Goal: Task Accomplishment & Management: Complete application form

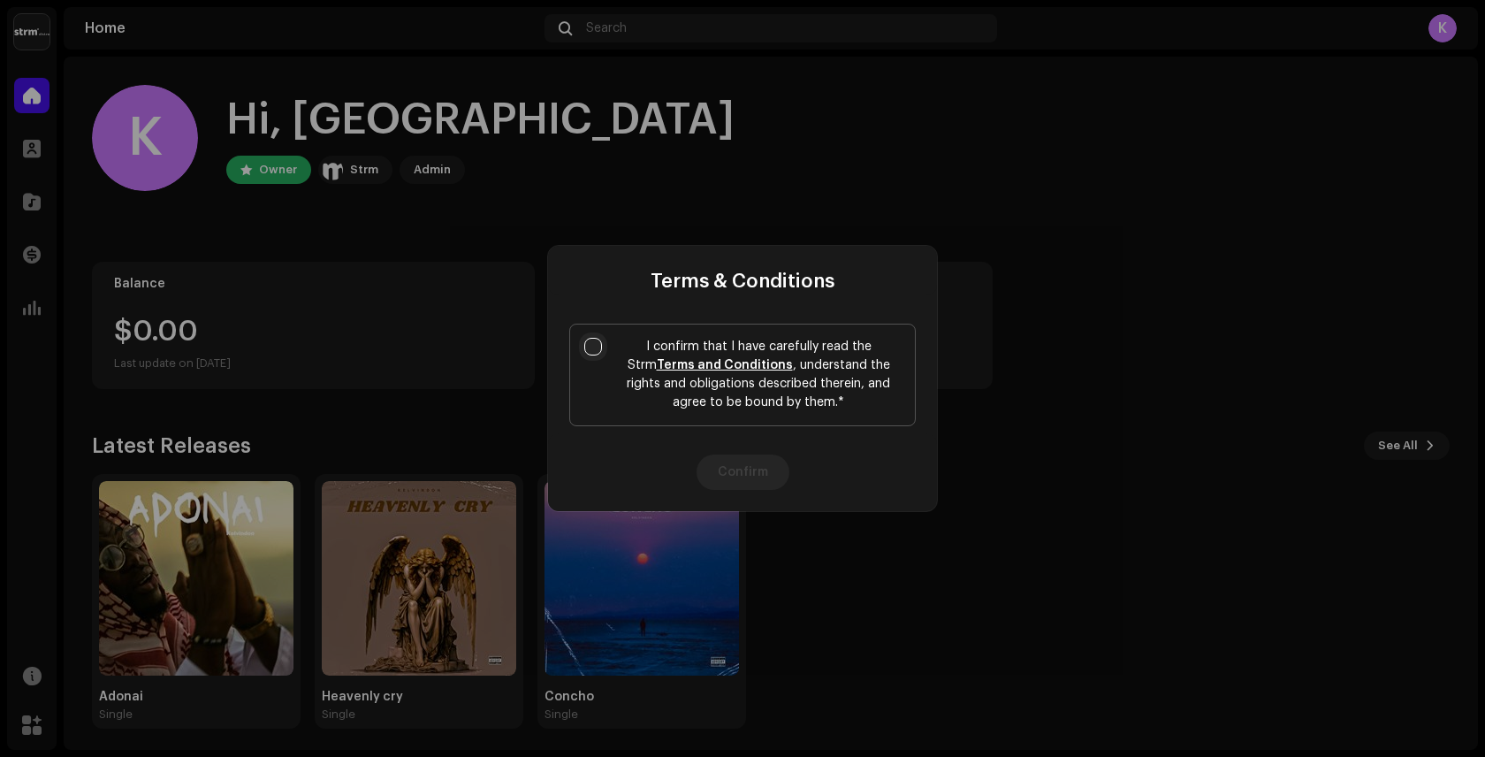
click at [596, 348] on input "I confirm that I have carefully read the Strm Terms and Conditions , understand…" at bounding box center [593, 347] width 18 height 18
checkbox input "true"
click at [740, 477] on button "Confirm" at bounding box center [743, 471] width 93 height 35
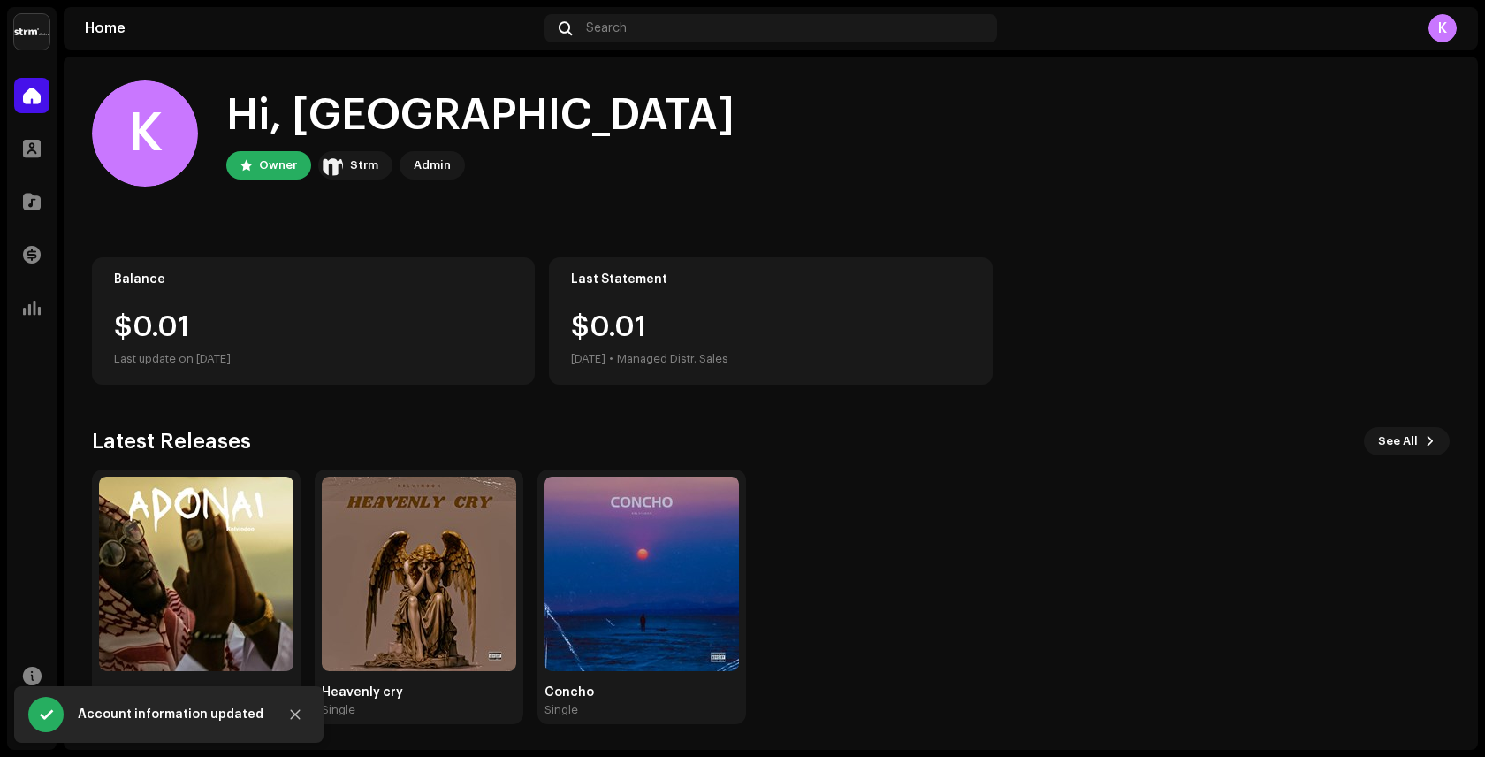
scroll to position [7, 0]
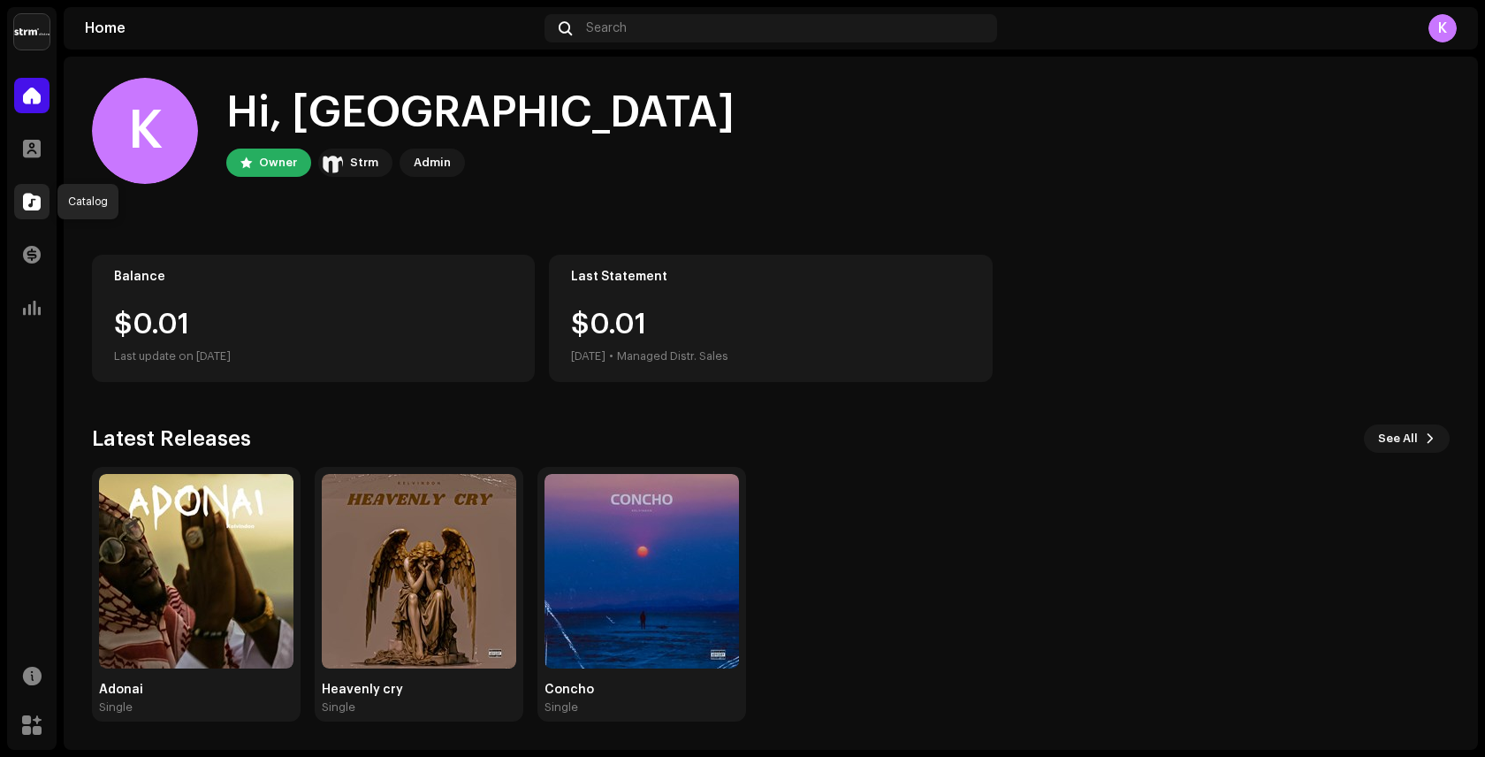
click at [30, 202] on span at bounding box center [32, 201] width 18 height 14
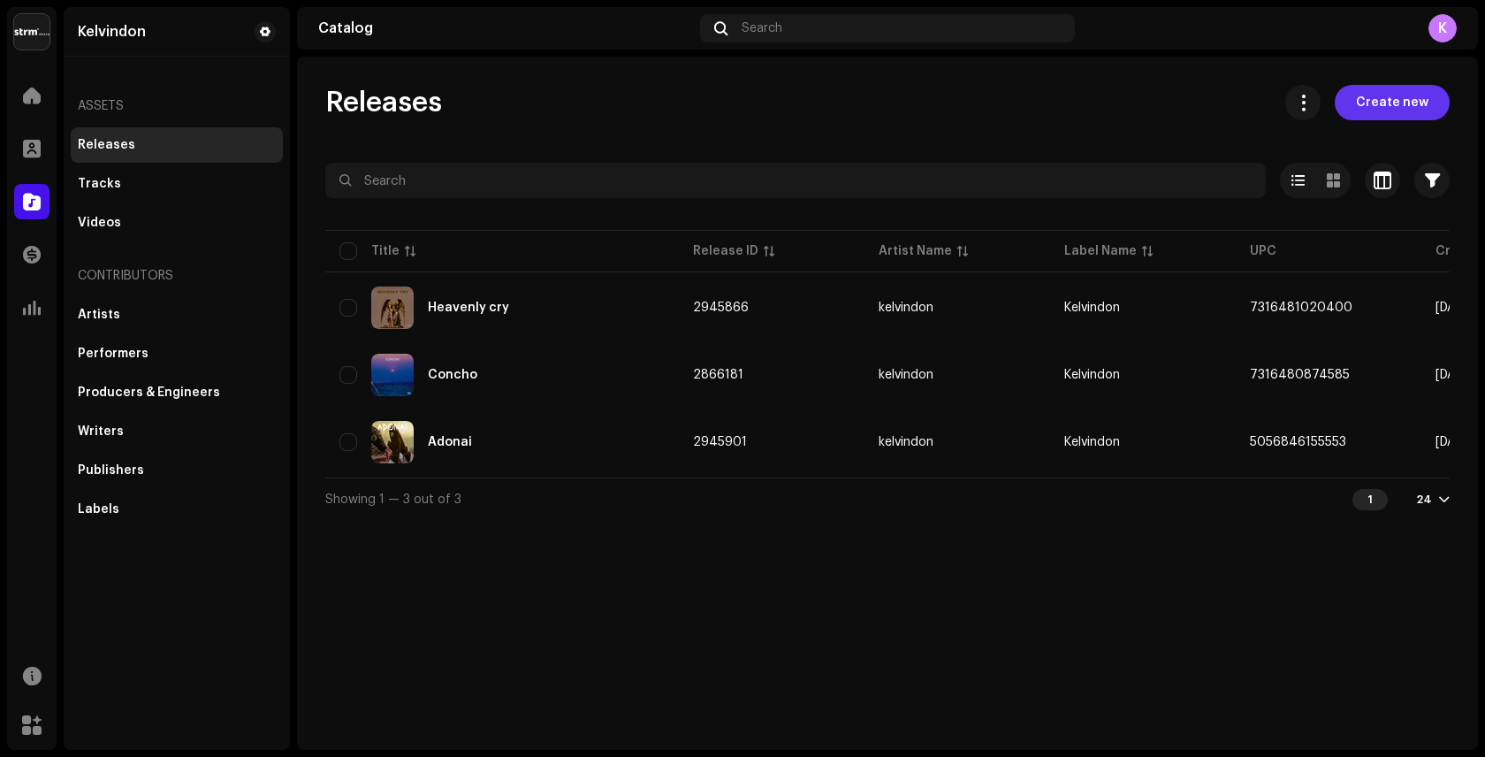
click at [1412, 103] on span "Create new" at bounding box center [1392, 102] width 72 height 35
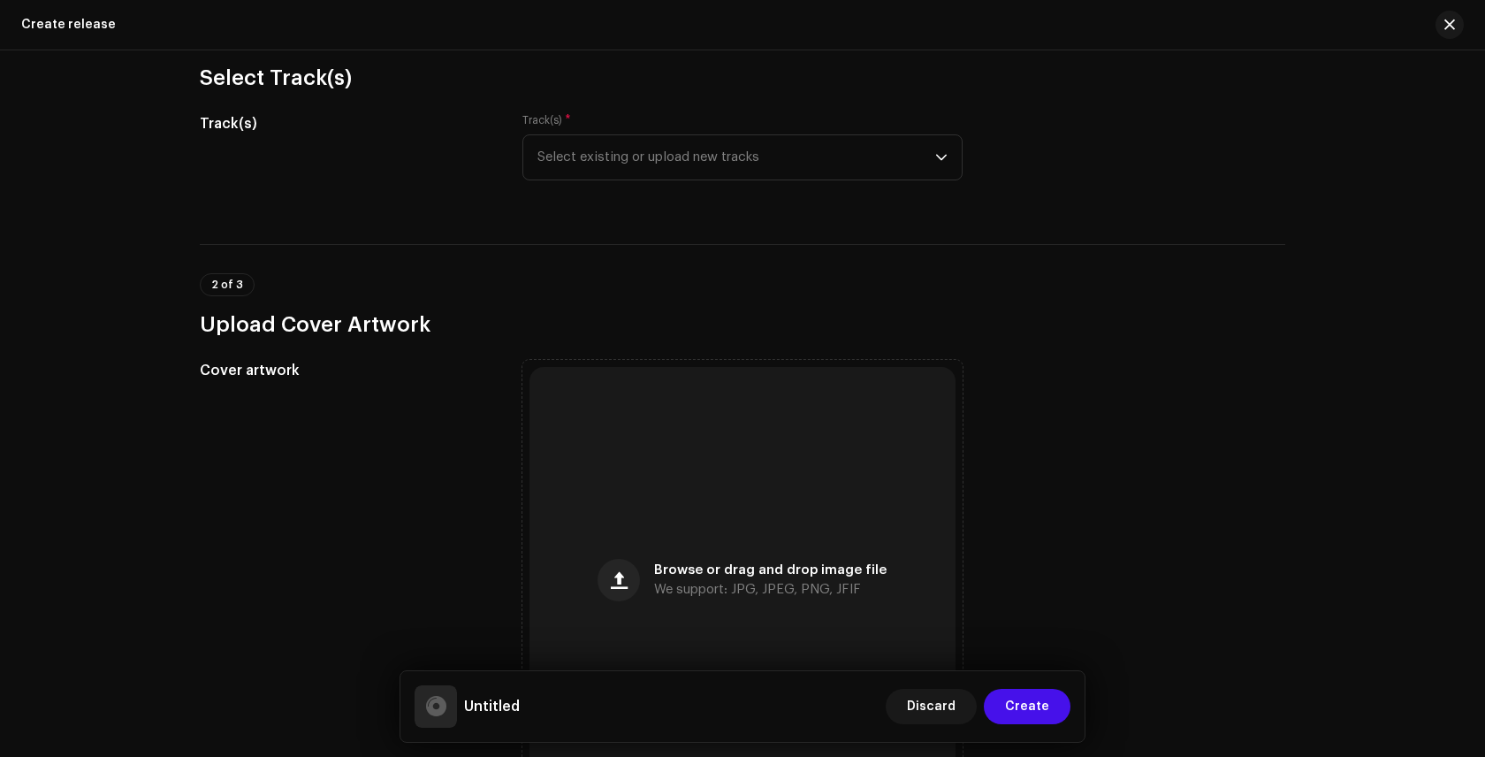
scroll to position [181, 0]
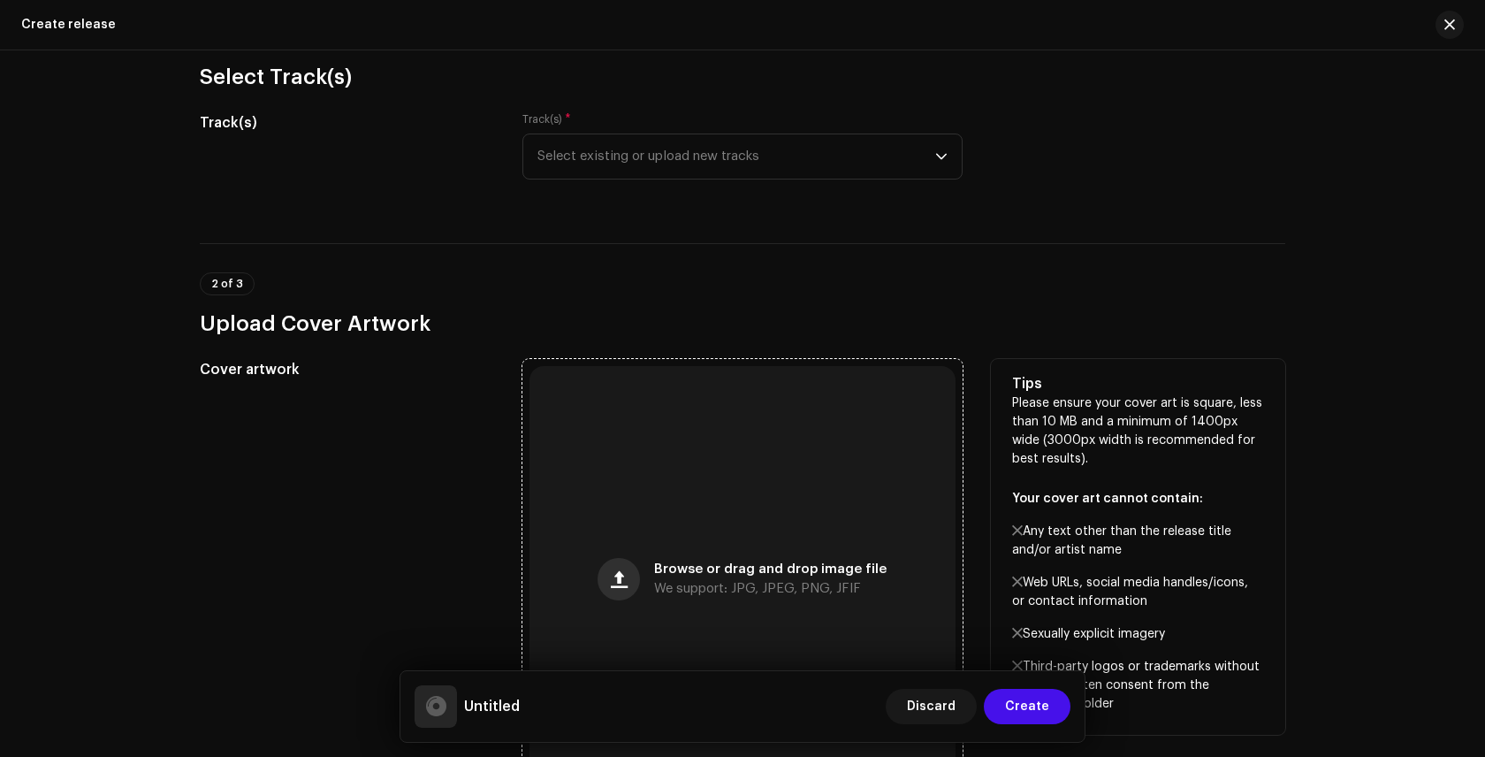
click at [615, 581] on span "button" at bounding box center [619, 579] width 17 height 14
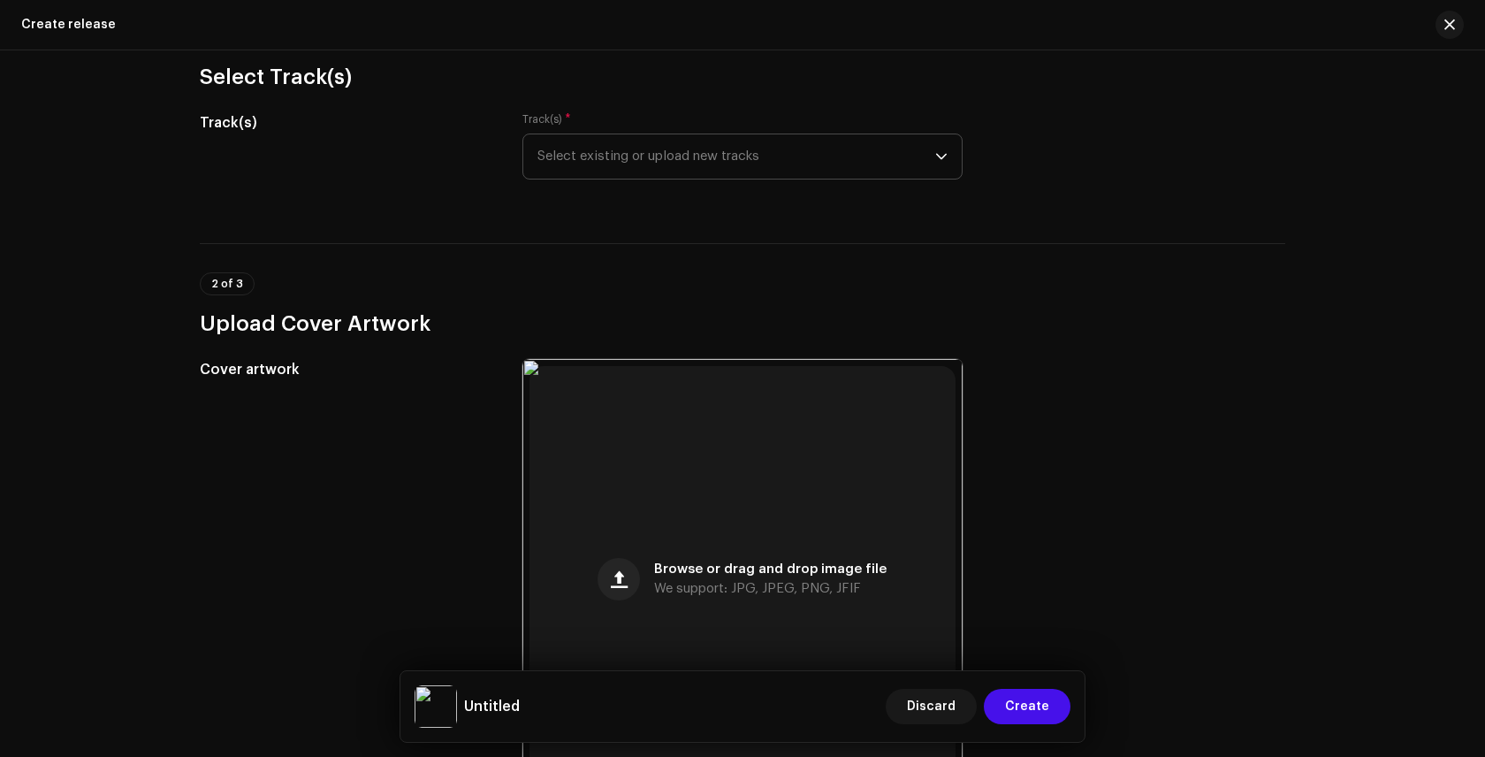
click at [942, 154] on icon "dropdown trigger" at bounding box center [941, 157] width 11 height 6
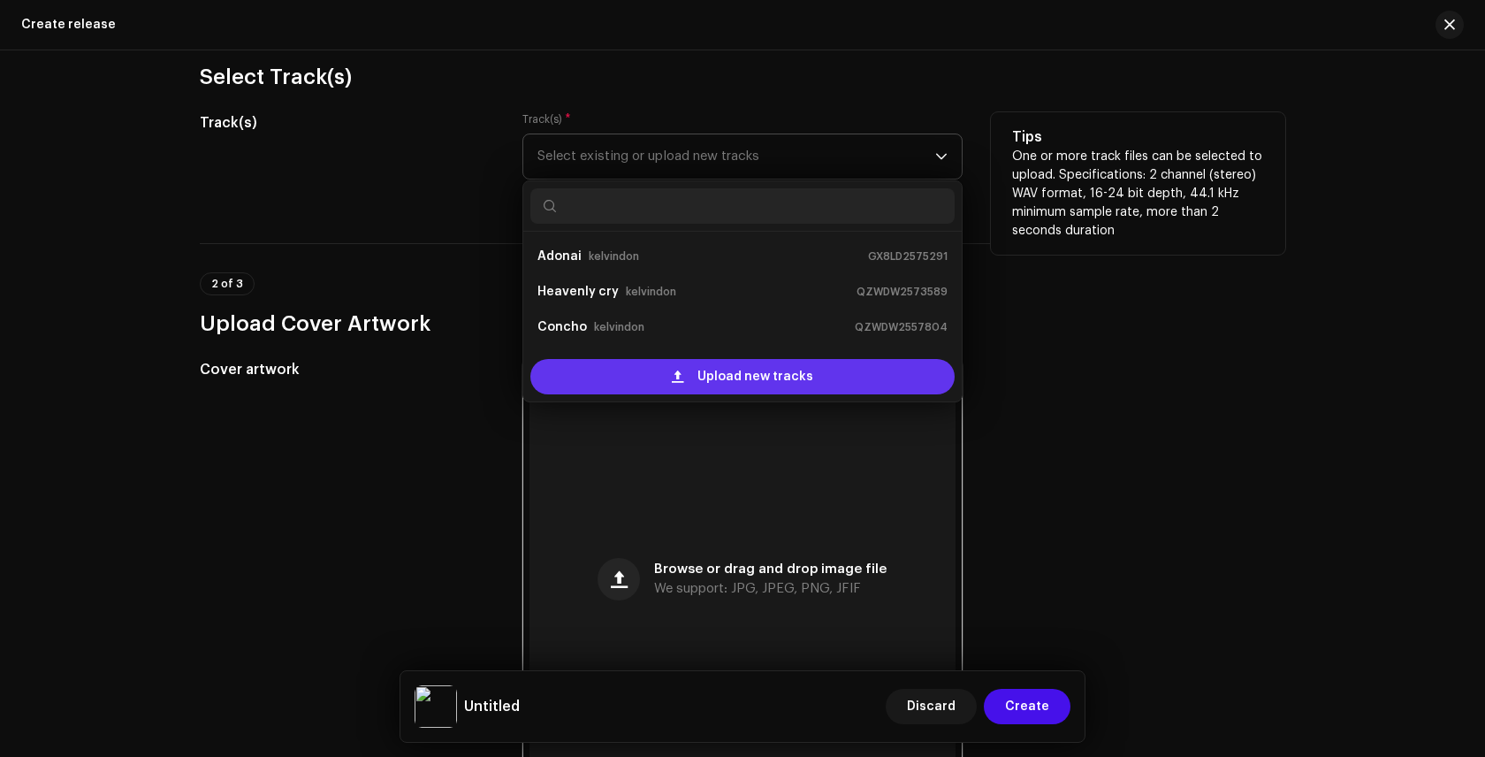
click at [775, 375] on span "Upload new tracks" at bounding box center [756, 376] width 116 height 35
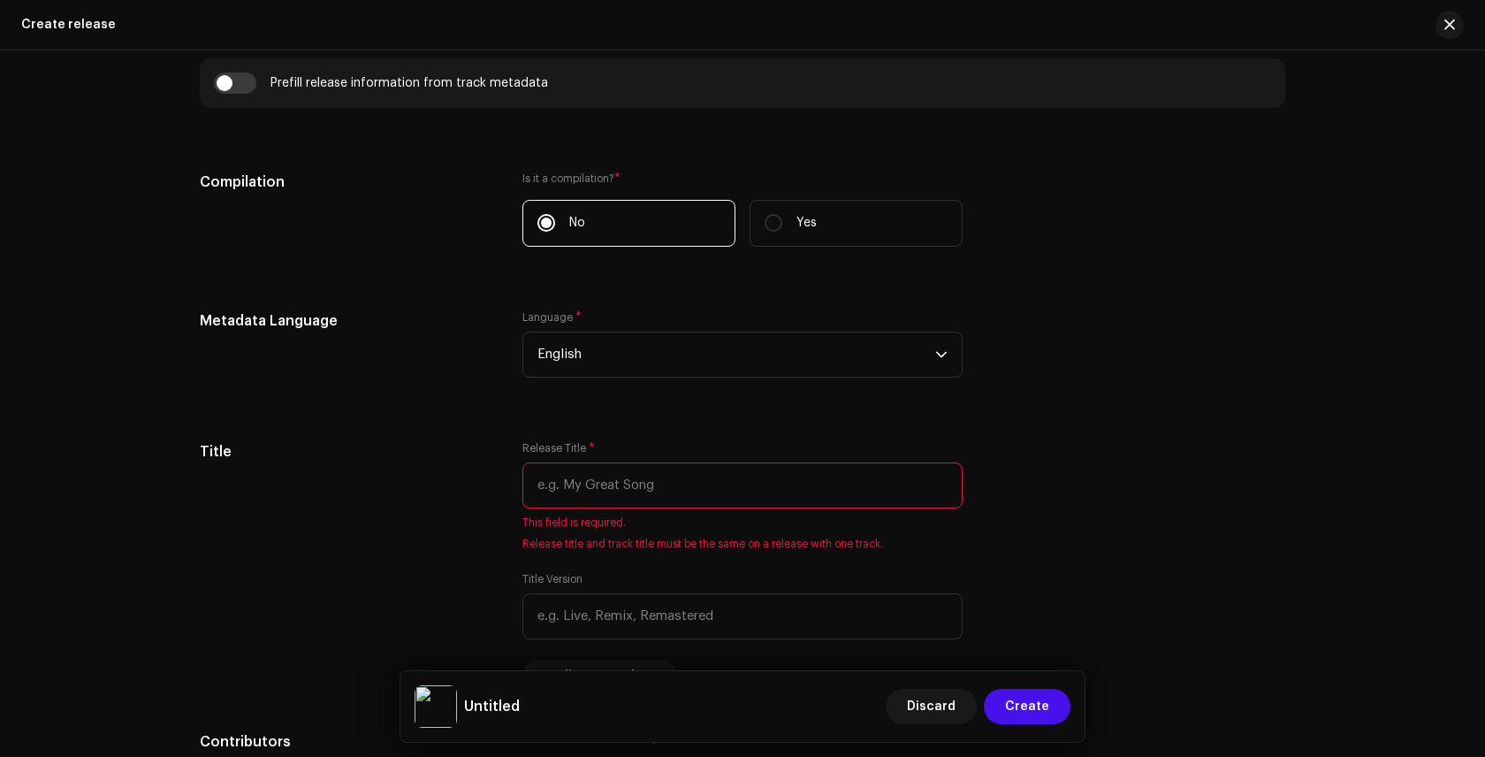
scroll to position [1301, 0]
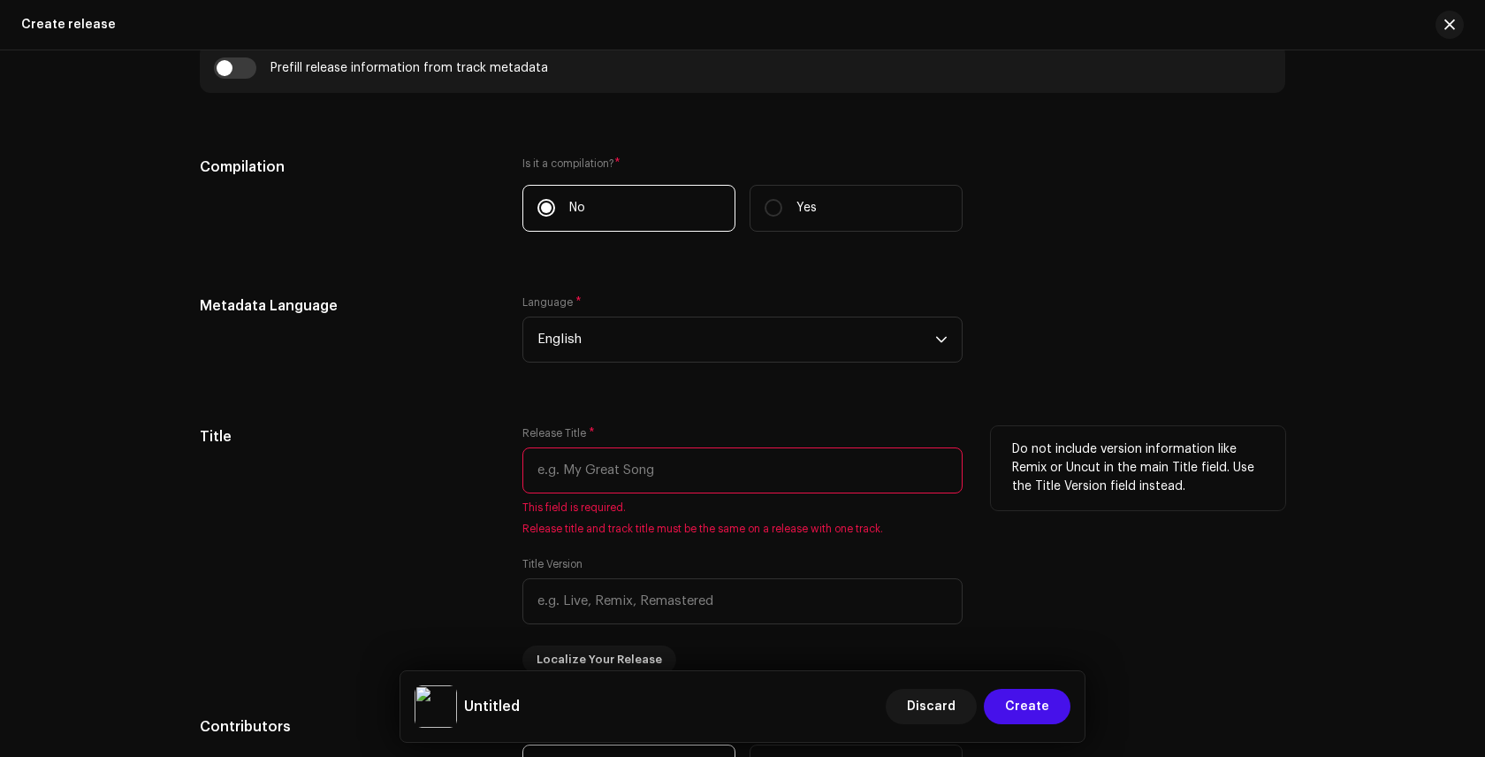
click at [751, 473] on input "text" at bounding box center [742, 470] width 440 height 46
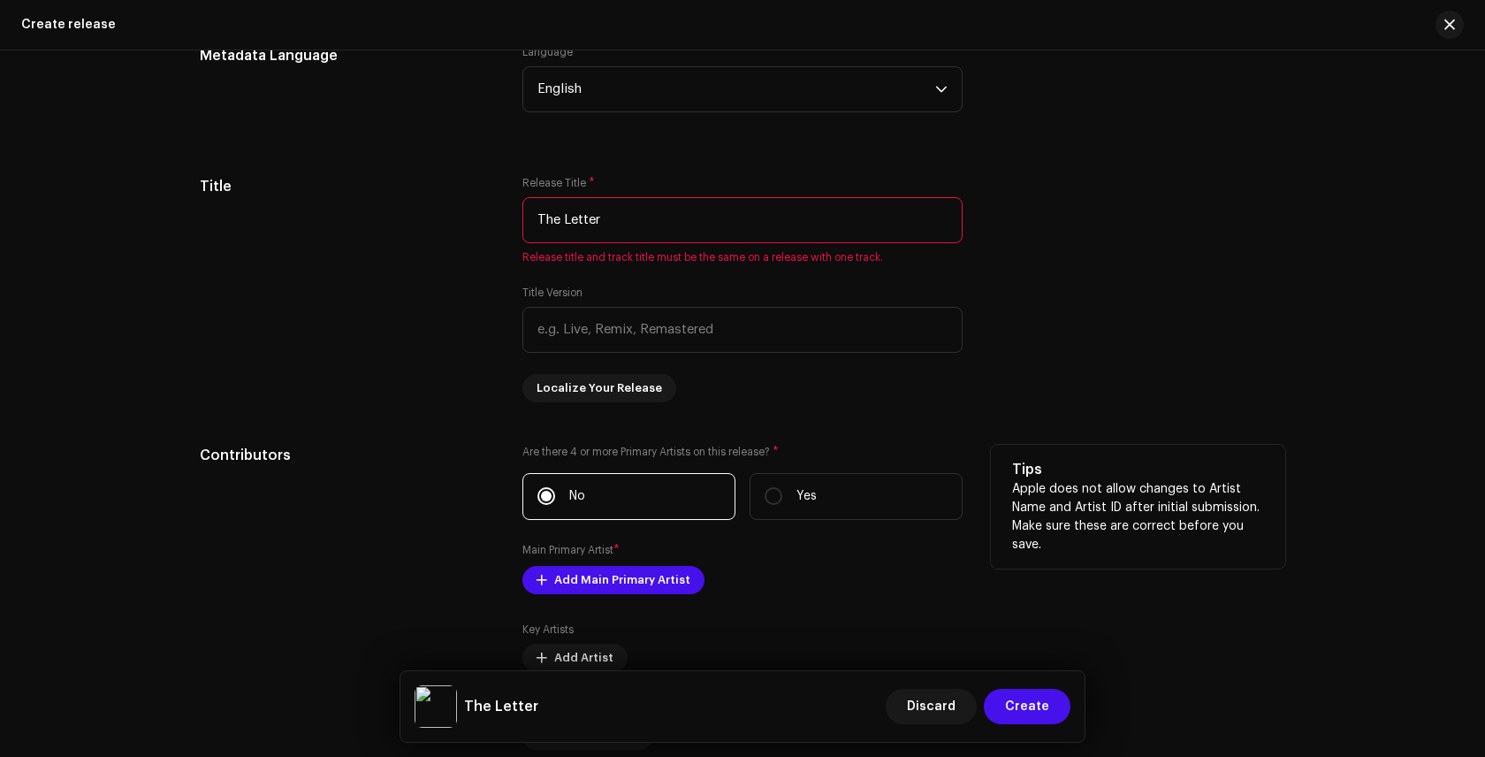
scroll to position [1622, 0]
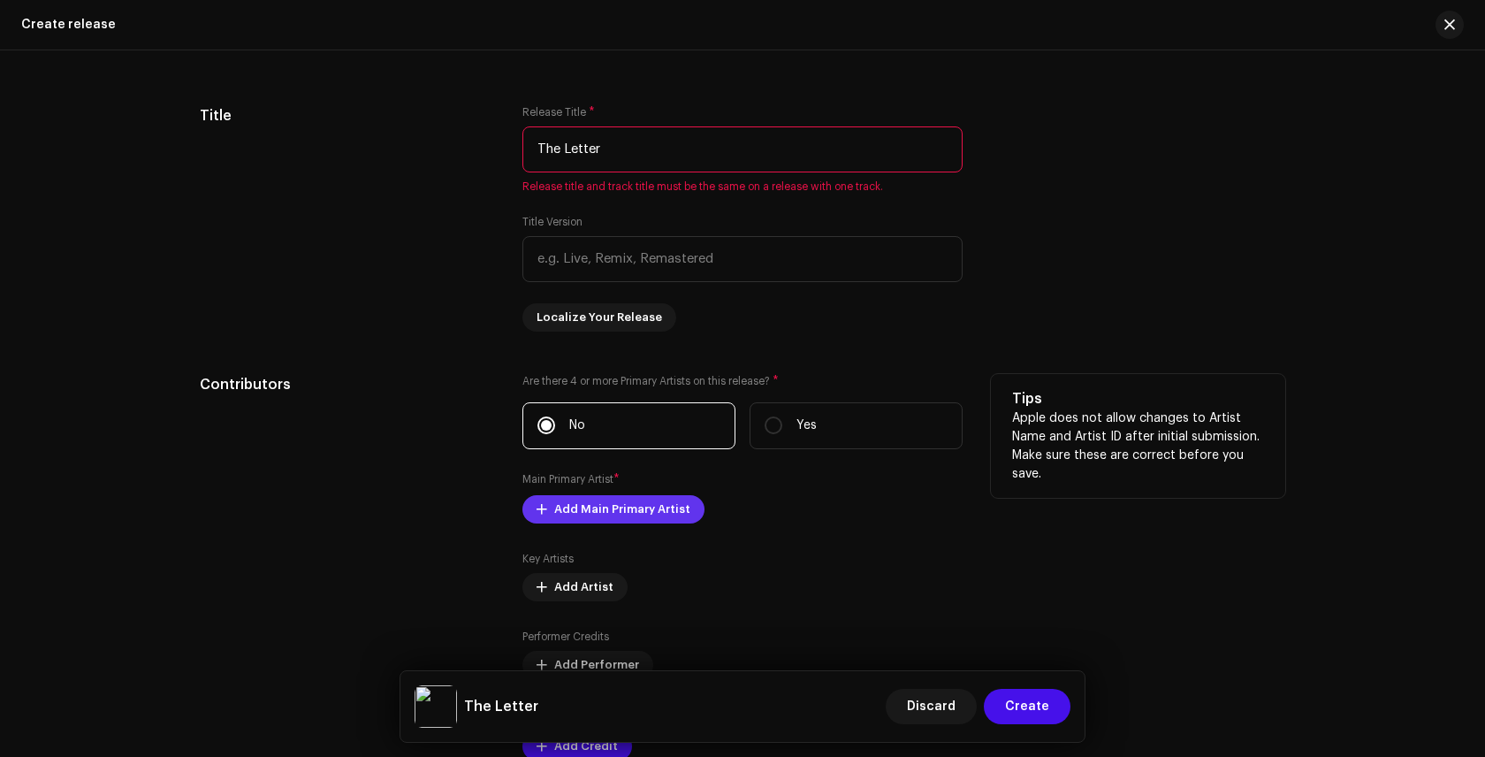
type input "The Letter"
click at [564, 508] on span "Add Main Primary Artist" at bounding box center [622, 509] width 136 height 35
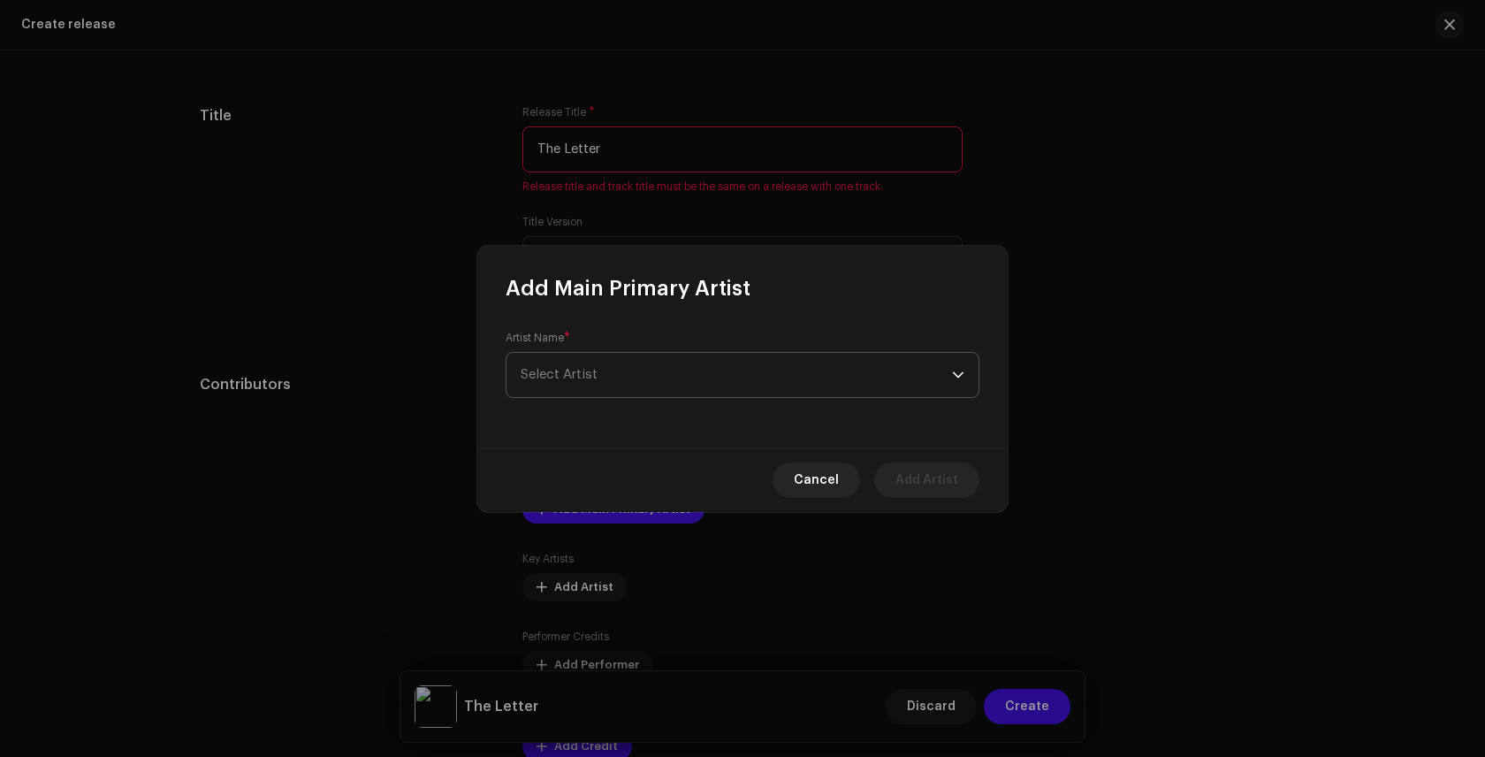
click at [735, 375] on span "Select Artist" at bounding box center [736, 375] width 431 height 44
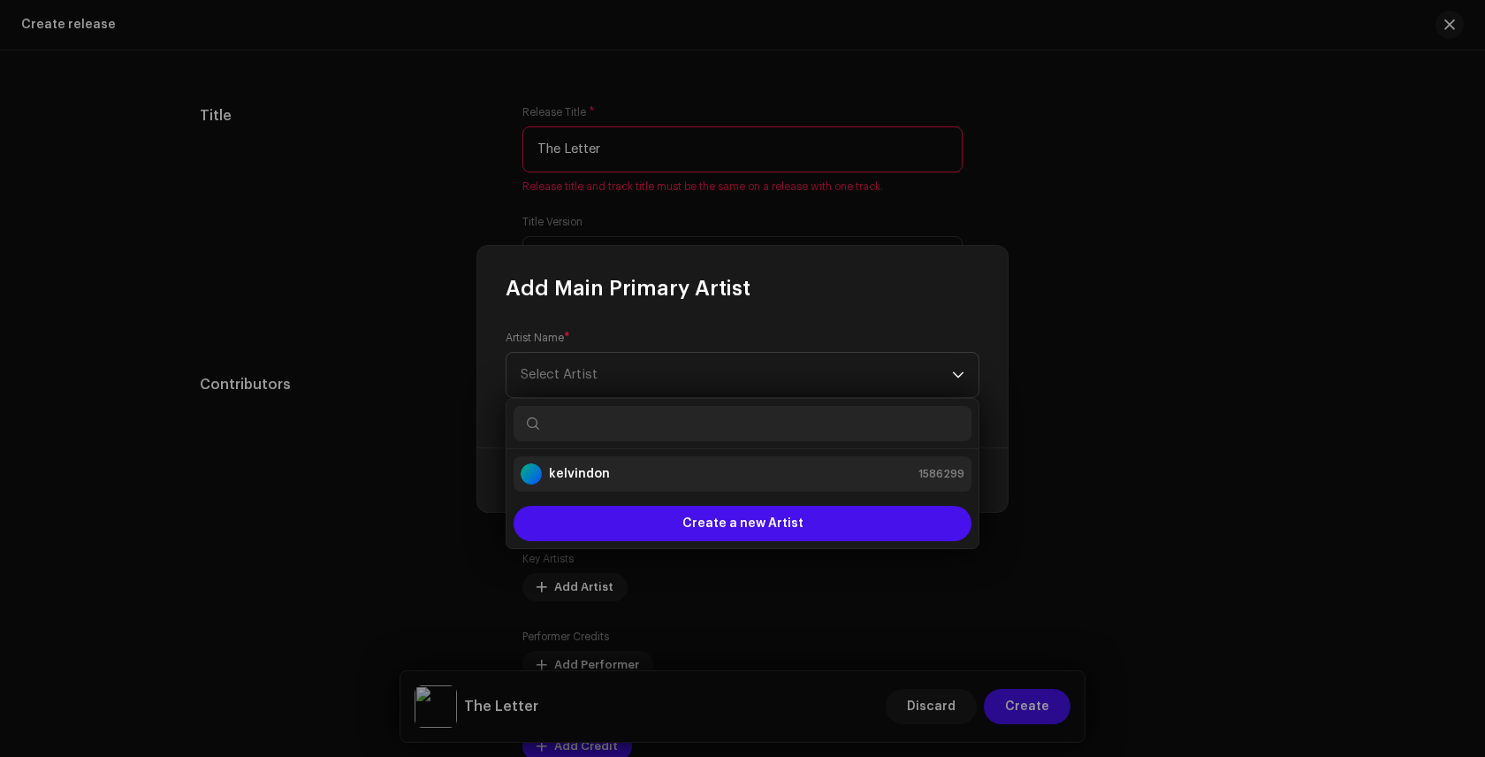
click at [660, 477] on div "kelvindon 1586299" at bounding box center [743, 473] width 444 height 21
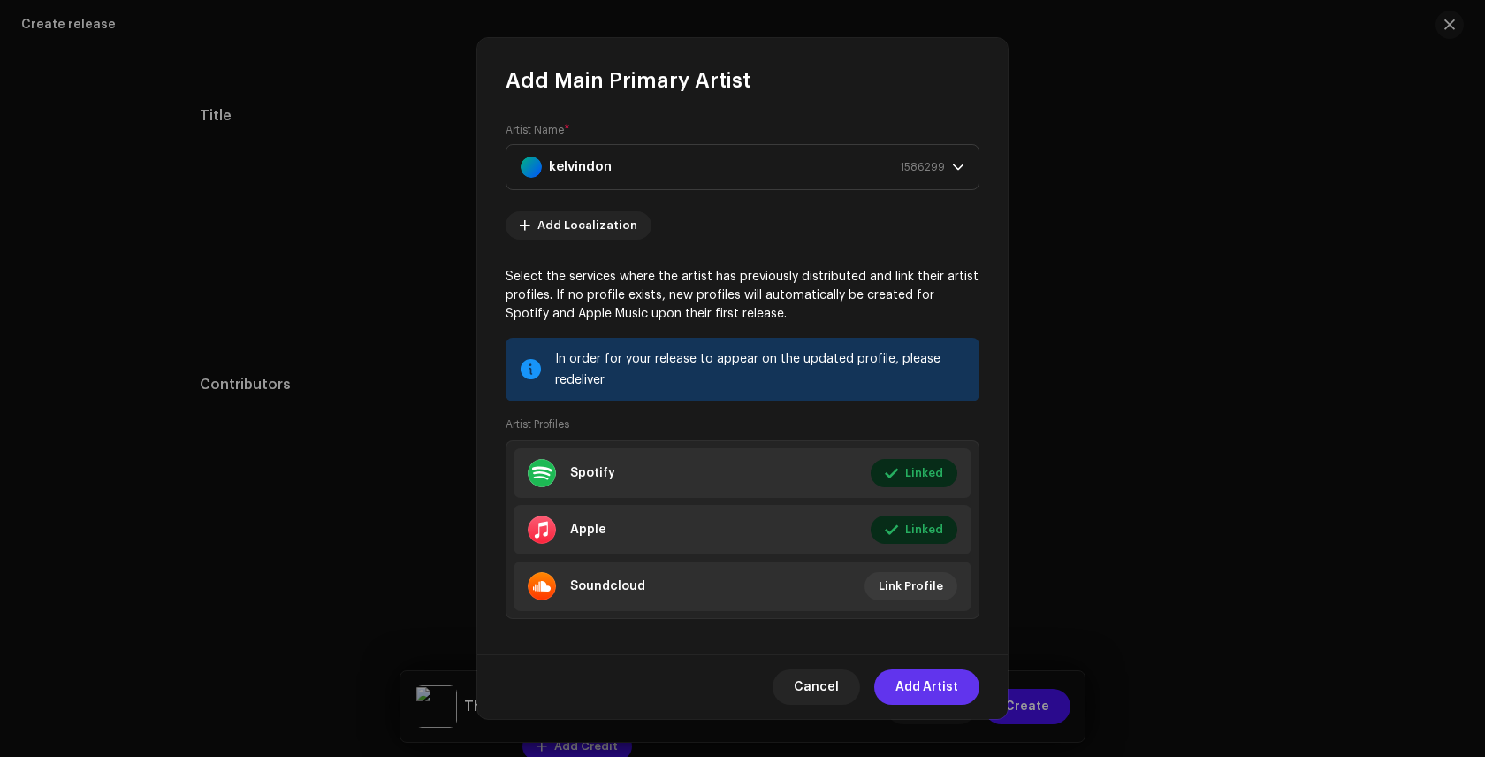
click at [902, 685] on span "Add Artist" at bounding box center [927, 686] width 63 height 35
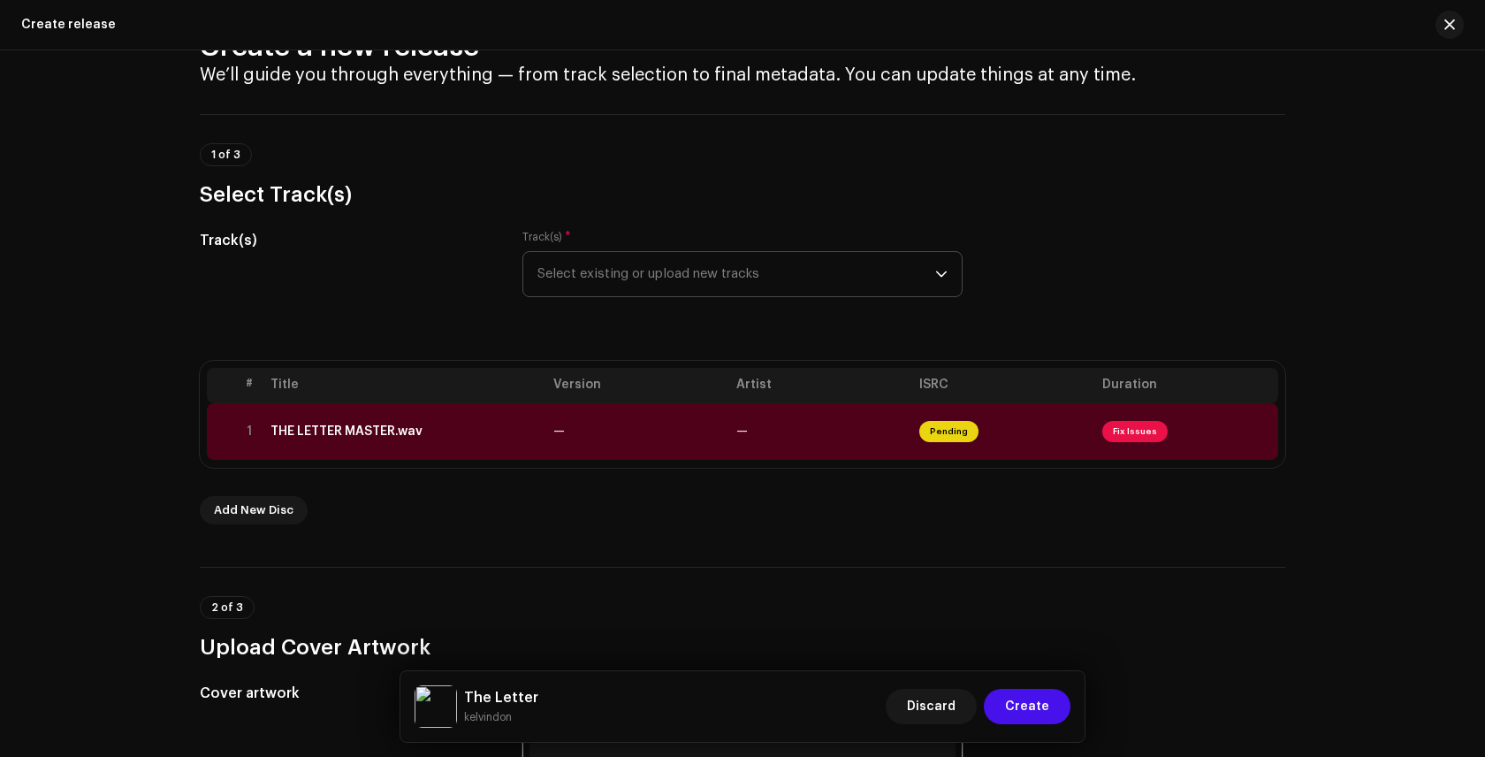
scroll to position [58, 0]
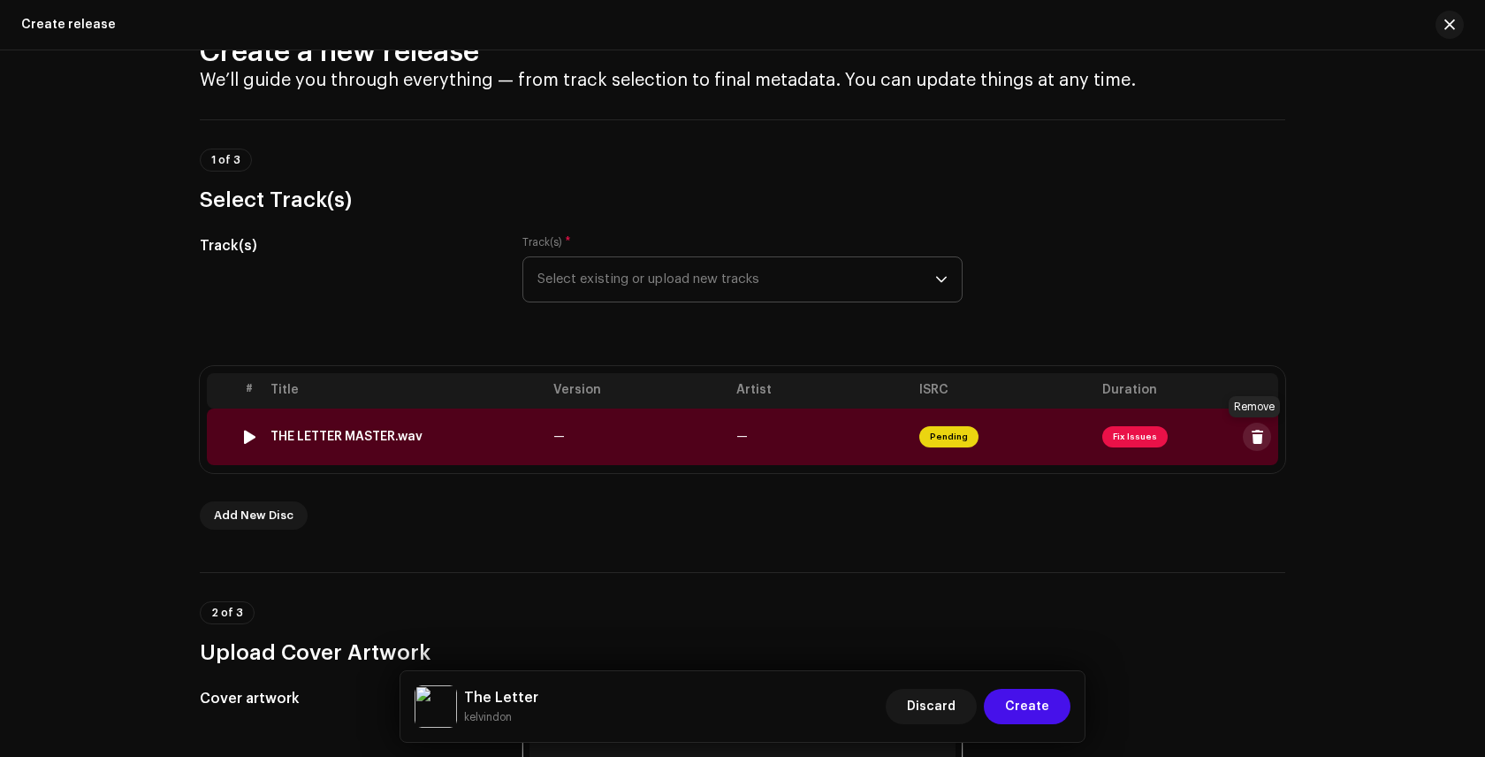
click at [1254, 434] on span at bounding box center [1257, 437] width 13 height 14
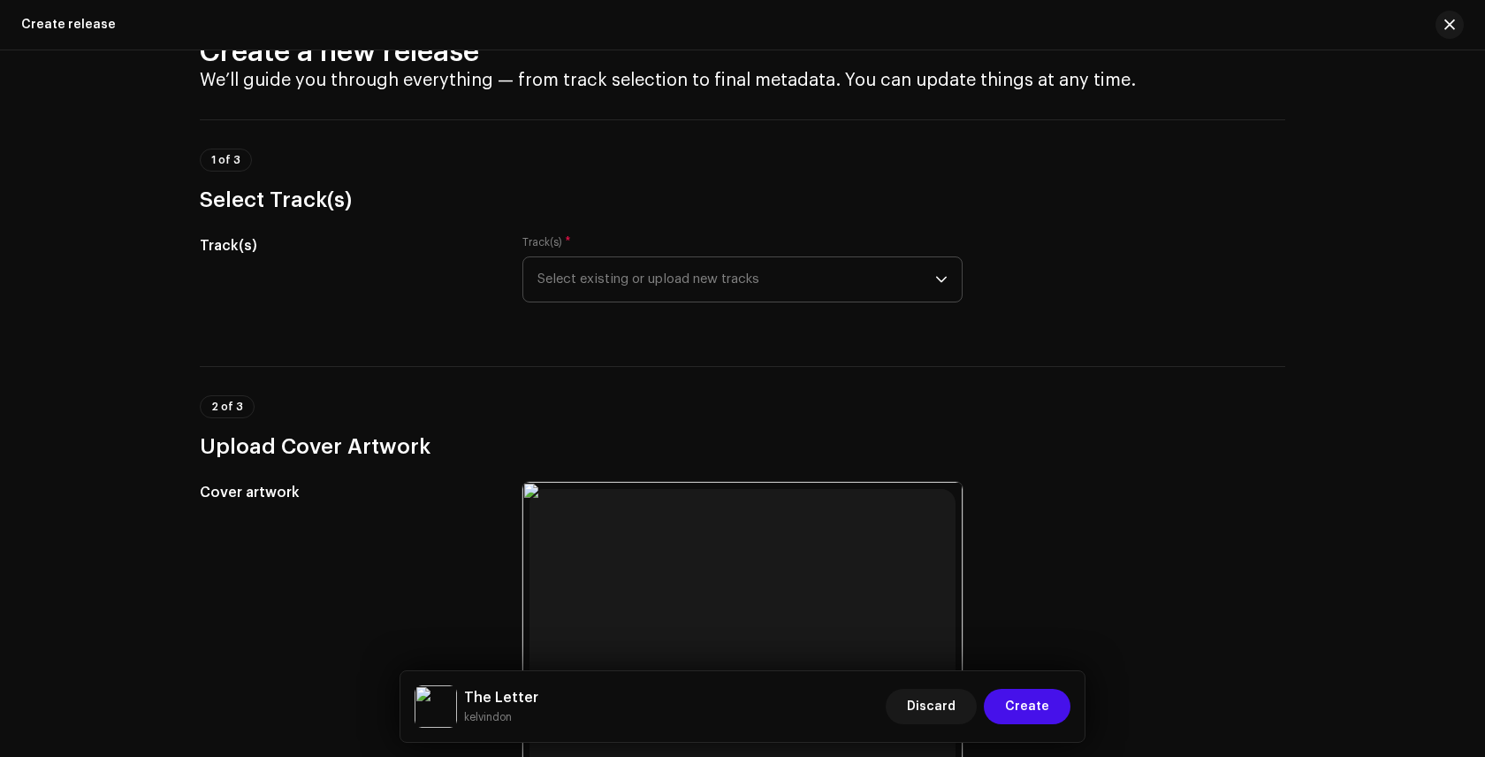
click at [936, 277] on icon "dropdown trigger" at bounding box center [941, 280] width 11 height 6
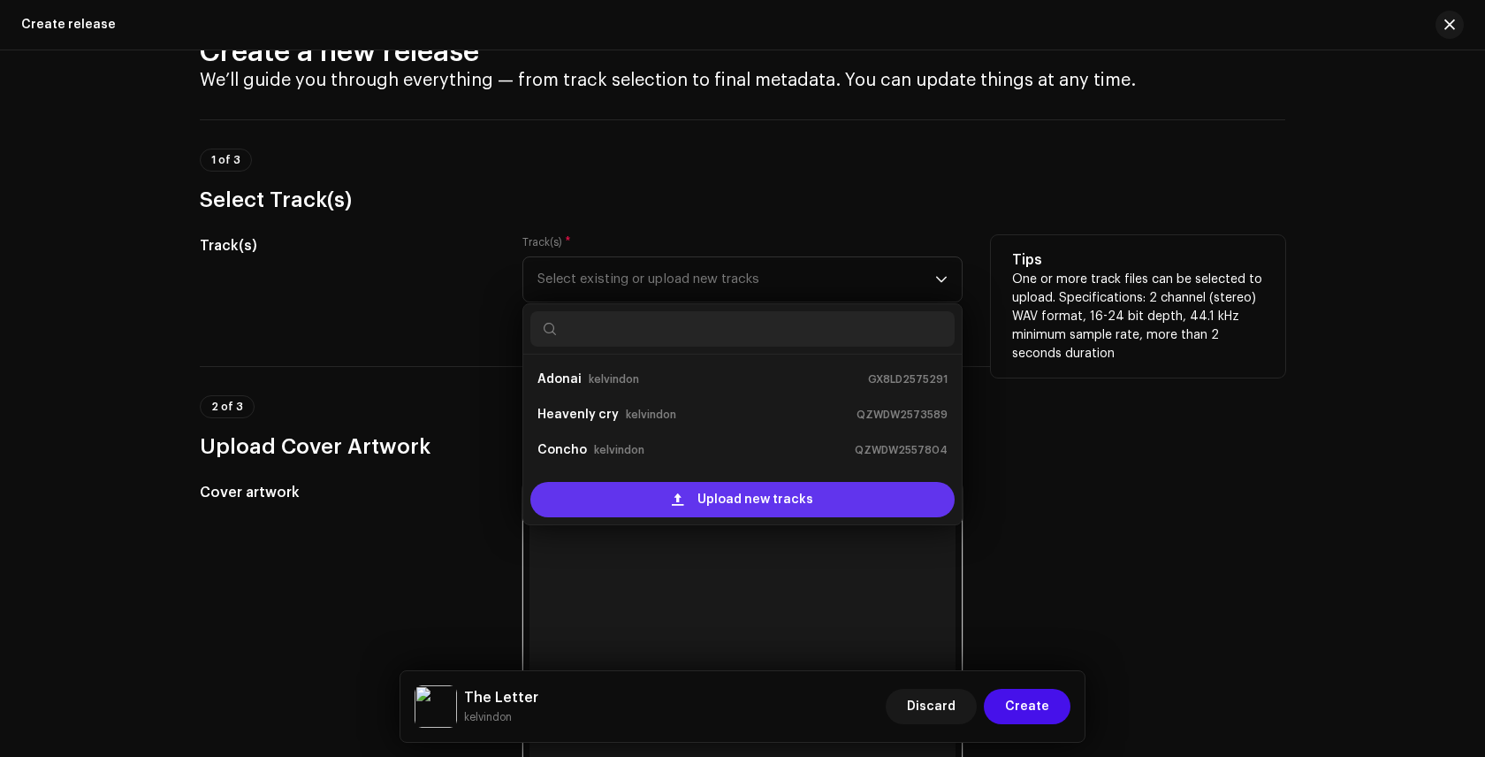
click at [709, 500] on span "Upload new tracks" at bounding box center [756, 499] width 116 height 35
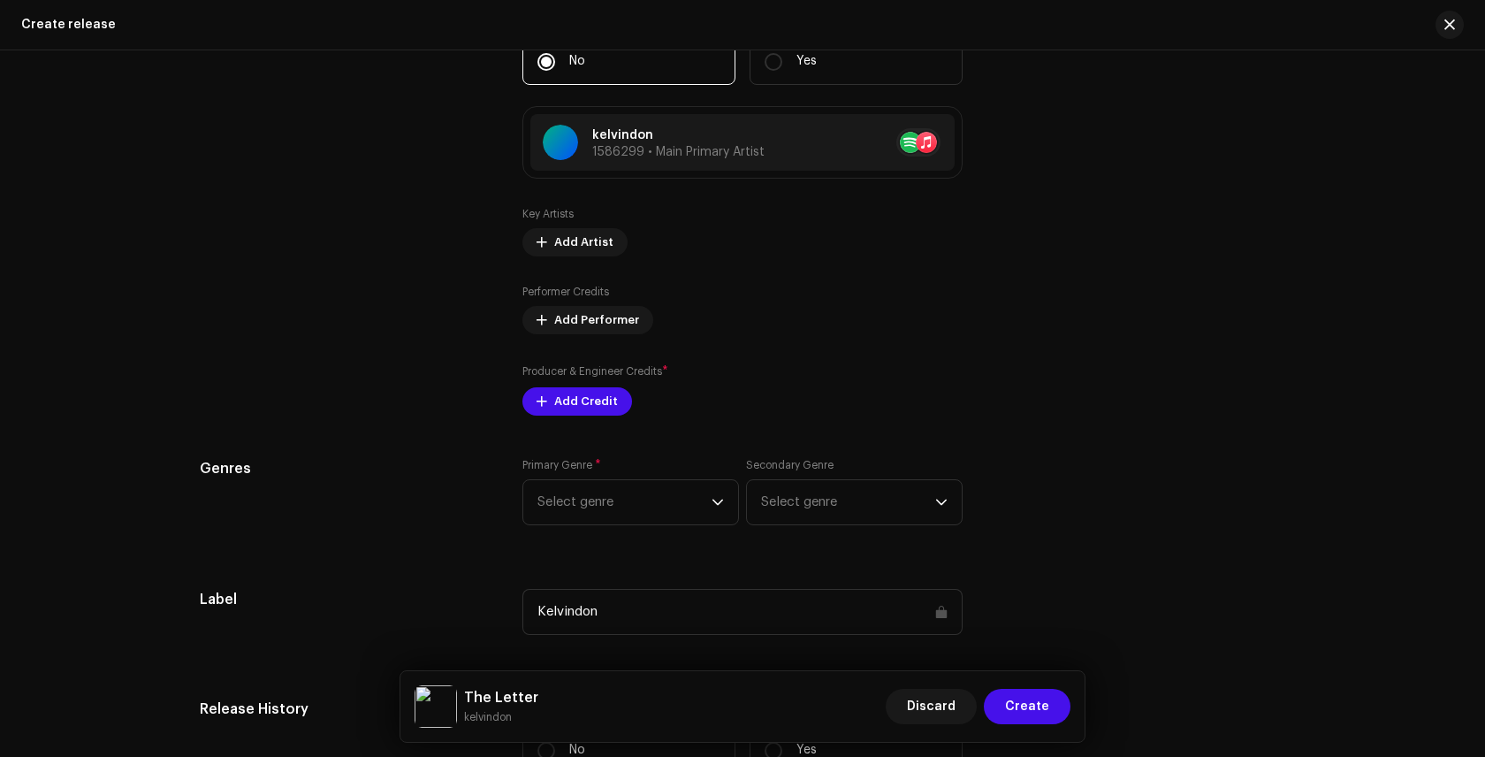
scroll to position [1921, 0]
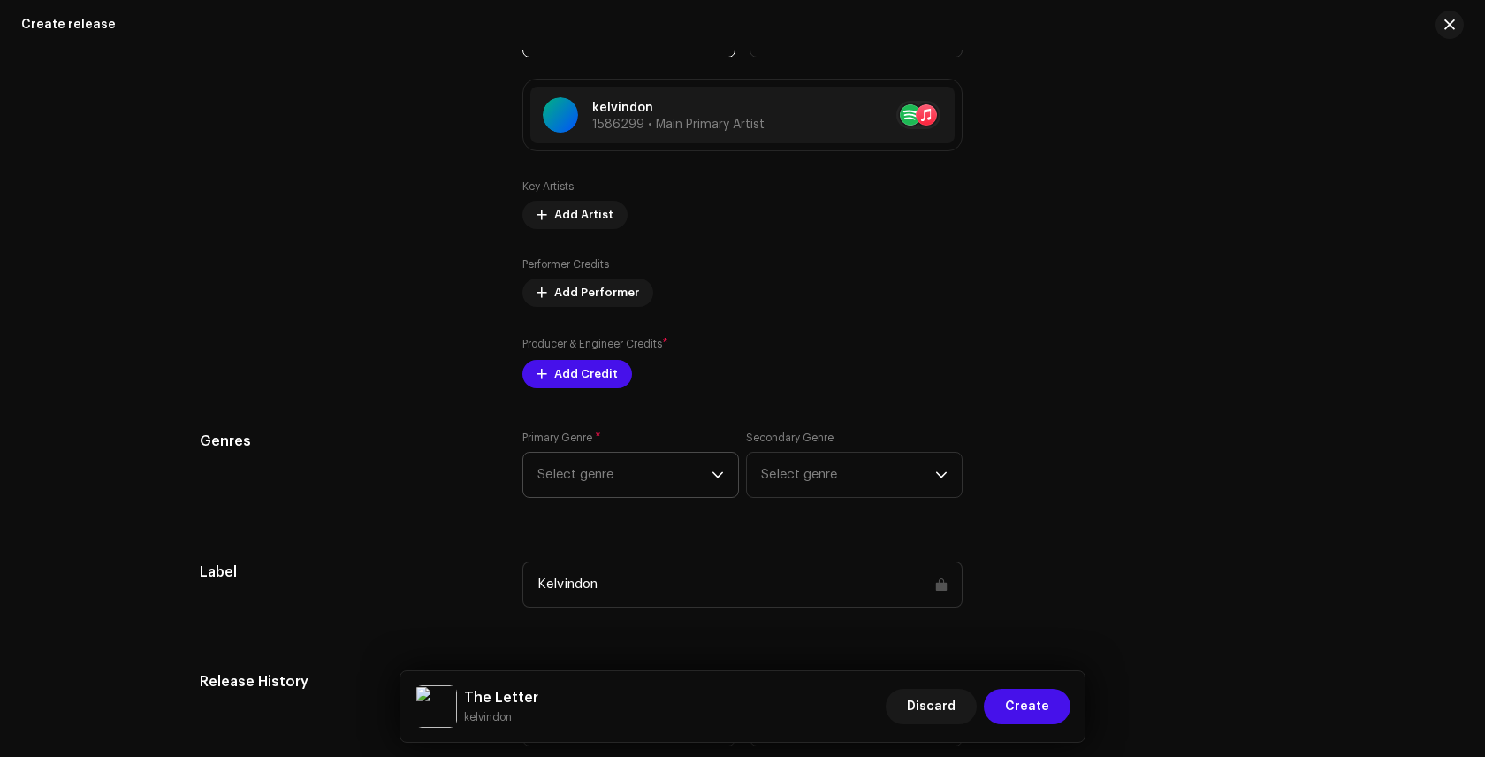
click at [715, 472] on icon "dropdown trigger" at bounding box center [718, 475] width 12 height 12
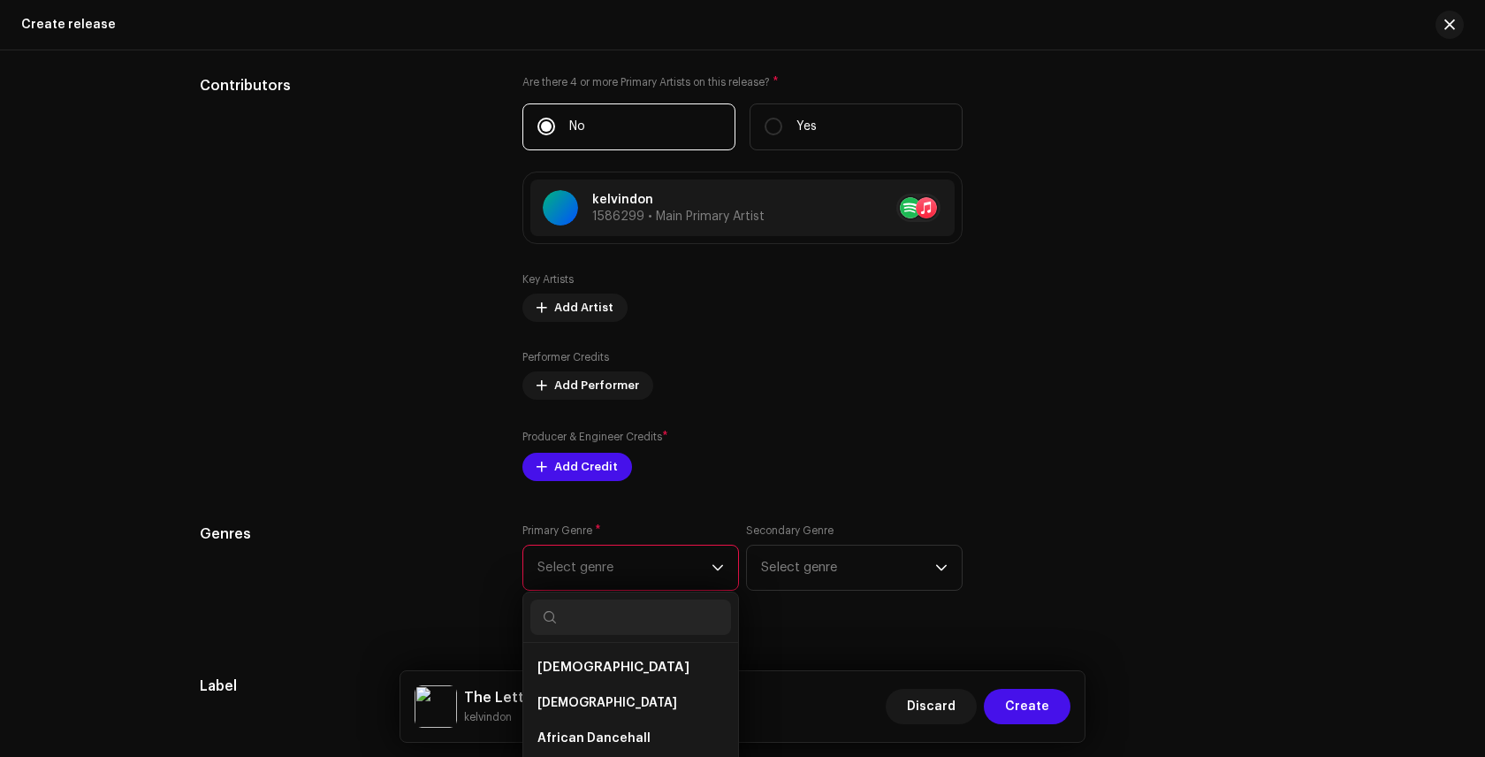
scroll to position [2014, 0]
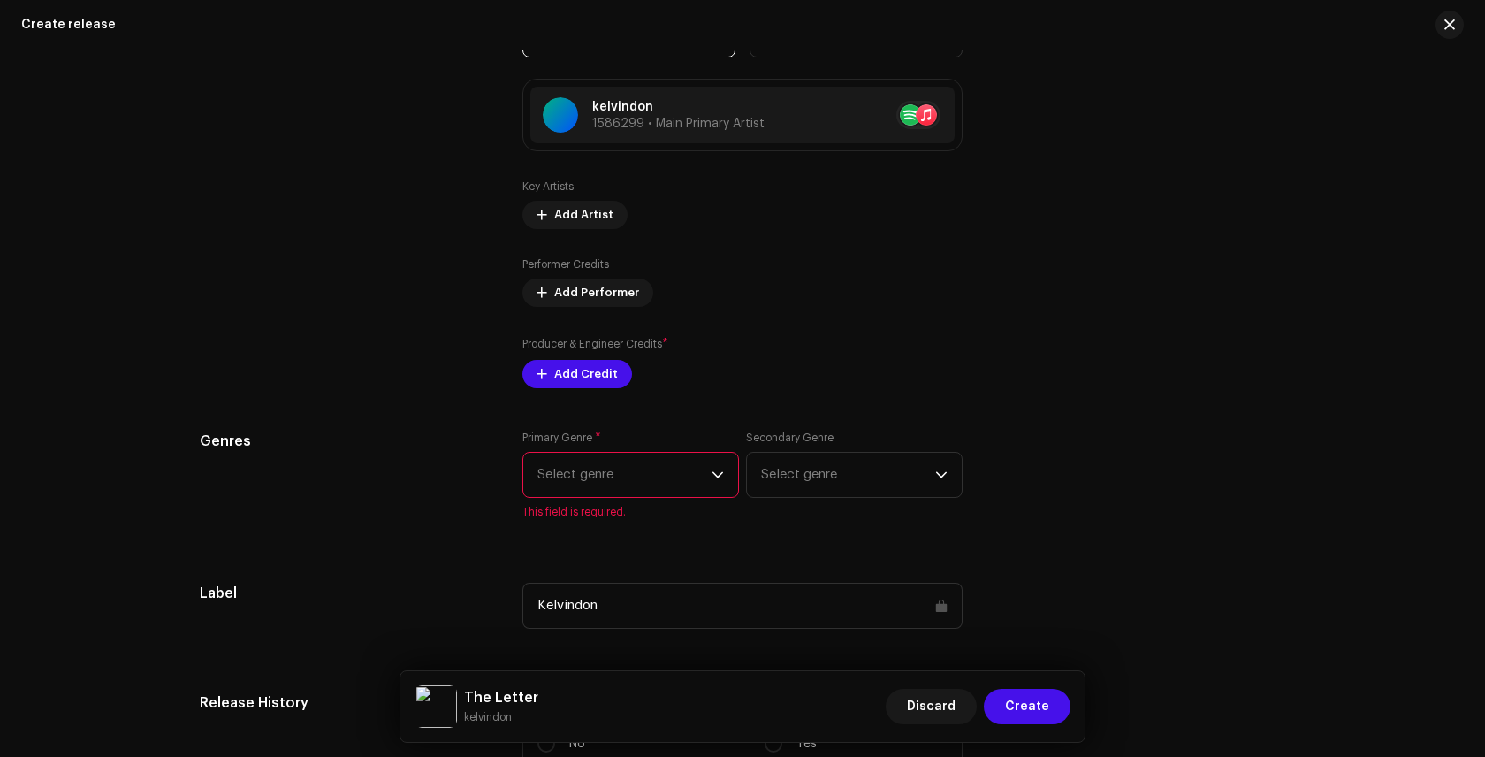
click at [717, 478] on icon "dropdown trigger" at bounding box center [718, 475] width 12 height 12
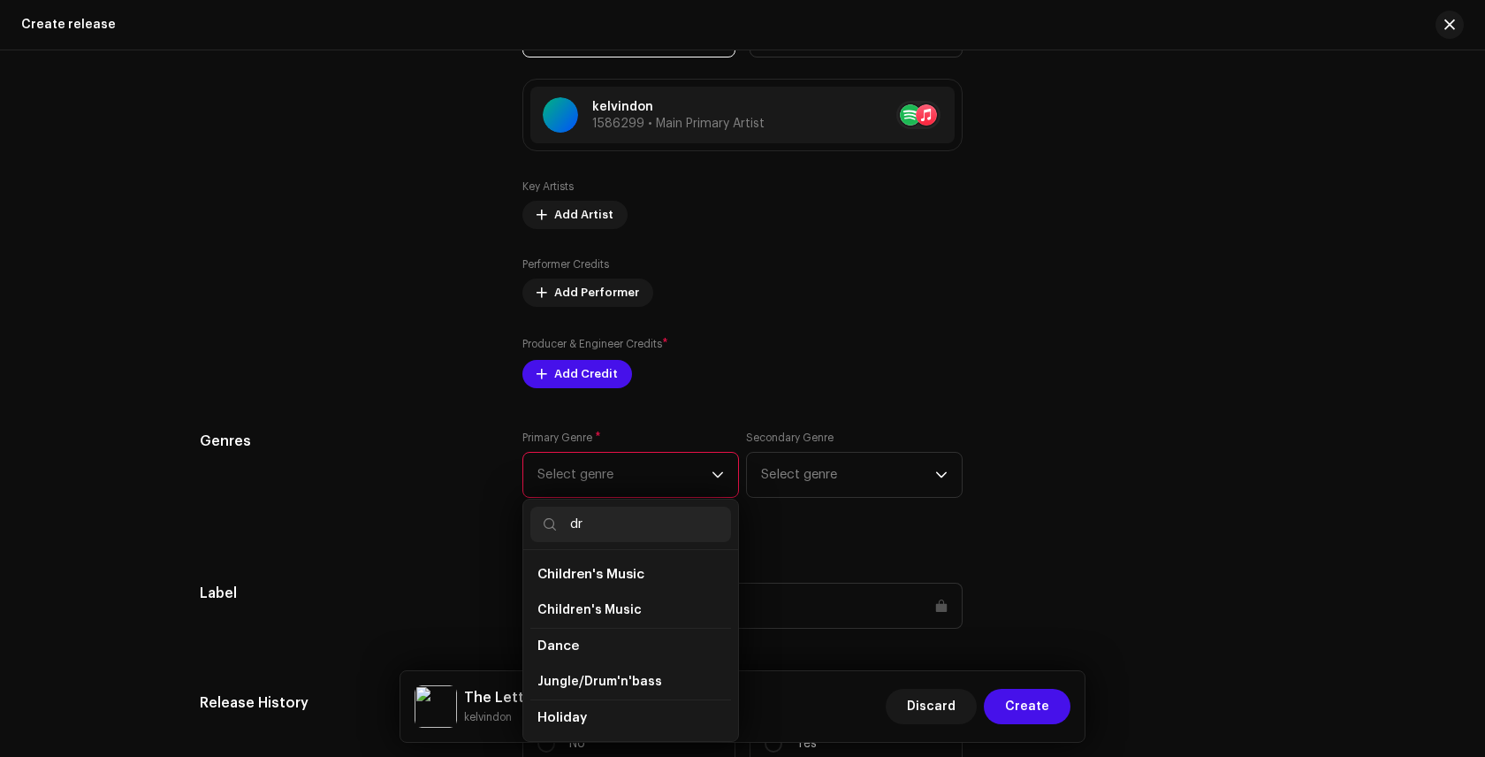
type input "d"
type input "t"
type input "hip"
click at [590, 725] on span "Hip Hop/Rap" at bounding box center [578, 731] width 81 height 13
drag, startPoint x: 577, startPoint y: 718, endPoint x: 580, endPoint y: 685, distance: 32.8
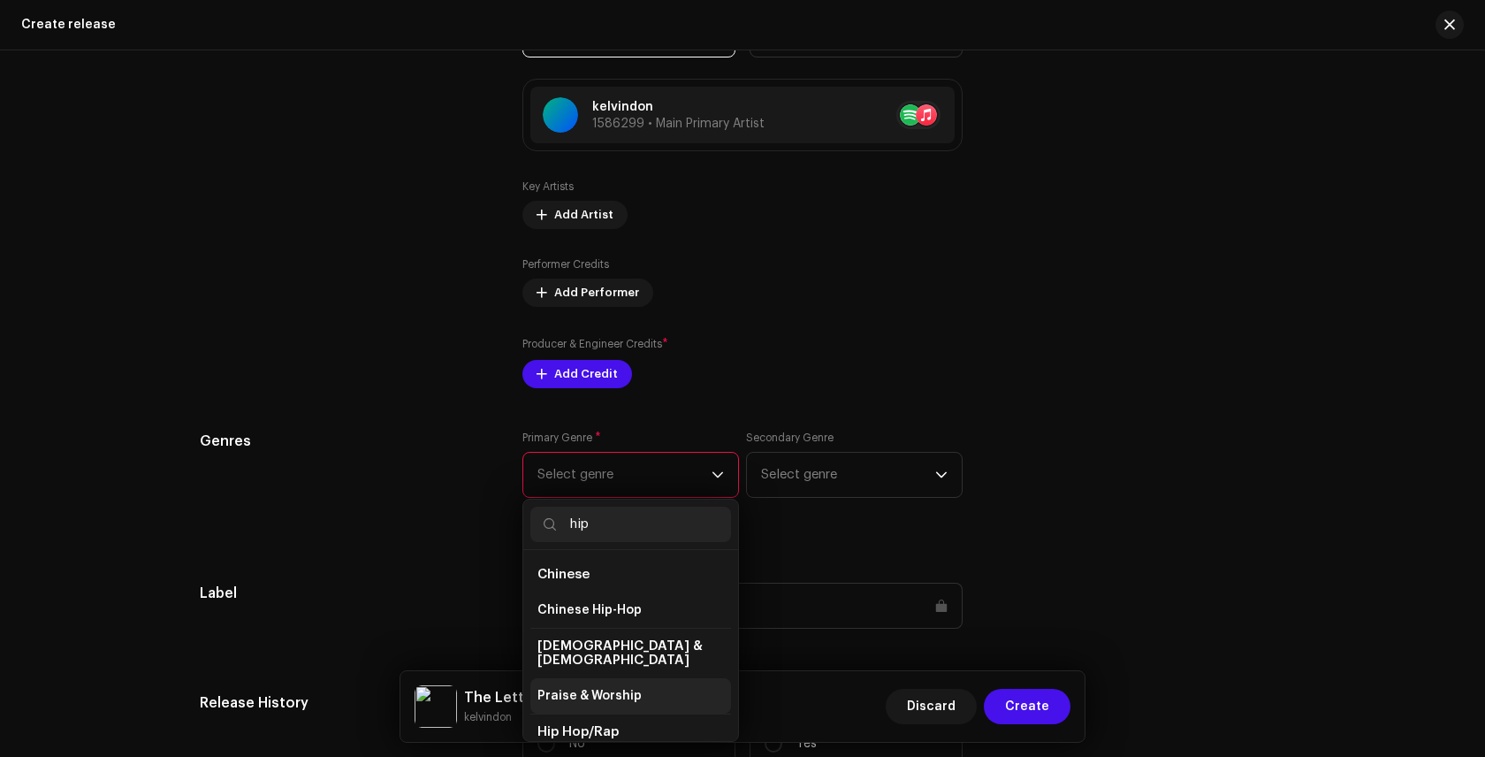
click at [576, 725] on span "Hip Hop/Rap" at bounding box center [578, 731] width 81 height 13
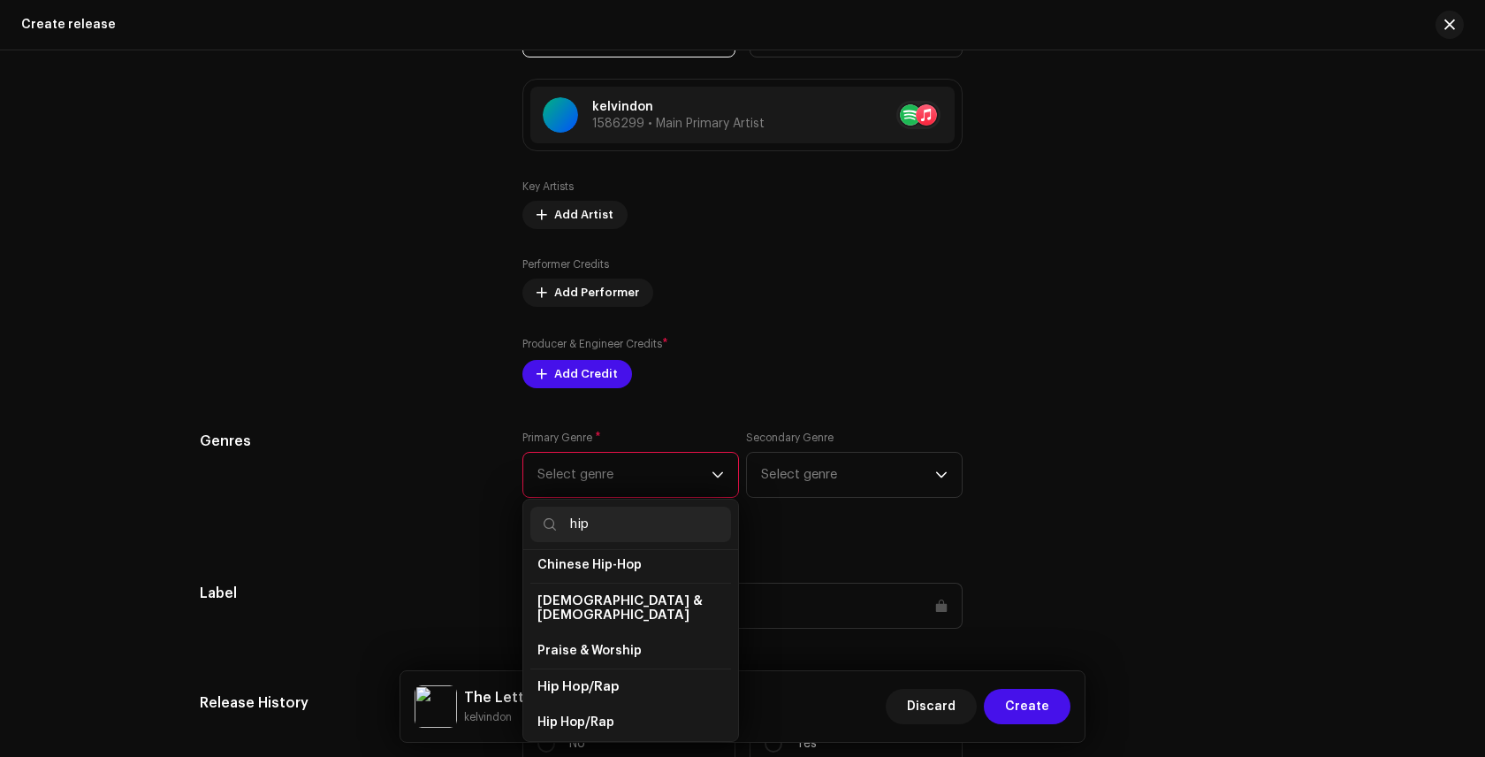
scroll to position [46, 0]
click at [572, 713] on span "Hip Hop/Rap" at bounding box center [576, 722] width 77 height 18
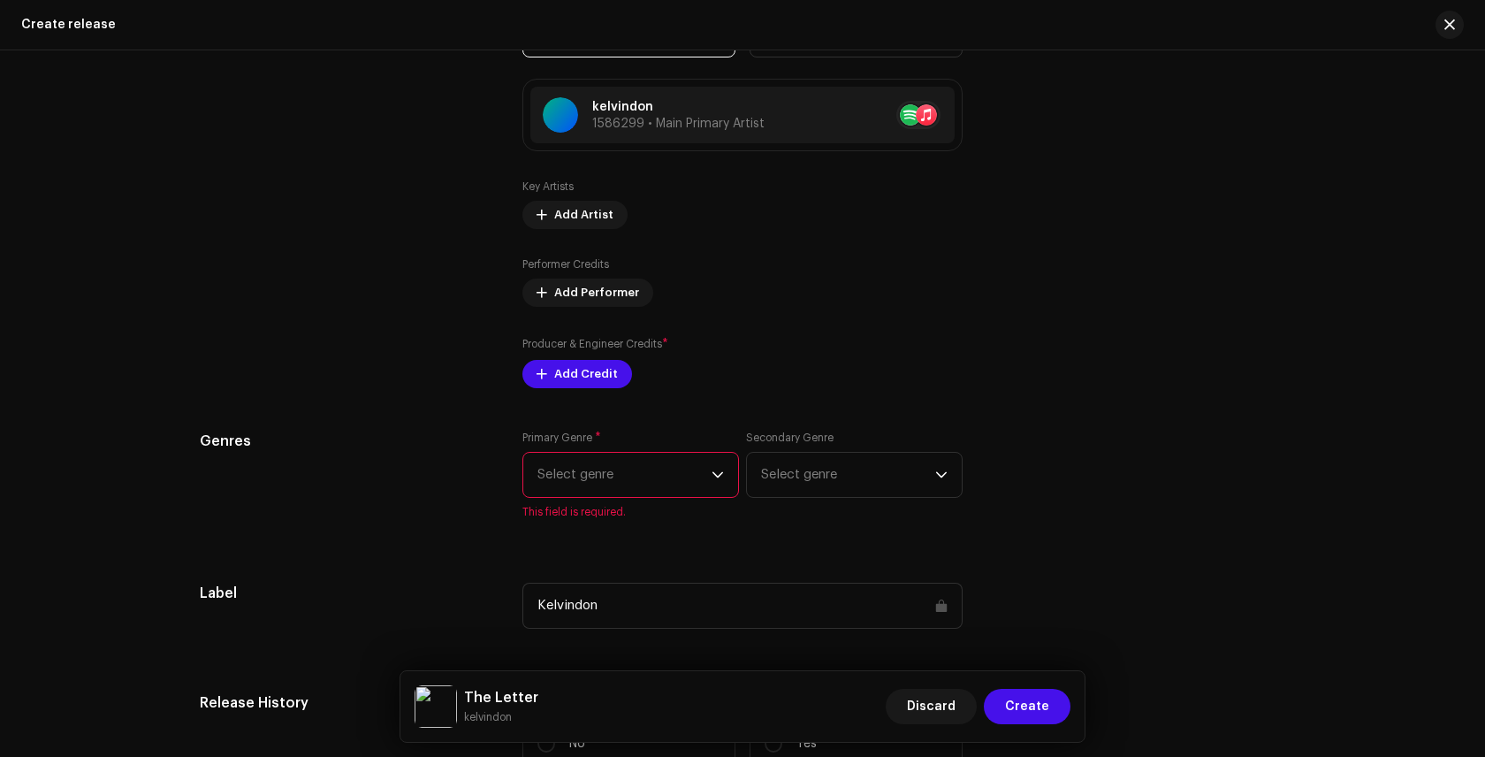
click at [570, 706] on ul "Chinese Chinese Hip-Hop [DEMOGRAPHIC_DATA] & [DEMOGRAPHIC_DATA] Praise & Worshi…" at bounding box center [630, 740] width 215 height 477
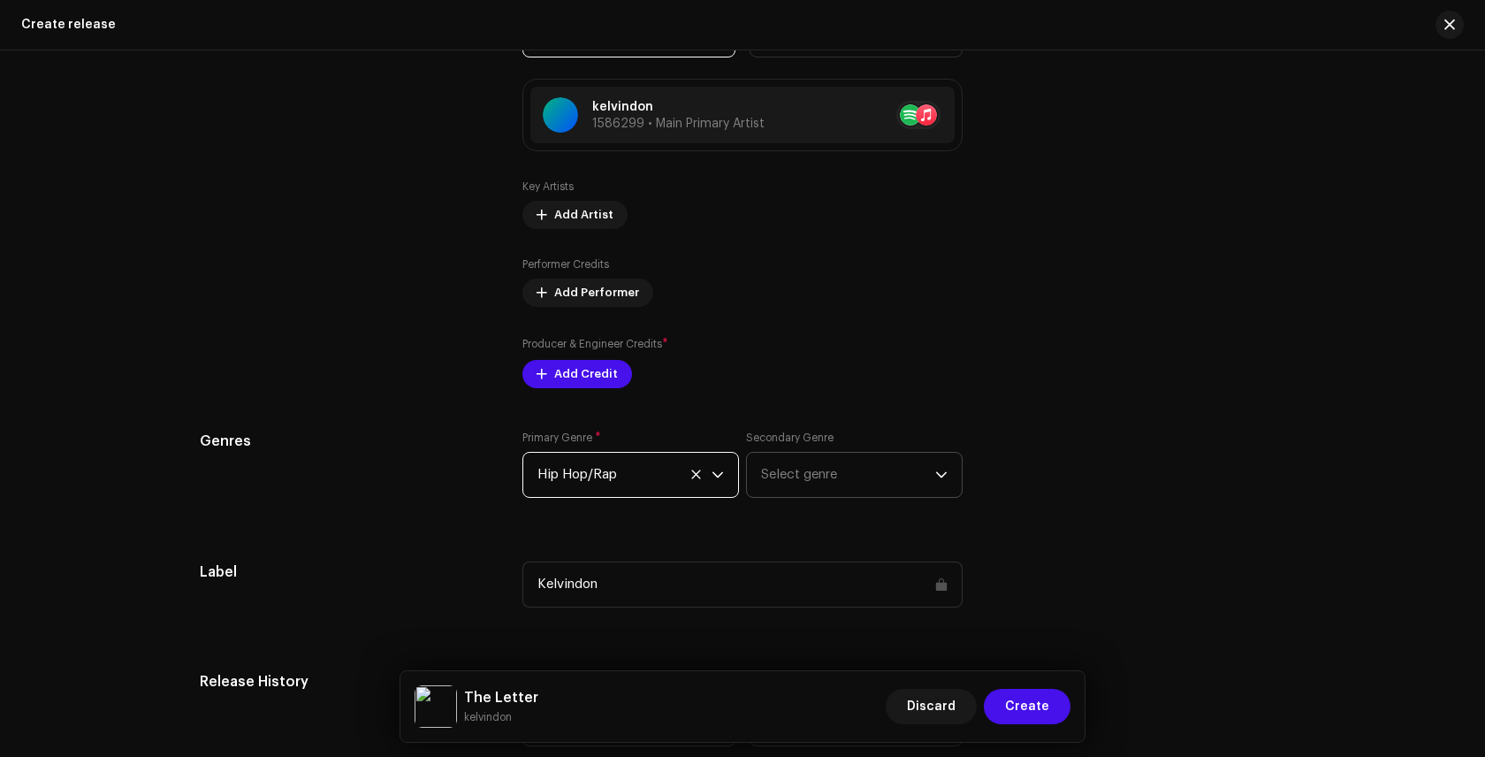
click at [808, 471] on span "Select genre" at bounding box center [848, 475] width 174 height 44
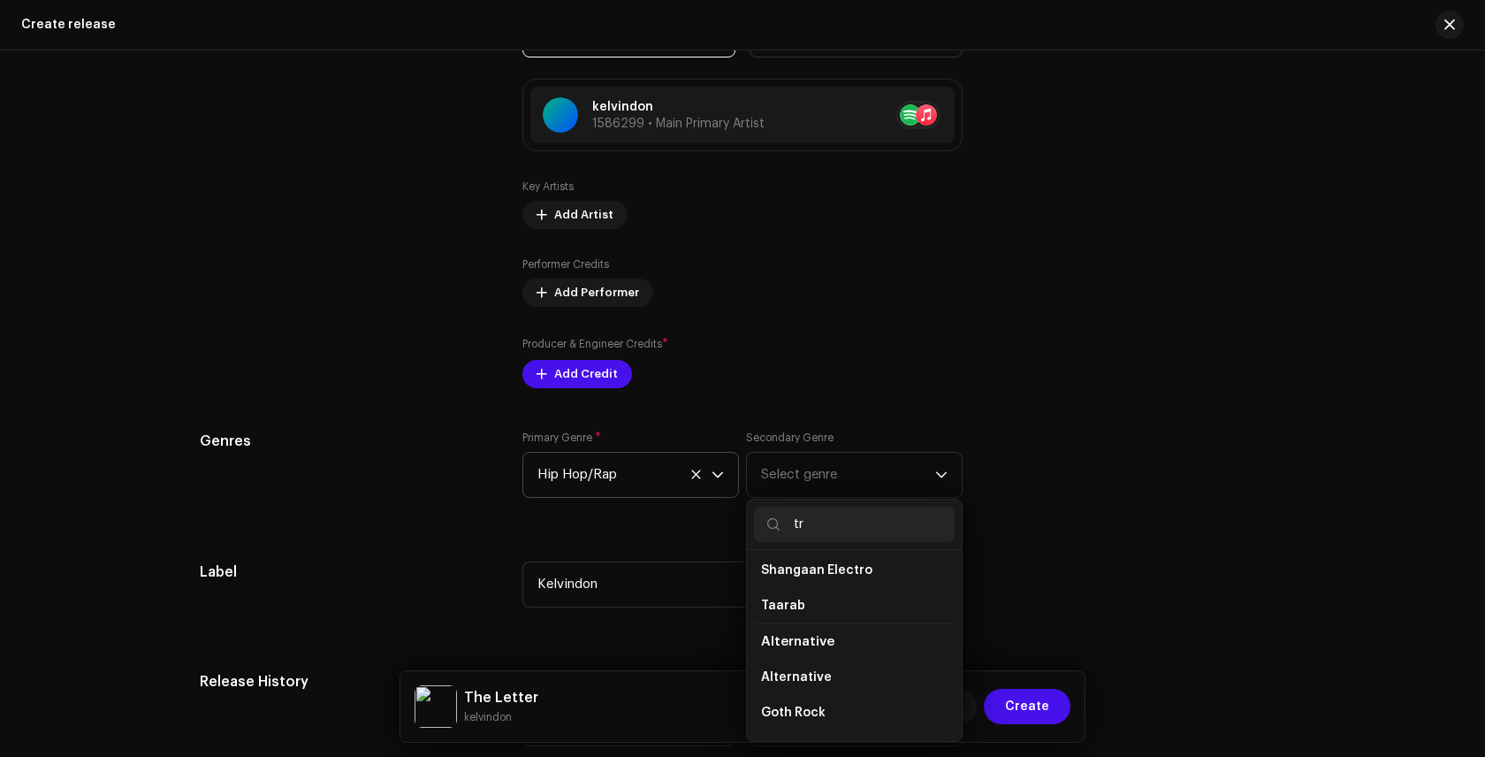
scroll to position [0, 0]
type input "t"
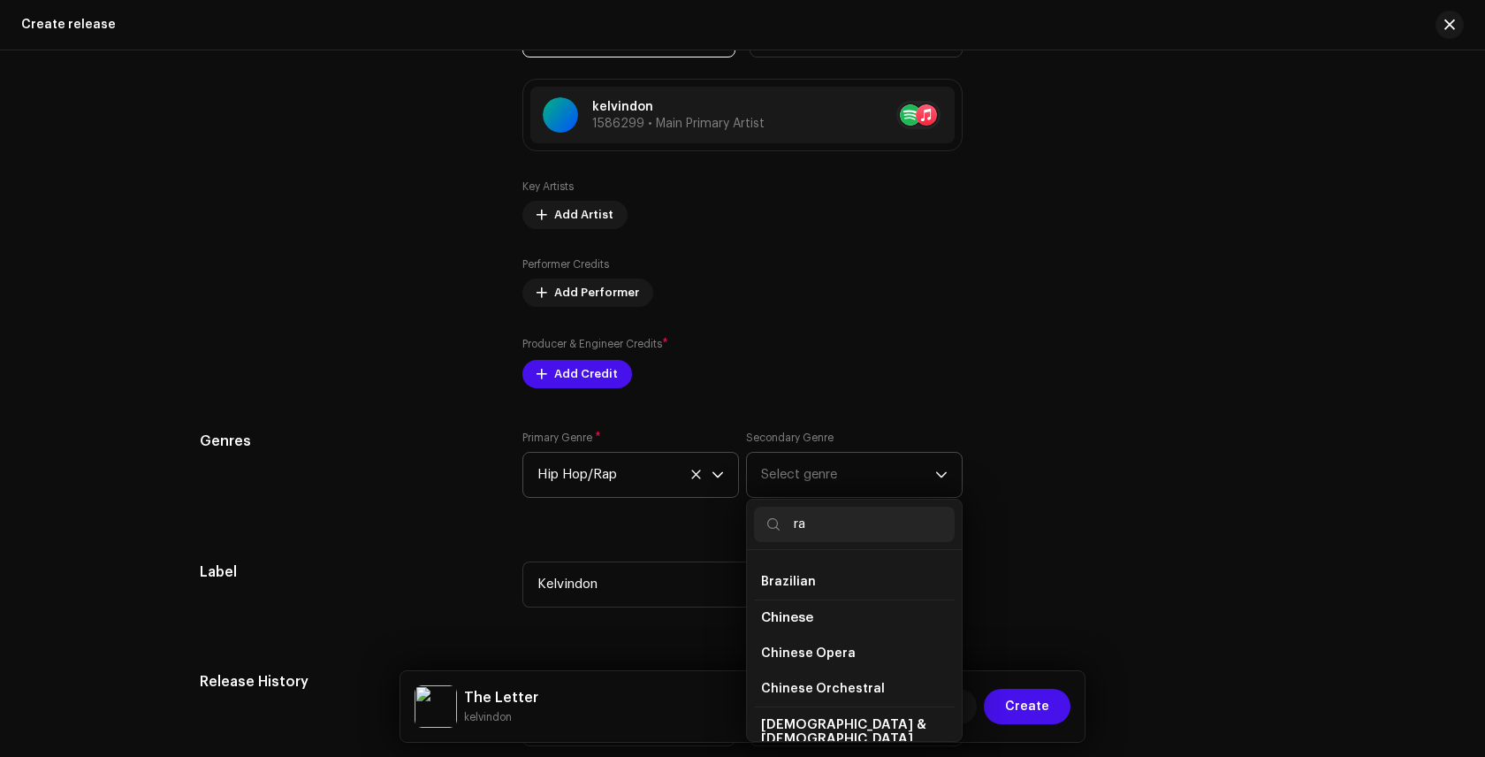
scroll to position [1808, 0]
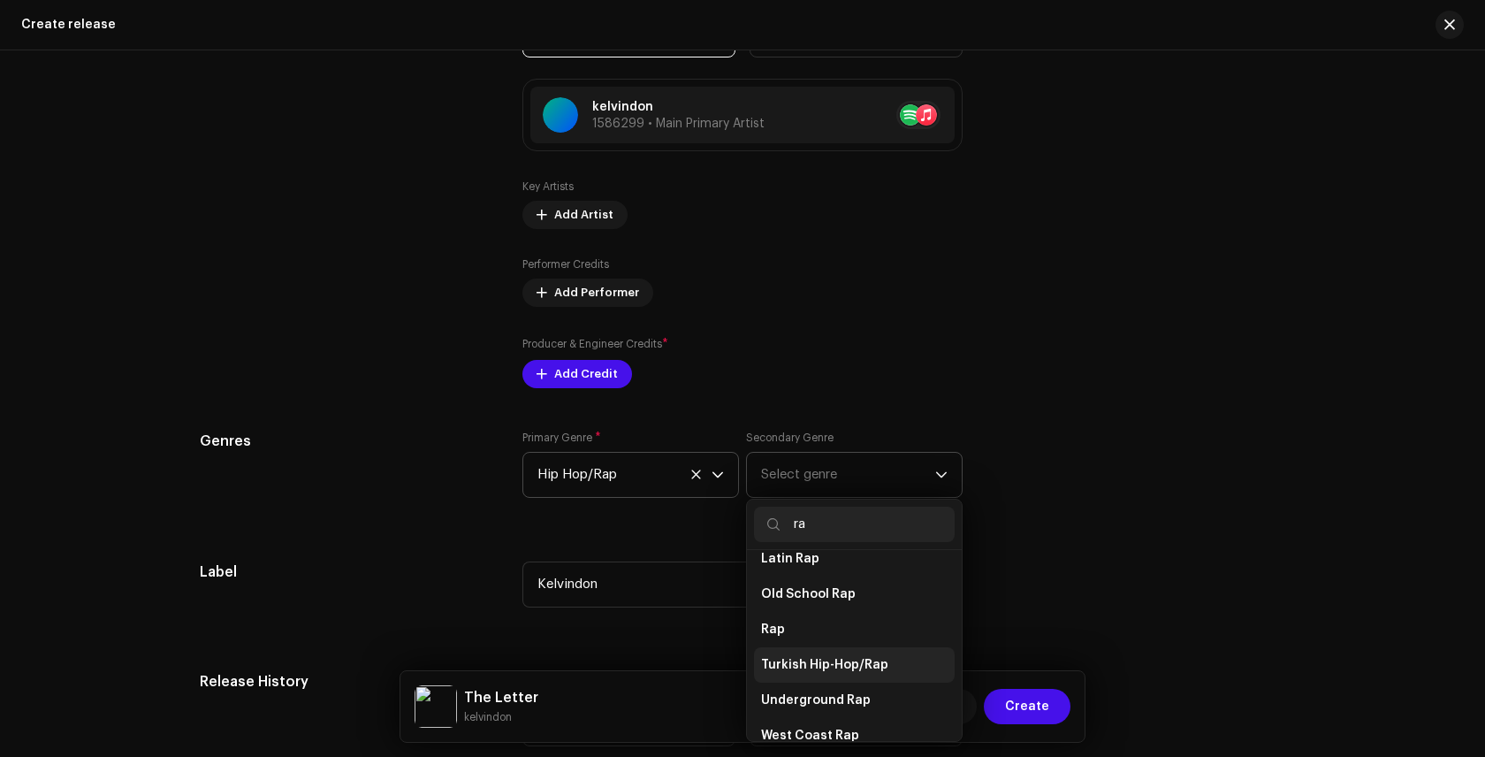
type input "r"
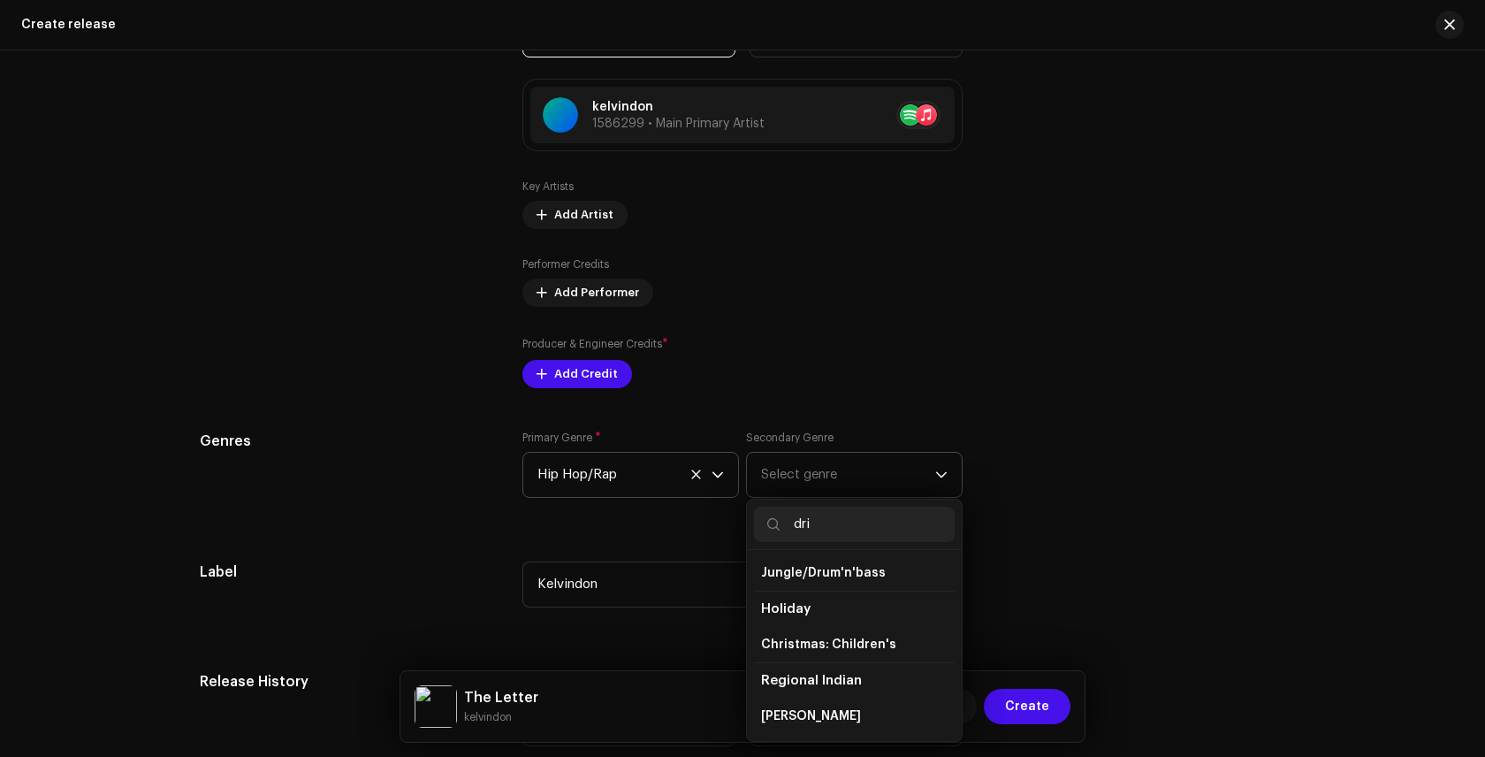
scroll to position [0, 0]
type input "d"
type input "hip"
click at [878, 589] on li "Hip Hop/Rap" at bounding box center [854, 603] width 201 height 36
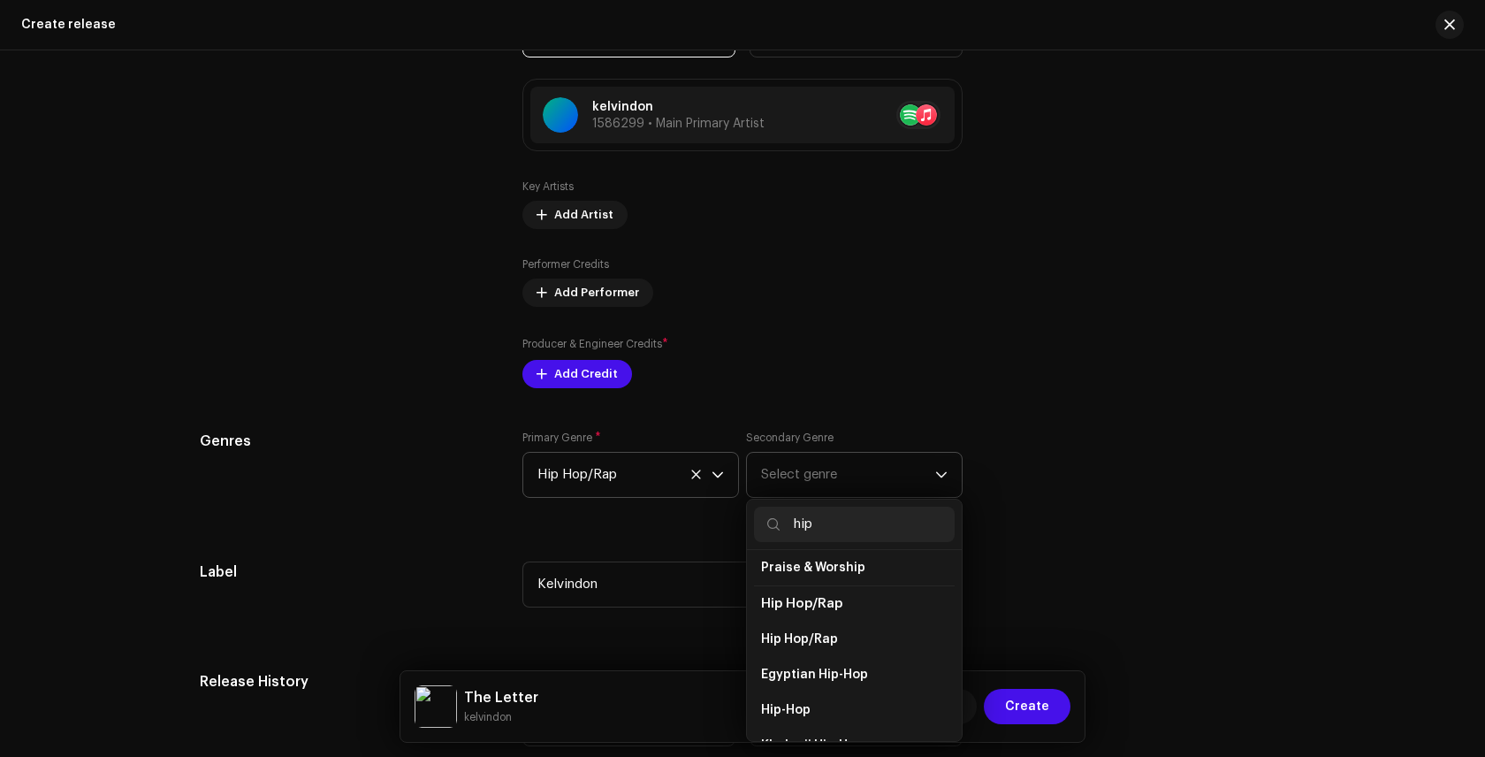
click at [819, 597] on span "Hip Hop/Rap" at bounding box center [801, 603] width 81 height 13
click at [803, 630] on span "Hip Hop/Rap" at bounding box center [799, 639] width 77 height 18
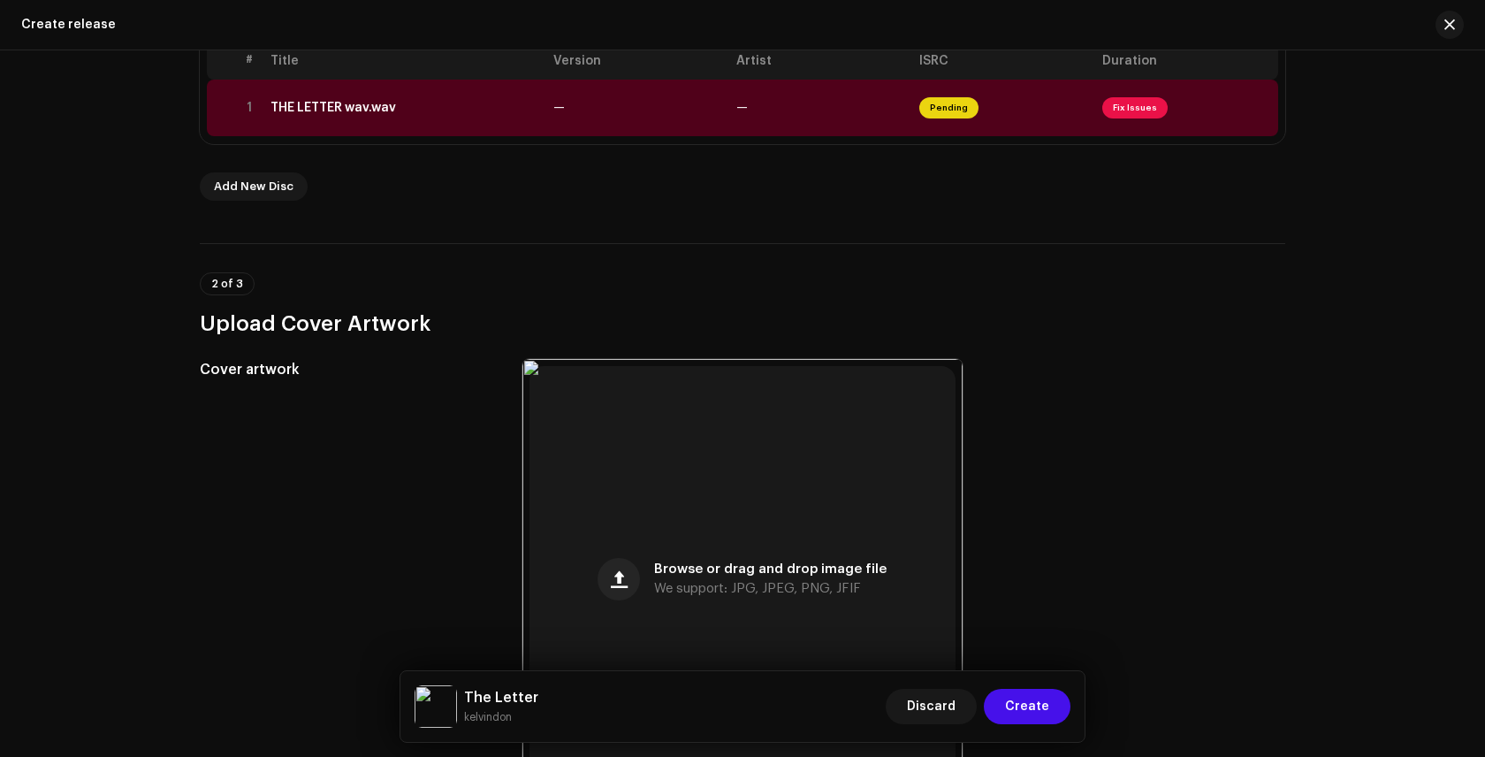
scroll to position [0, 0]
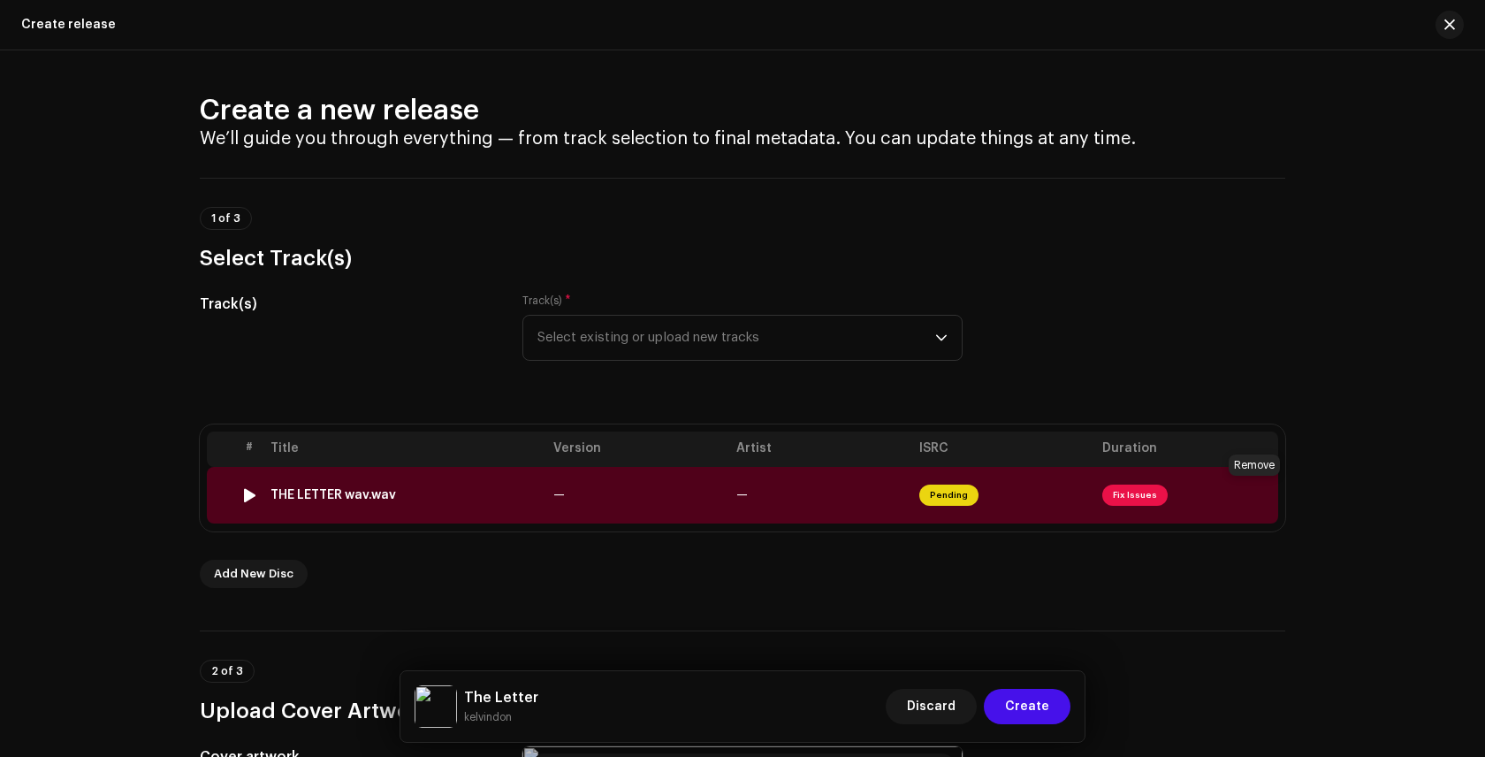
click at [1251, 492] on span at bounding box center [1257, 495] width 13 height 14
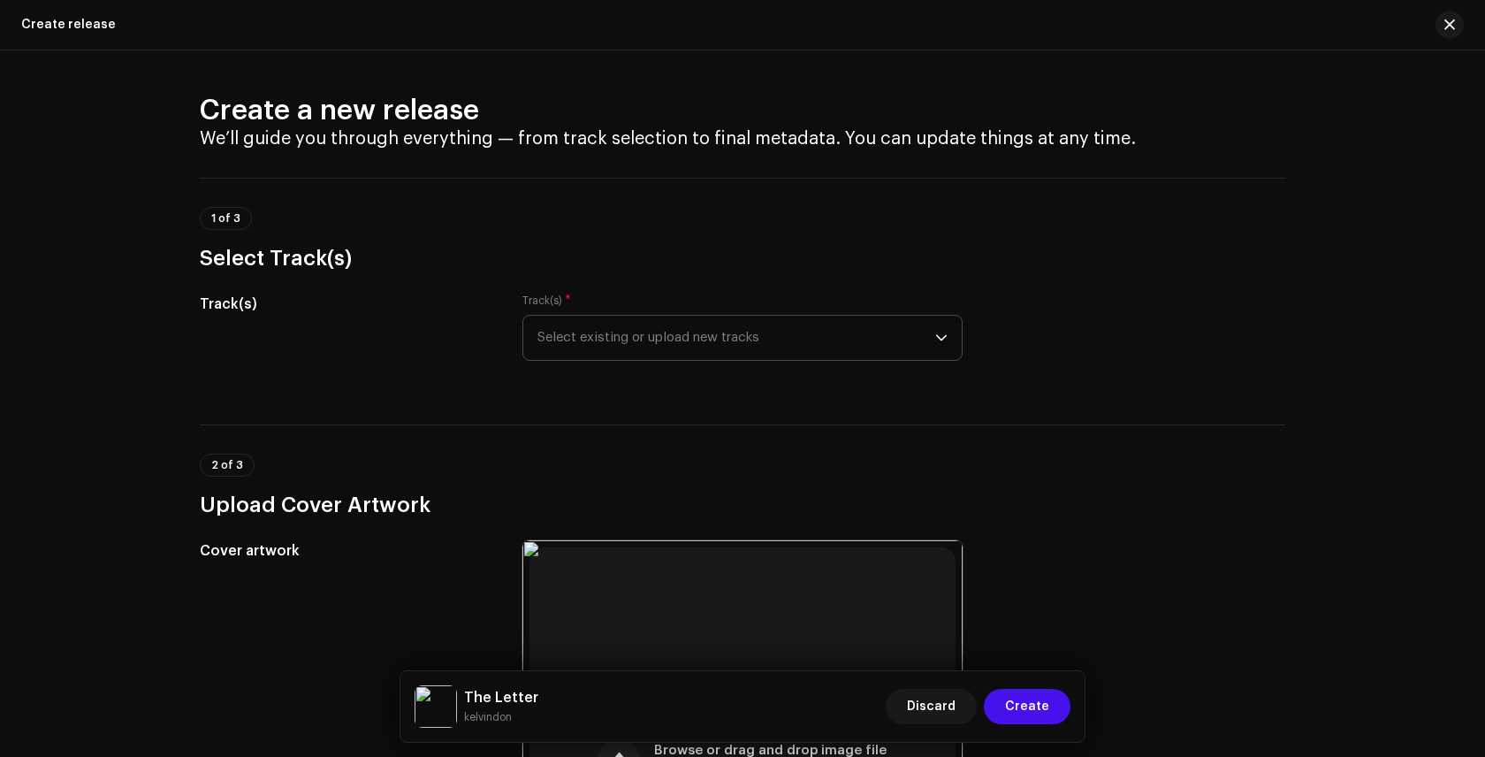
click at [937, 336] on icon "dropdown trigger" at bounding box center [941, 338] width 12 height 12
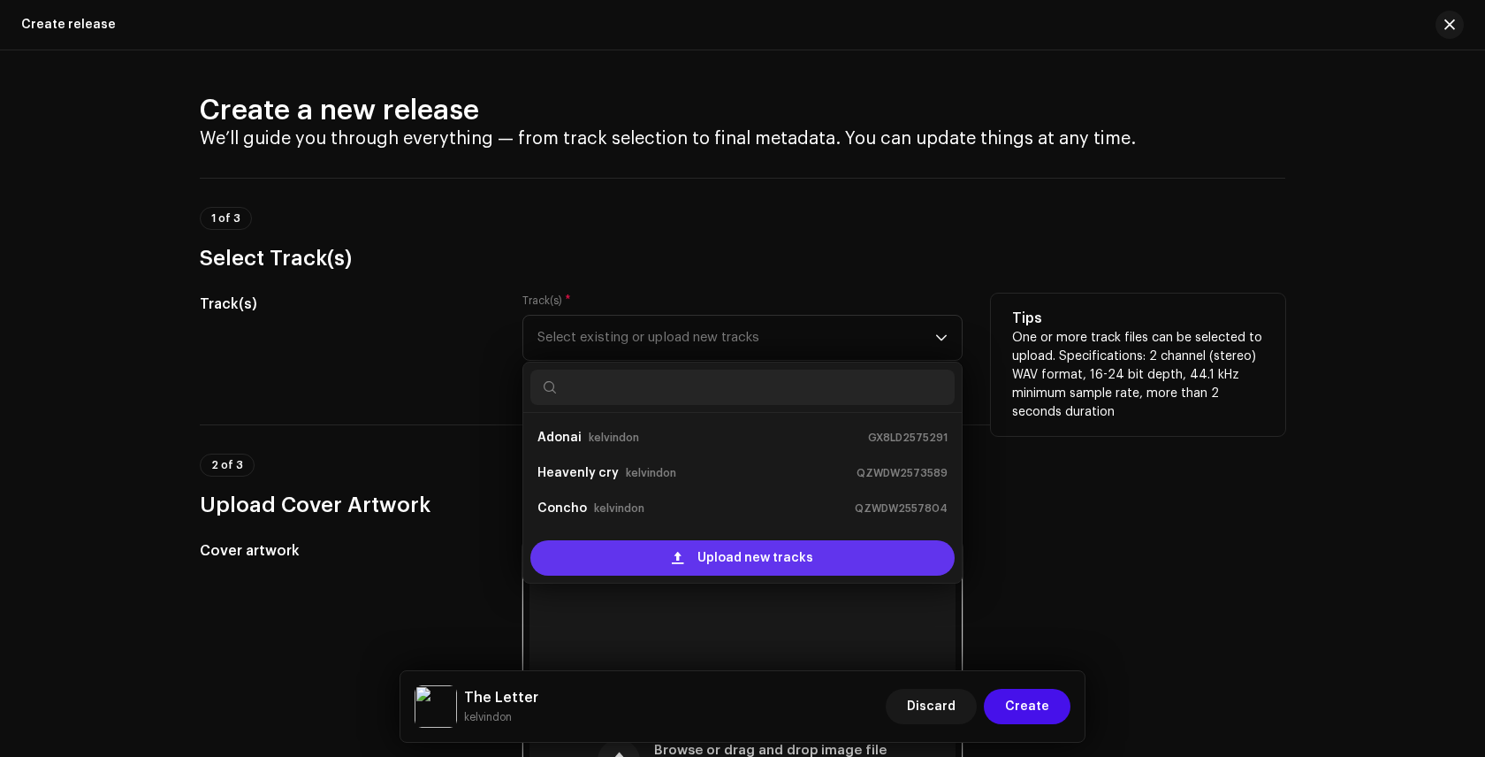
click at [711, 559] on span "Upload new tracks" at bounding box center [756, 557] width 116 height 35
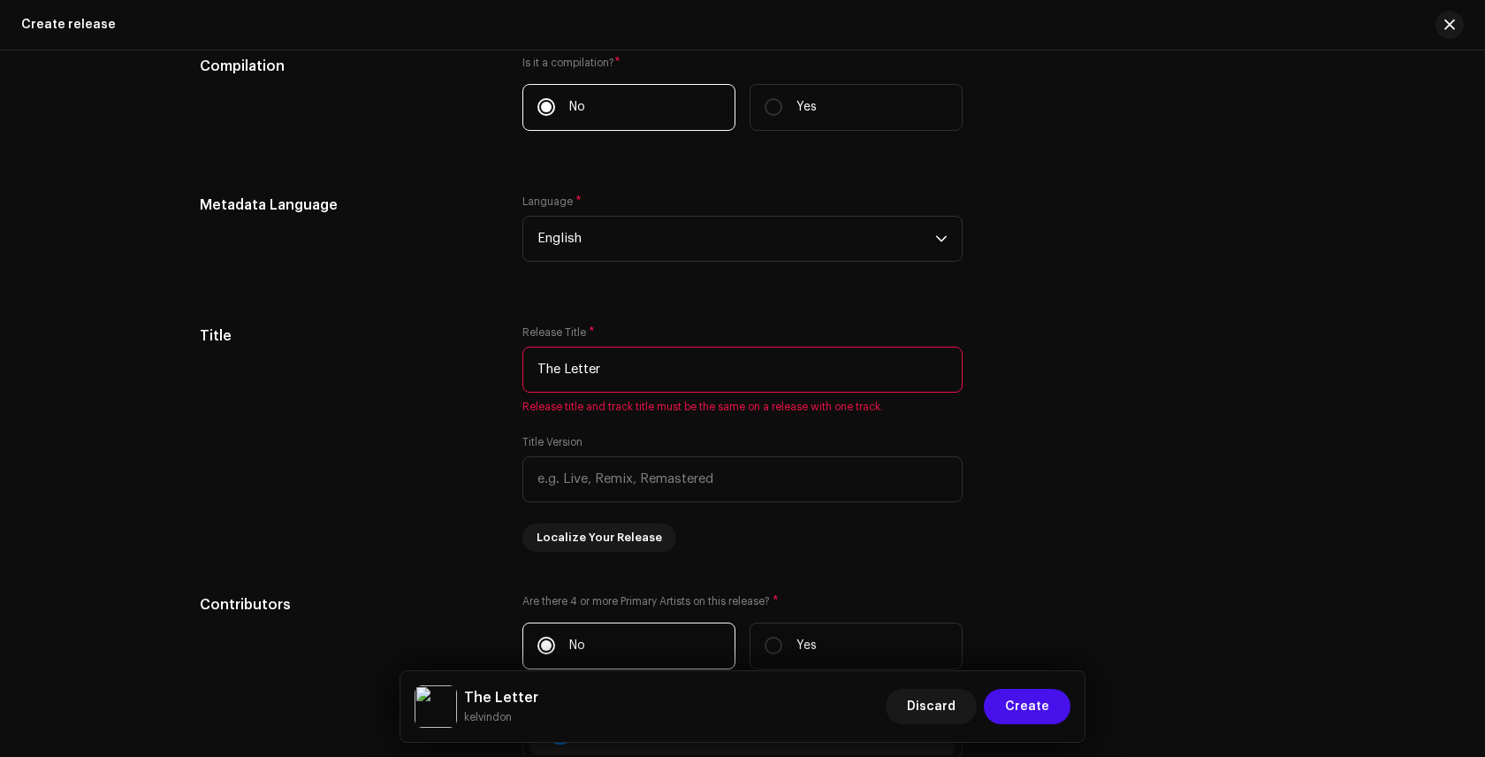
scroll to position [1411, 0]
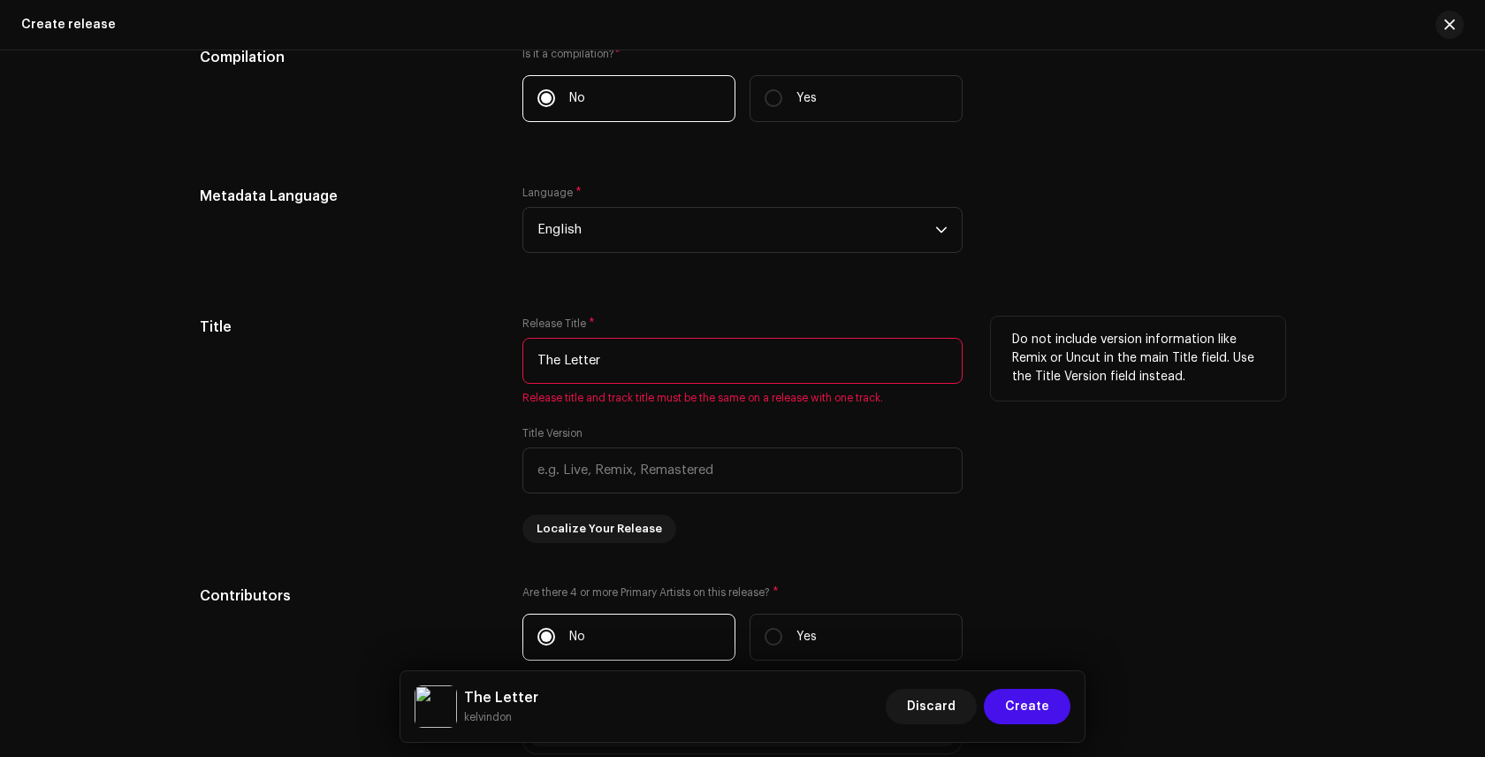
drag, startPoint x: 601, startPoint y: 361, endPoint x: 492, endPoint y: 360, distance: 108.7
click at [492, 360] on div "Title Release Title * The Letter Release title and track title must be the same…" at bounding box center [743, 430] width 1086 height 226
click at [1017, 261] on div "Metadata Language Language * English" at bounding box center [743, 230] width 1086 height 88
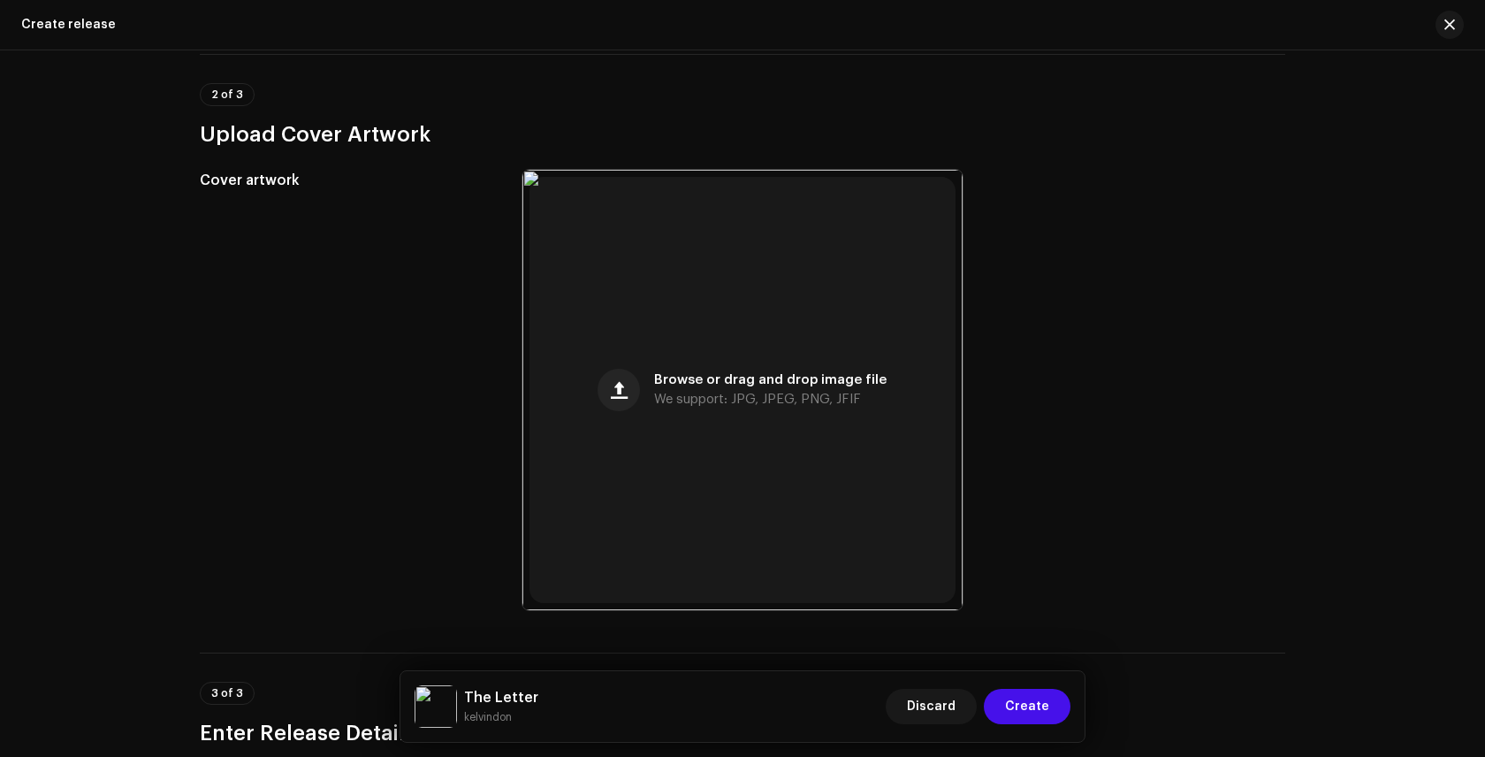
scroll to position [0, 0]
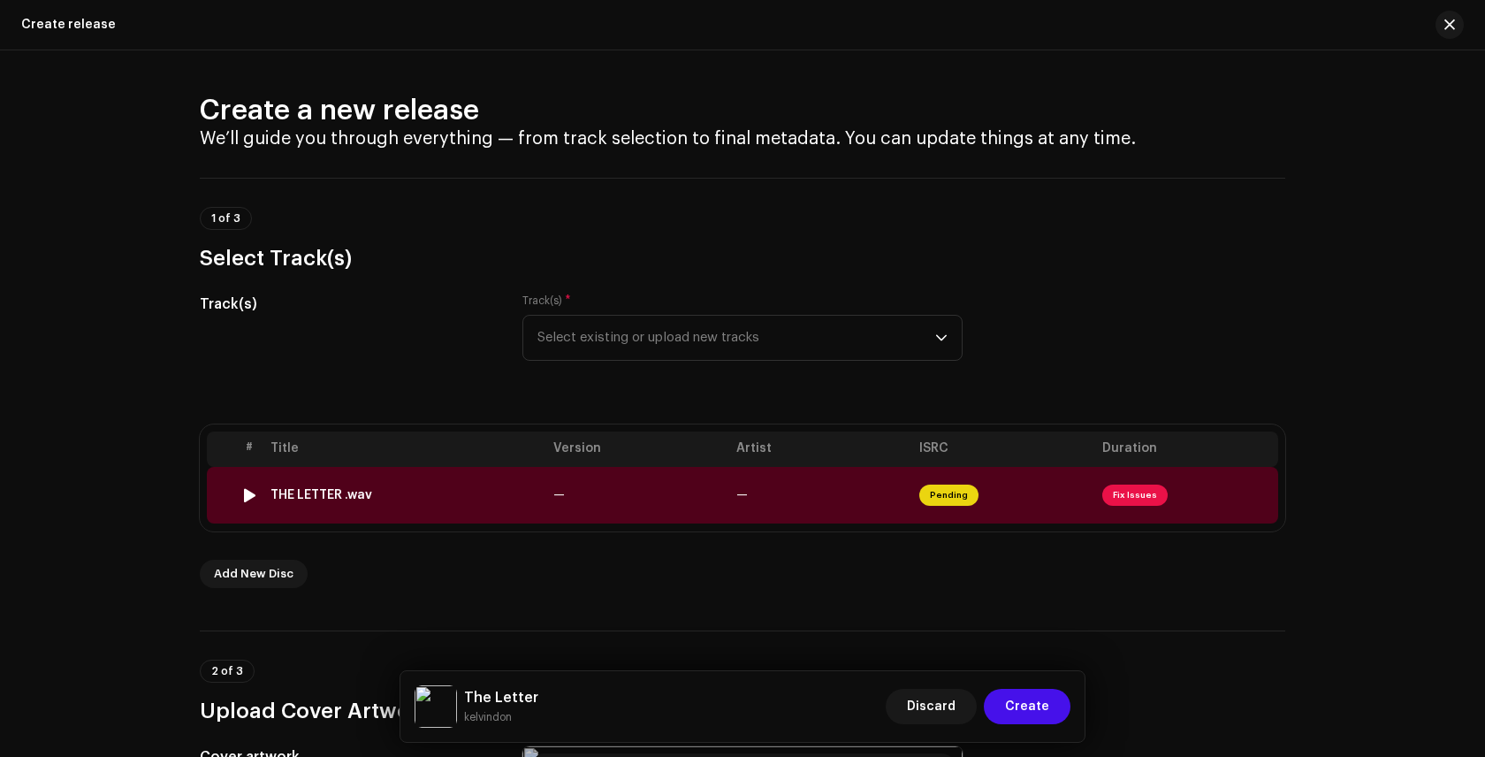
click at [1252, 493] on span at bounding box center [1257, 495] width 13 height 14
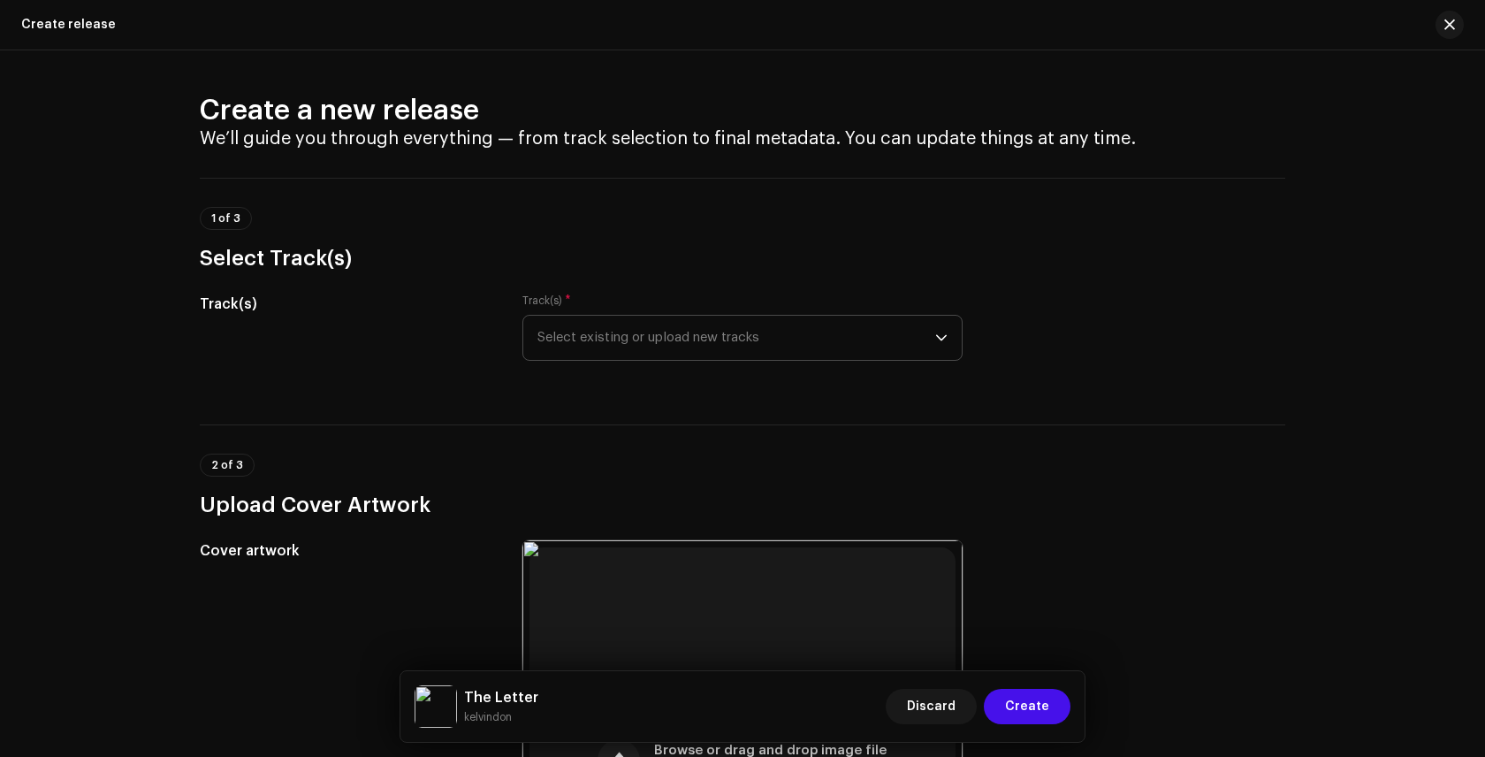
click at [849, 332] on span "Select existing or upload new tracks" at bounding box center [737, 338] width 398 height 44
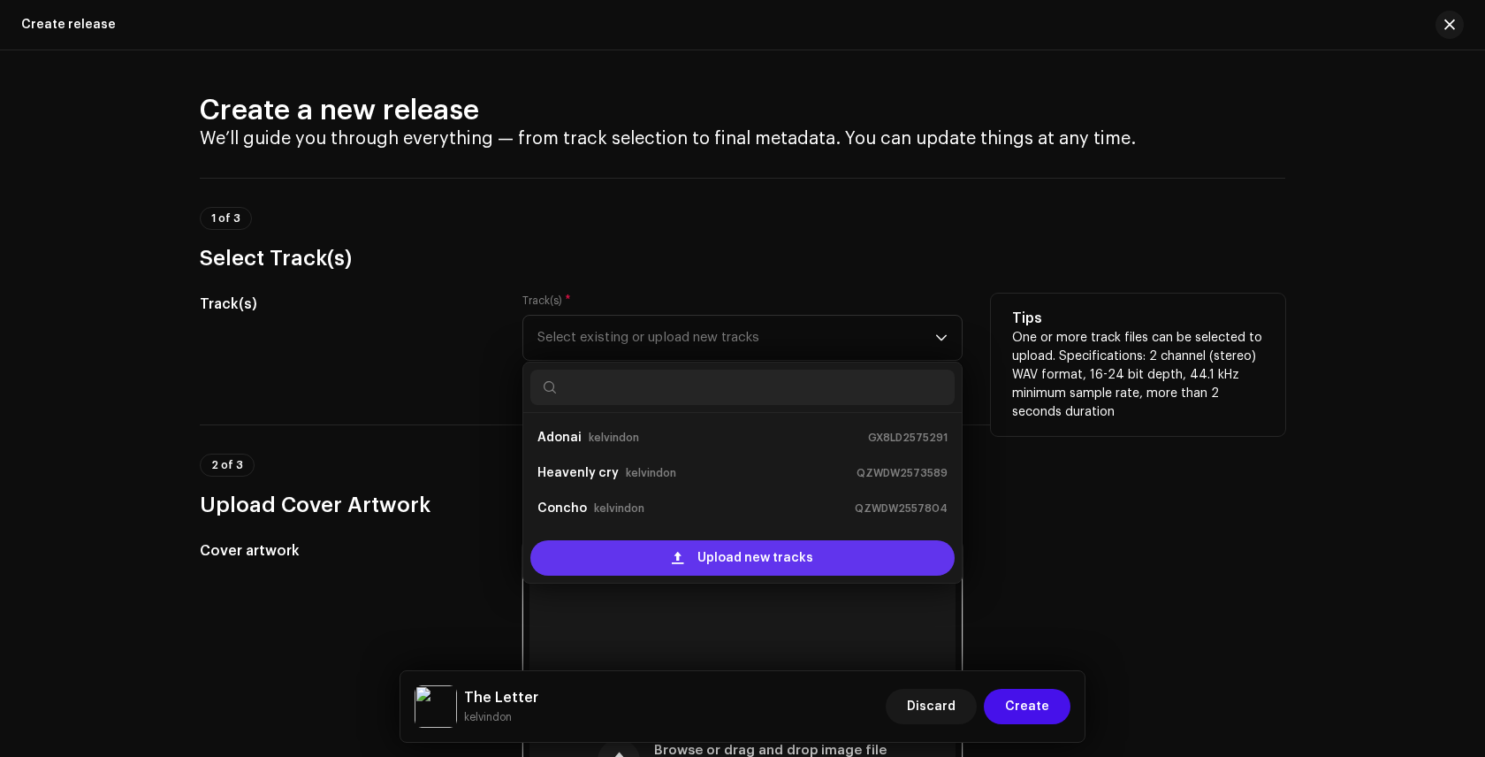
click at [738, 563] on span "Upload new tracks" at bounding box center [756, 557] width 116 height 35
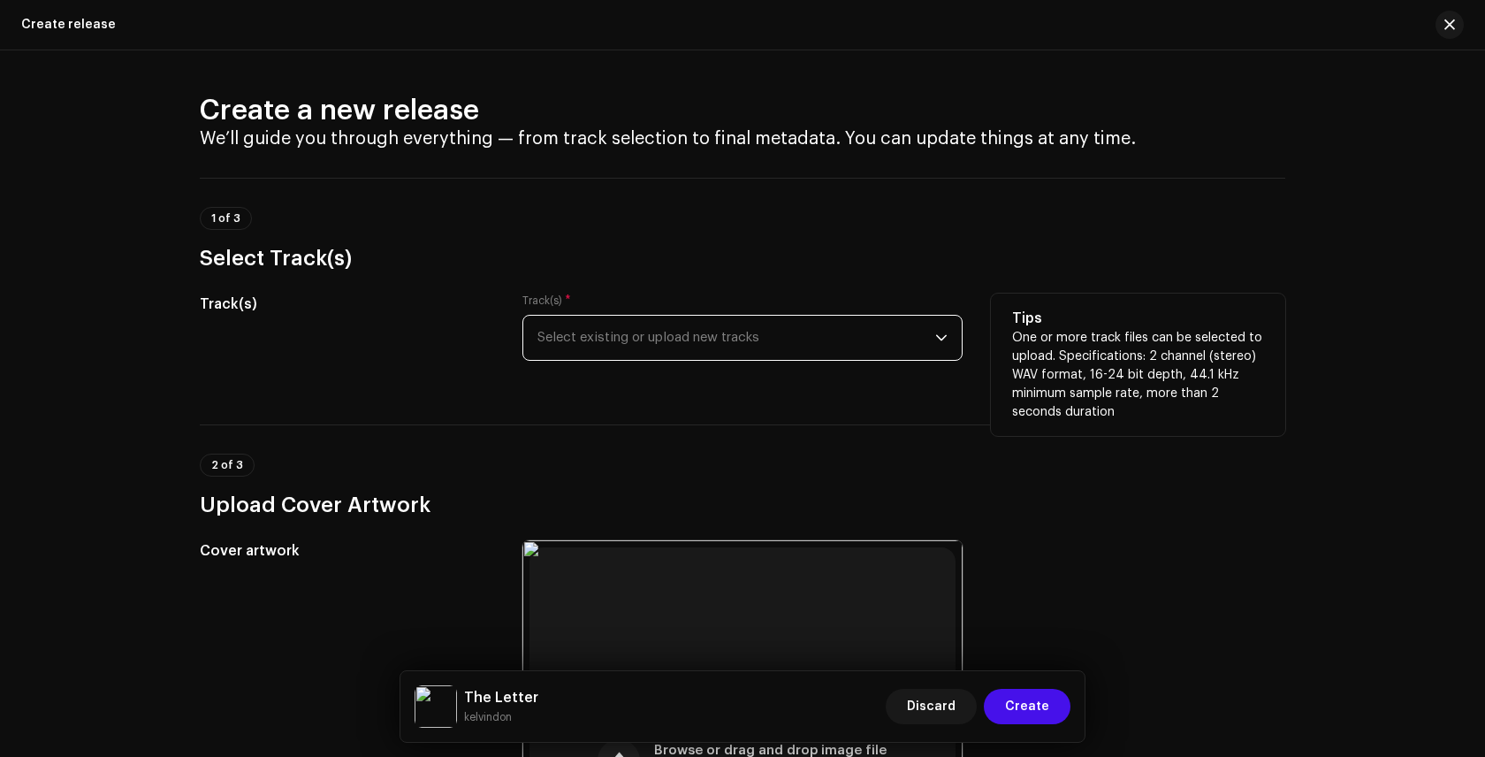
click at [900, 332] on span "Select existing or upload new tracks" at bounding box center [737, 338] width 398 height 44
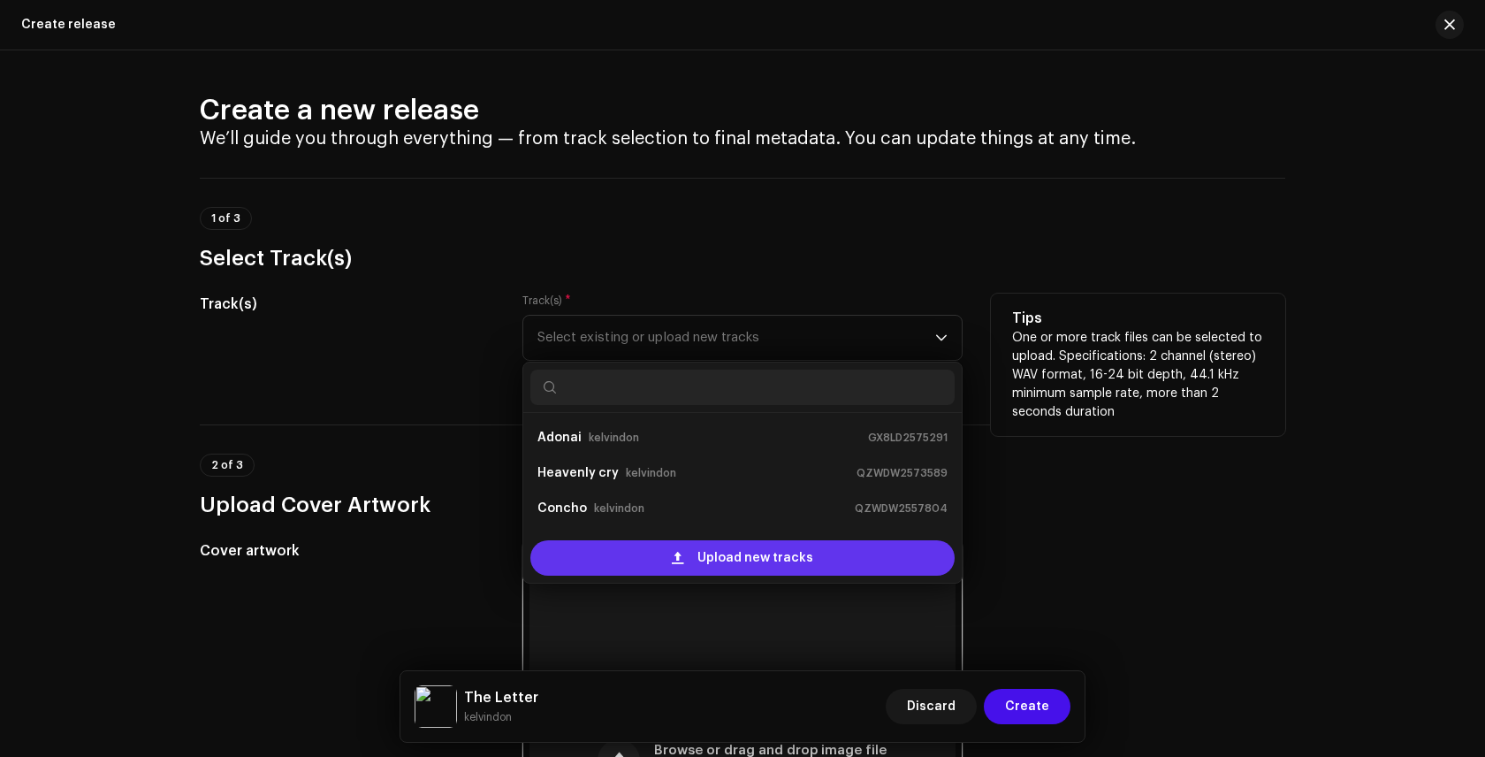
click at [726, 556] on span "Upload new tracks" at bounding box center [756, 557] width 116 height 35
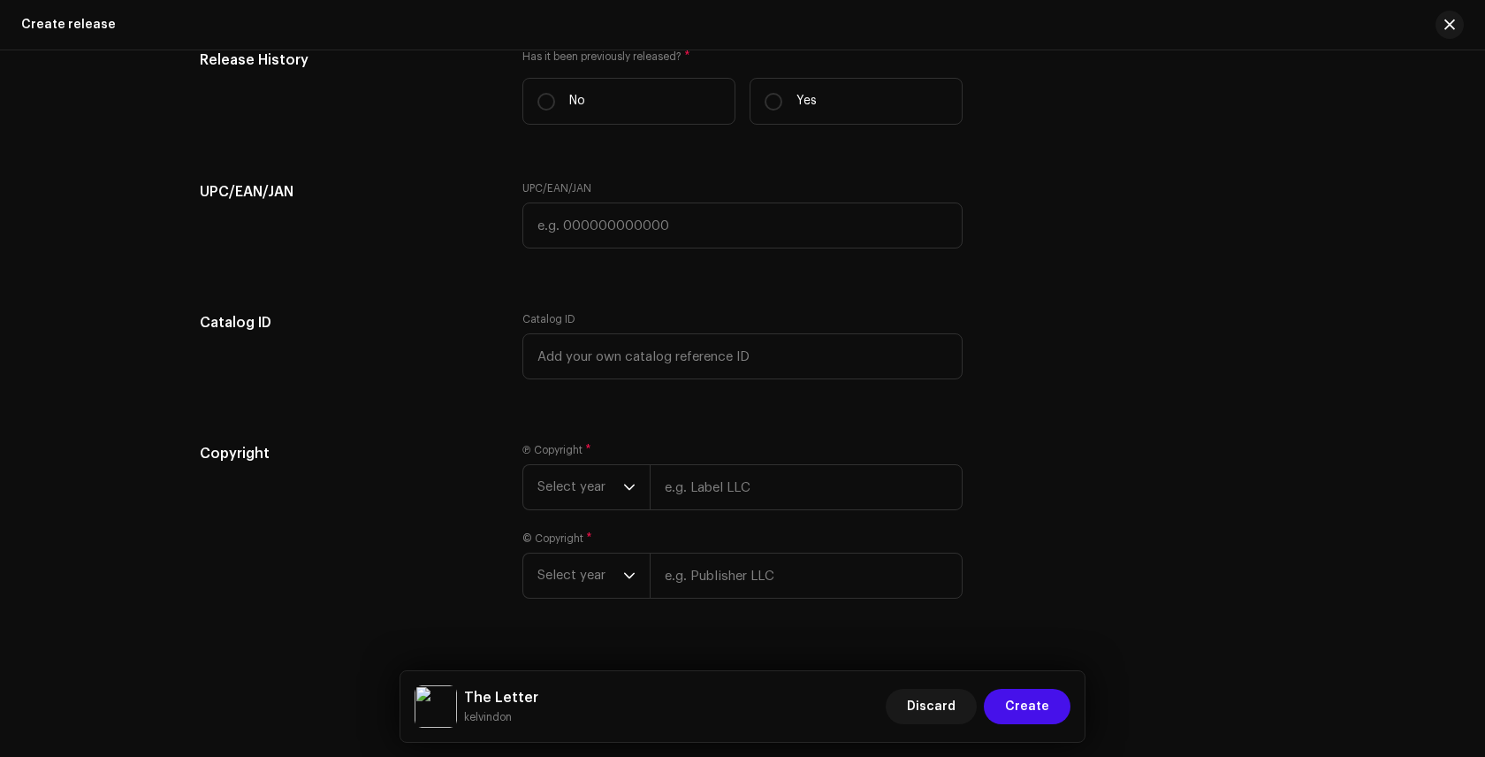
scroll to position [2575, 0]
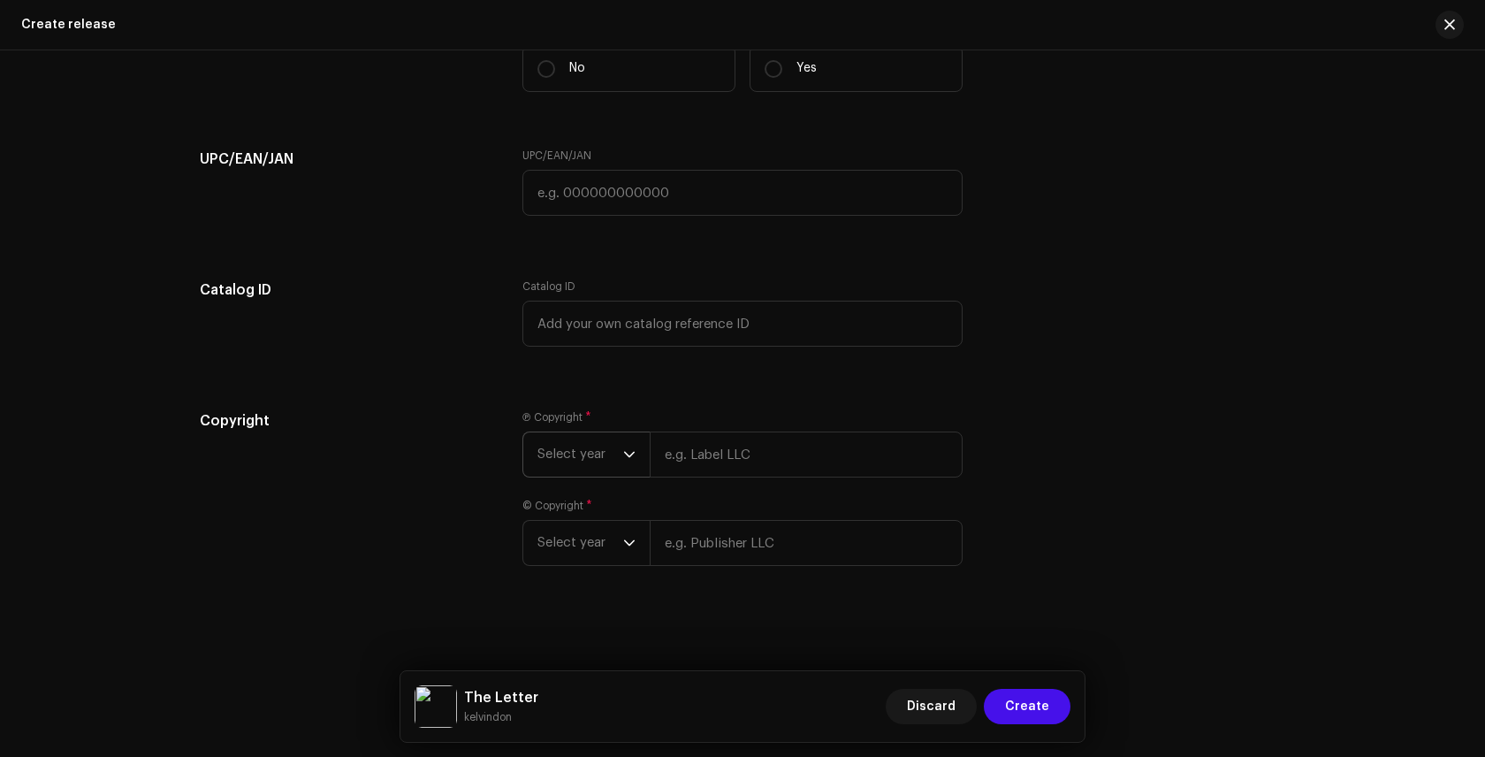
click at [626, 454] on icon "dropdown trigger" at bounding box center [629, 455] width 11 height 6
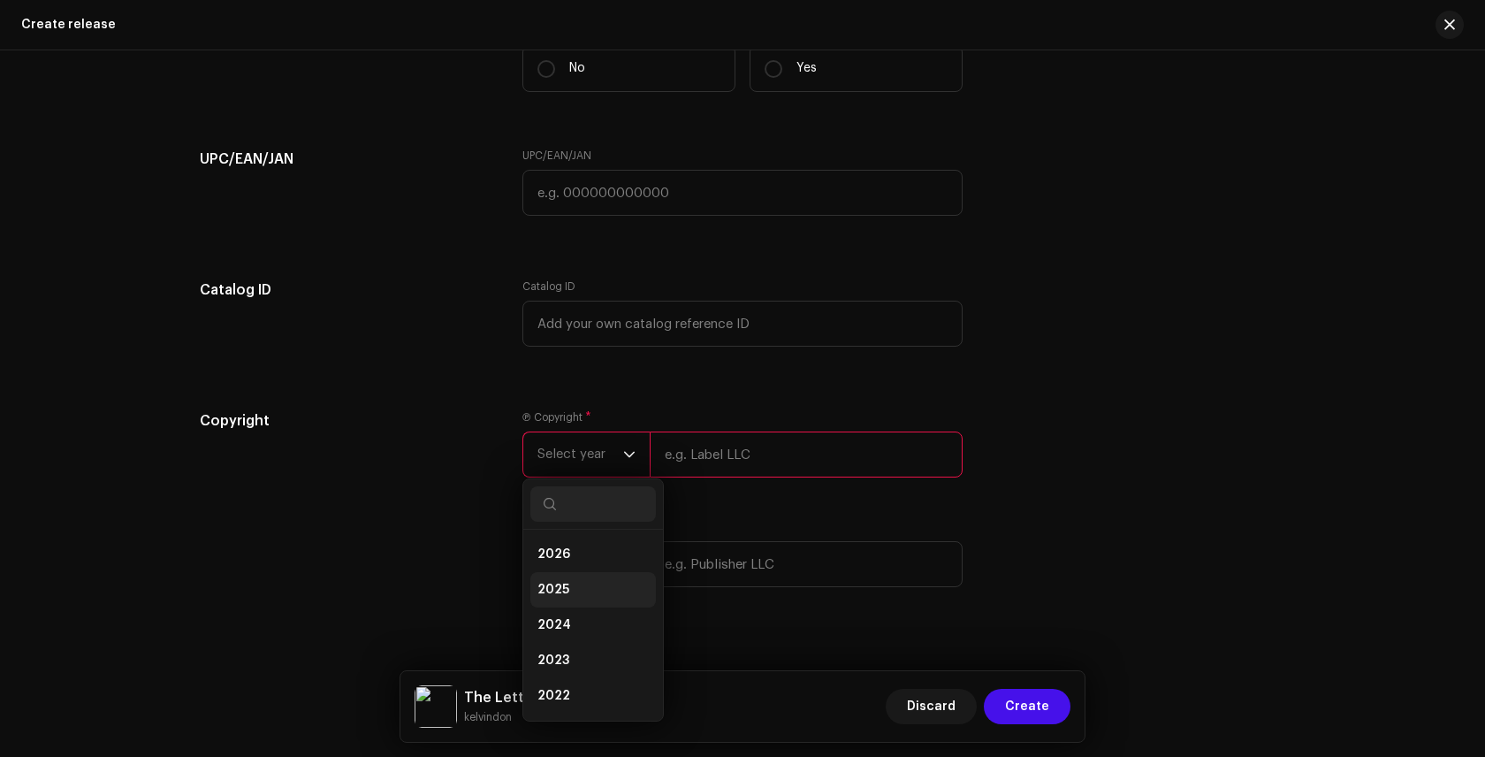
click at [598, 590] on li "2025" at bounding box center [593, 589] width 126 height 35
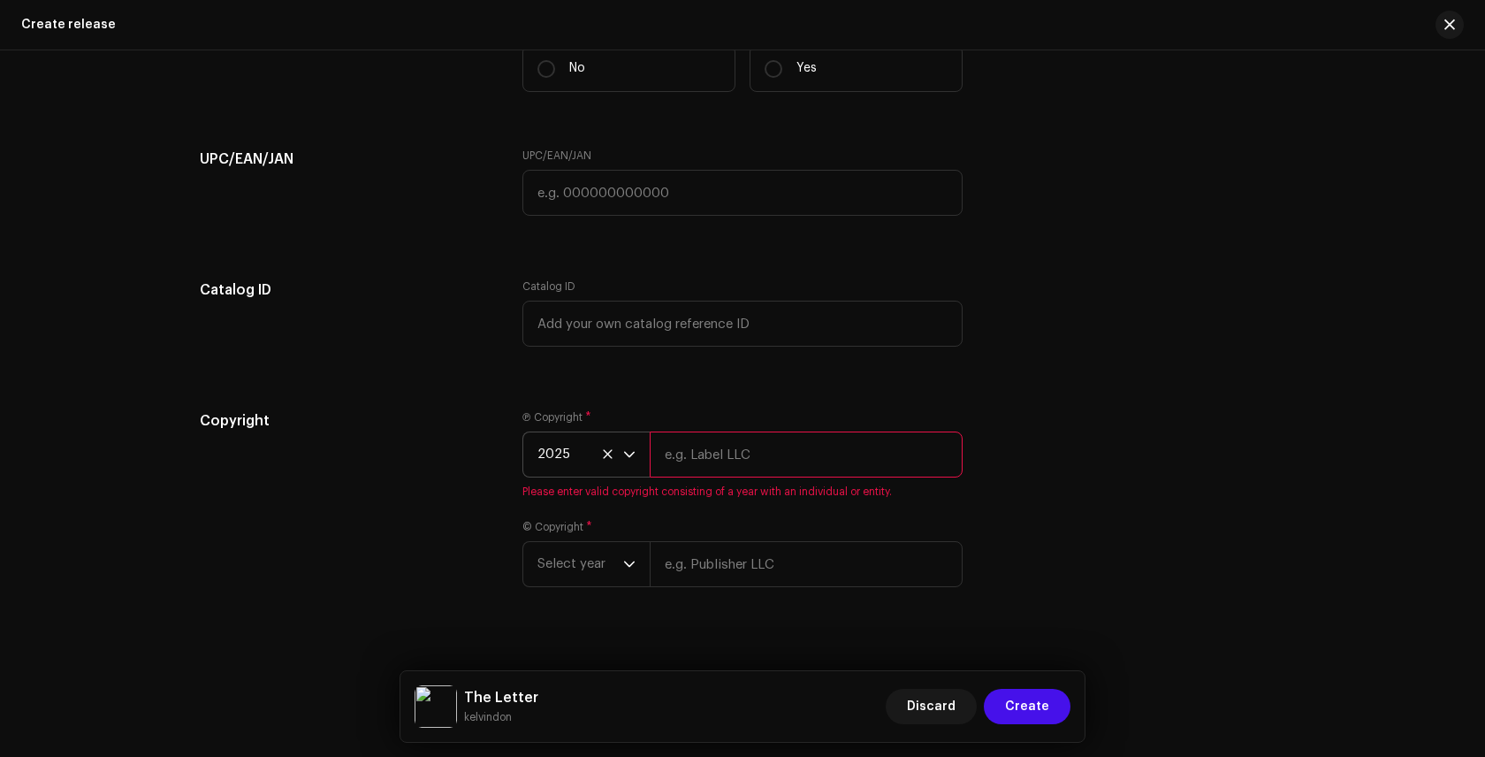
click at [714, 460] on input "text" at bounding box center [806, 454] width 313 height 46
type input "Lewa Records"
click at [587, 546] on span "Select year" at bounding box center [581, 543] width 86 height 44
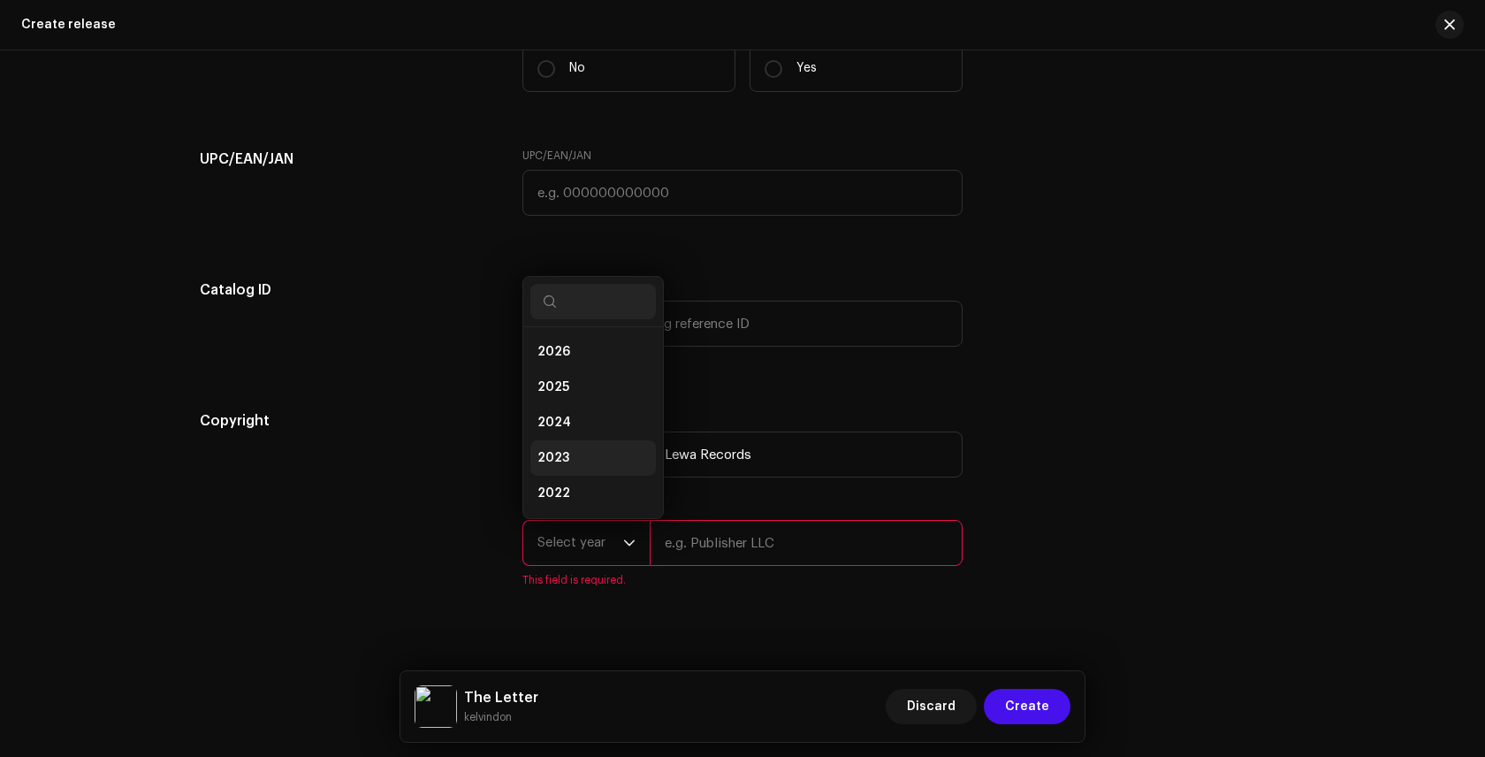
scroll to position [28, 0]
click at [591, 355] on li "2025" at bounding box center [593, 358] width 126 height 35
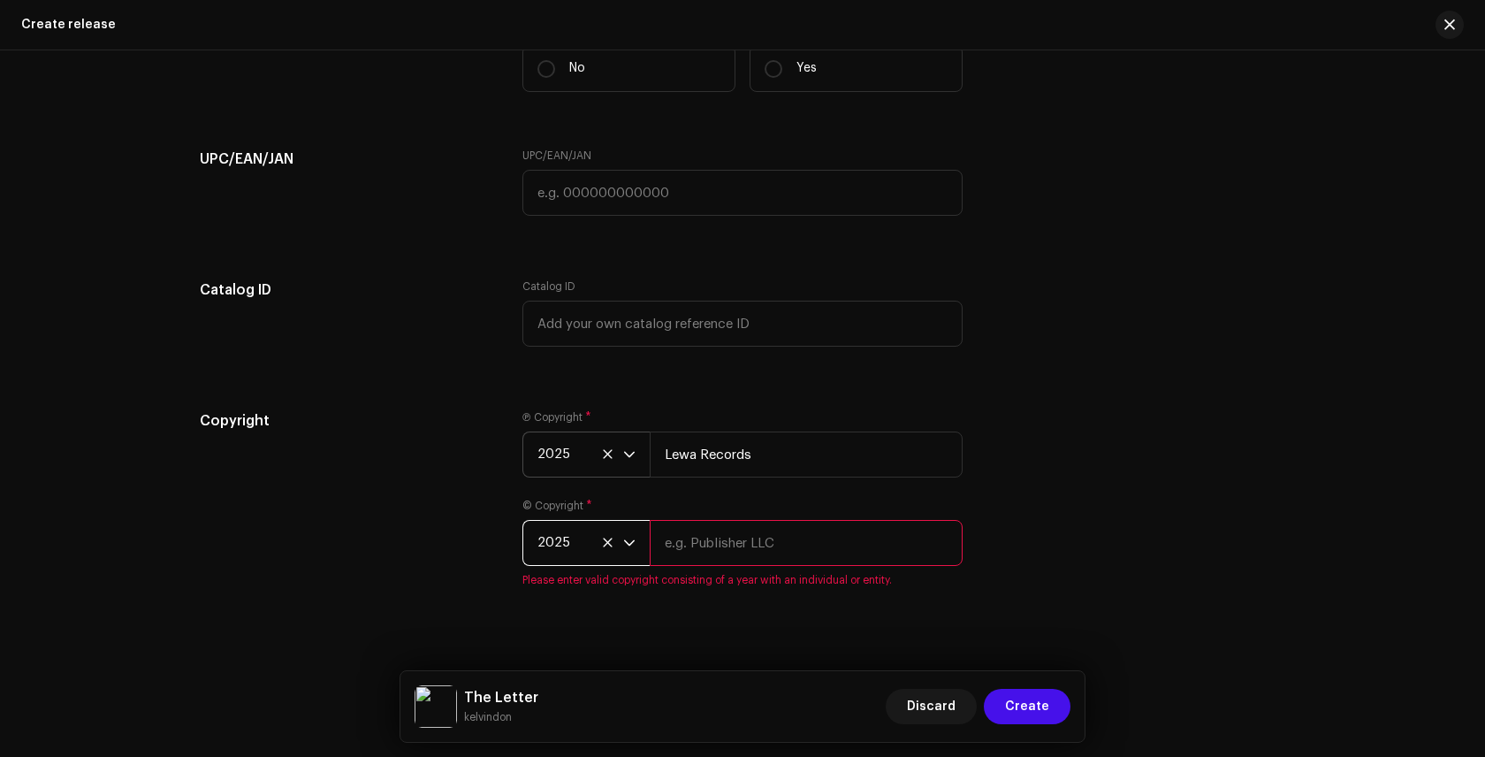
click at [769, 548] on input "text" at bounding box center [806, 543] width 313 height 46
type input "Lewa Records"
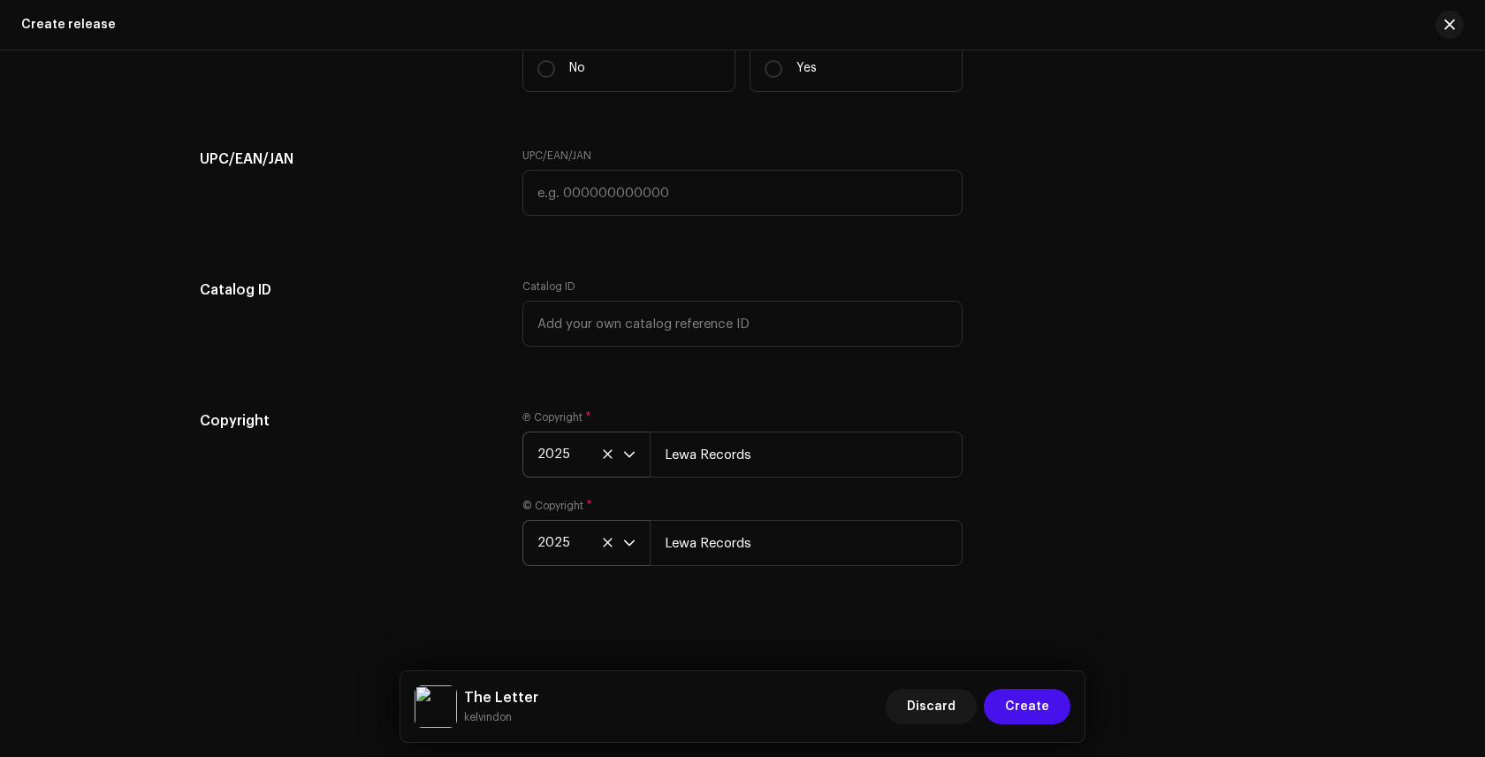
click at [588, 630] on div "Create a new release We’ll guide you through everything — from track selection …" at bounding box center [742, 403] width 1485 height 706
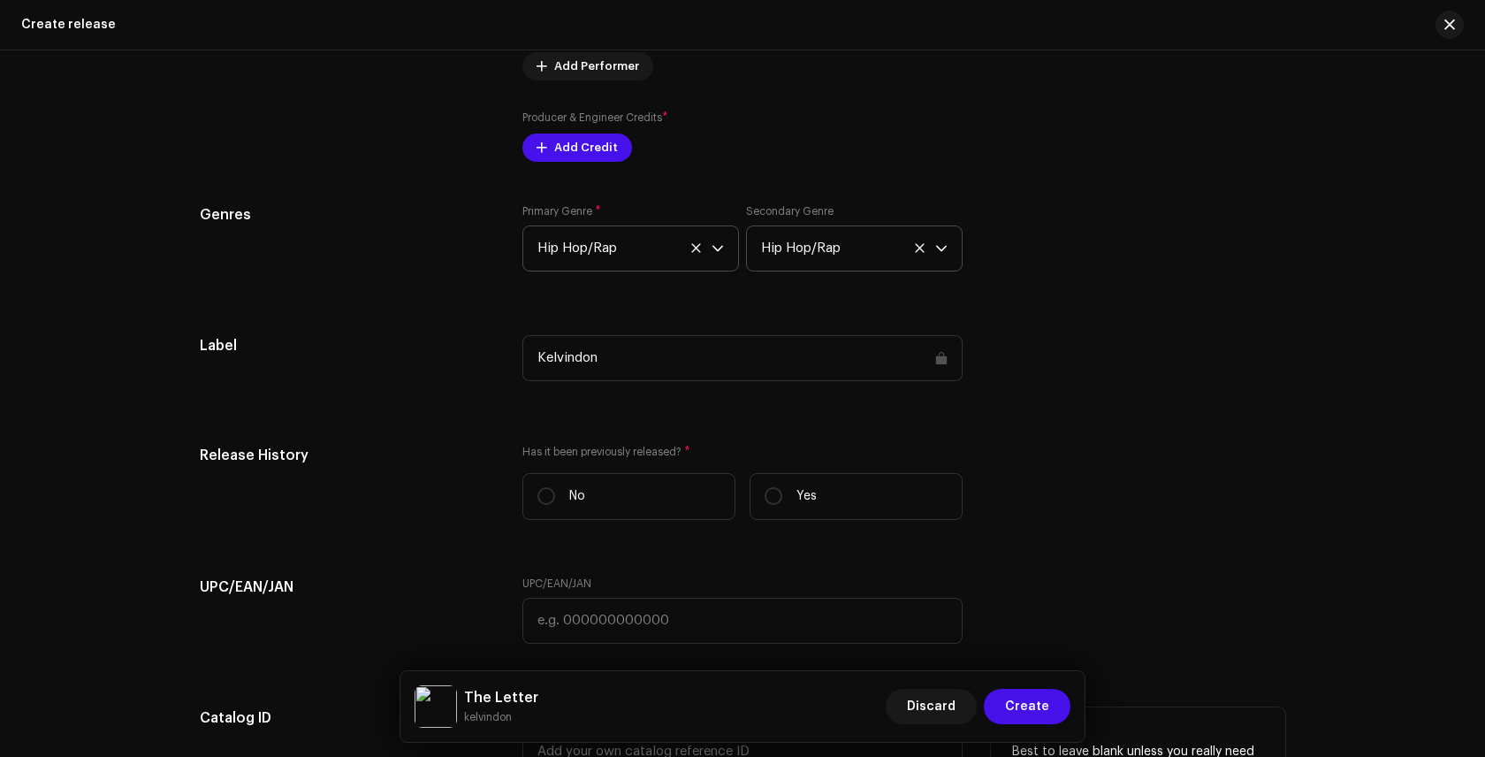
scroll to position [2171, 0]
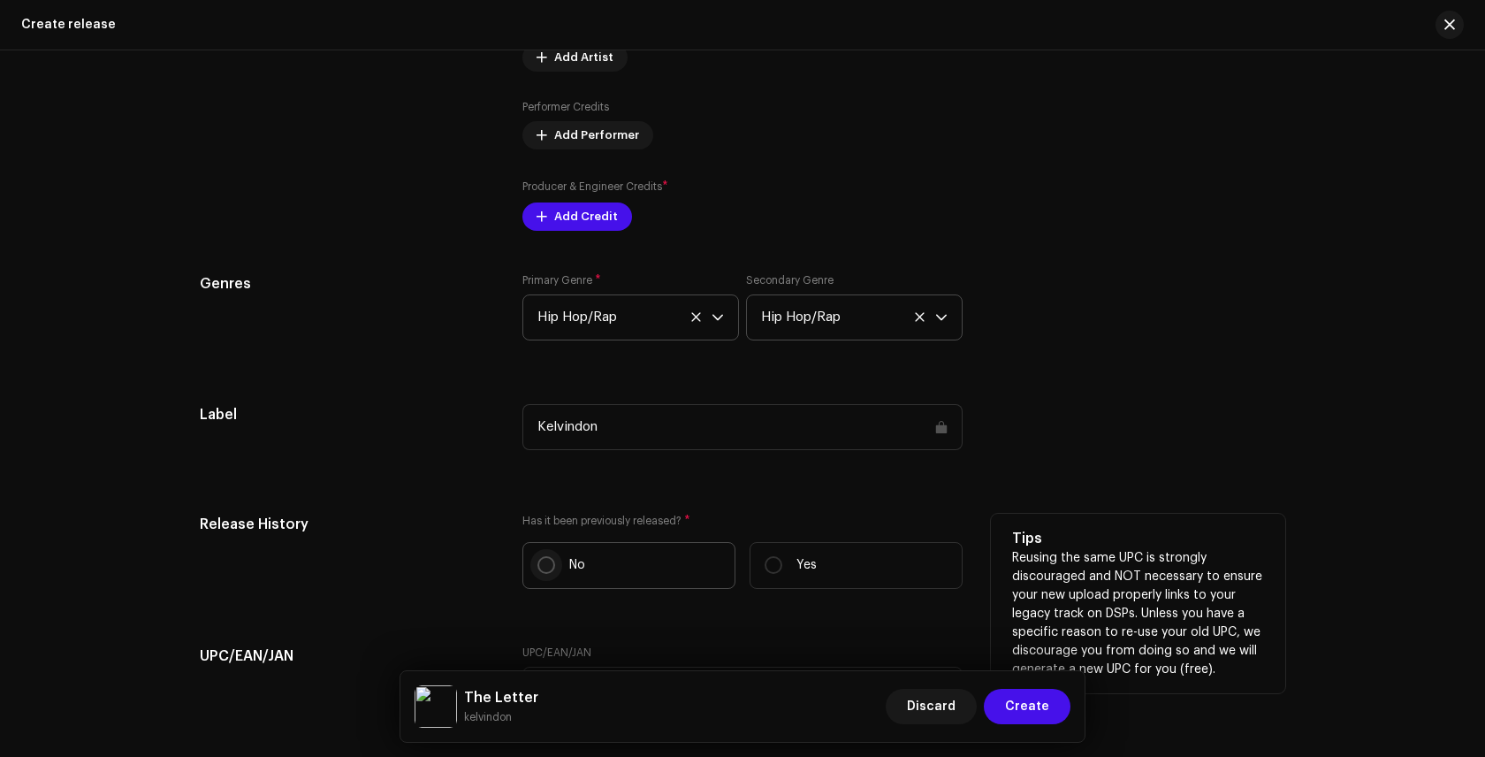
click at [544, 560] on input "No" at bounding box center [547, 565] width 18 height 18
radio input "true"
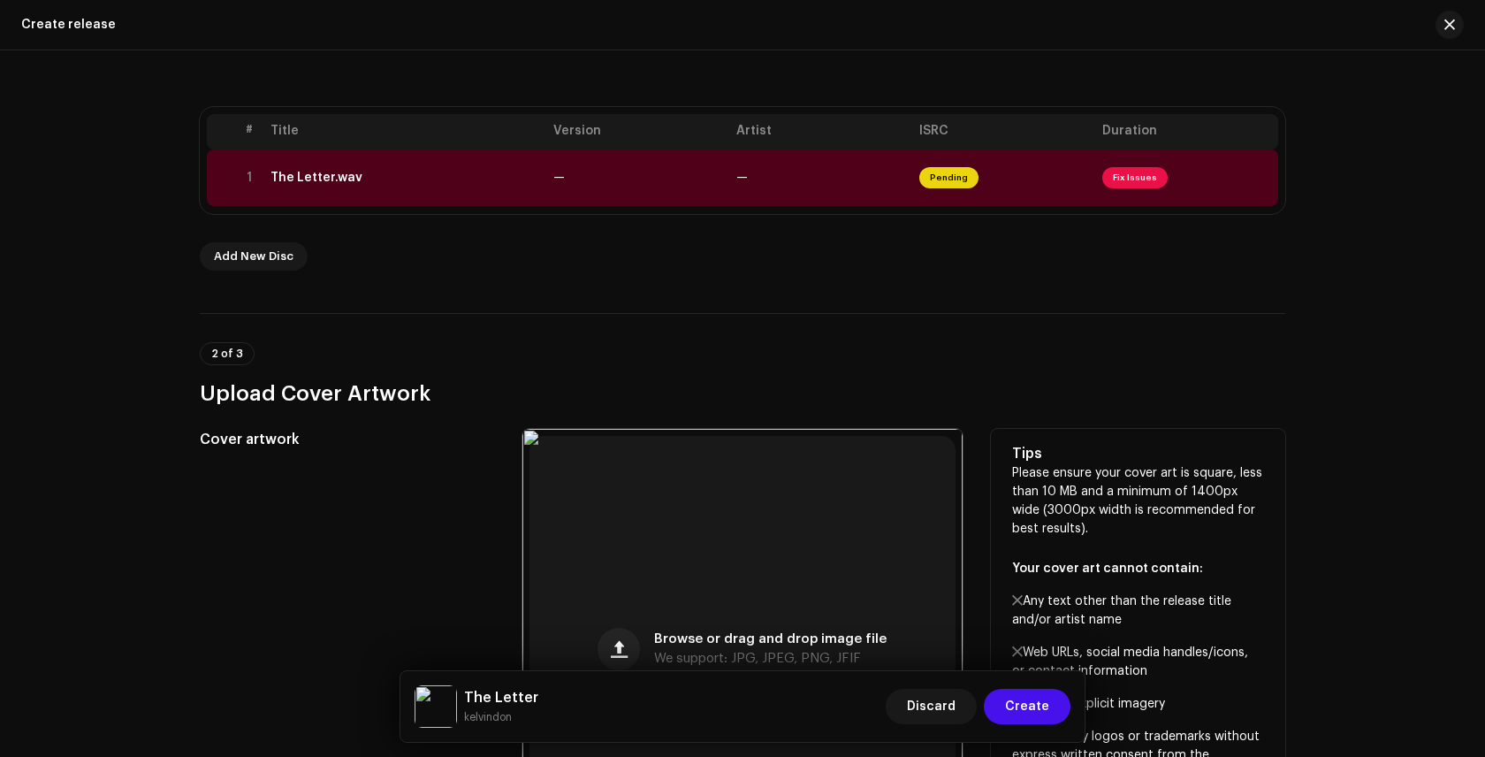
scroll to position [151, 0]
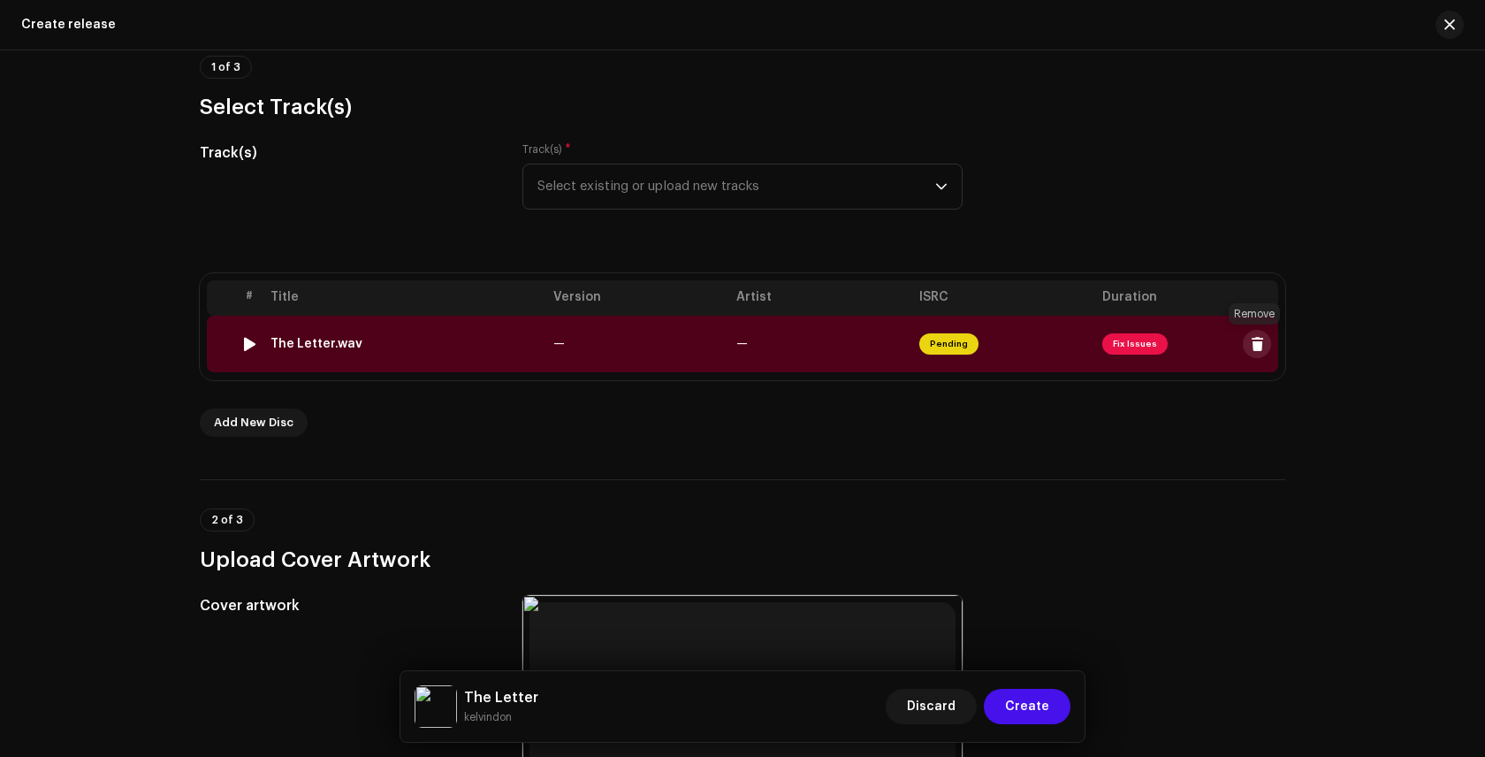
click at [1255, 345] on span at bounding box center [1257, 344] width 13 height 14
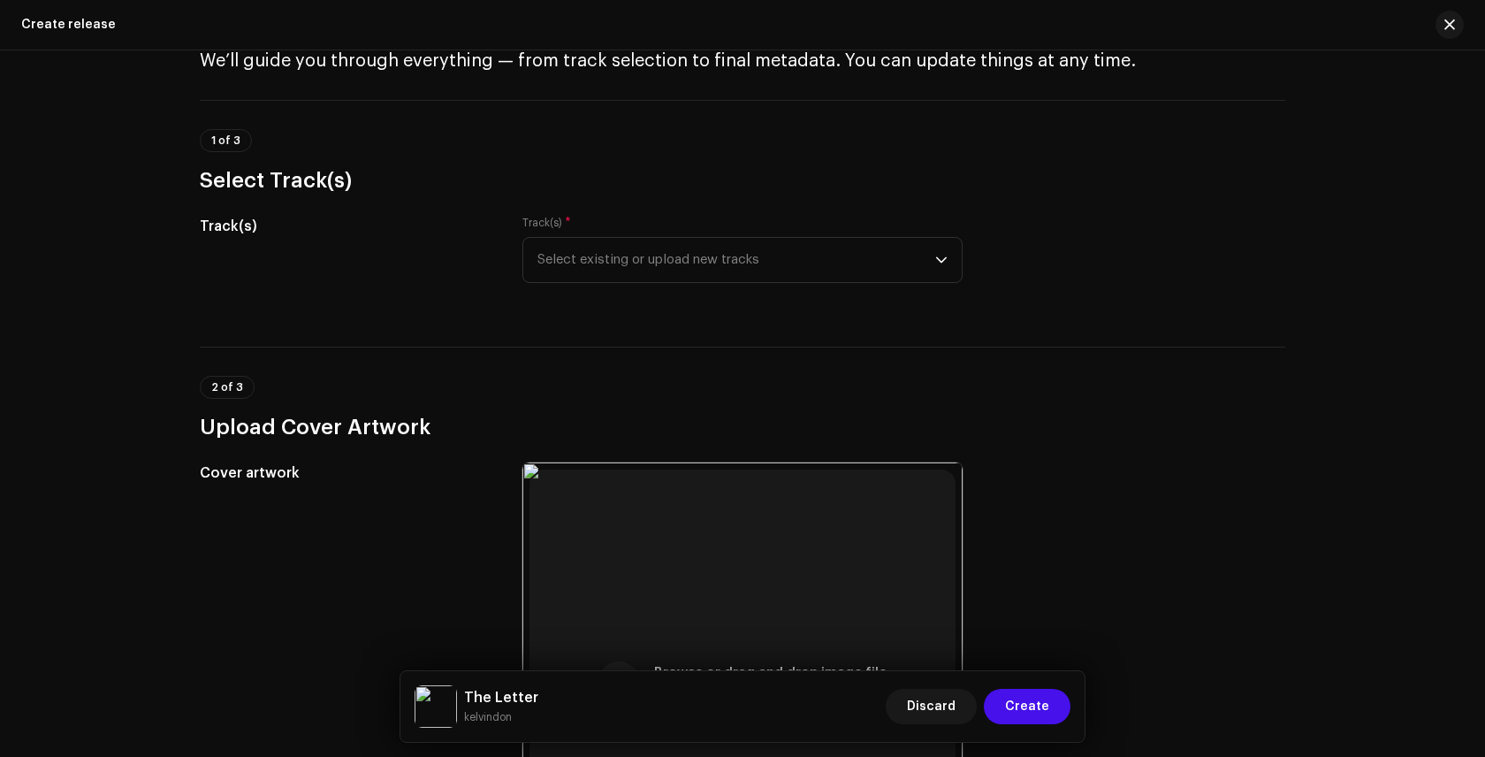
scroll to position [0, 0]
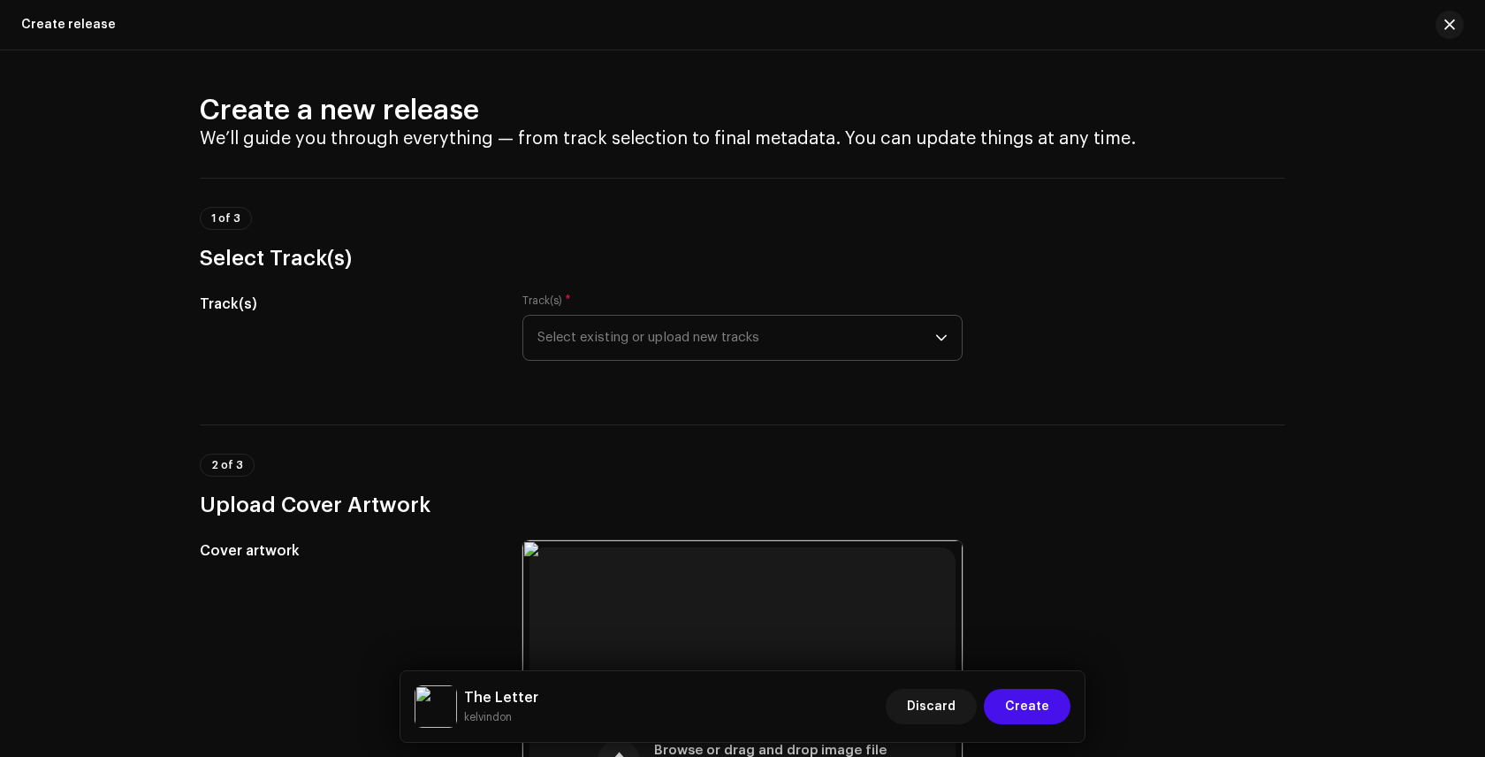
drag, startPoint x: 943, startPoint y: 340, endPoint x: 933, endPoint y: 335, distance: 11.9
click at [943, 340] on p-select "Select existing or upload new tracks" at bounding box center [742, 338] width 440 height 46
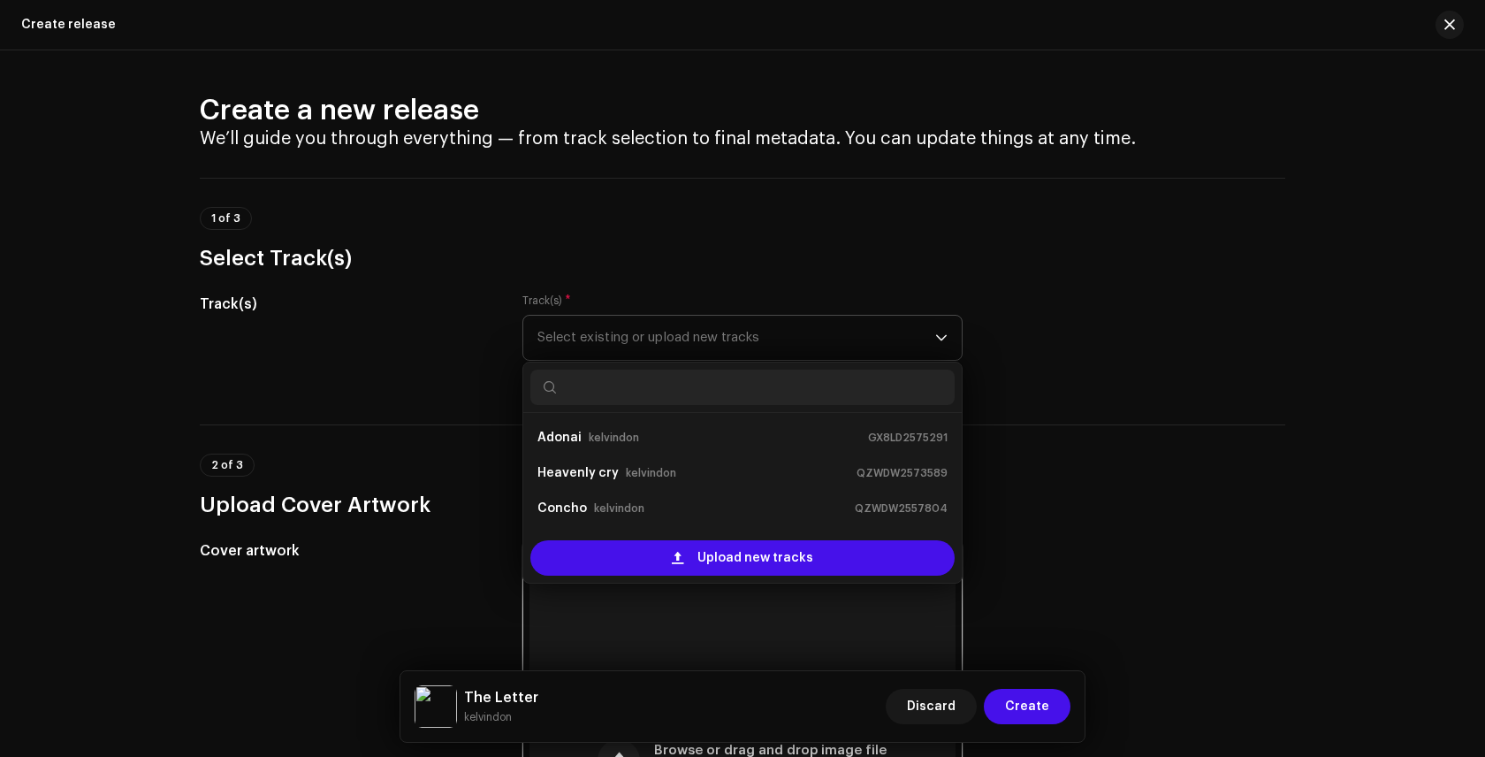
click at [935, 334] on icon "dropdown trigger" at bounding box center [941, 338] width 12 height 12
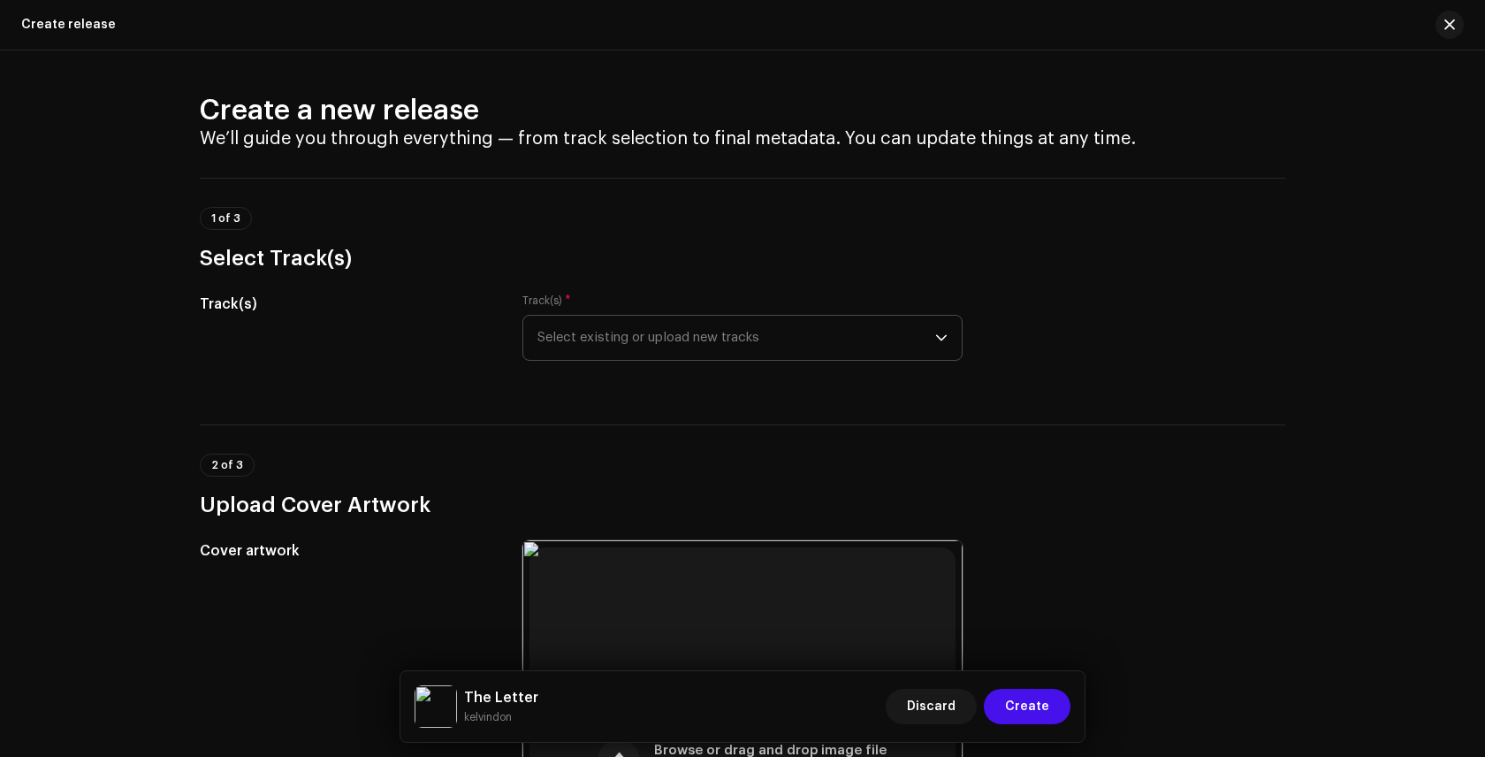
click at [935, 334] on icon "dropdown trigger" at bounding box center [941, 338] width 12 height 12
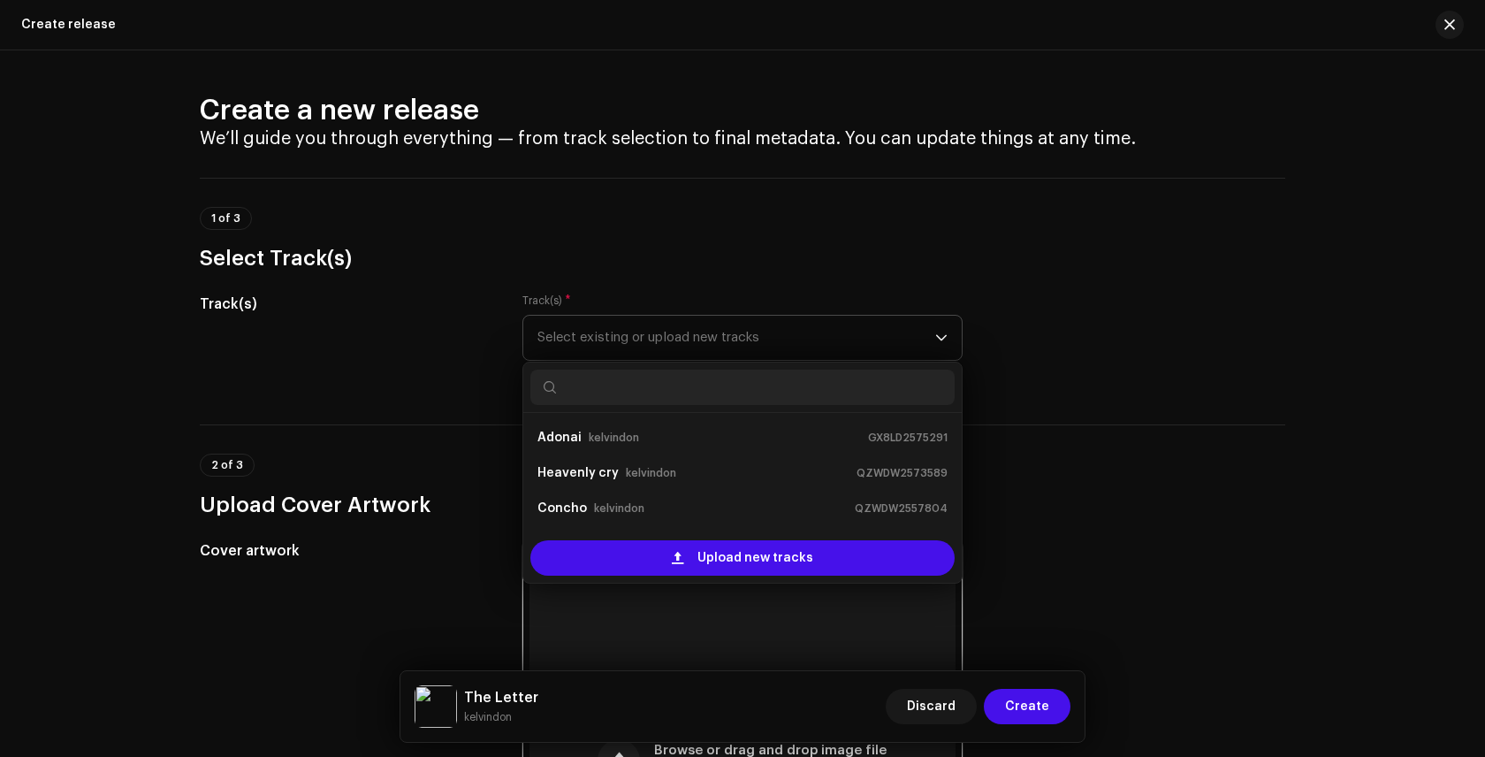
click at [935, 334] on icon "dropdown trigger" at bounding box center [941, 338] width 12 height 12
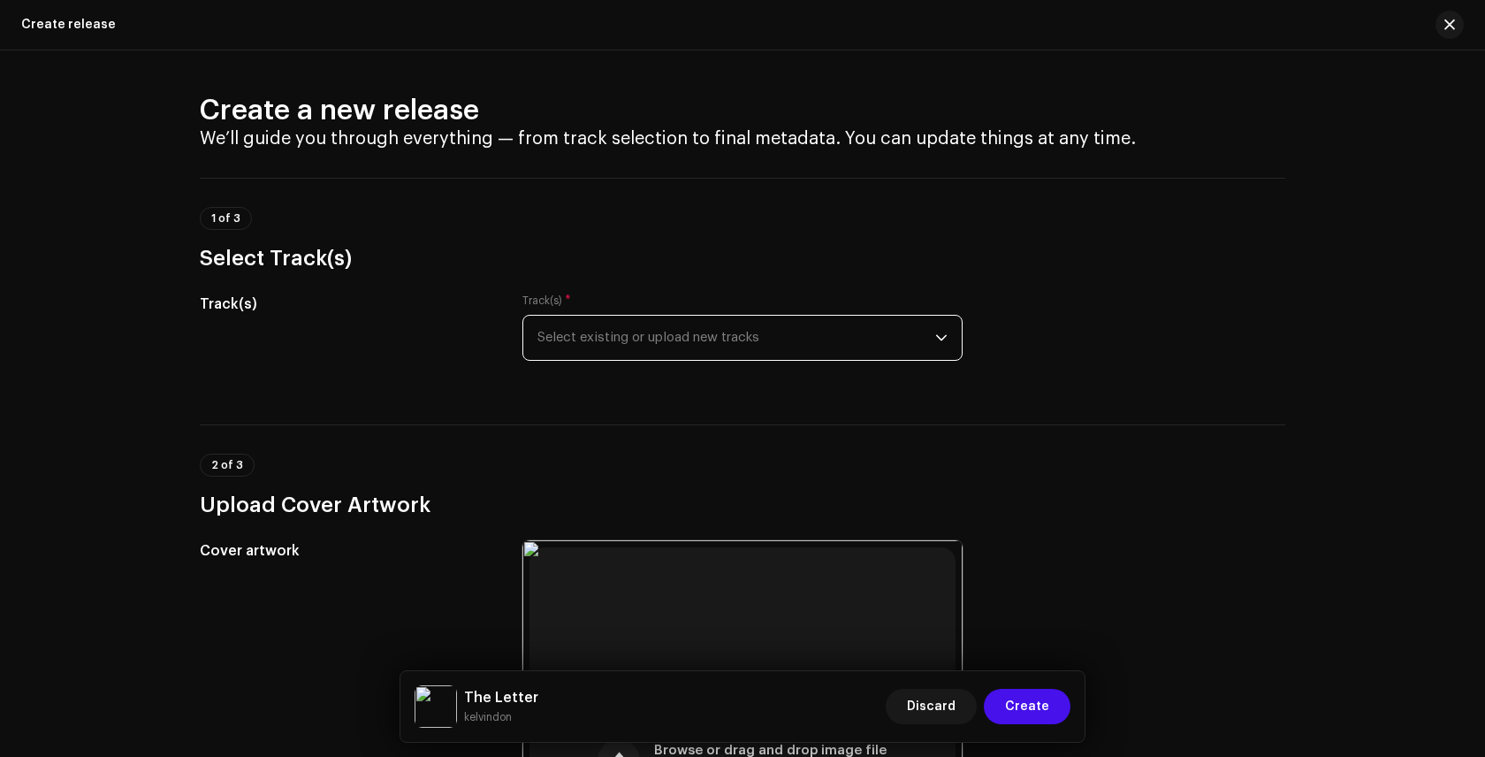
click at [935, 334] on icon "dropdown trigger" at bounding box center [941, 338] width 12 height 12
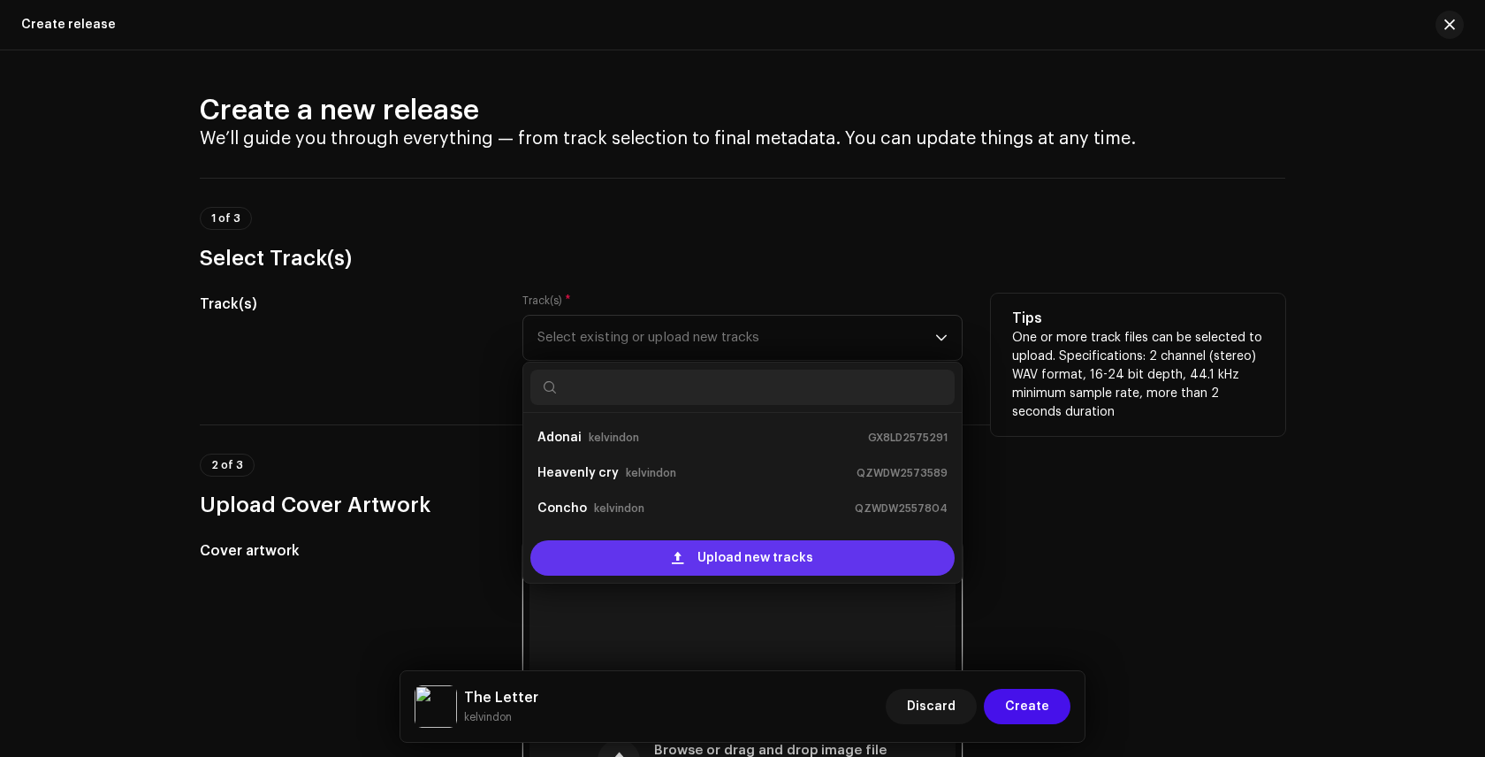
click at [752, 553] on span "Upload new tracks" at bounding box center [756, 557] width 116 height 35
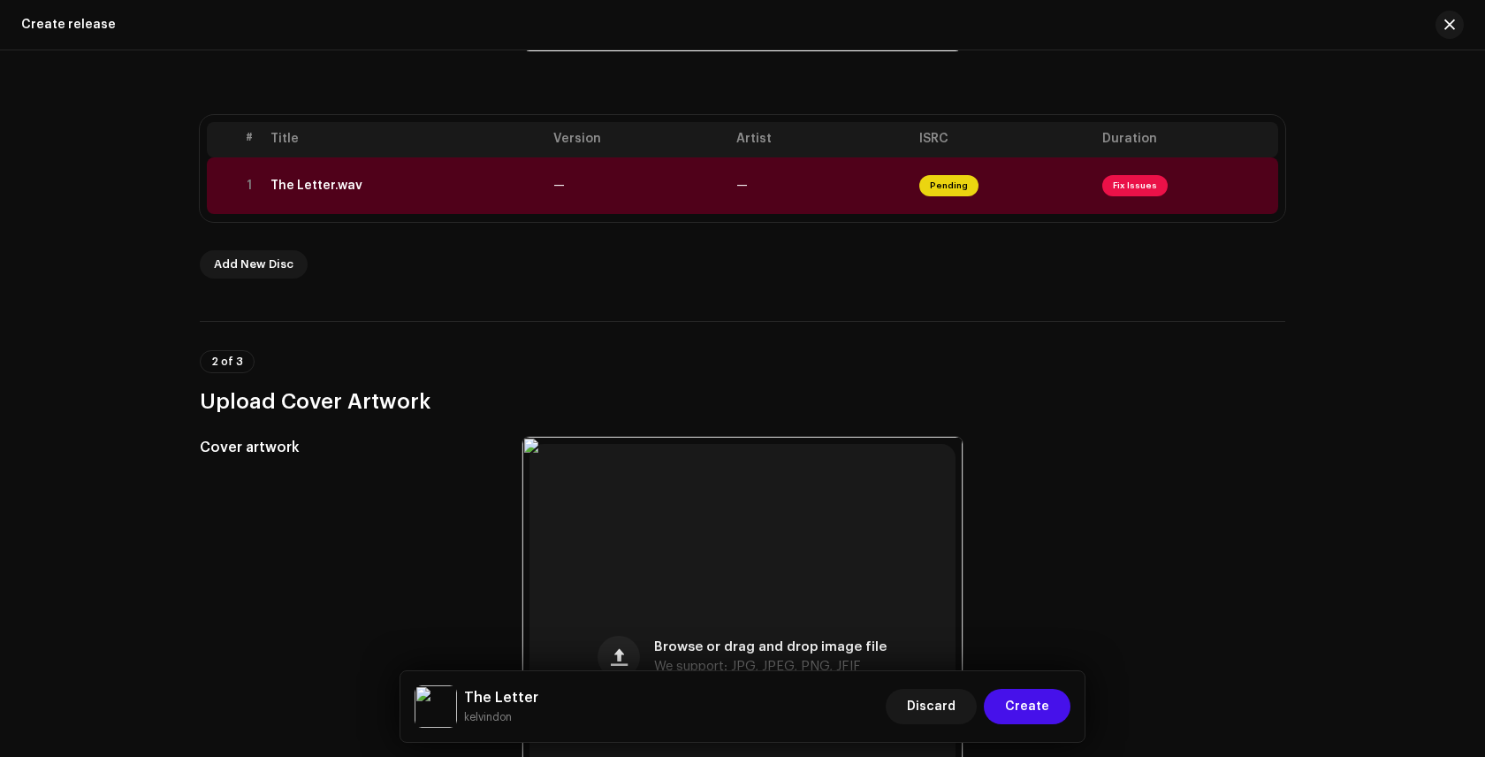
scroll to position [514, 0]
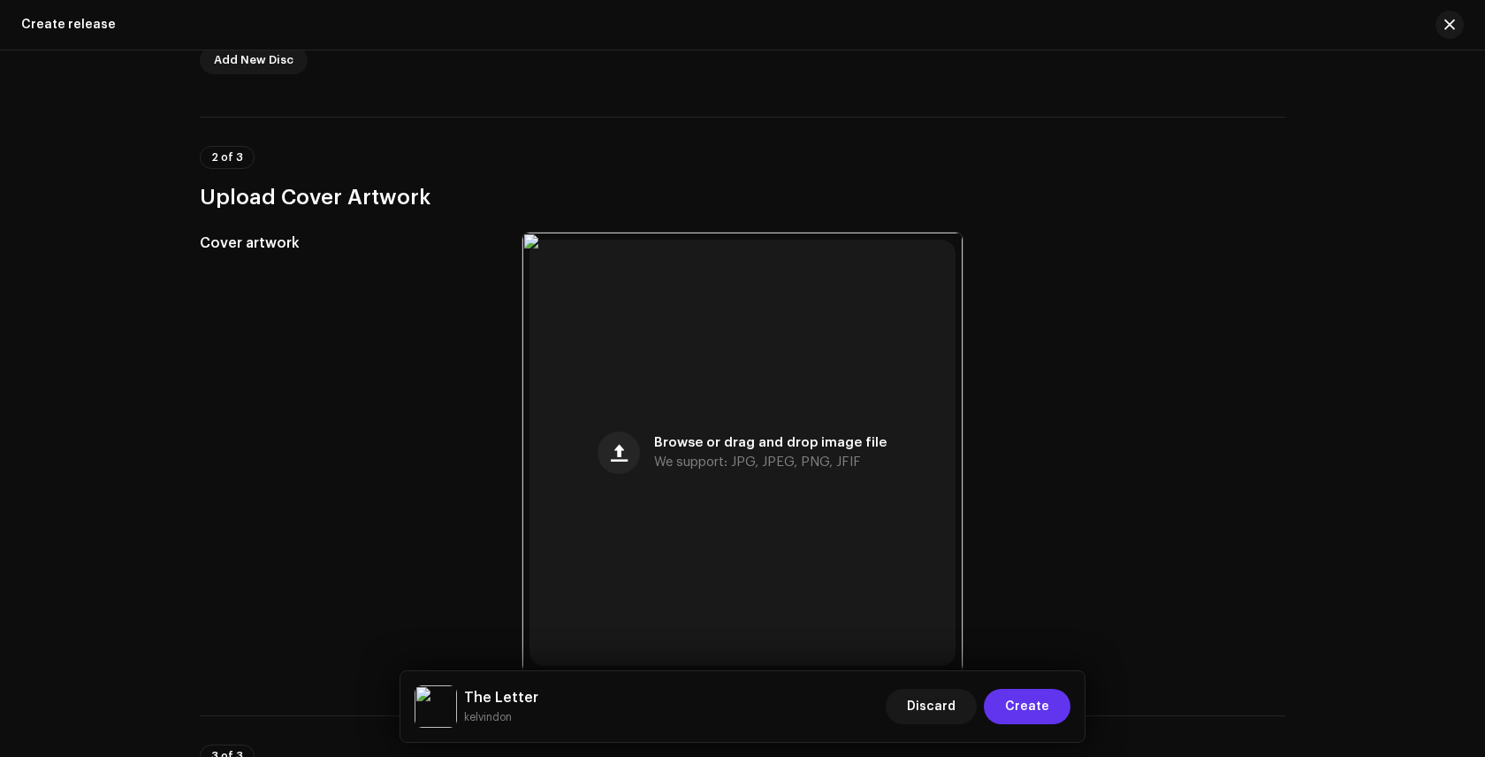
click at [1051, 705] on button "Create" at bounding box center [1027, 706] width 87 height 35
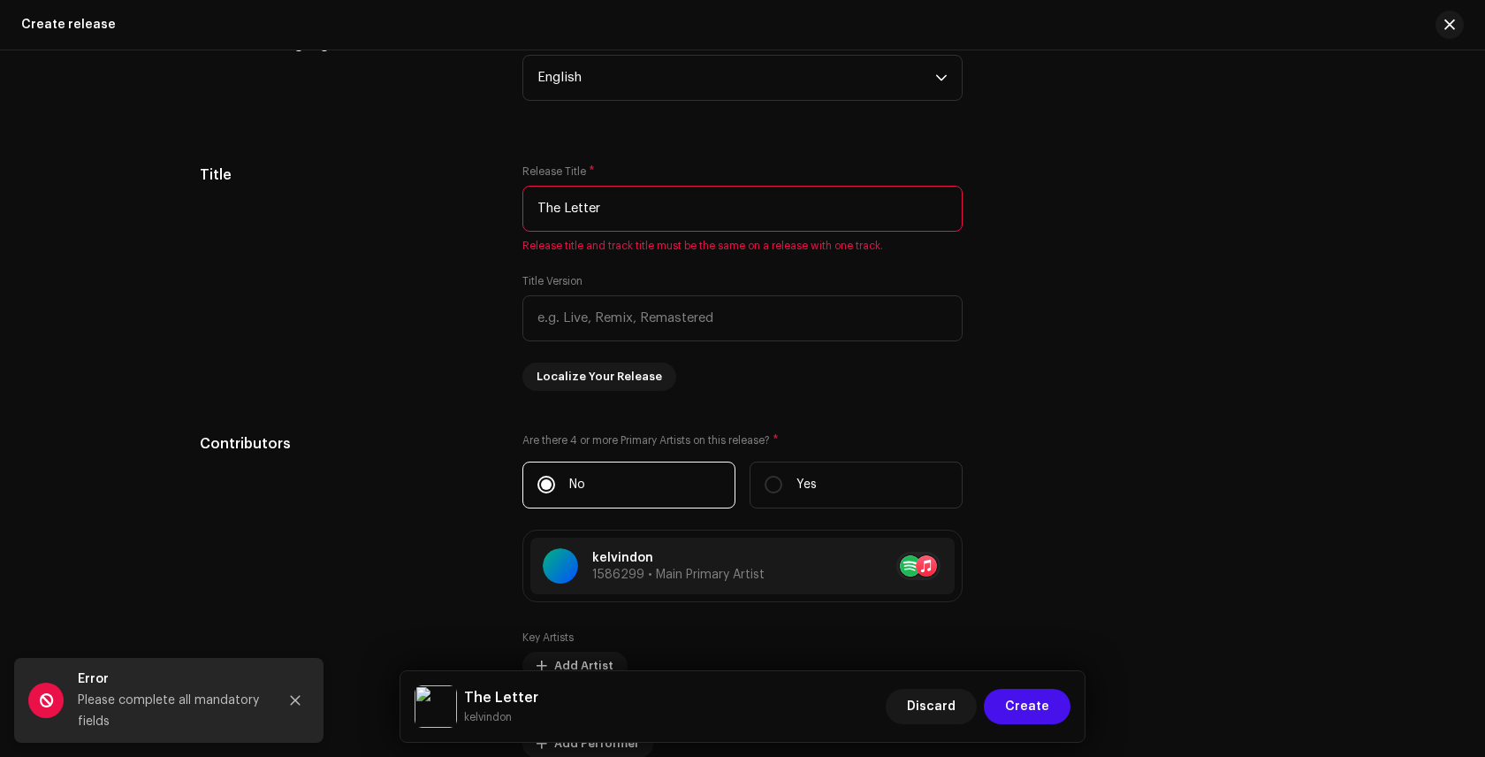
scroll to position [1542, 0]
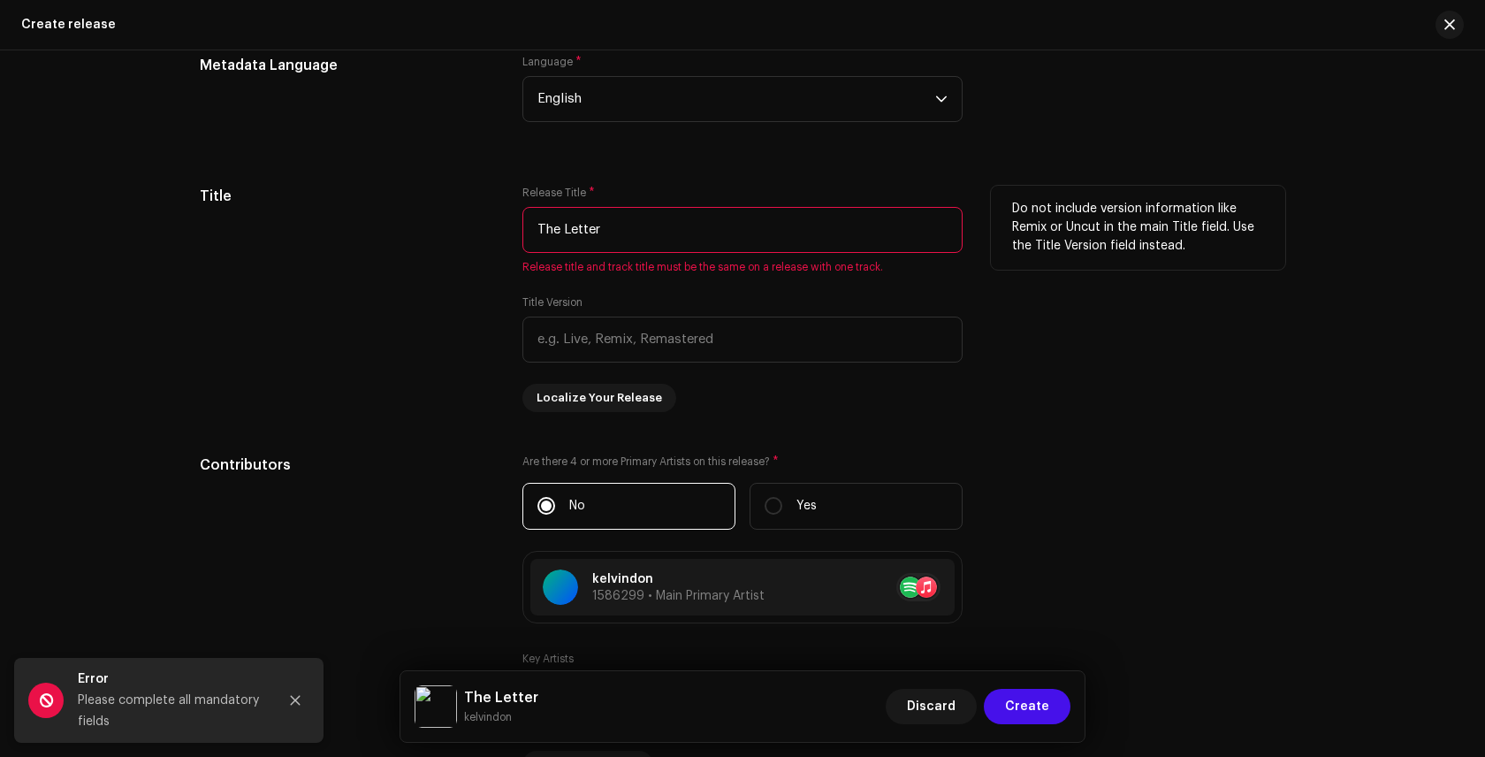
click at [614, 231] on input "The Letter" at bounding box center [742, 230] width 440 height 46
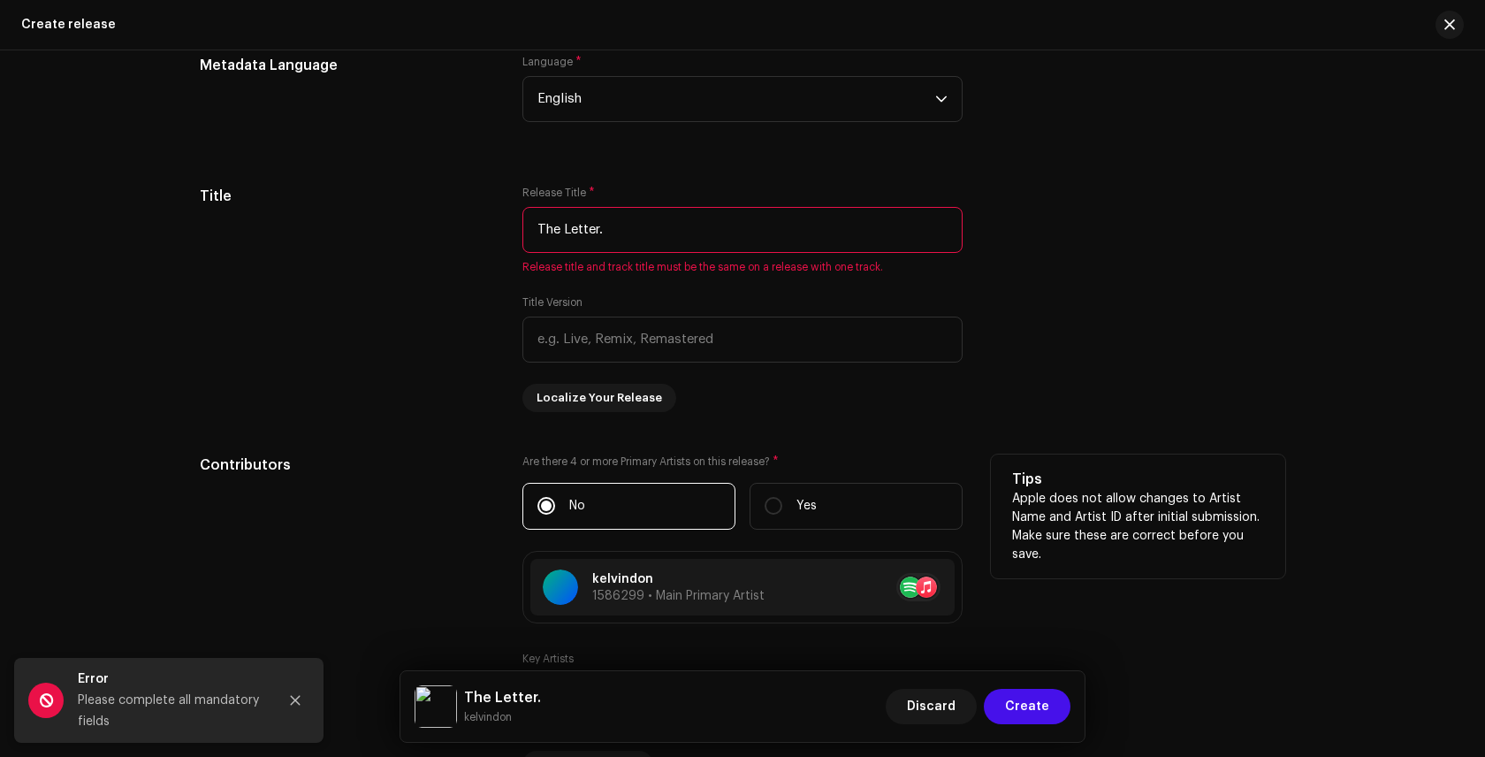
type input "The Letter"
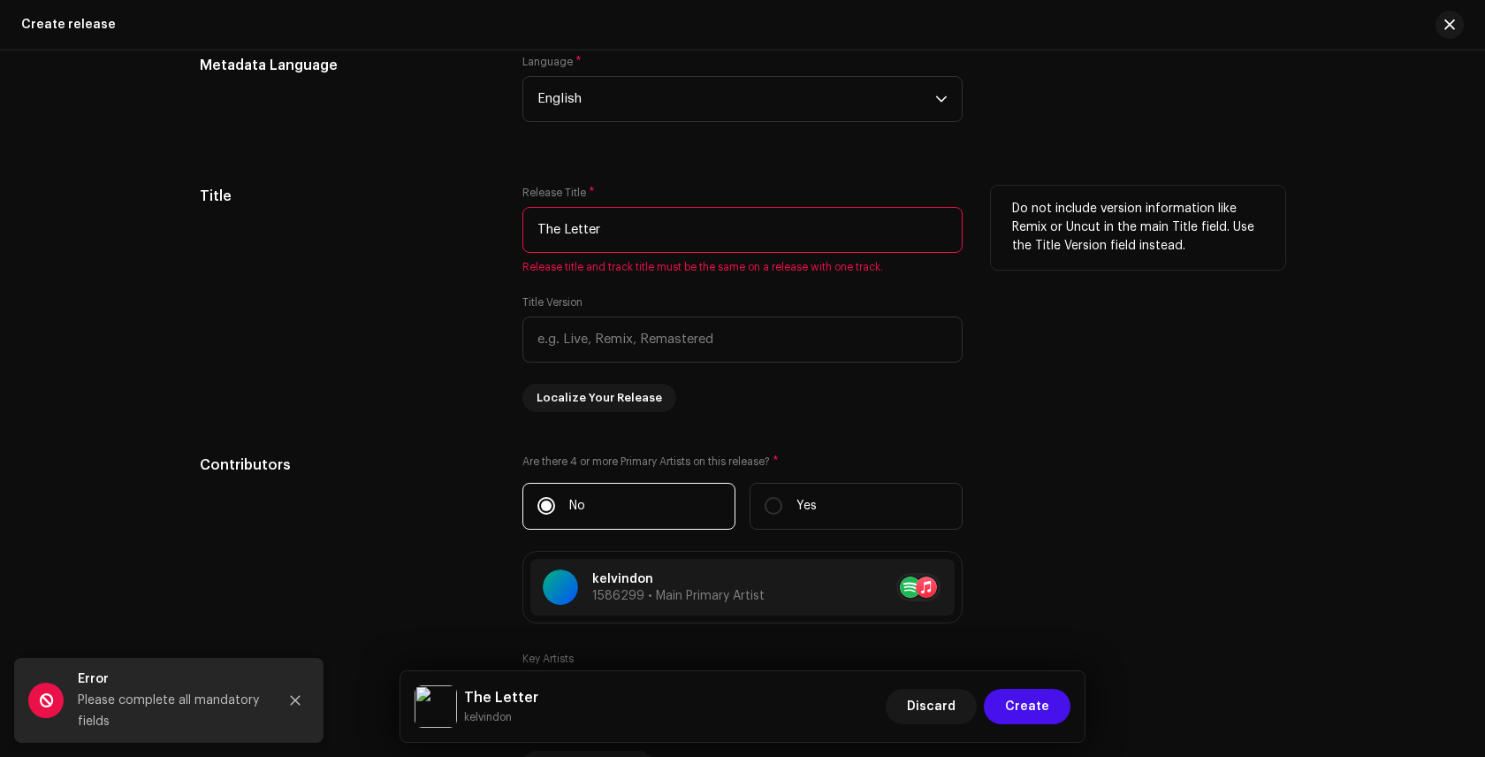
click at [1082, 262] on div "Do not include version information like Remix or Uncut in the main Title field.…" at bounding box center [1138, 228] width 294 height 84
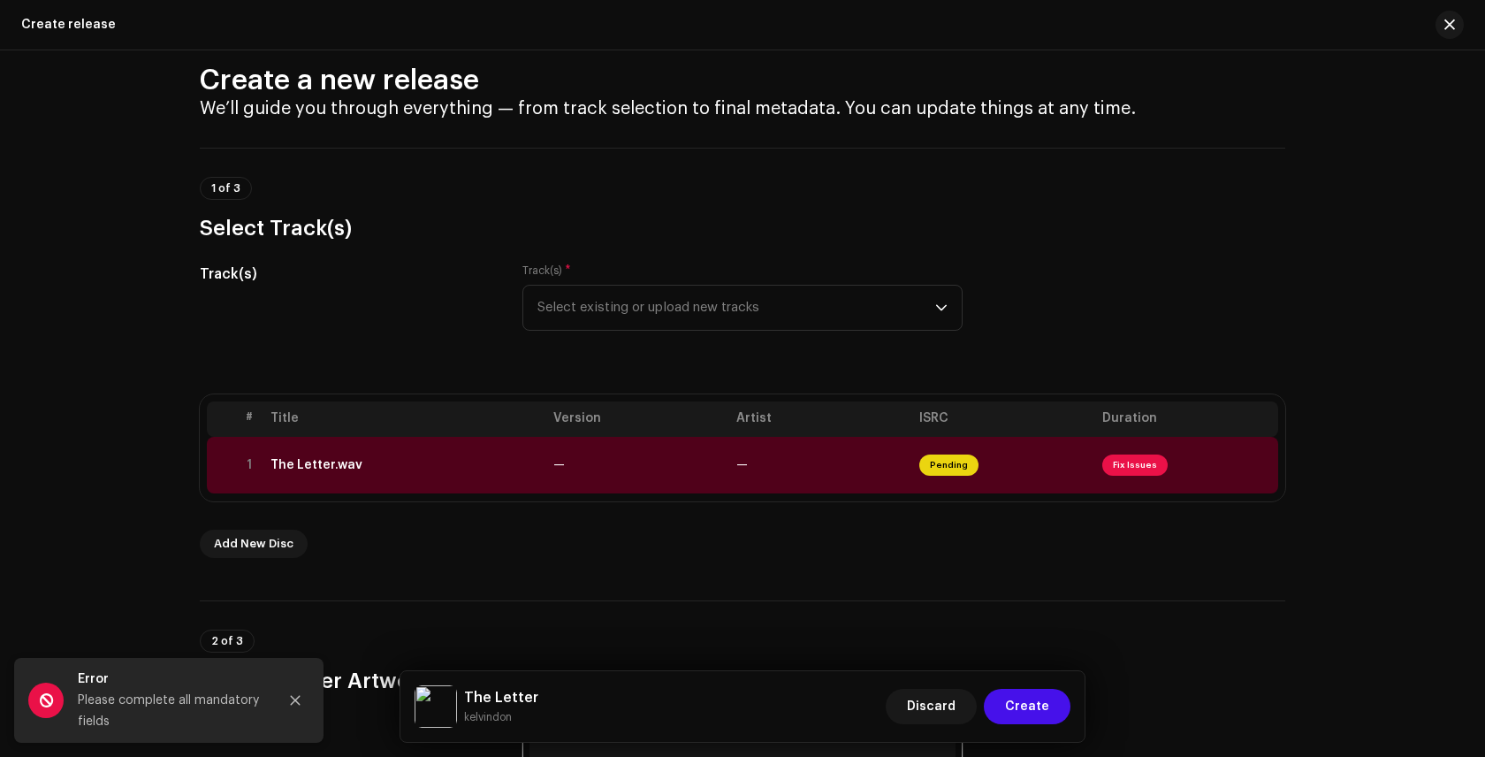
scroll to position [0, 0]
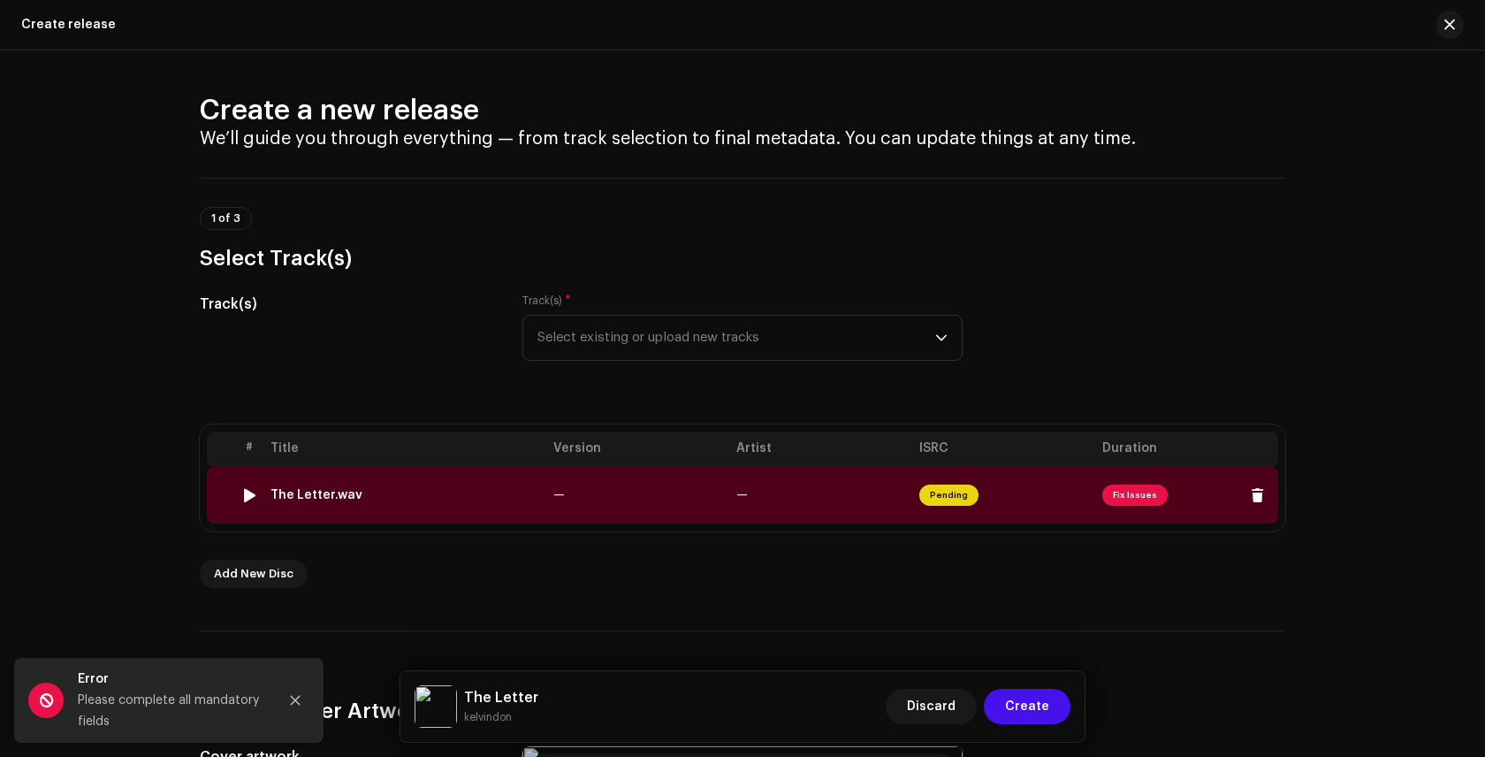
click at [1125, 494] on span "Fix Issues" at bounding box center [1134, 494] width 65 height 21
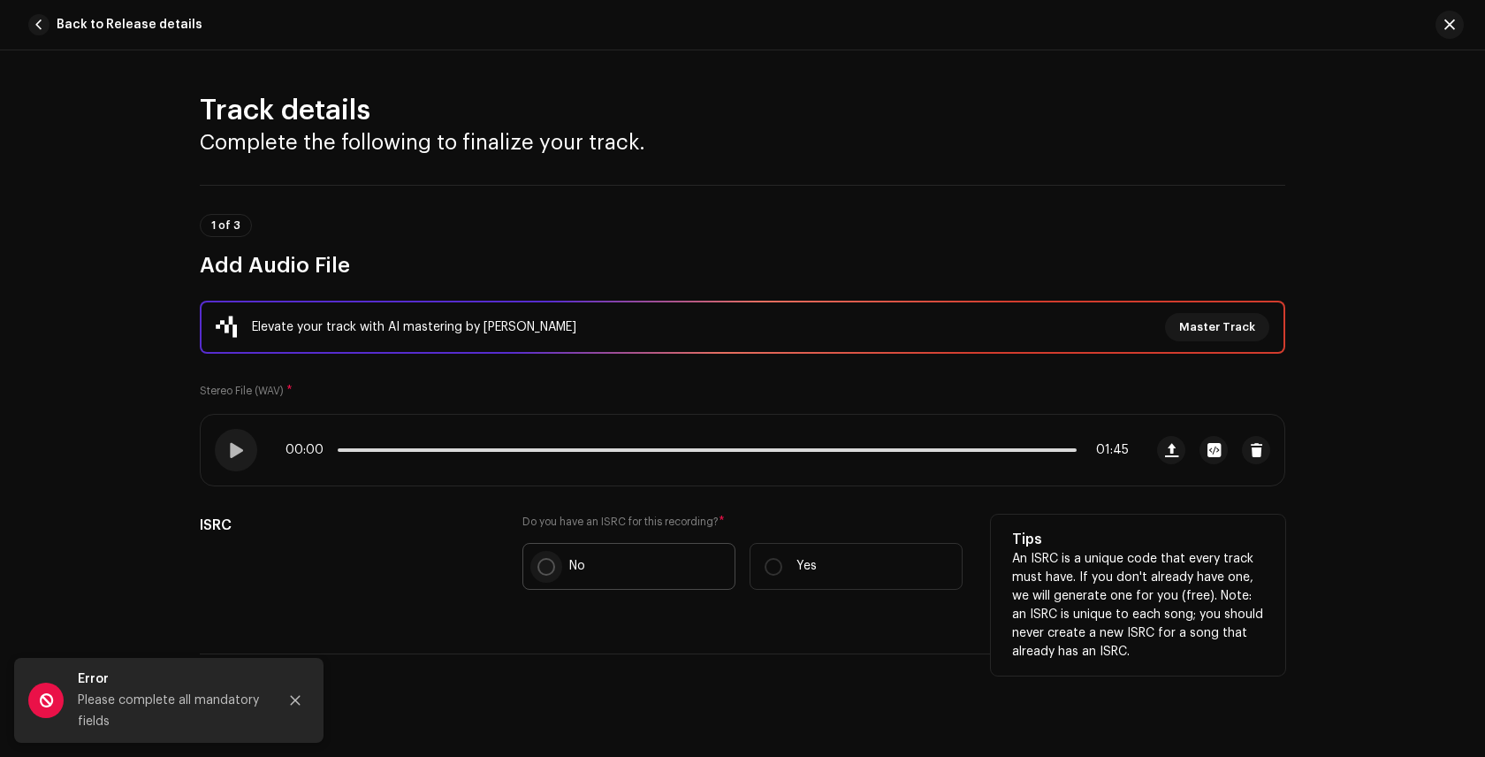
click at [541, 564] on input "No" at bounding box center [547, 567] width 18 height 18
radio input "true"
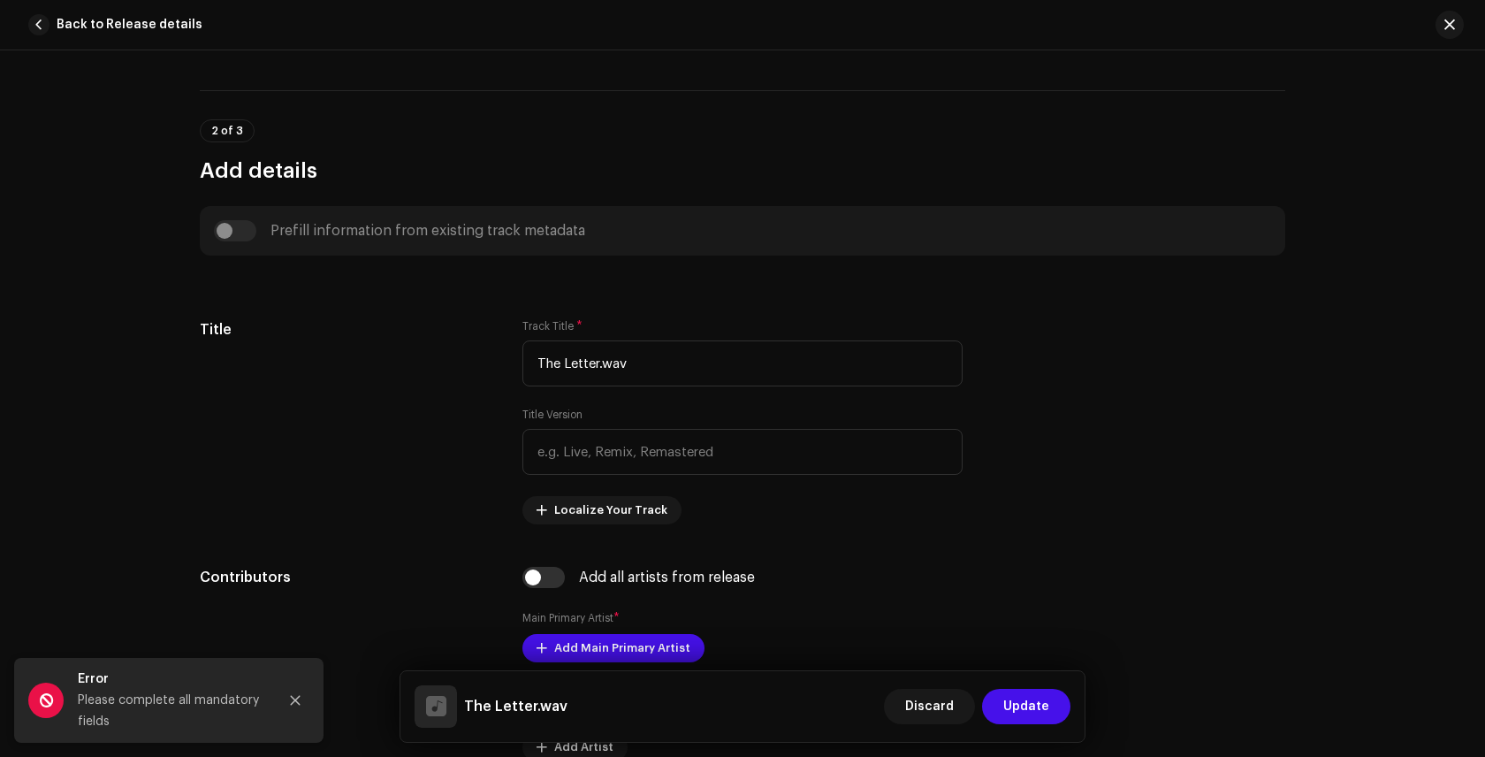
scroll to position [624, 0]
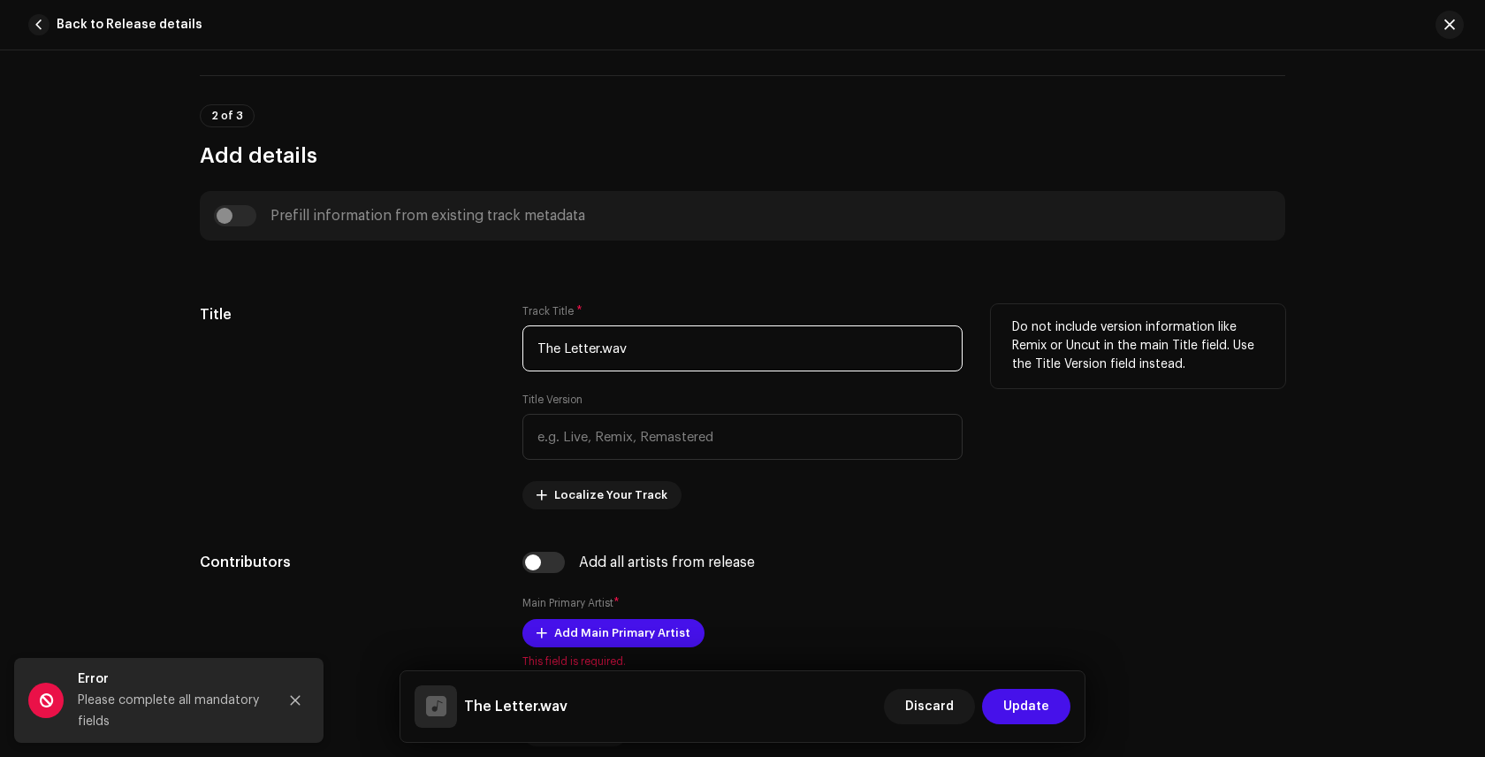
drag, startPoint x: 629, startPoint y: 341, endPoint x: 622, endPoint y: 353, distance: 14.0
click at [600, 349] on input "The Letter.wav" at bounding box center [742, 348] width 440 height 46
click at [656, 347] on input "The Letter.wav" at bounding box center [742, 348] width 440 height 46
type input "The Letter"
click at [461, 403] on div "Title" at bounding box center [347, 406] width 294 height 205
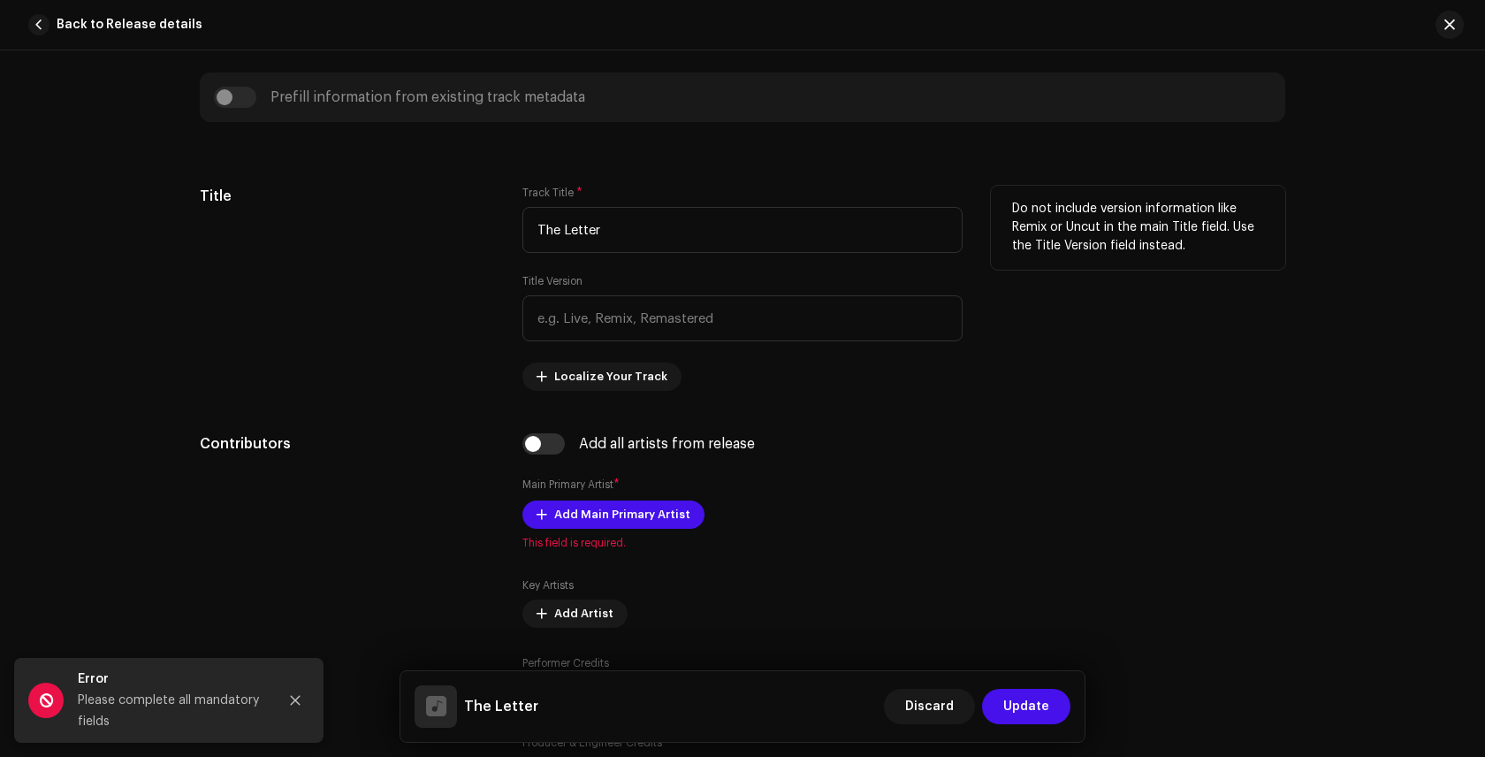
scroll to position [829, 0]
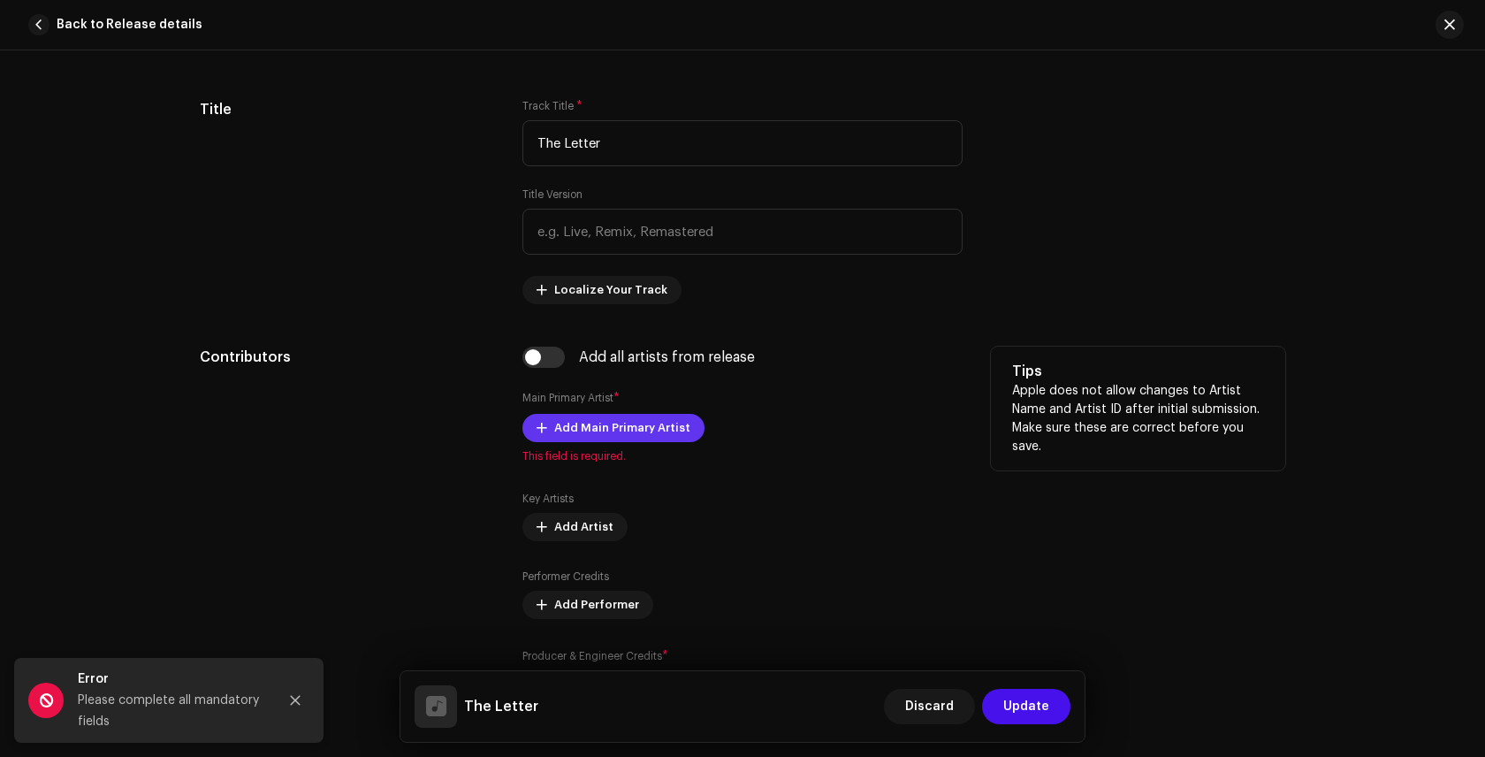
click at [583, 430] on span "Add Main Primary Artist" at bounding box center [622, 427] width 136 height 35
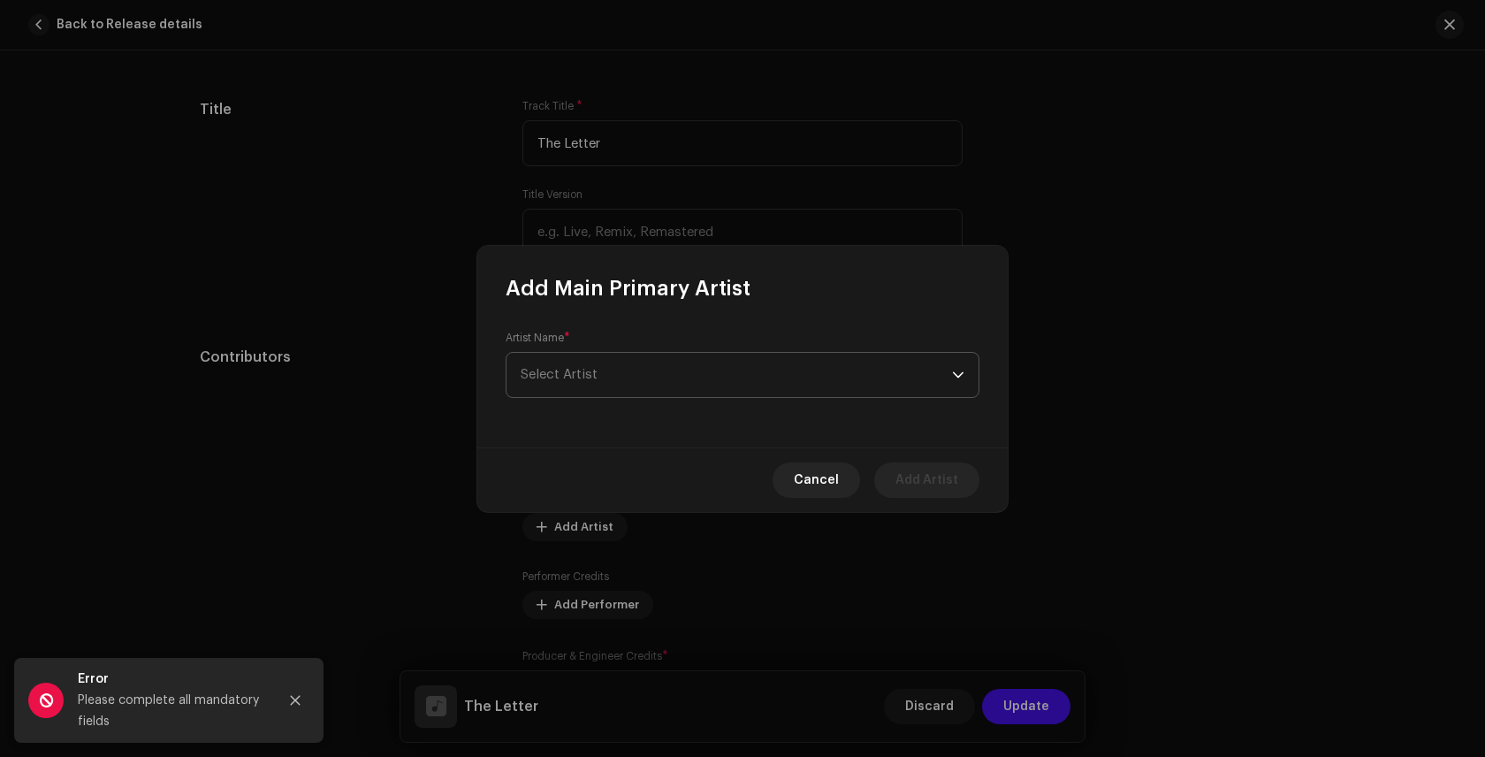
click at [698, 372] on span "Select Artist" at bounding box center [736, 375] width 431 height 44
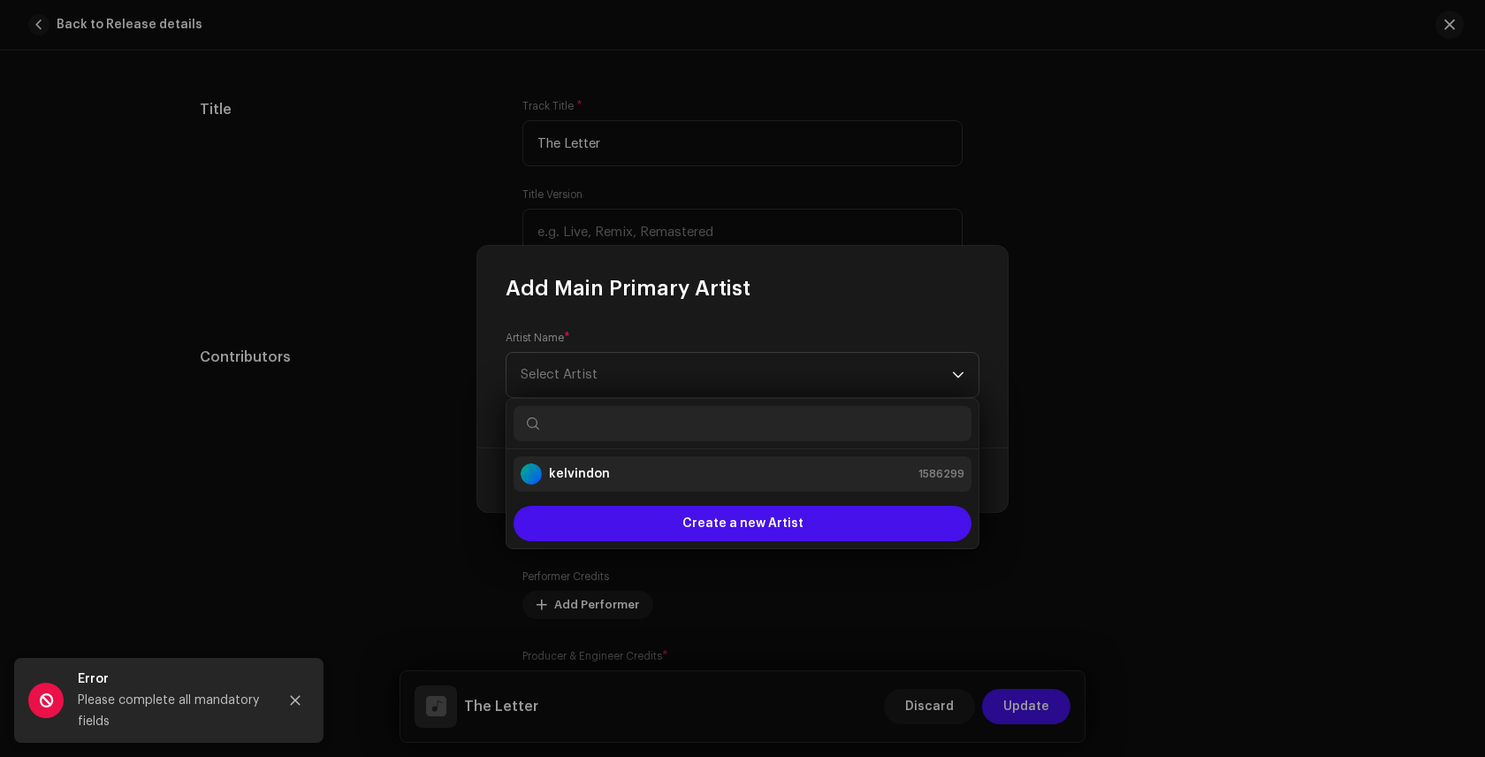
click at [693, 471] on div "kelvindon 1586299" at bounding box center [743, 473] width 444 height 21
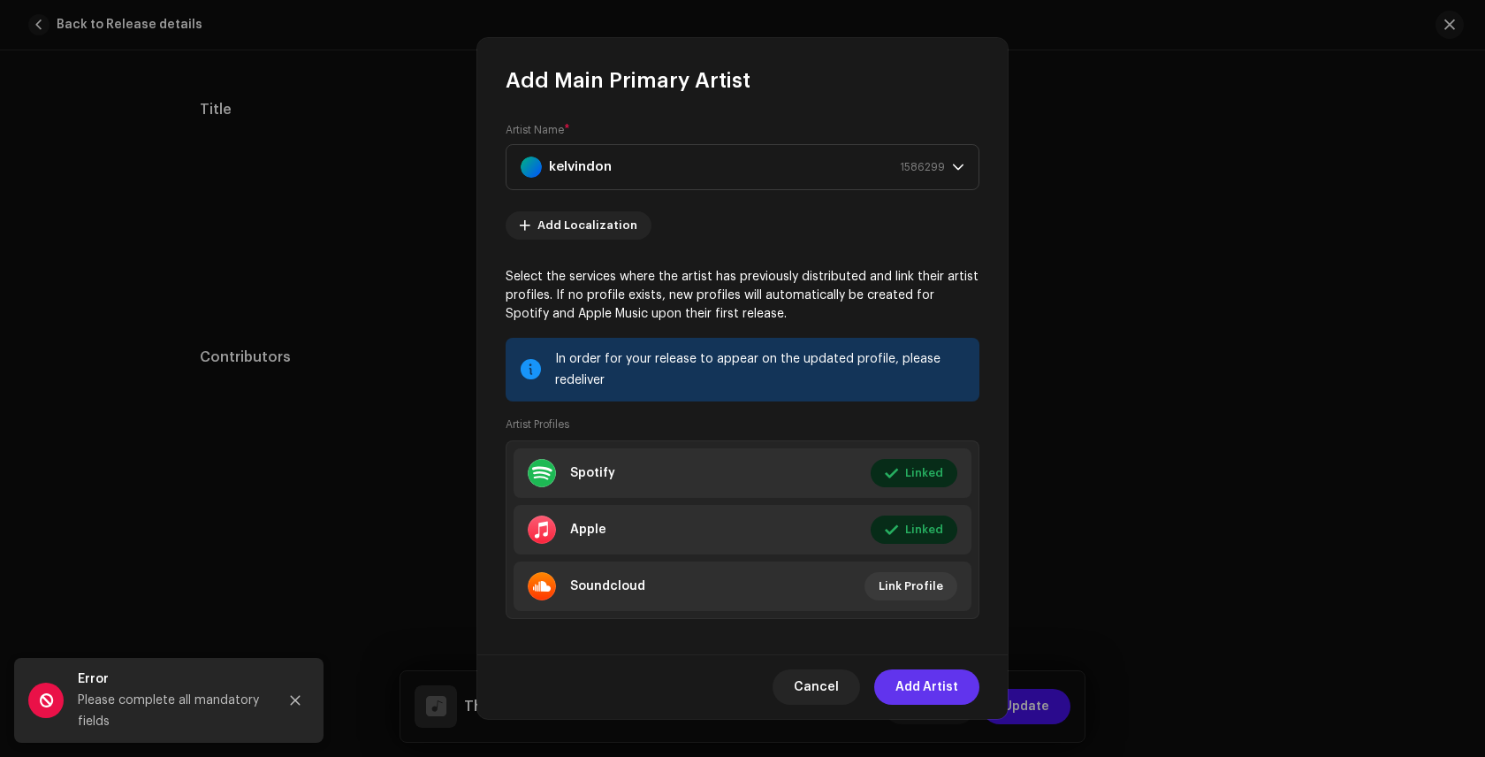
click at [935, 690] on span "Add Artist" at bounding box center [927, 686] width 63 height 35
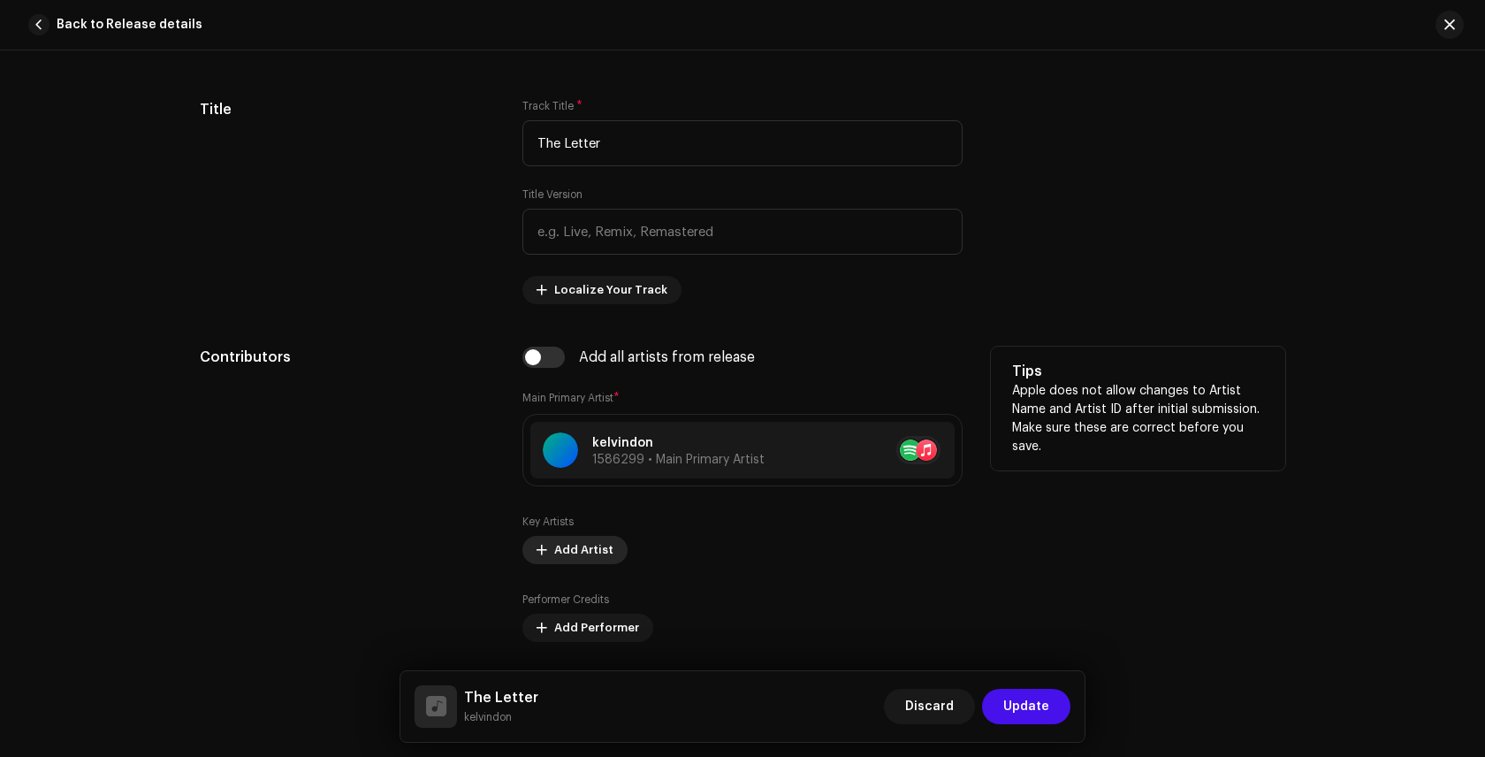
click at [556, 549] on span "Add Artist" at bounding box center [583, 549] width 59 height 35
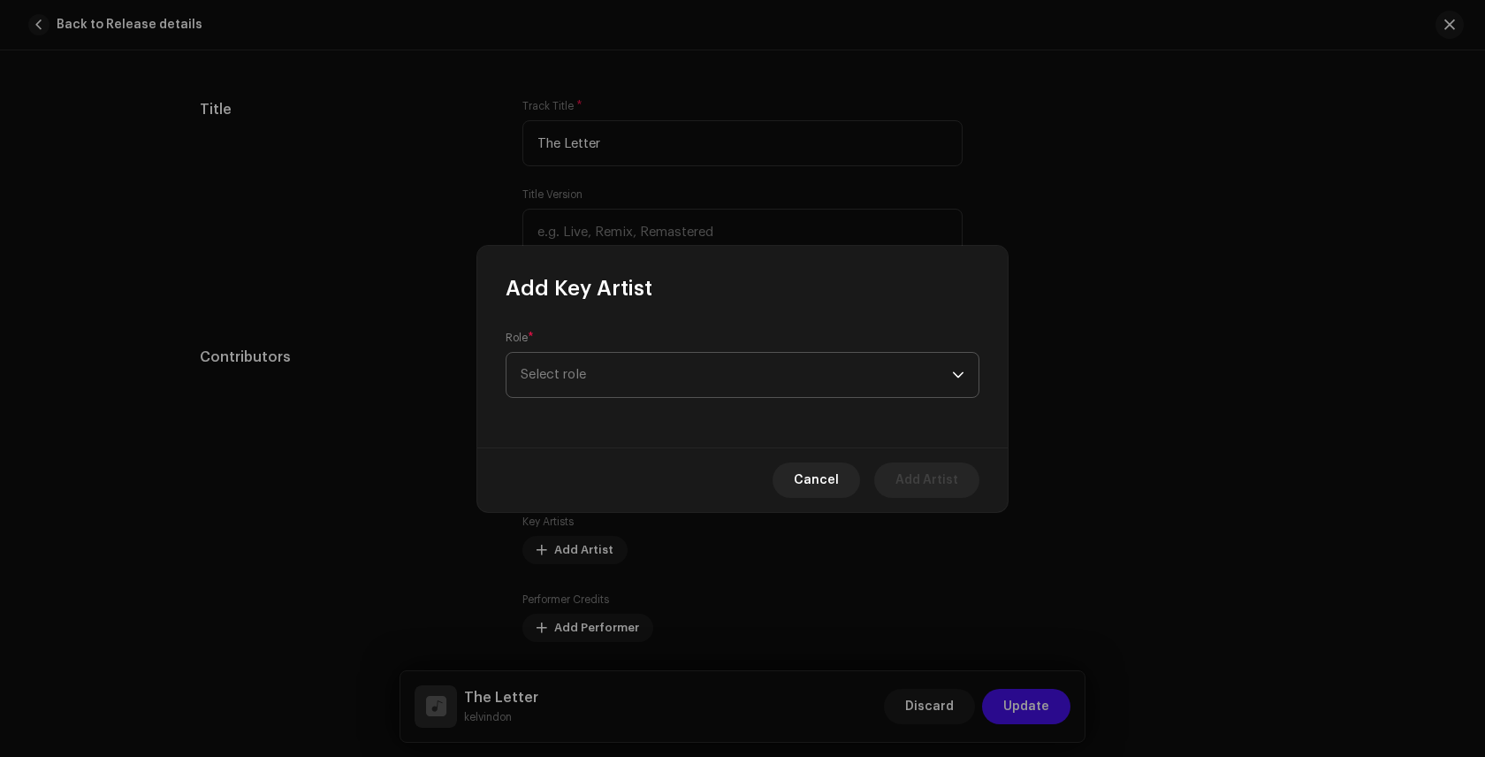
click at [821, 378] on span "Select role" at bounding box center [736, 375] width 431 height 44
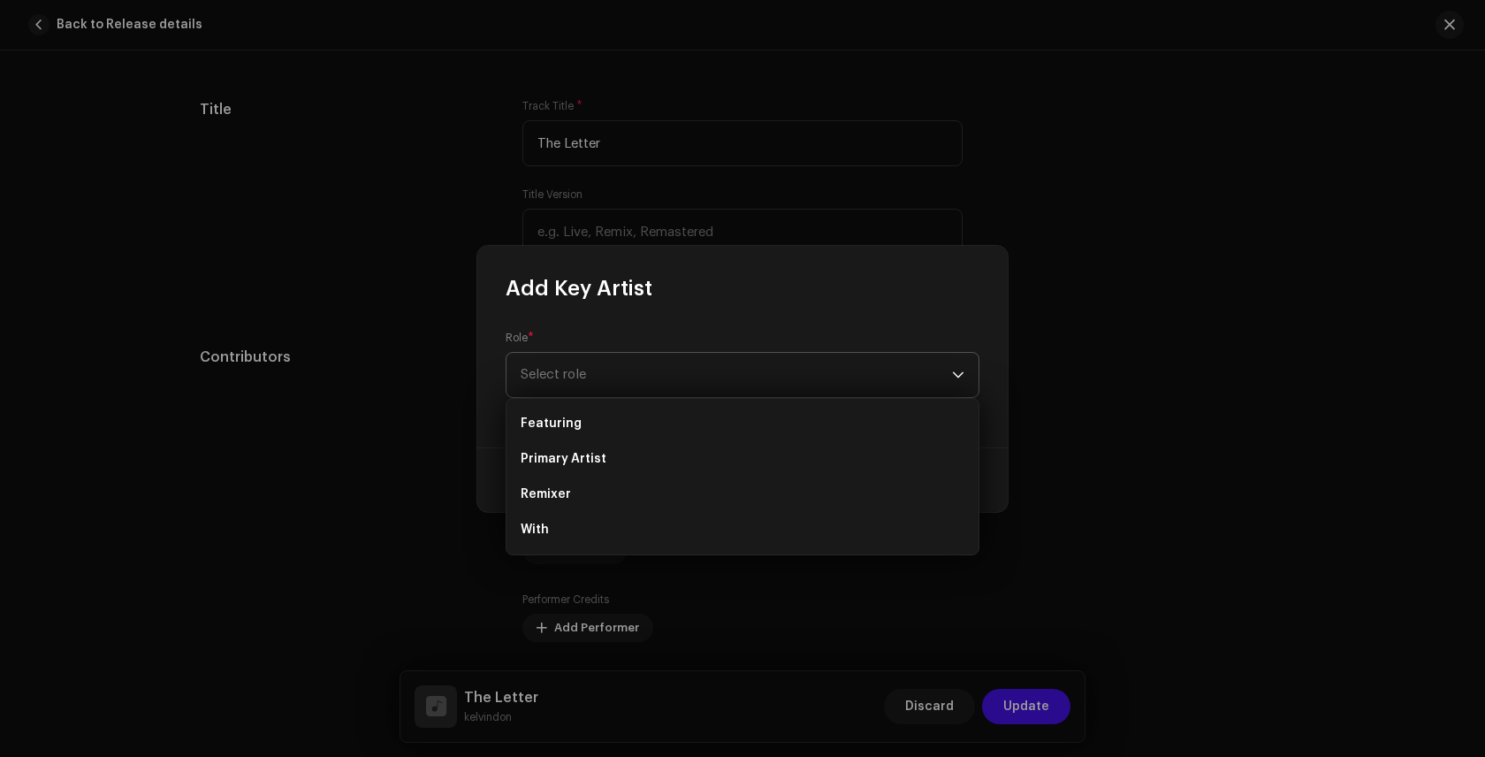
click at [864, 371] on span "Select role" at bounding box center [736, 375] width 431 height 44
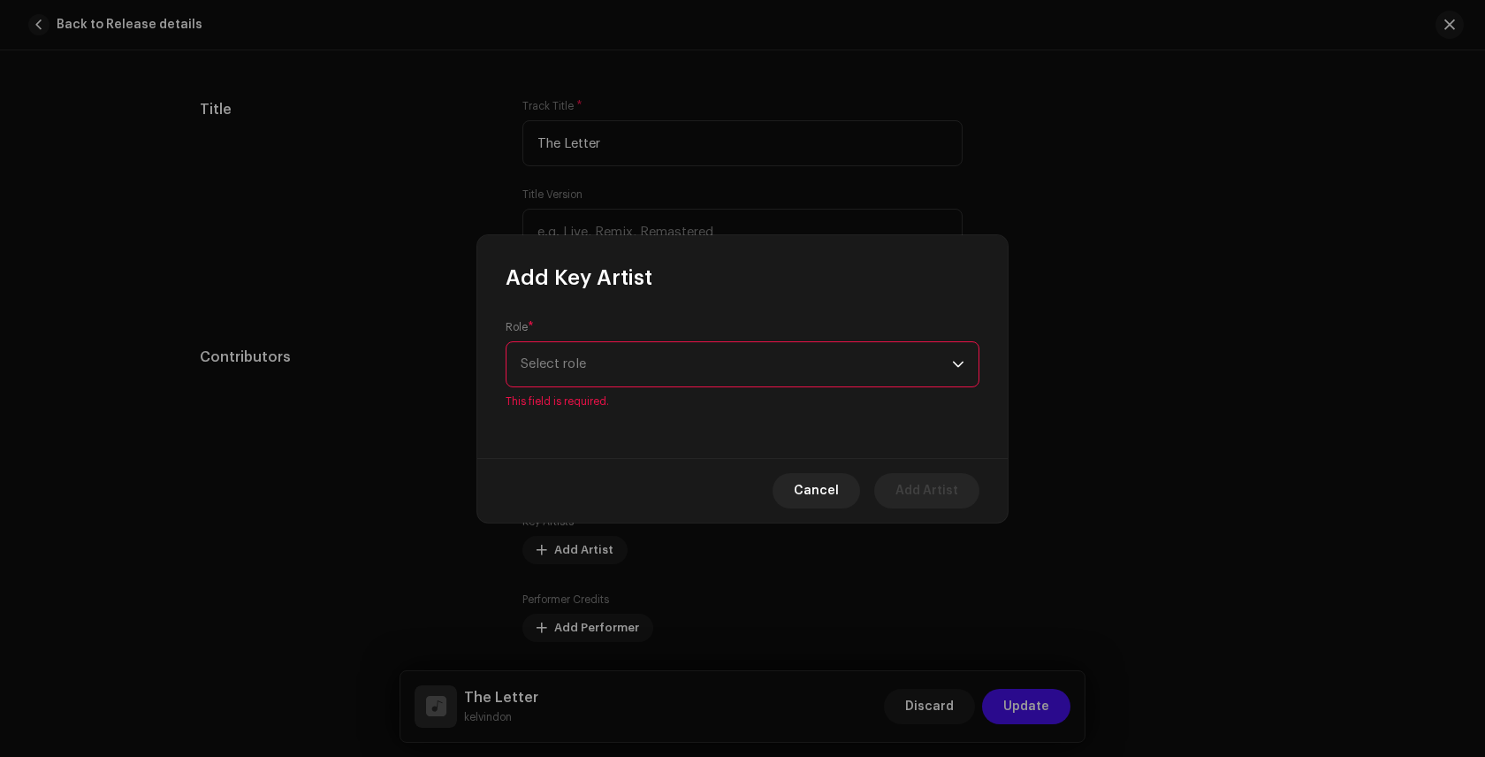
click at [865, 371] on span "Select role" at bounding box center [736, 364] width 431 height 44
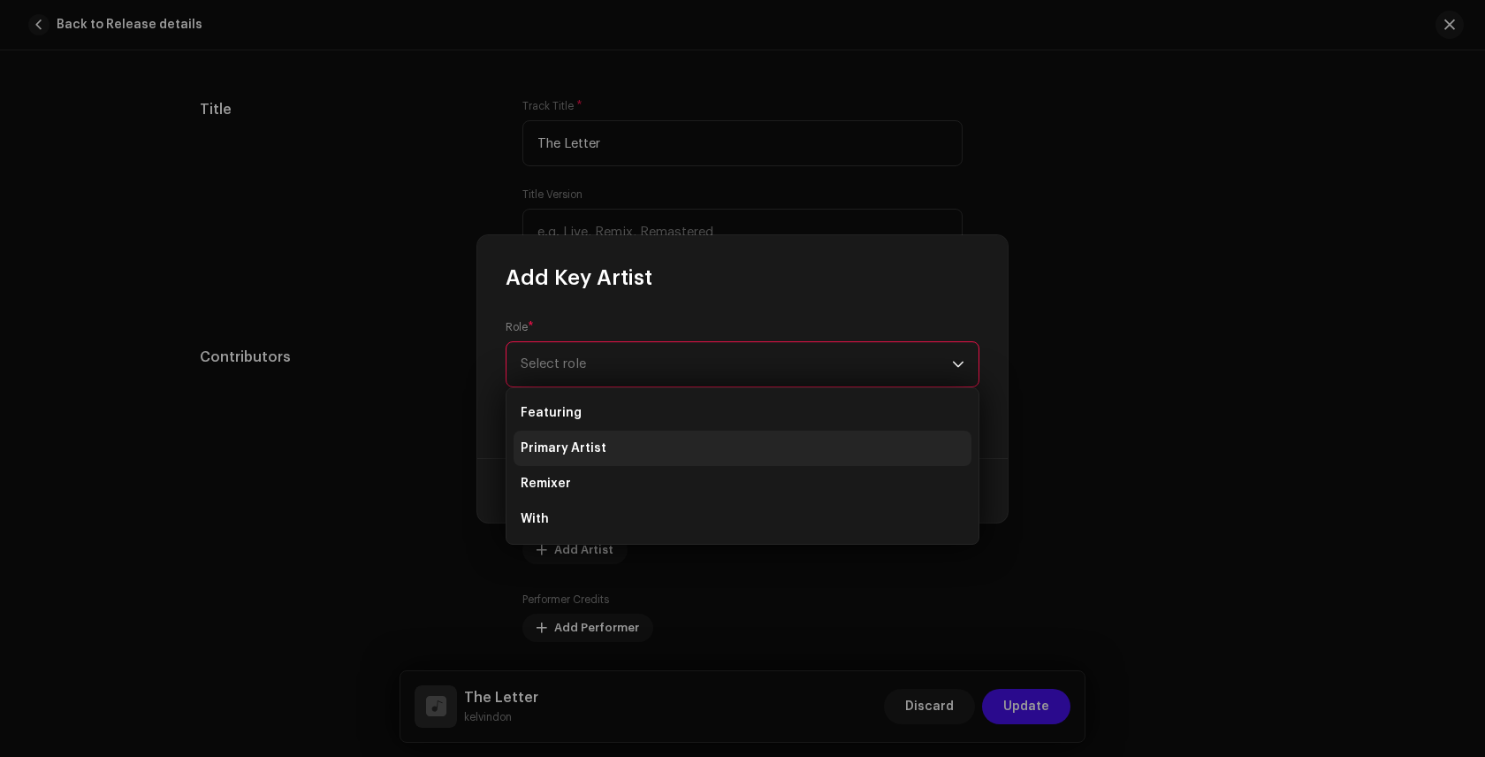
click at [762, 447] on li "Primary Artist" at bounding box center [743, 448] width 458 height 35
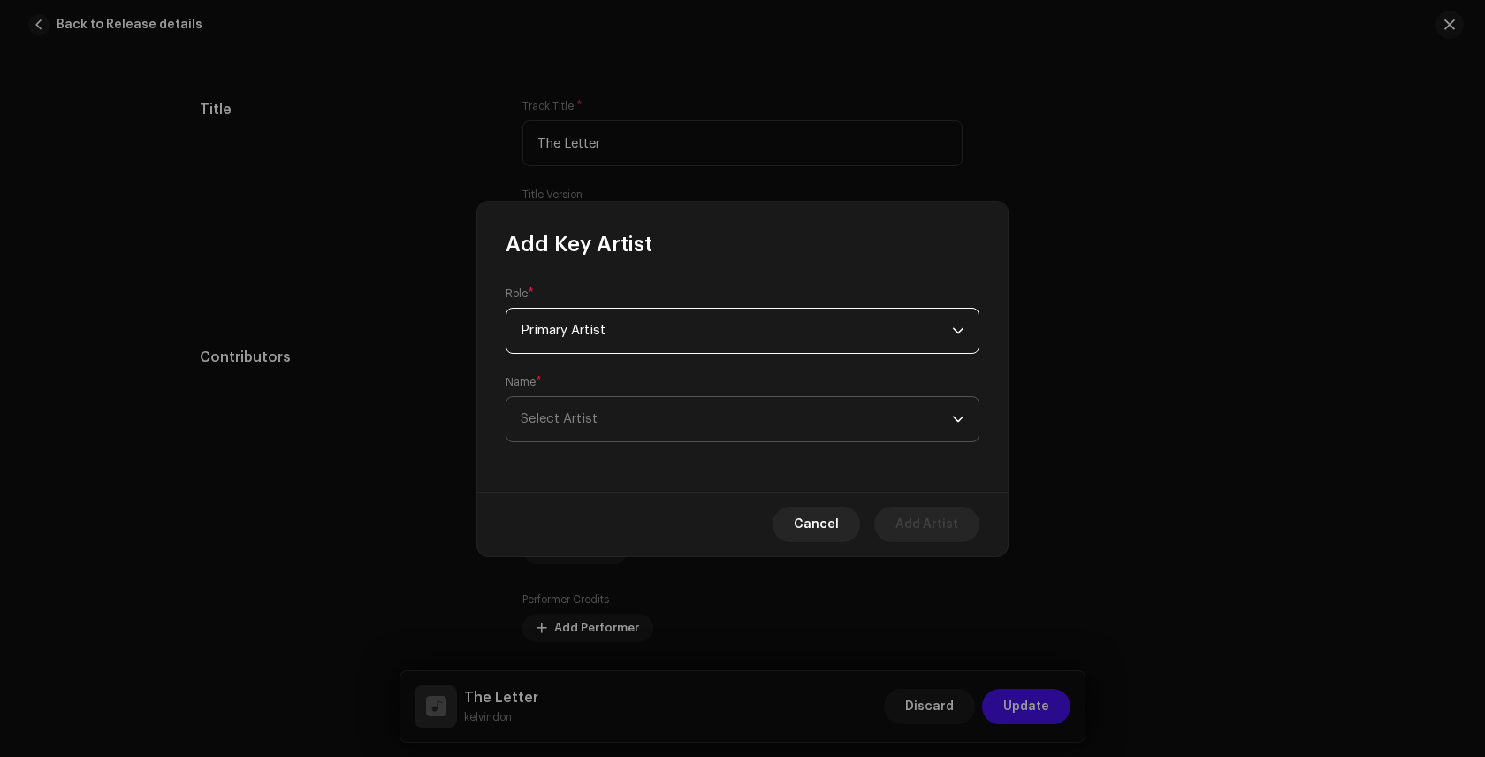
click at [910, 414] on span "Select Artist" at bounding box center [736, 419] width 431 height 44
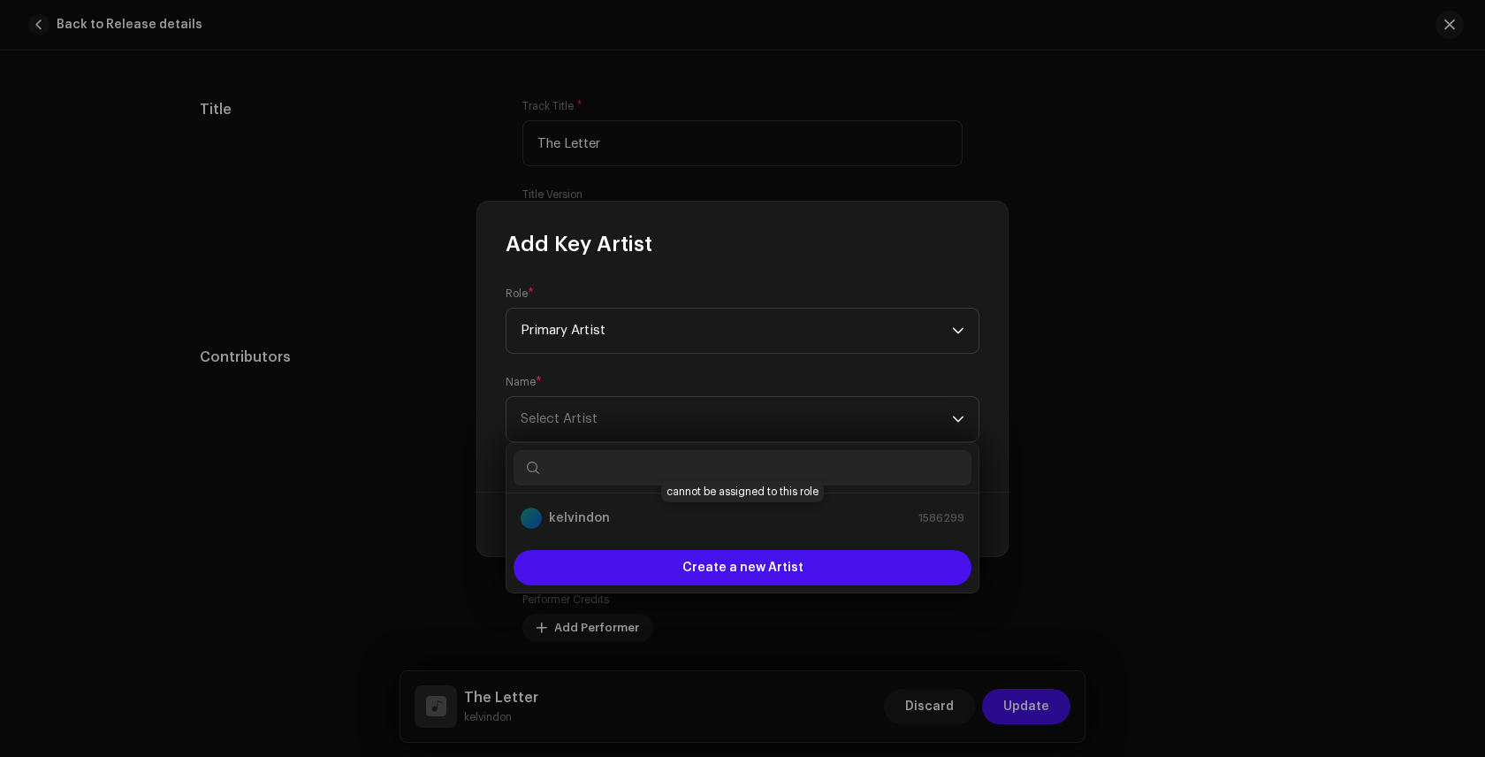
click at [814, 524] on div "kelvindon 1586299" at bounding box center [743, 517] width 444 height 21
click at [932, 515] on div "kelvindon 1586299" at bounding box center [743, 517] width 444 height 21
click at [570, 525] on div "kelvindon 1586299" at bounding box center [743, 517] width 444 height 21
click at [817, 333] on span "Primary Artist" at bounding box center [736, 331] width 431 height 44
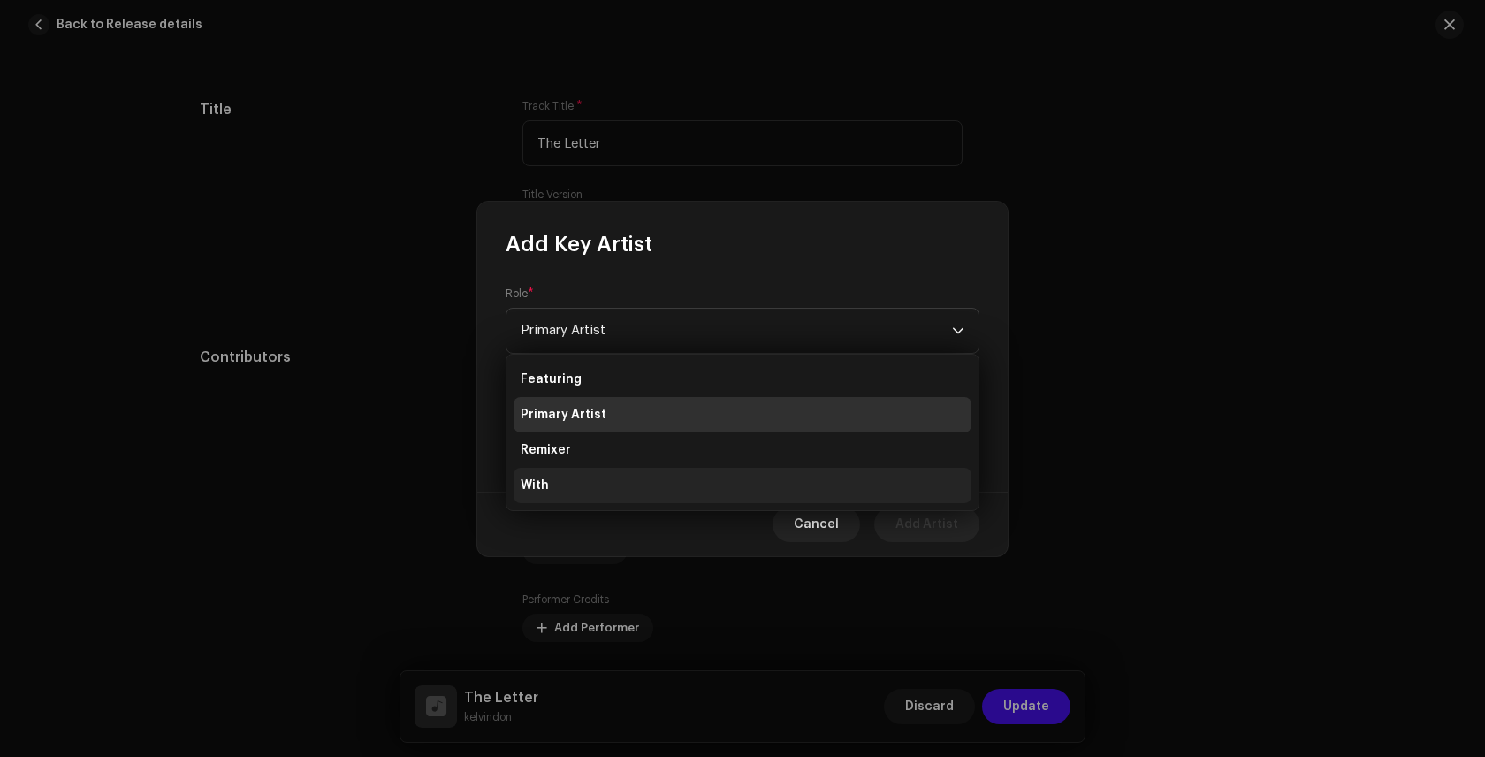
click at [706, 493] on li "With" at bounding box center [743, 485] width 458 height 35
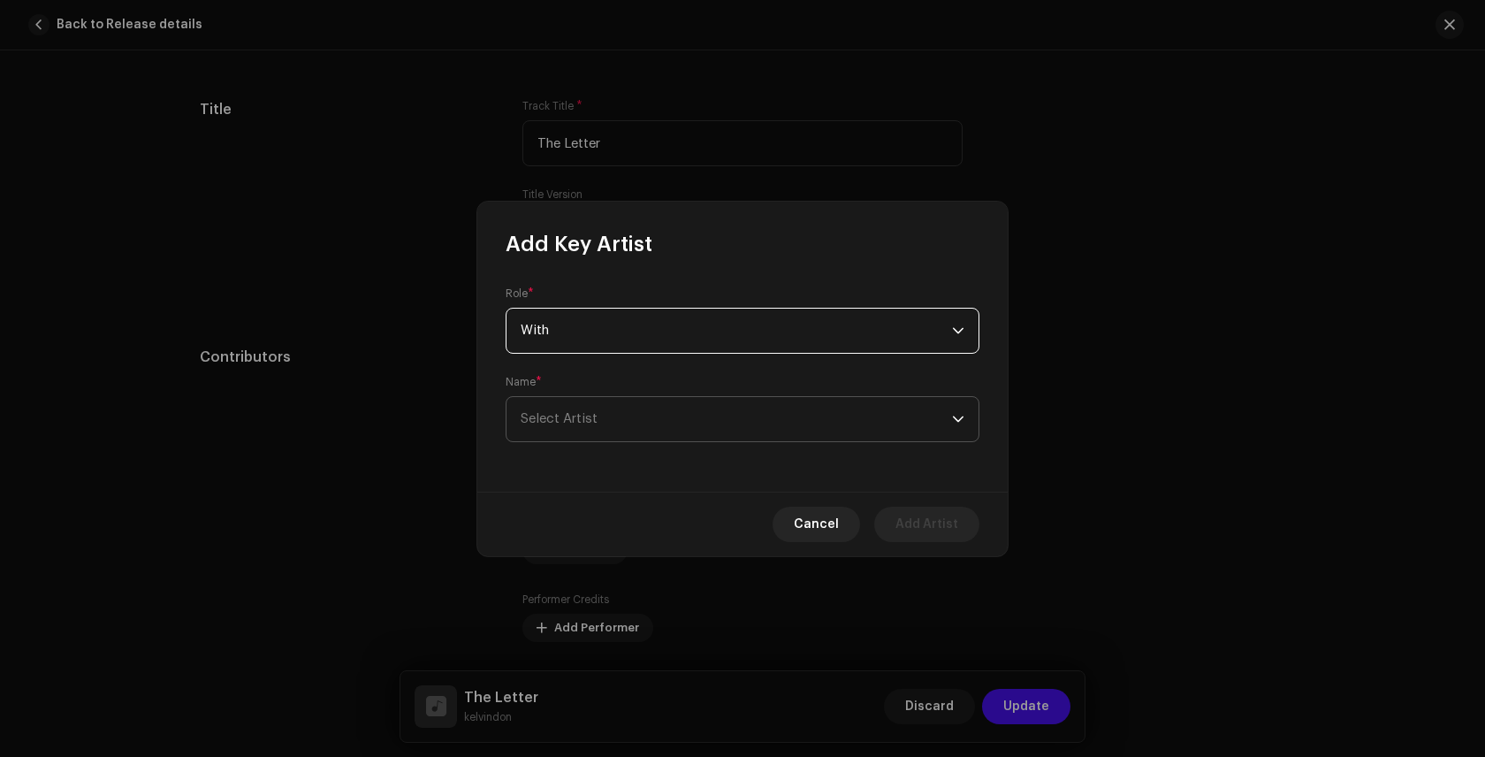
click at [803, 416] on span "Select Artist" at bounding box center [736, 419] width 431 height 44
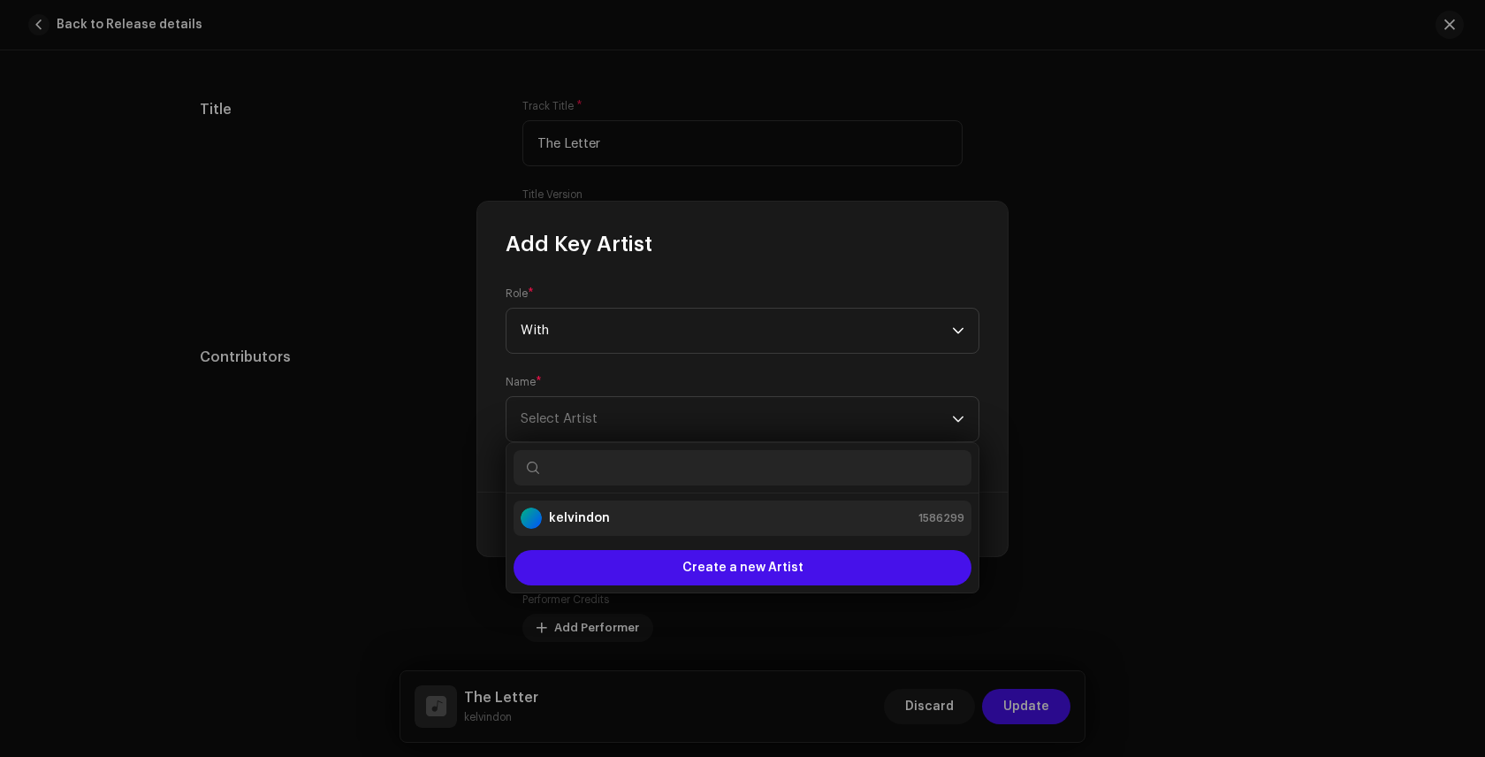
click at [736, 525] on div "kelvindon 1586299" at bounding box center [743, 517] width 444 height 21
click at [750, 528] on li "kelvindon 1586299" at bounding box center [743, 517] width 458 height 35
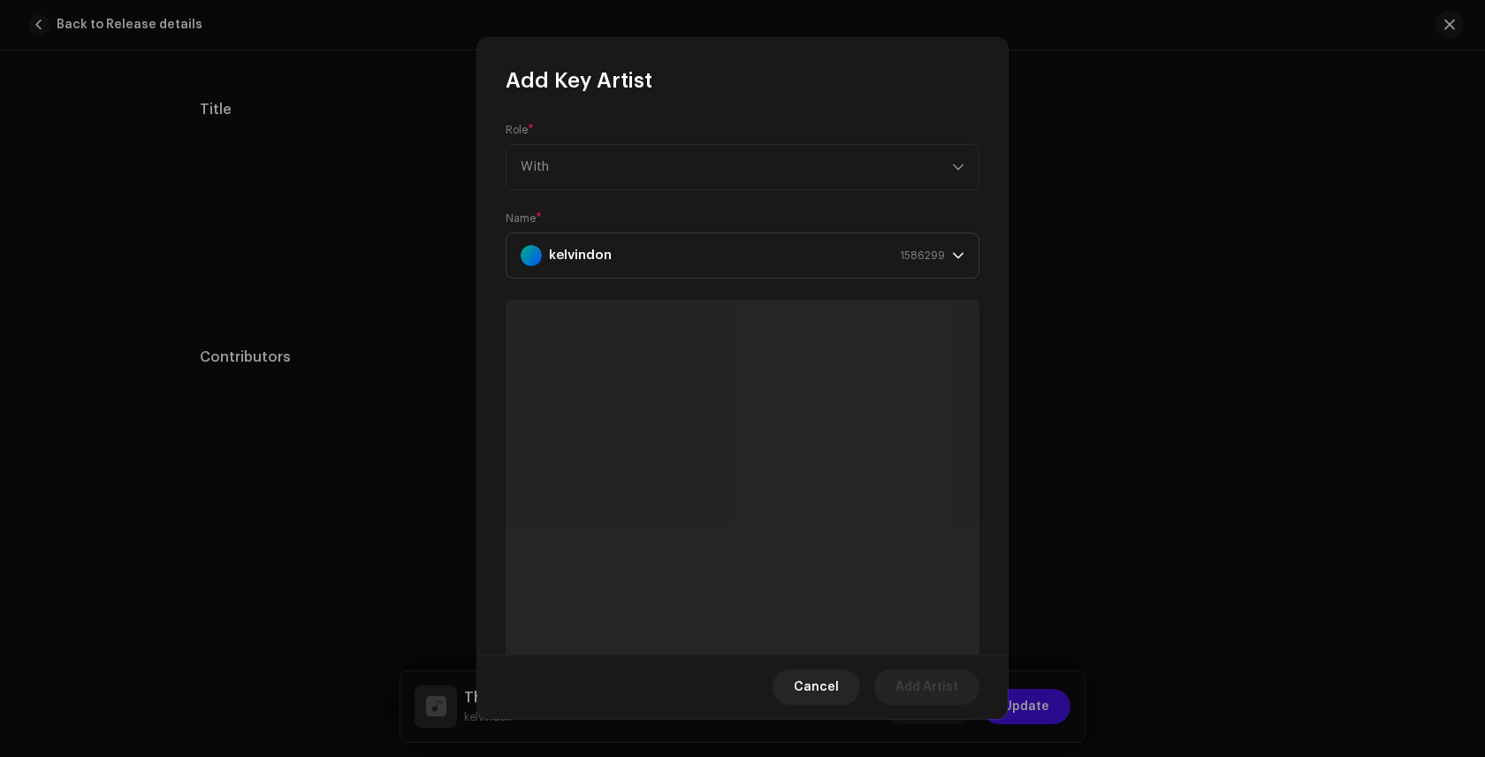
click at [750, 528] on div "kelvindon 1586299 Create a new Artist" at bounding box center [743, 502] width 474 height 121
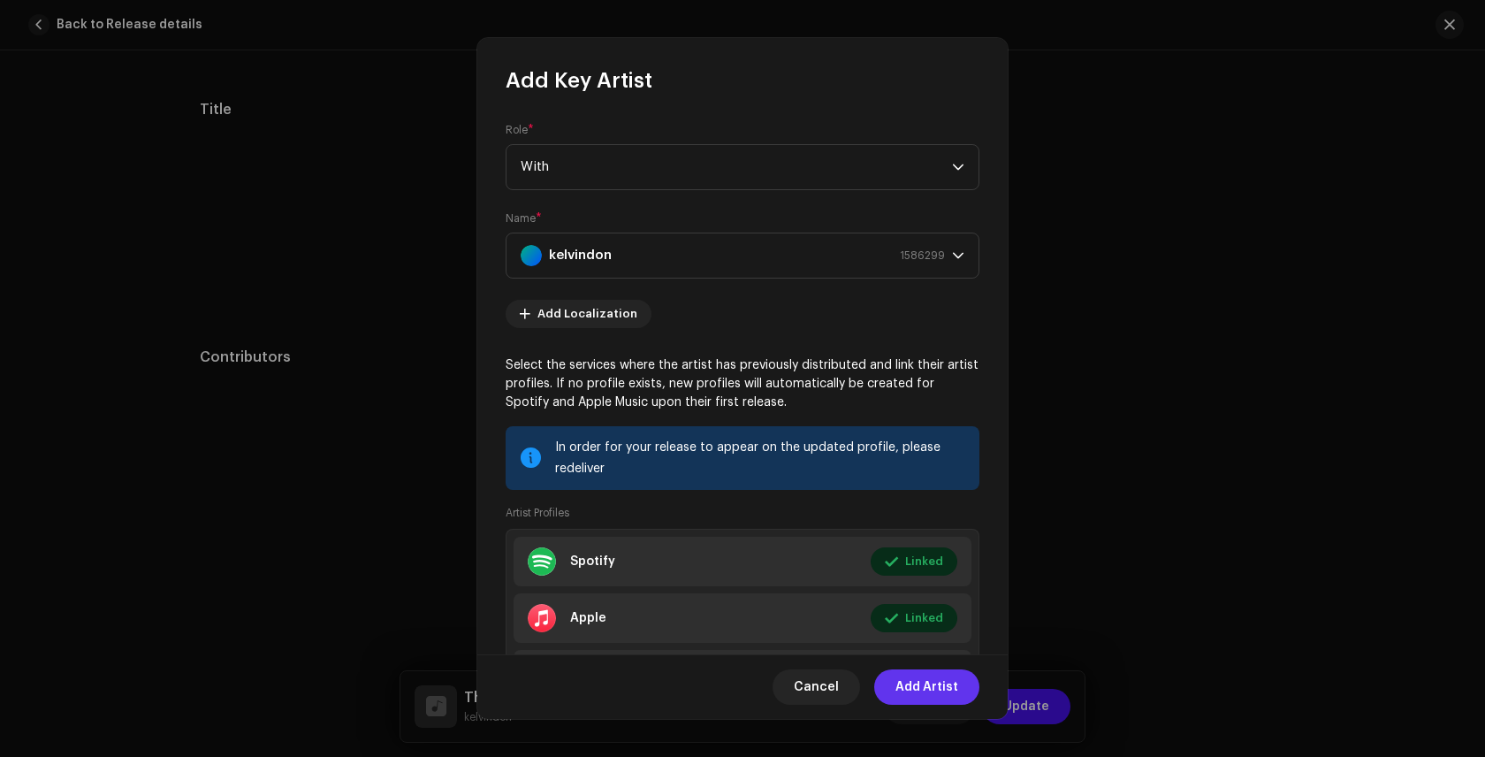
click at [929, 690] on span "Add Artist" at bounding box center [927, 686] width 63 height 35
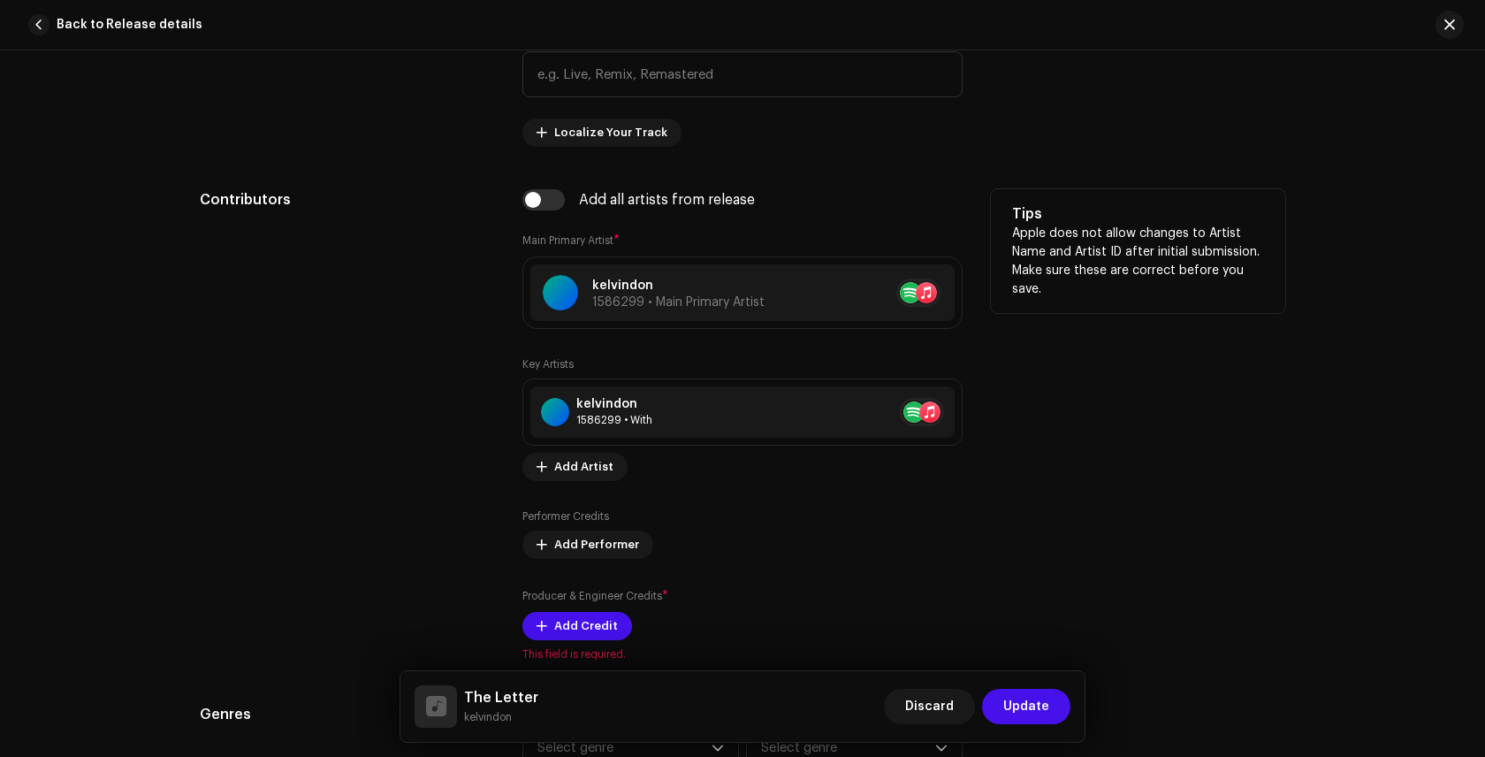
scroll to position [995, 0]
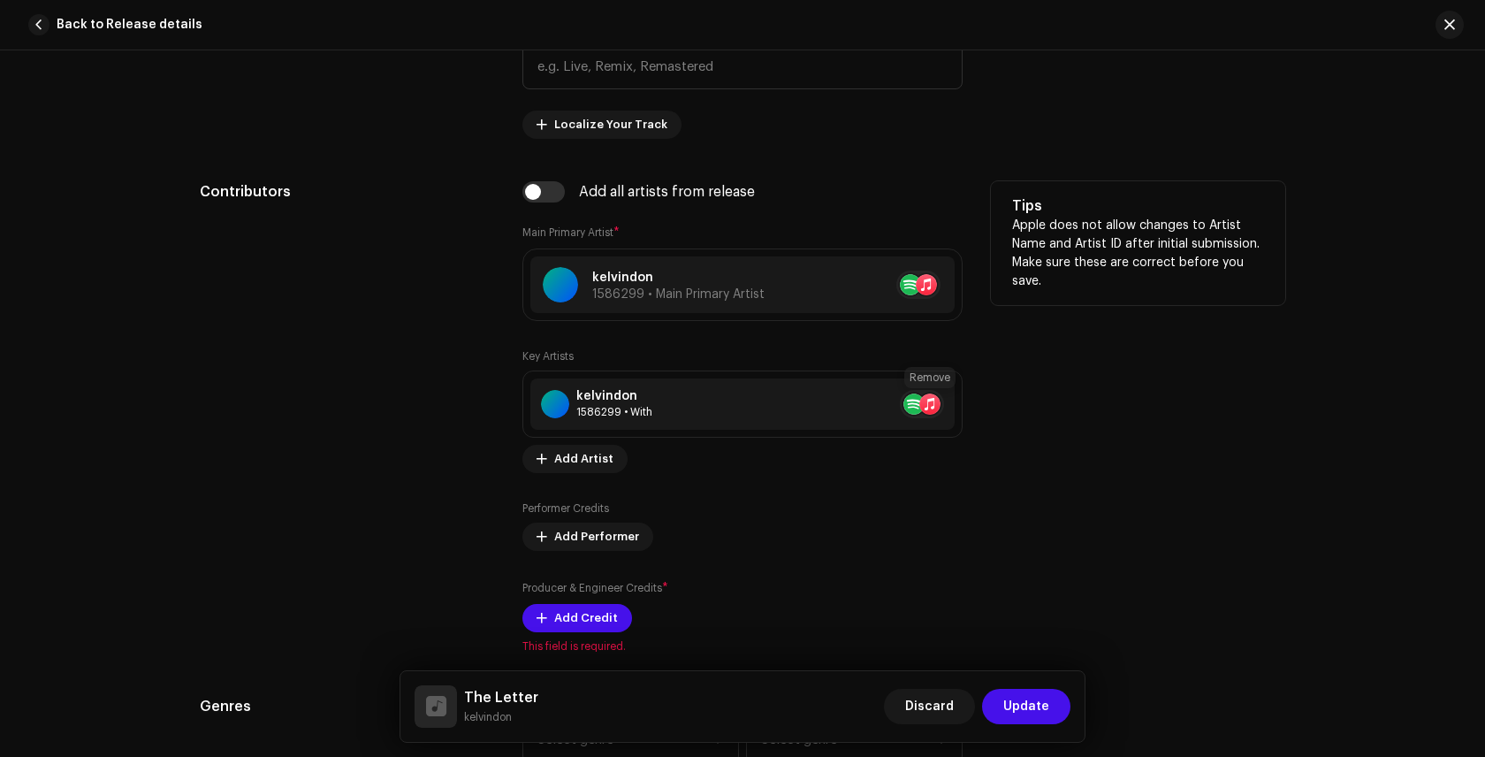
click at [960, 404] on span at bounding box center [965, 404] width 11 height 14
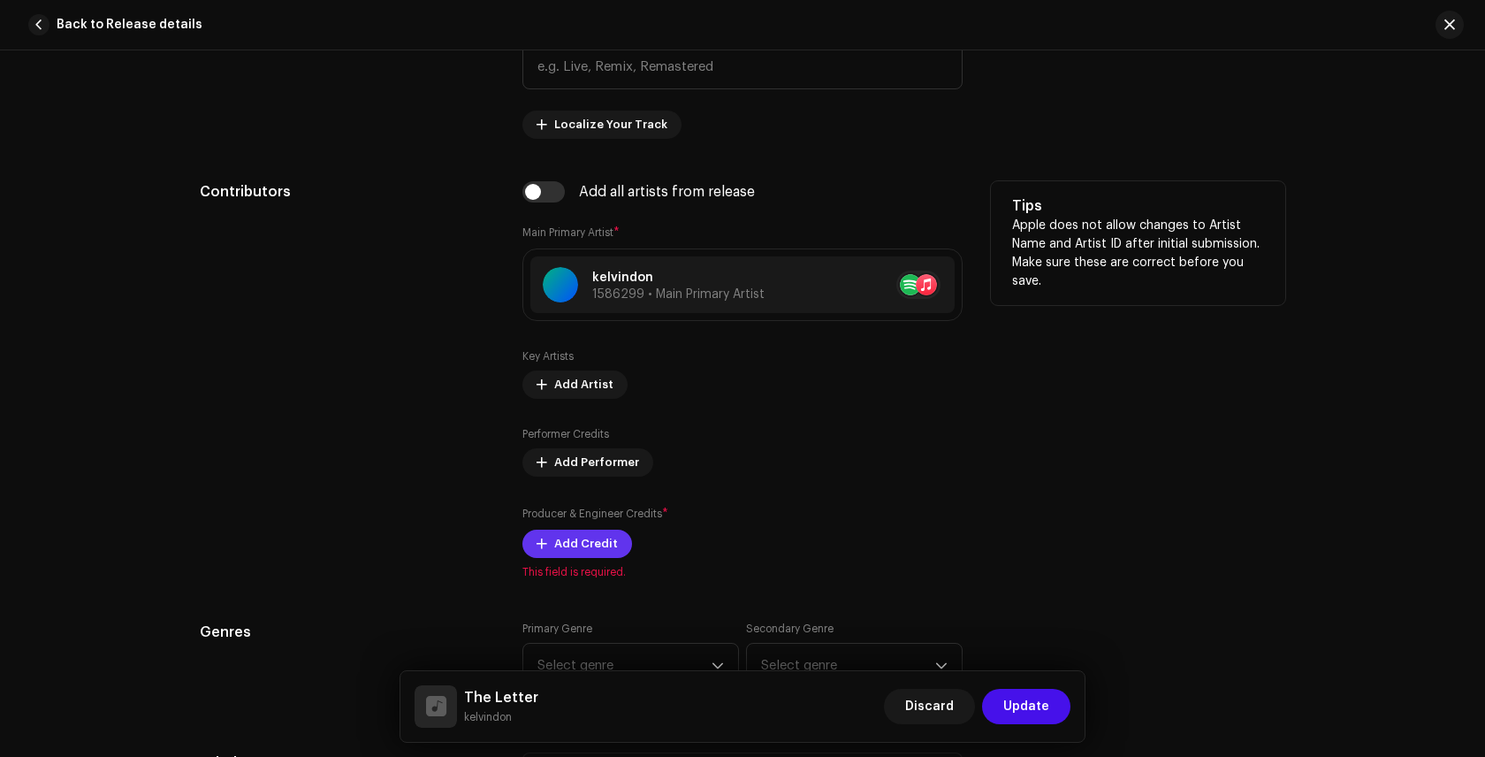
click at [586, 539] on span "Add Credit" at bounding box center [586, 543] width 64 height 35
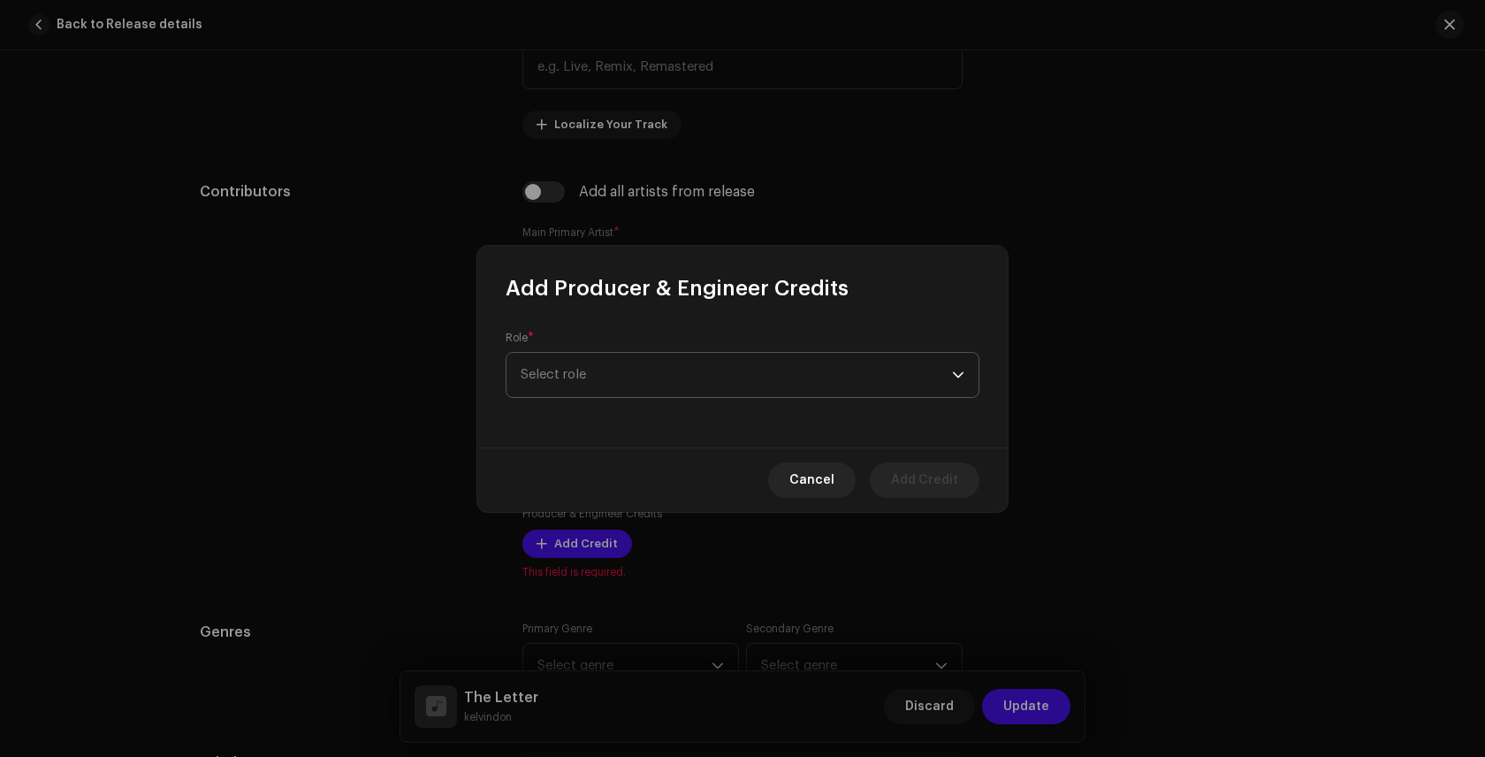
click at [835, 377] on span "Select role" at bounding box center [736, 375] width 431 height 44
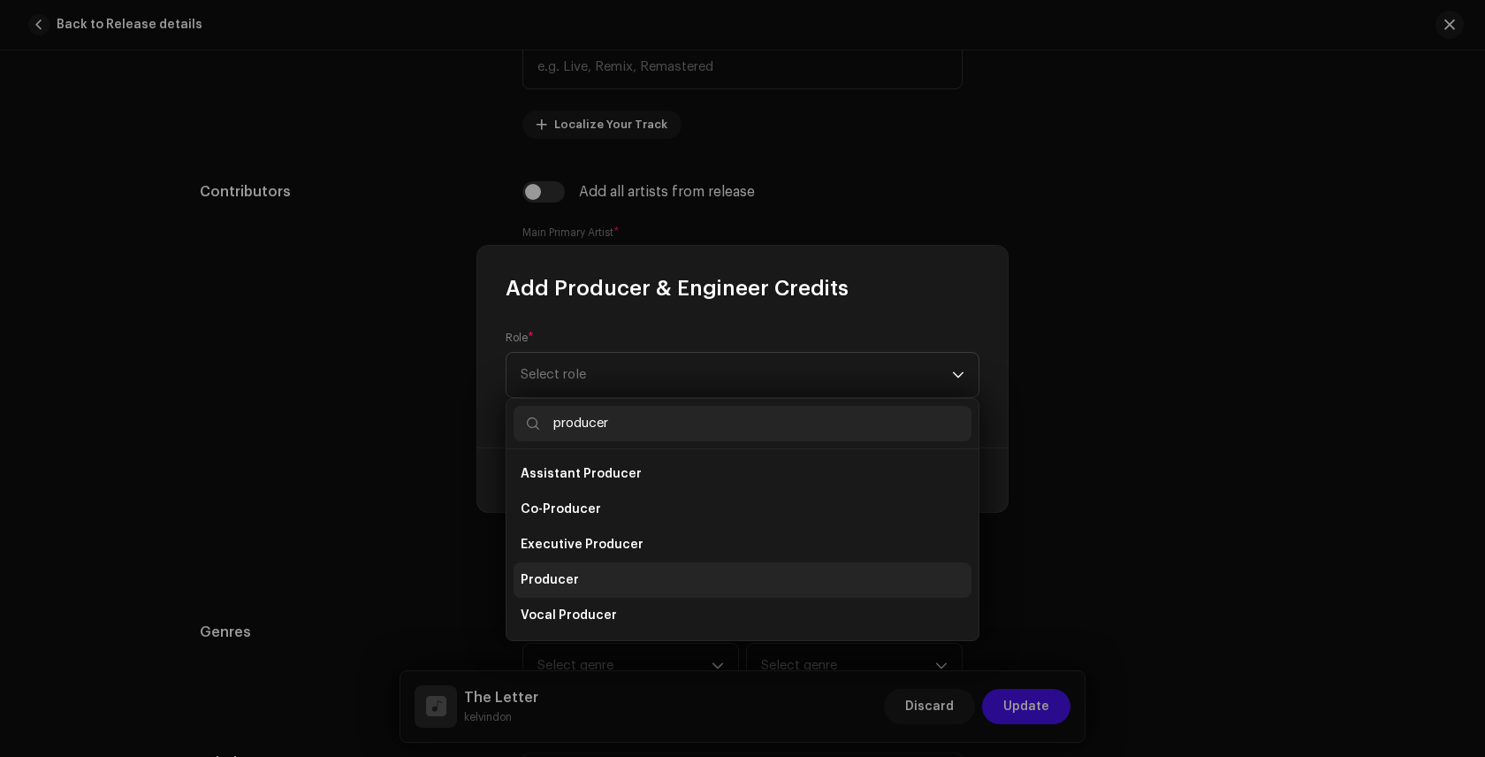
type input "producer"
click at [690, 580] on li "Producer" at bounding box center [743, 579] width 458 height 35
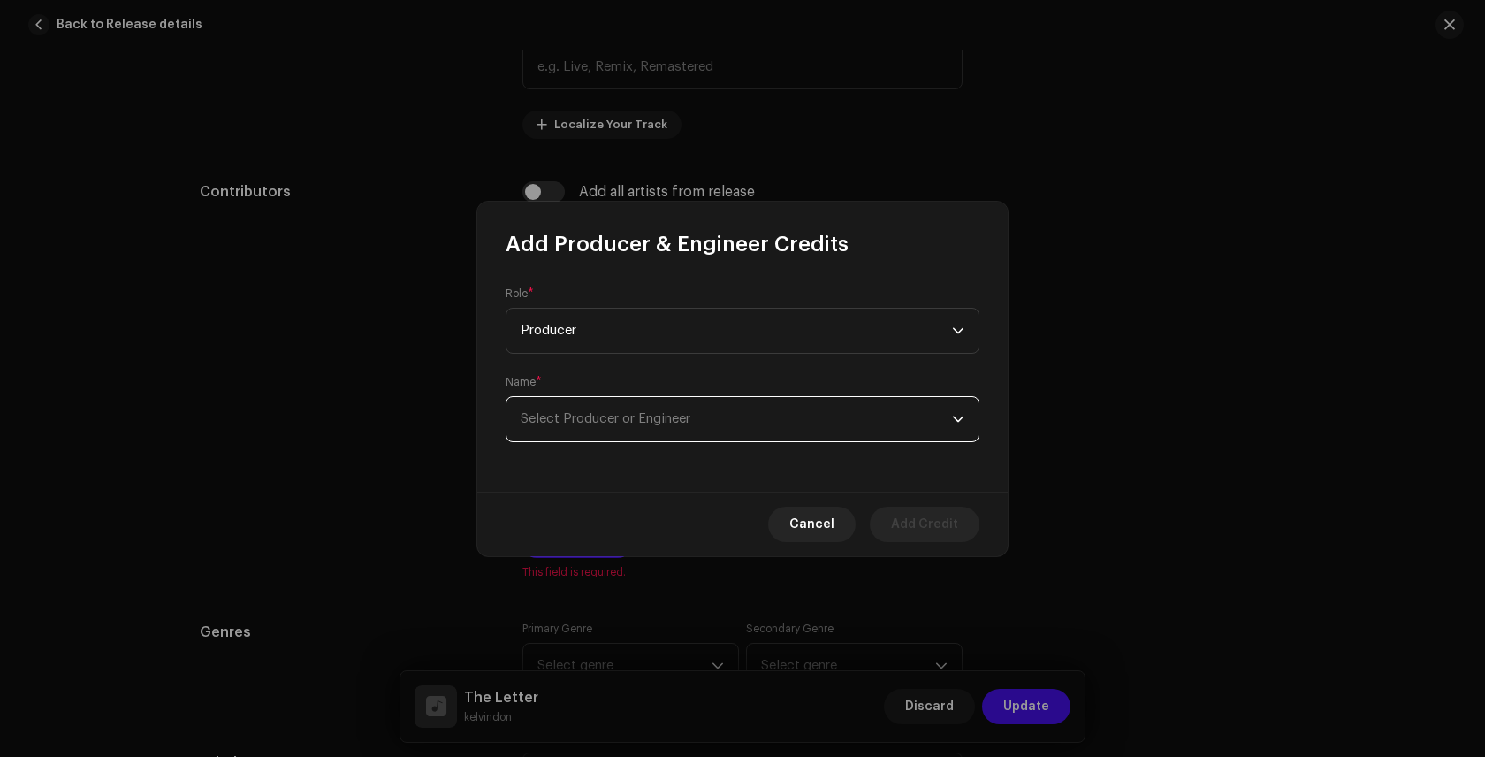
click at [708, 411] on span "Select Producer or Engineer" at bounding box center [736, 419] width 431 height 44
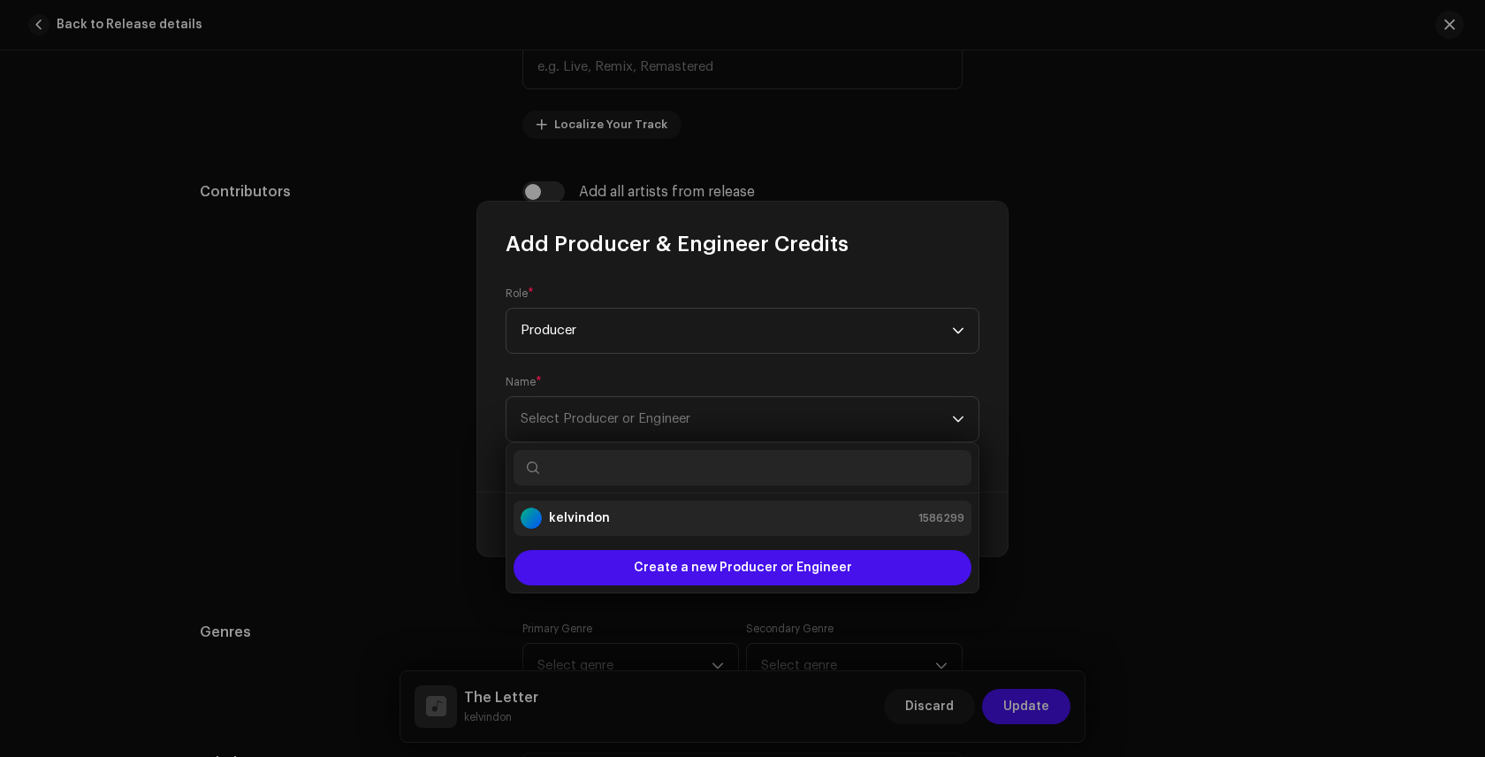
click at [688, 520] on div "kelvindon 1586299" at bounding box center [743, 517] width 444 height 21
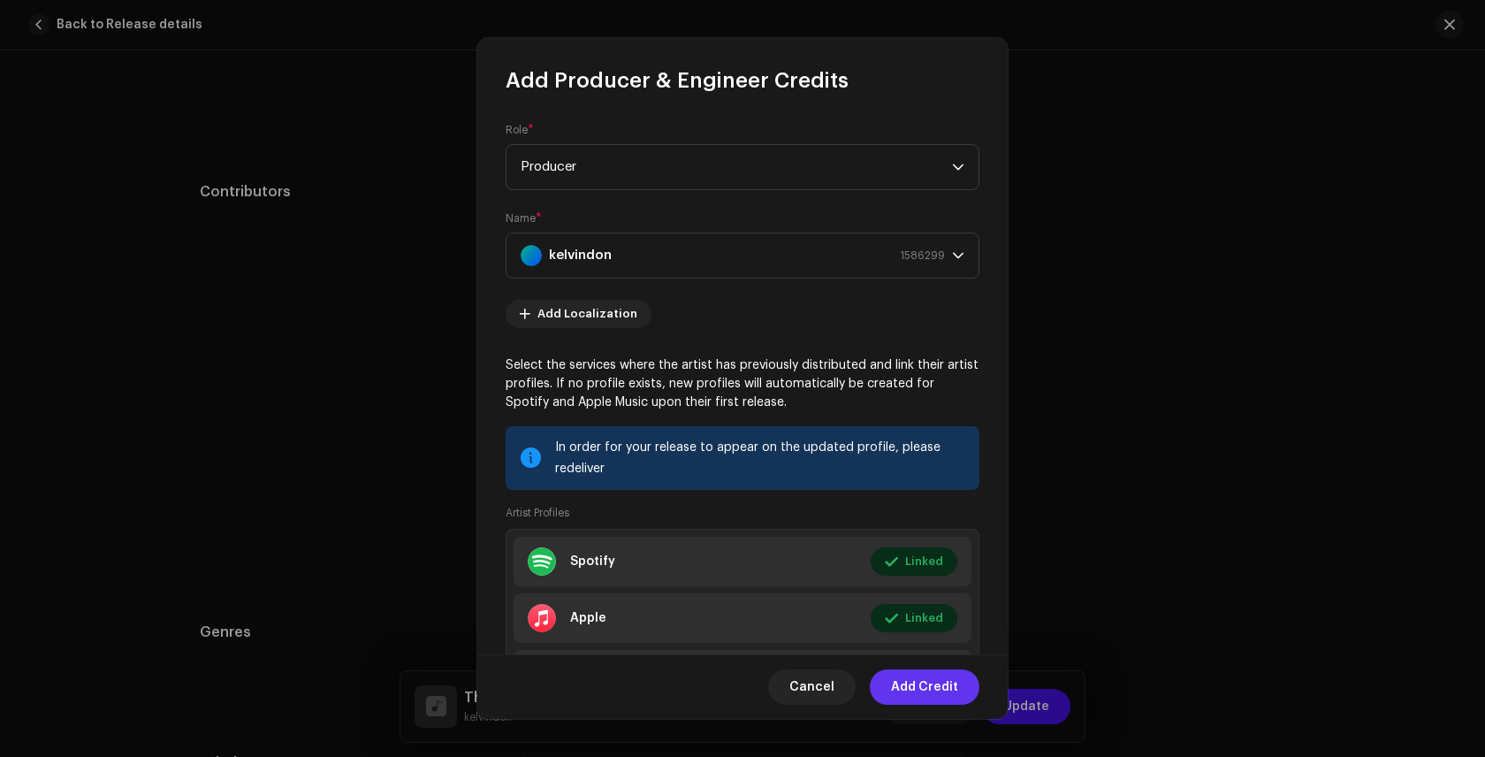
click at [927, 687] on span "Add Credit" at bounding box center [924, 686] width 67 height 35
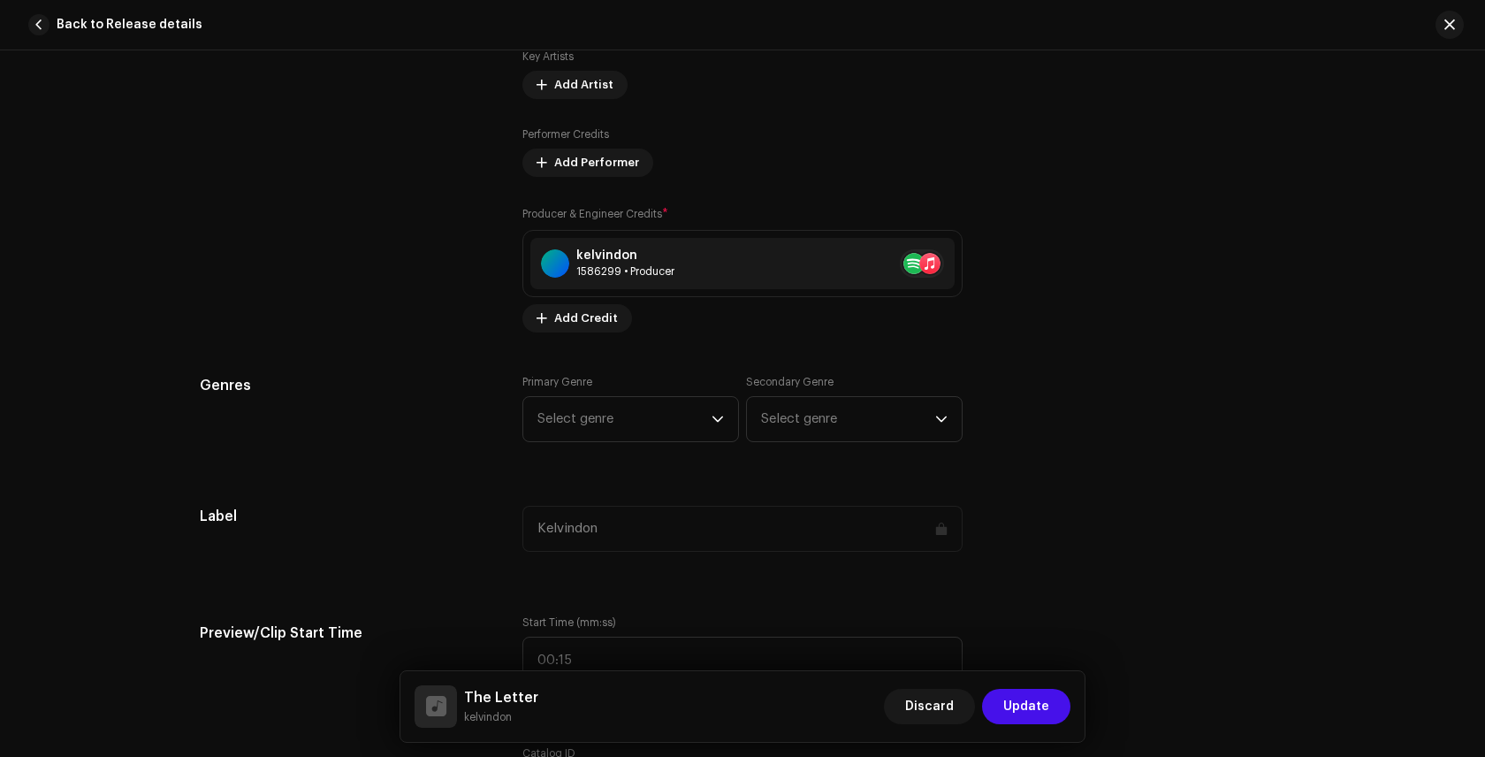
scroll to position [1362, 0]
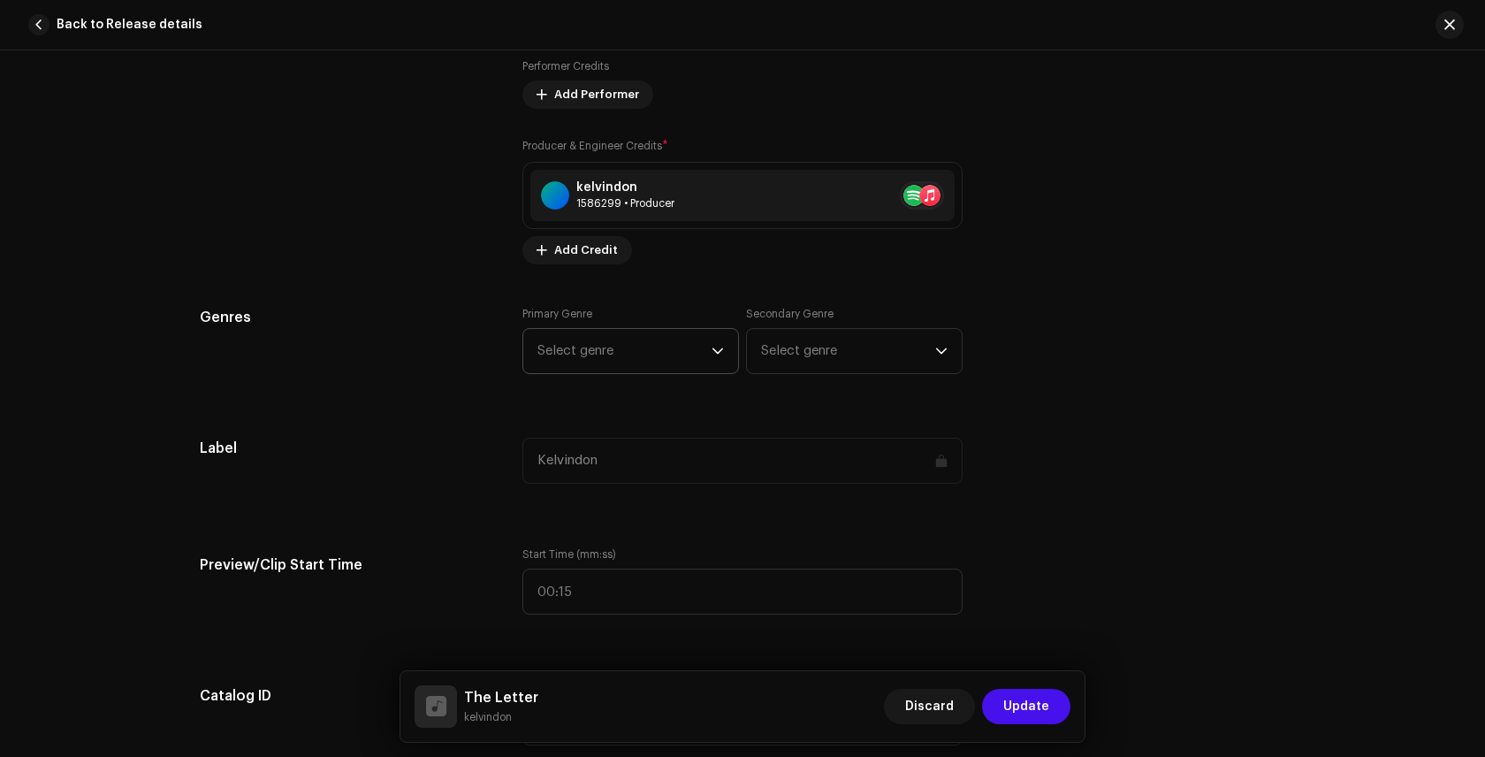
click at [698, 347] on span "Select genre" at bounding box center [625, 351] width 174 height 44
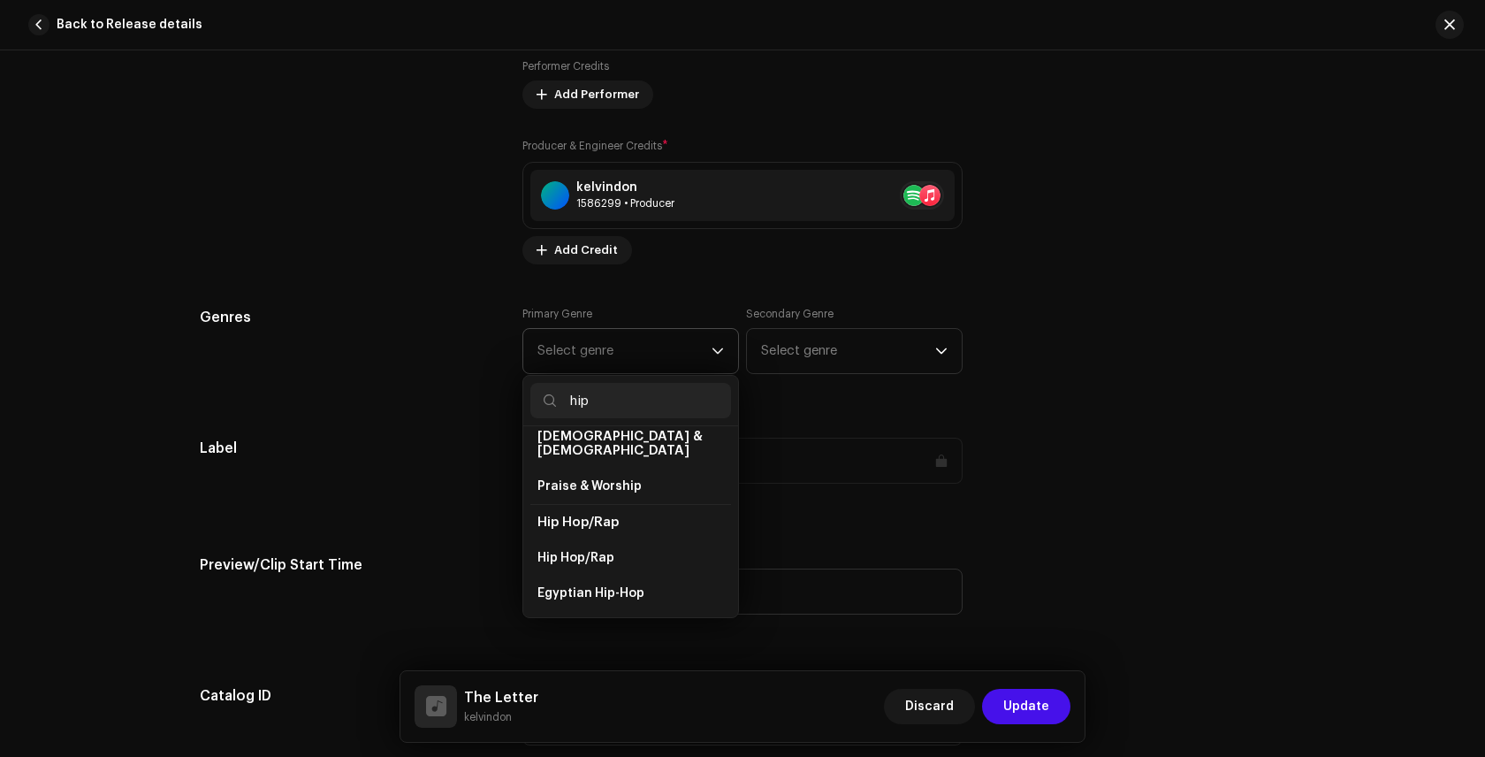
scroll to position [165, 0]
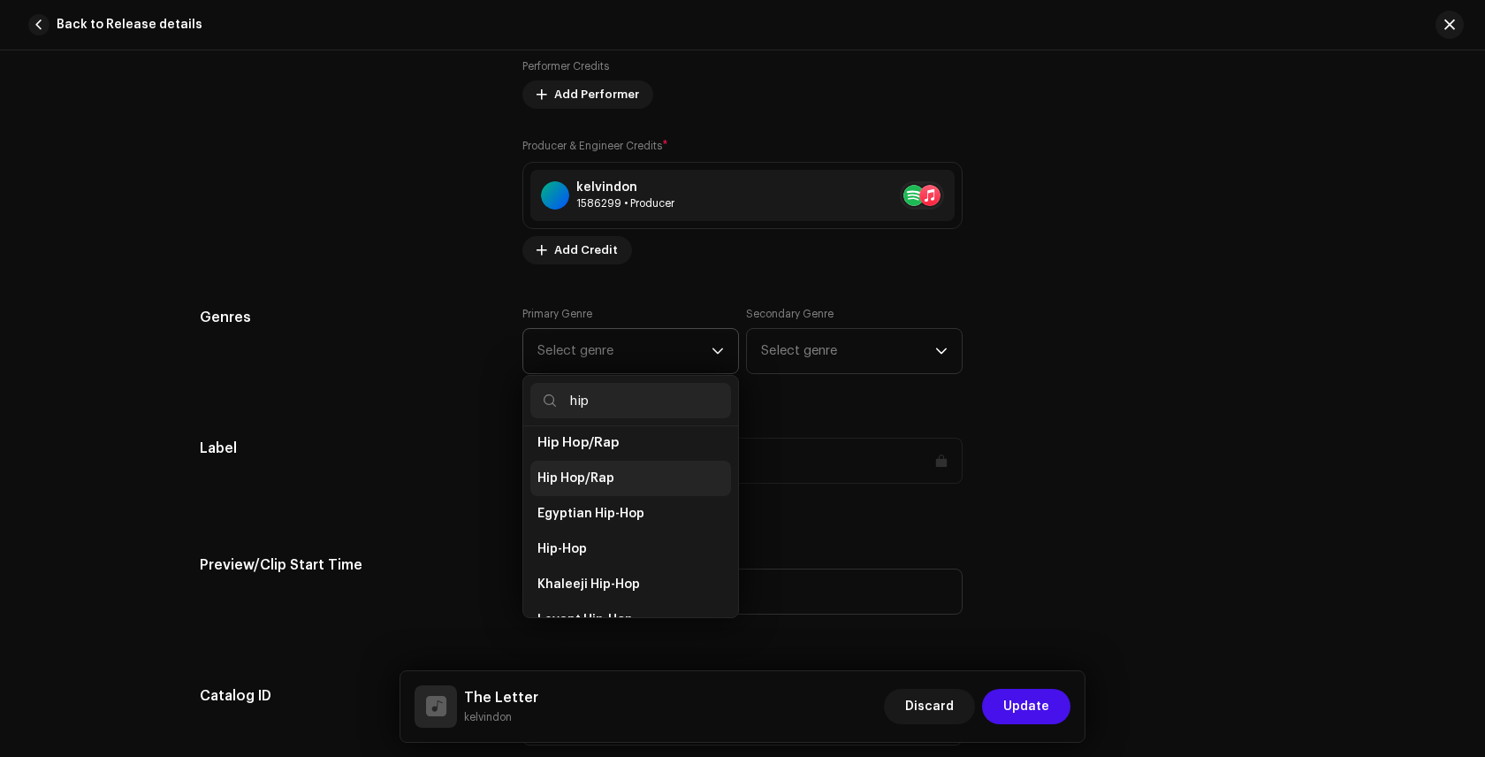
type input "hip"
click at [616, 461] on li "Hip Hop/Rap" at bounding box center [630, 478] width 201 height 35
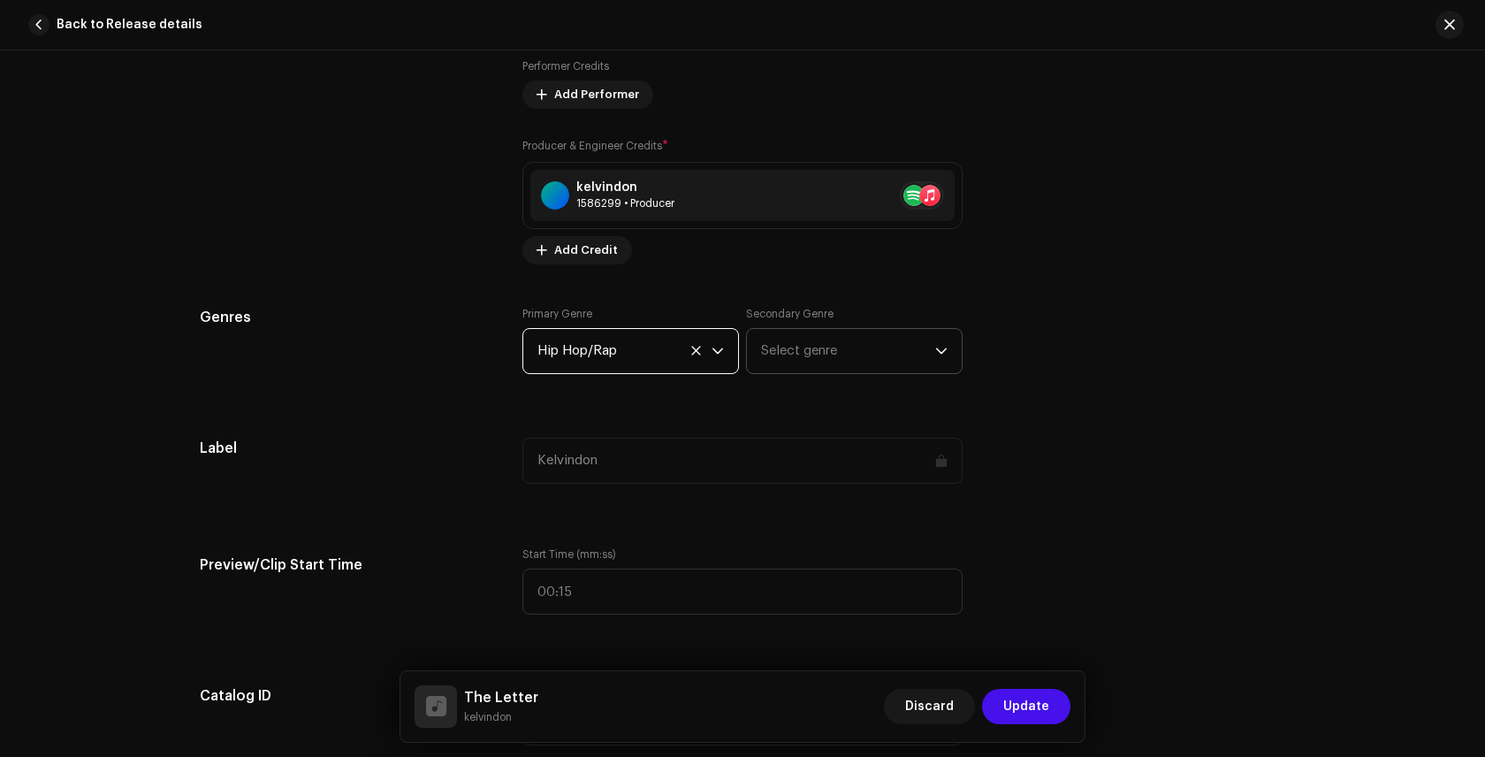
click at [800, 355] on span "Select genre" at bounding box center [848, 351] width 174 height 44
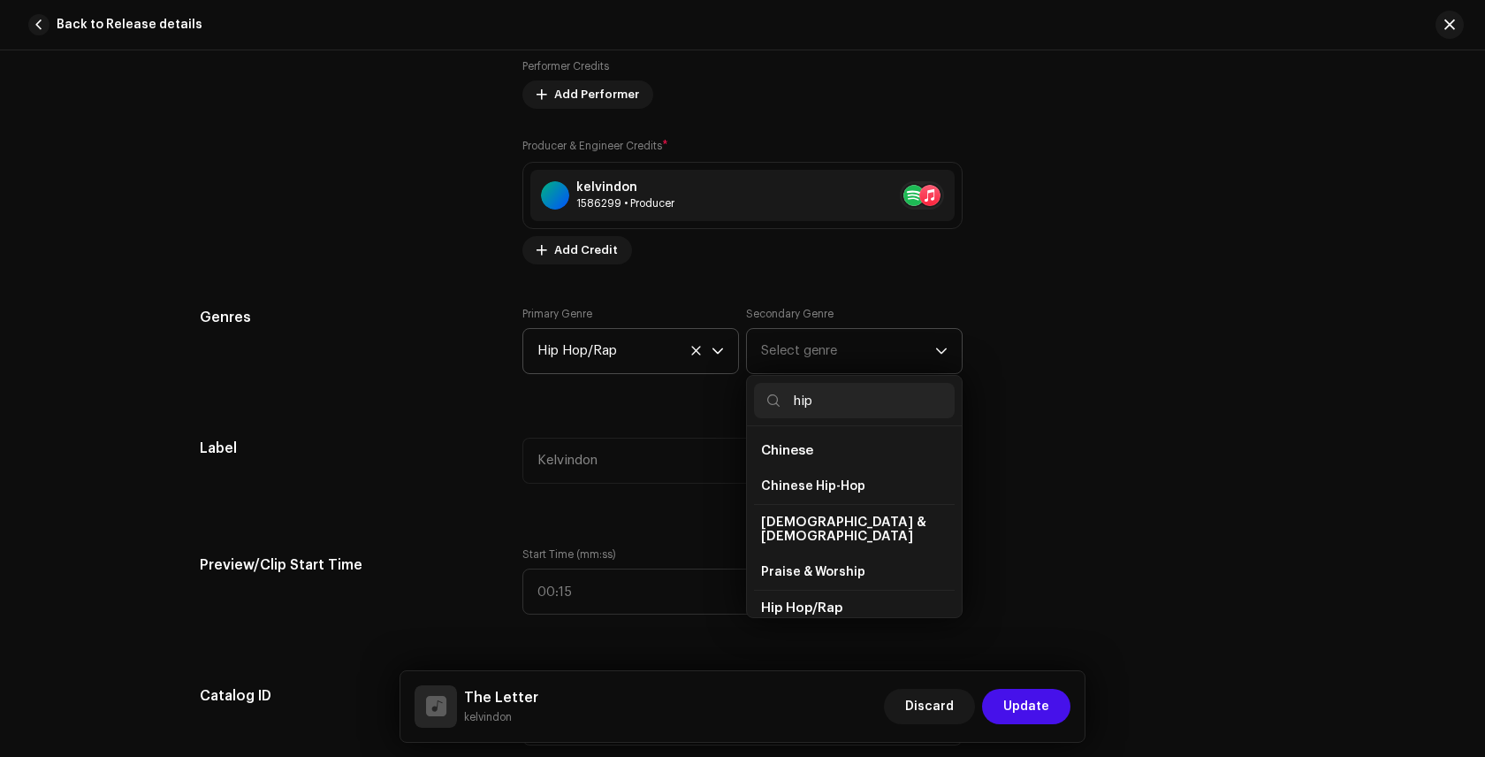
scroll to position [143, 0]
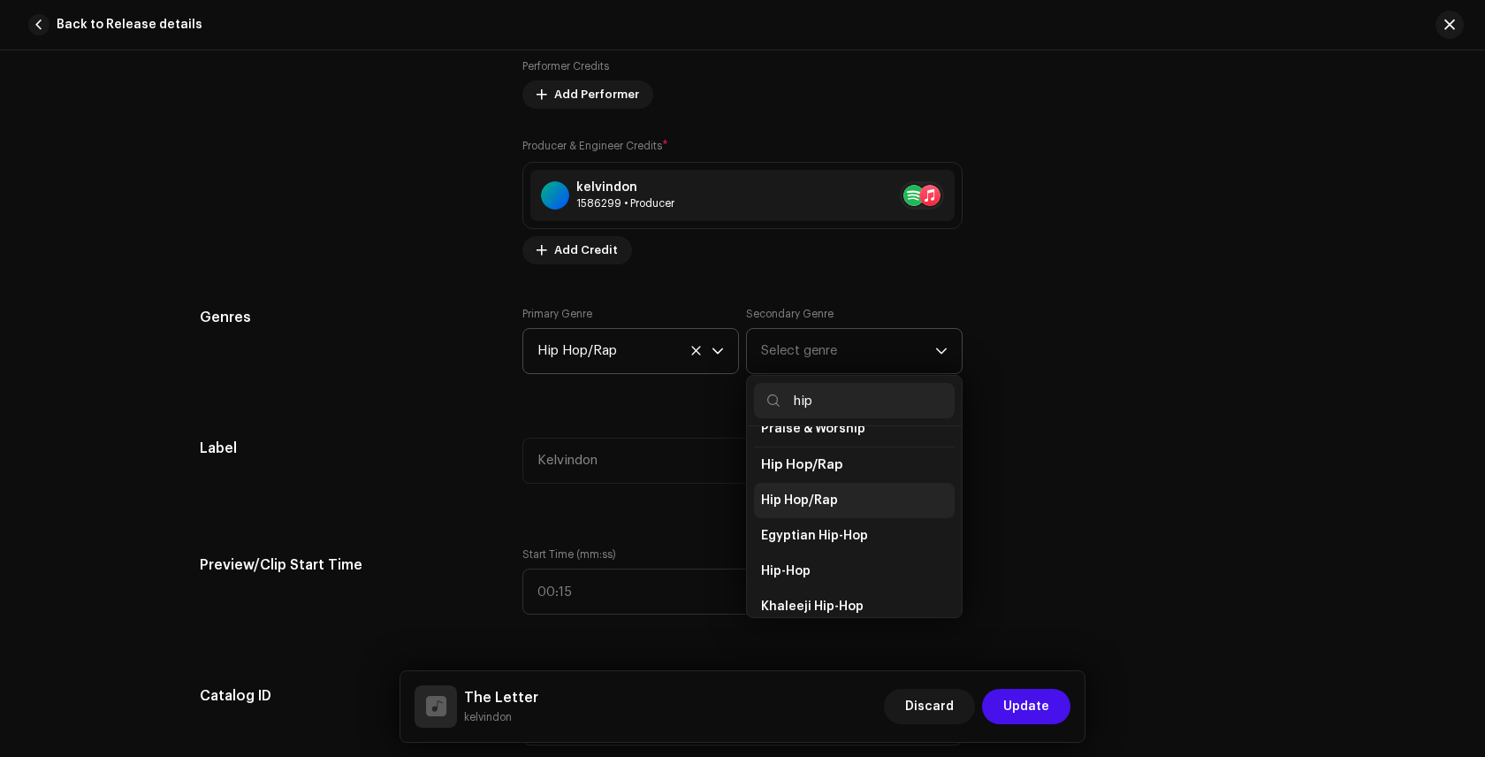
type input "hip"
click at [803, 492] on span "Hip Hop/Rap" at bounding box center [799, 501] width 77 height 18
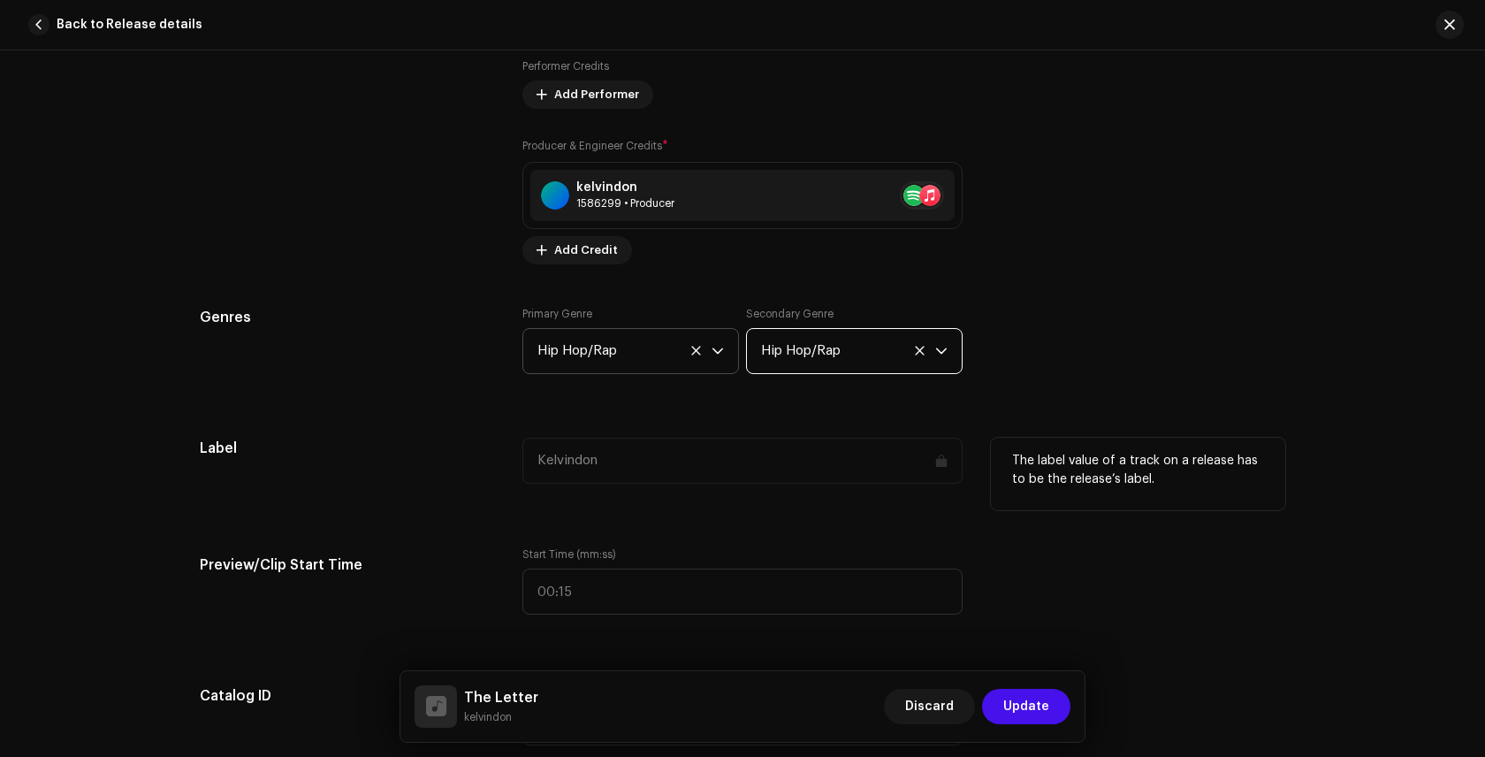
click at [775, 461] on div "Kelvindon" at bounding box center [742, 461] width 440 height 46
click at [778, 515] on div "Track details Complete the following to finalize your track. 1 of 3 Add Audio F…" at bounding box center [743, 664] width 1142 height 3869
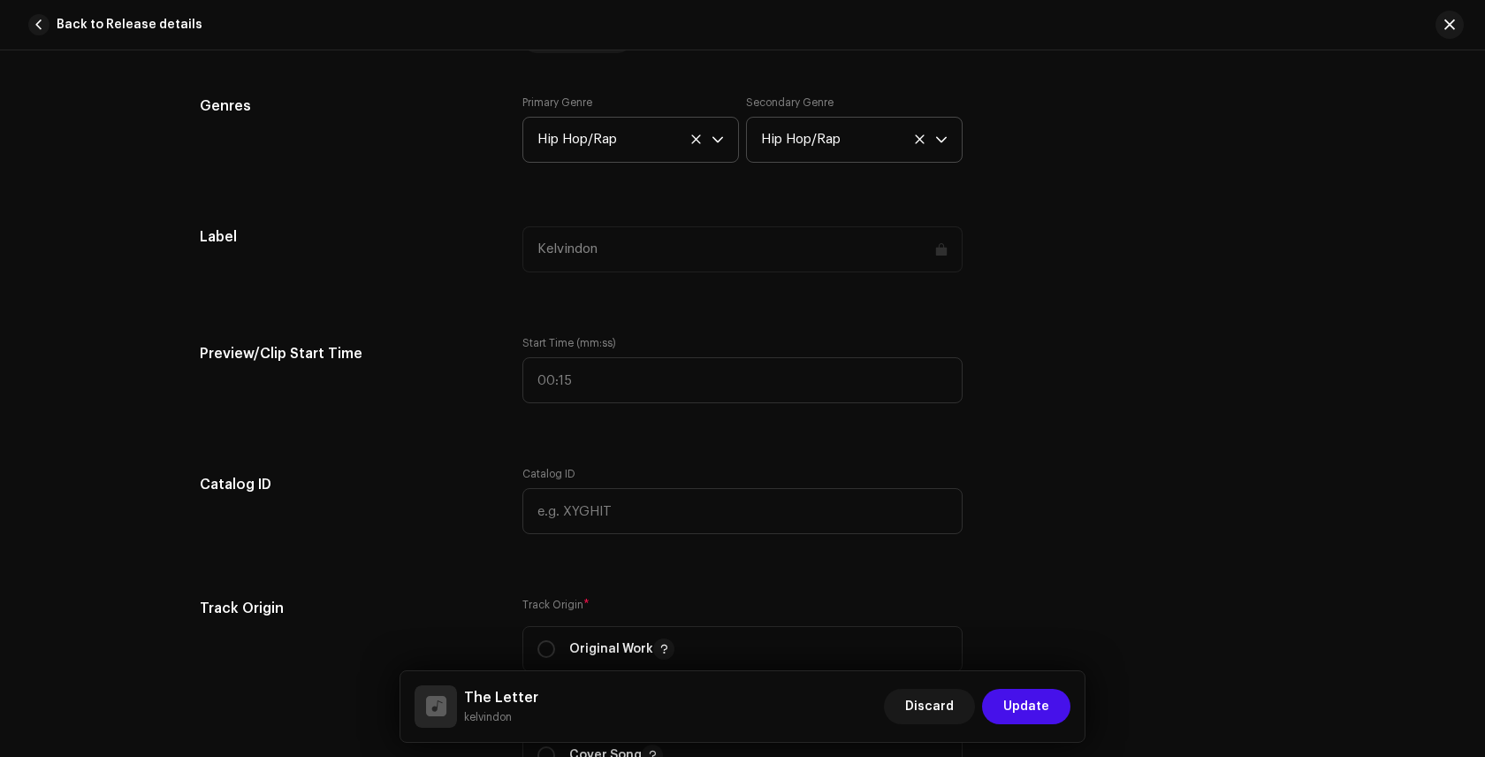
scroll to position [1786, 0]
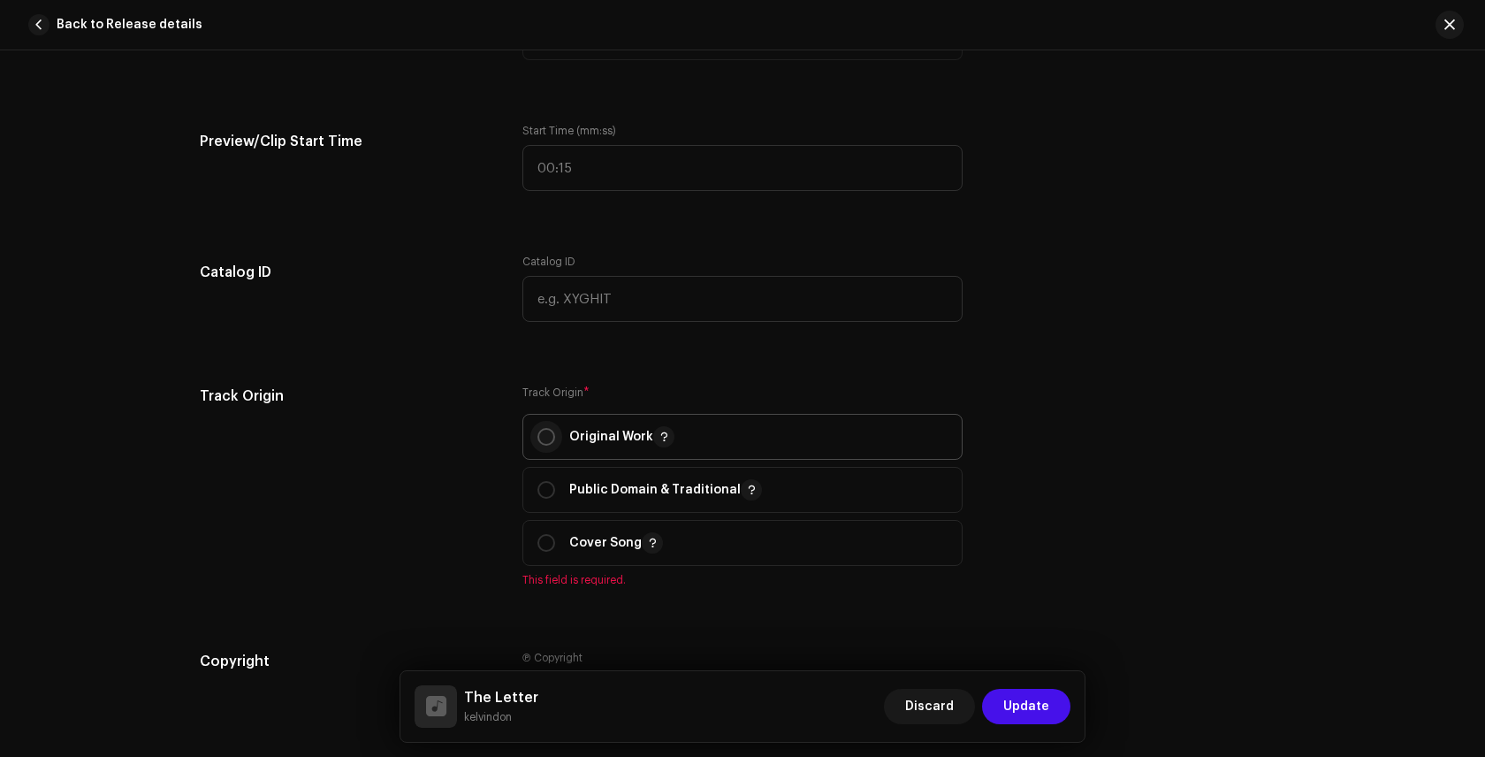
click at [549, 441] on input "radio" at bounding box center [547, 437] width 18 height 18
radio input "true"
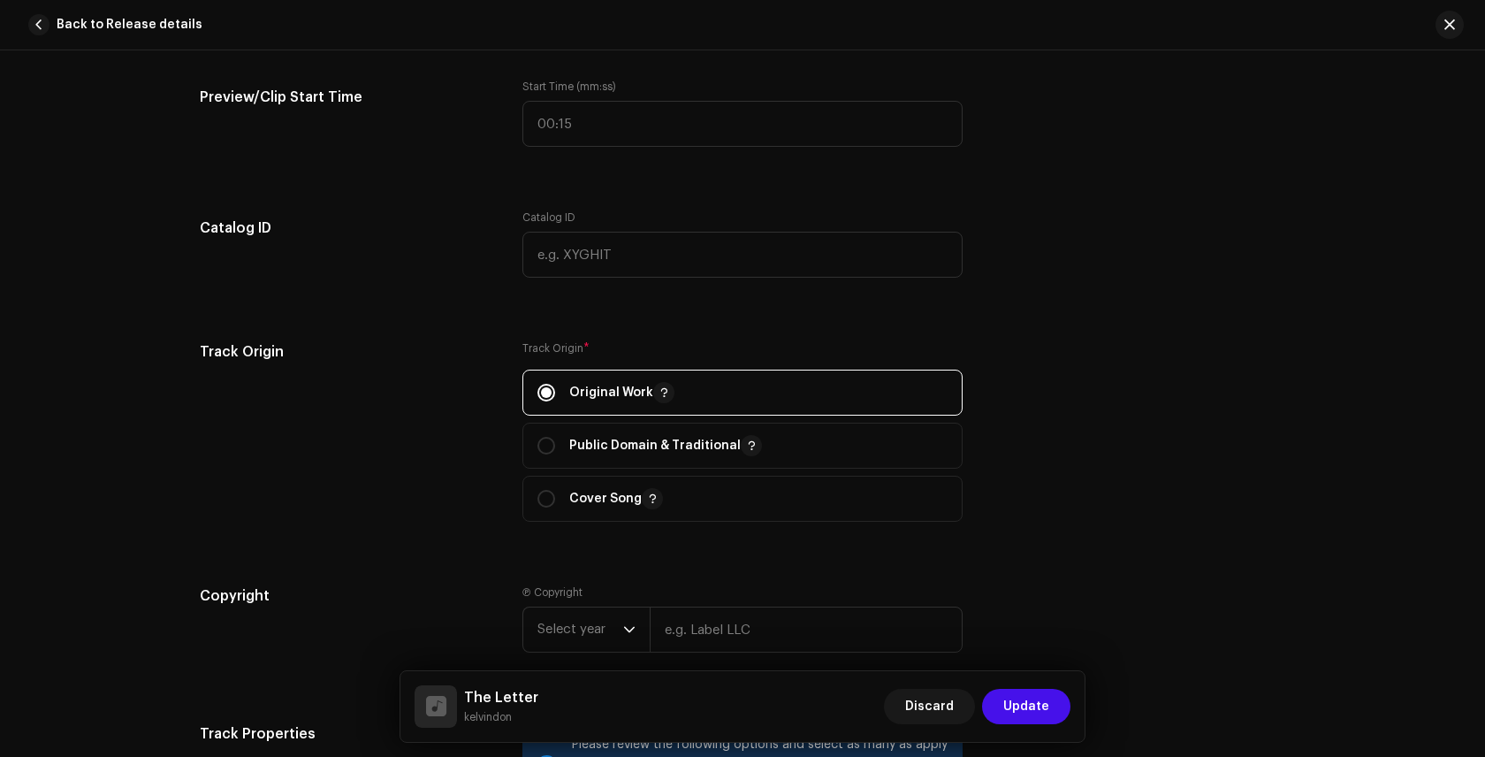
scroll to position [2109, 0]
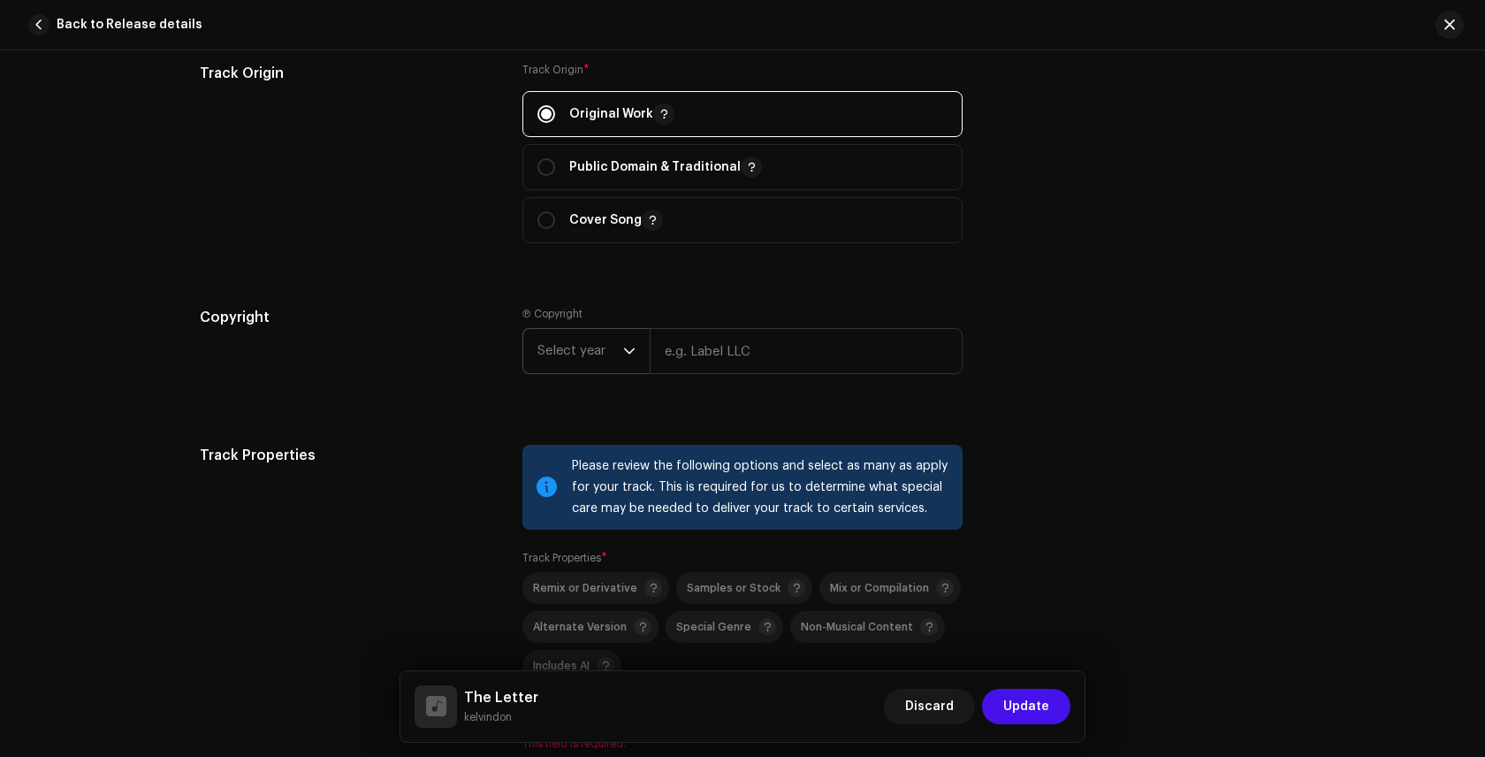
click at [629, 353] on icon "dropdown trigger" at bounding box center [629, 351] width 12 height 12
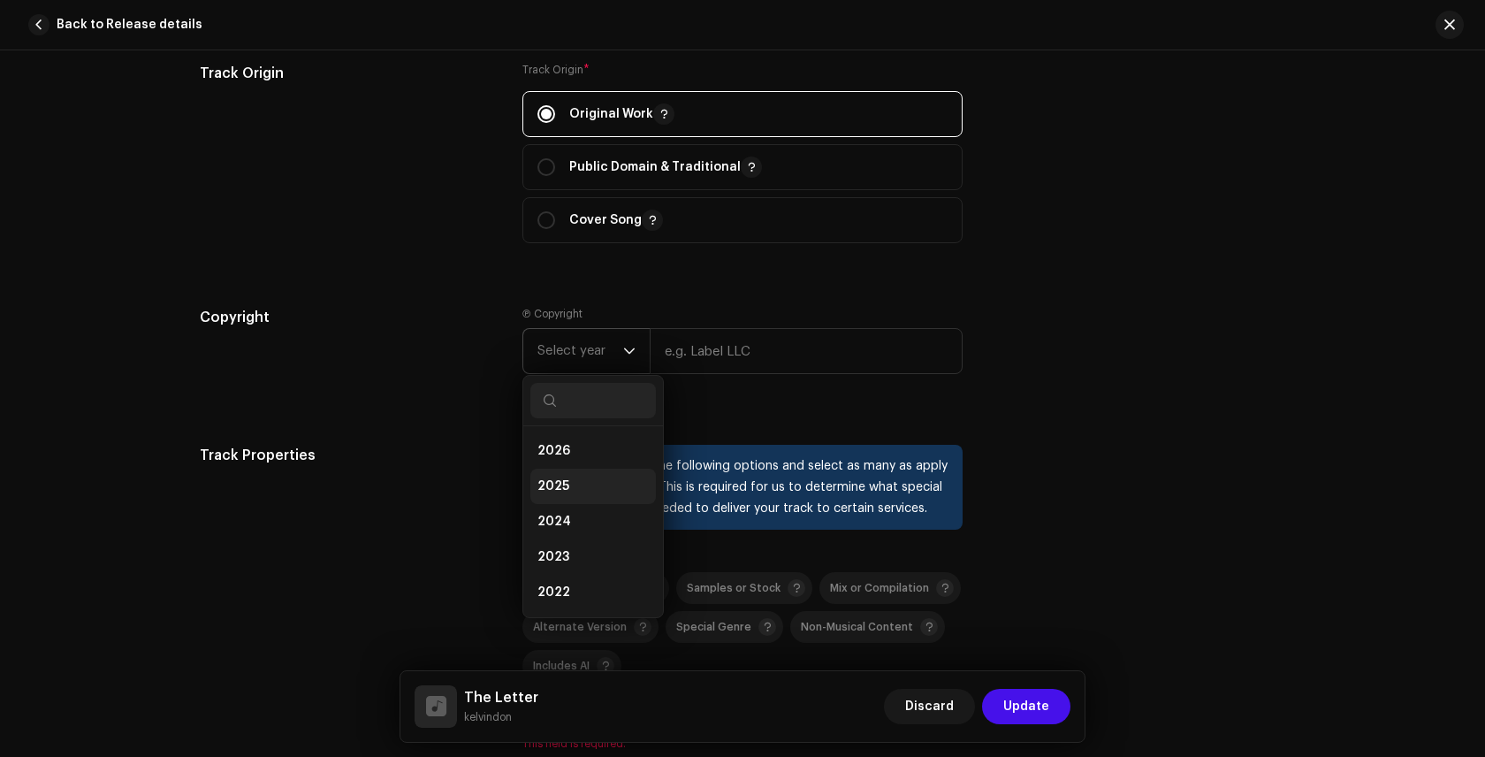
click at [572, 483] on li "2025" at bounding box center [593, 486] width 126 height 35
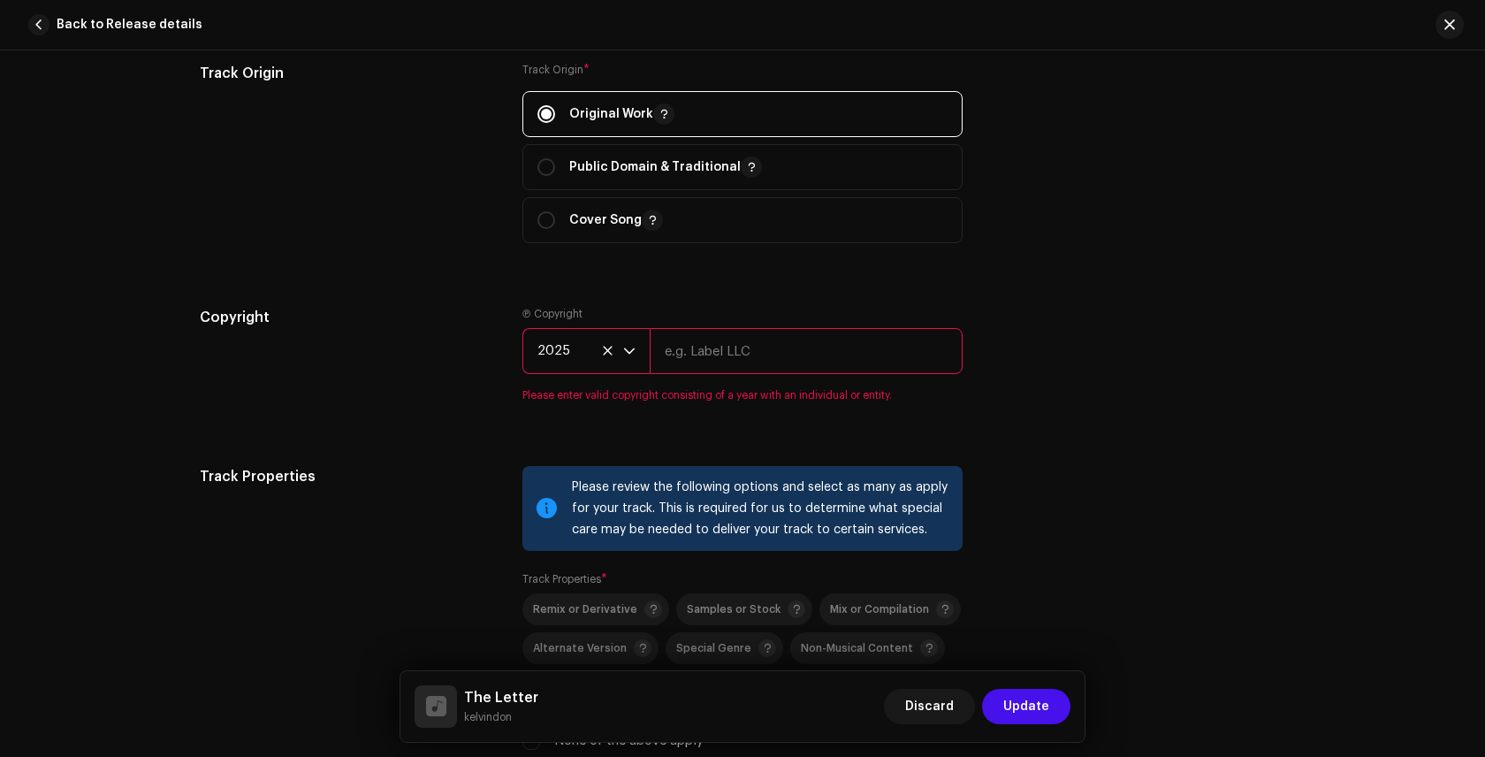
click at [729, 348] on input "text" at bounding box center [806, 351] width 313 height 46
type input "Lewa Records"
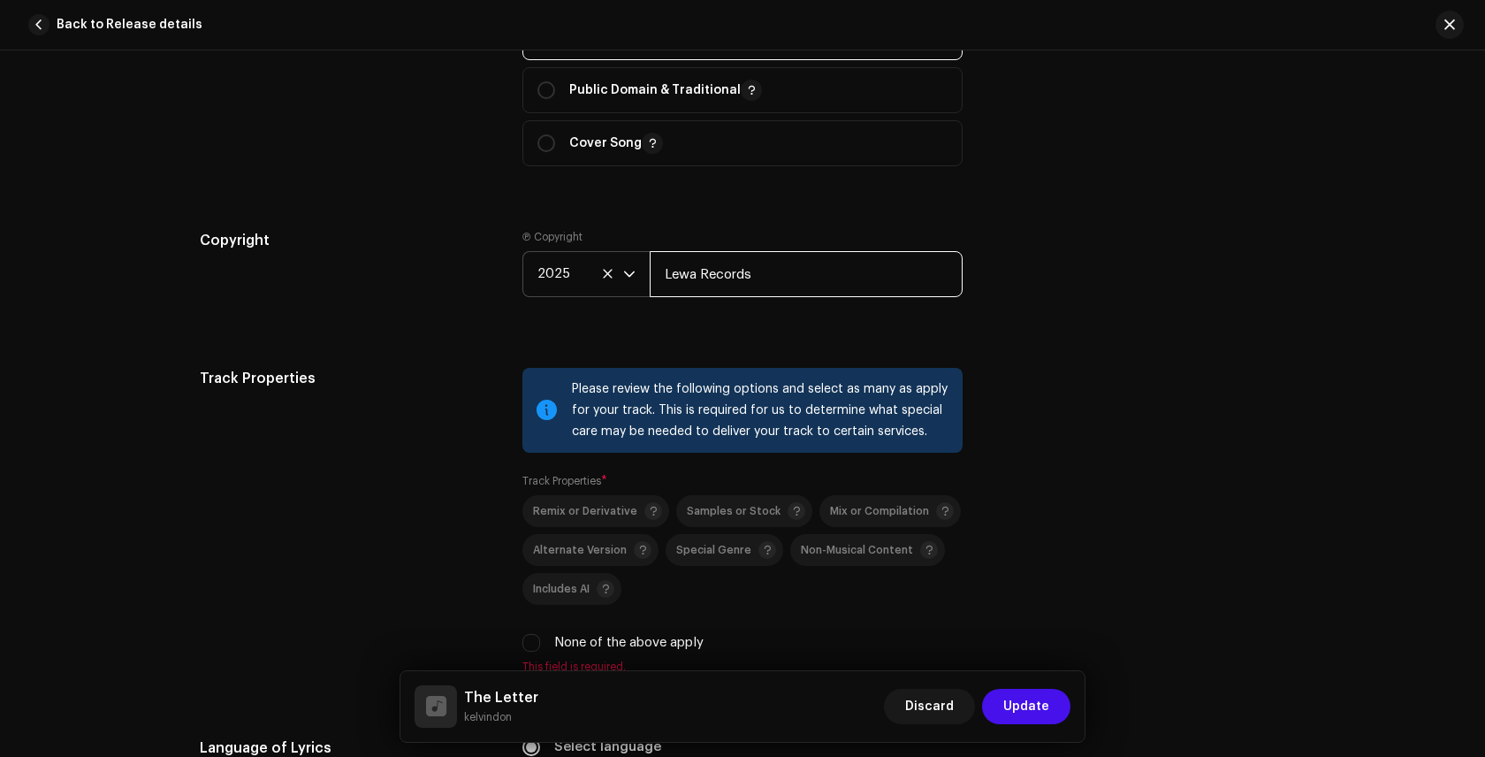
scroll to position [2254, 0]
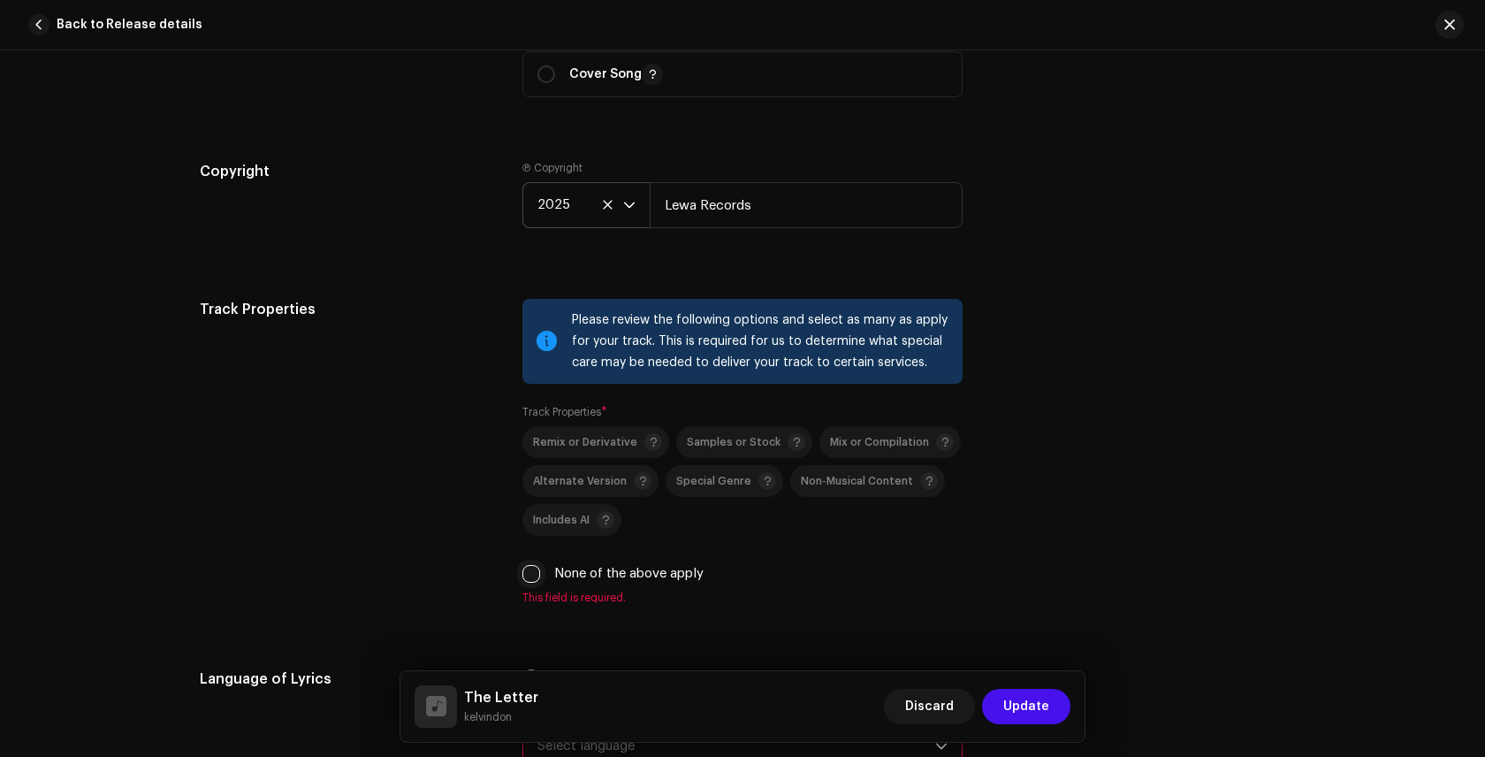
click at [531, 576] on input "None of the above apply" at bounding box center [531, 574] width 18 height 18
checkbox input "true"
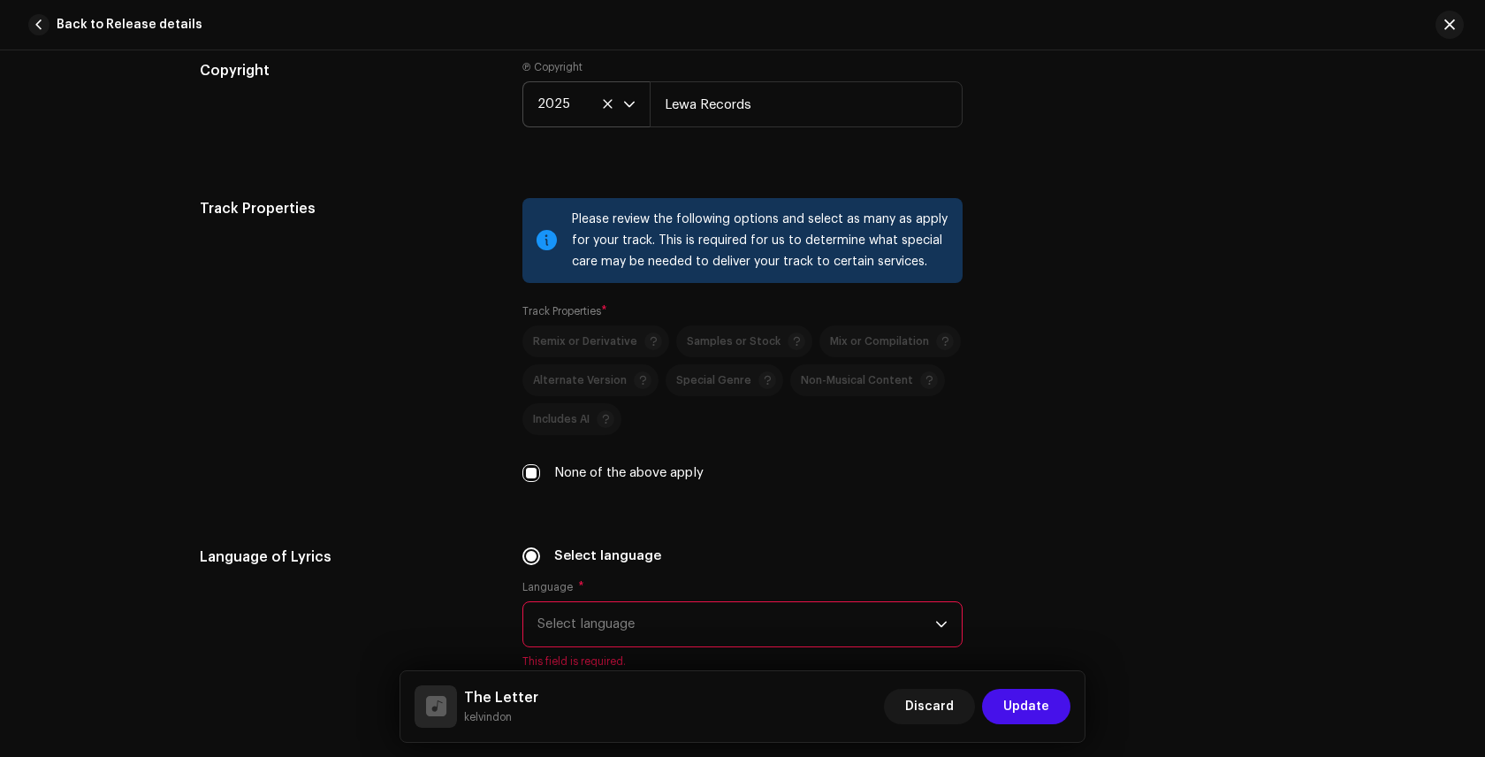
scroll to position [2497, 0]
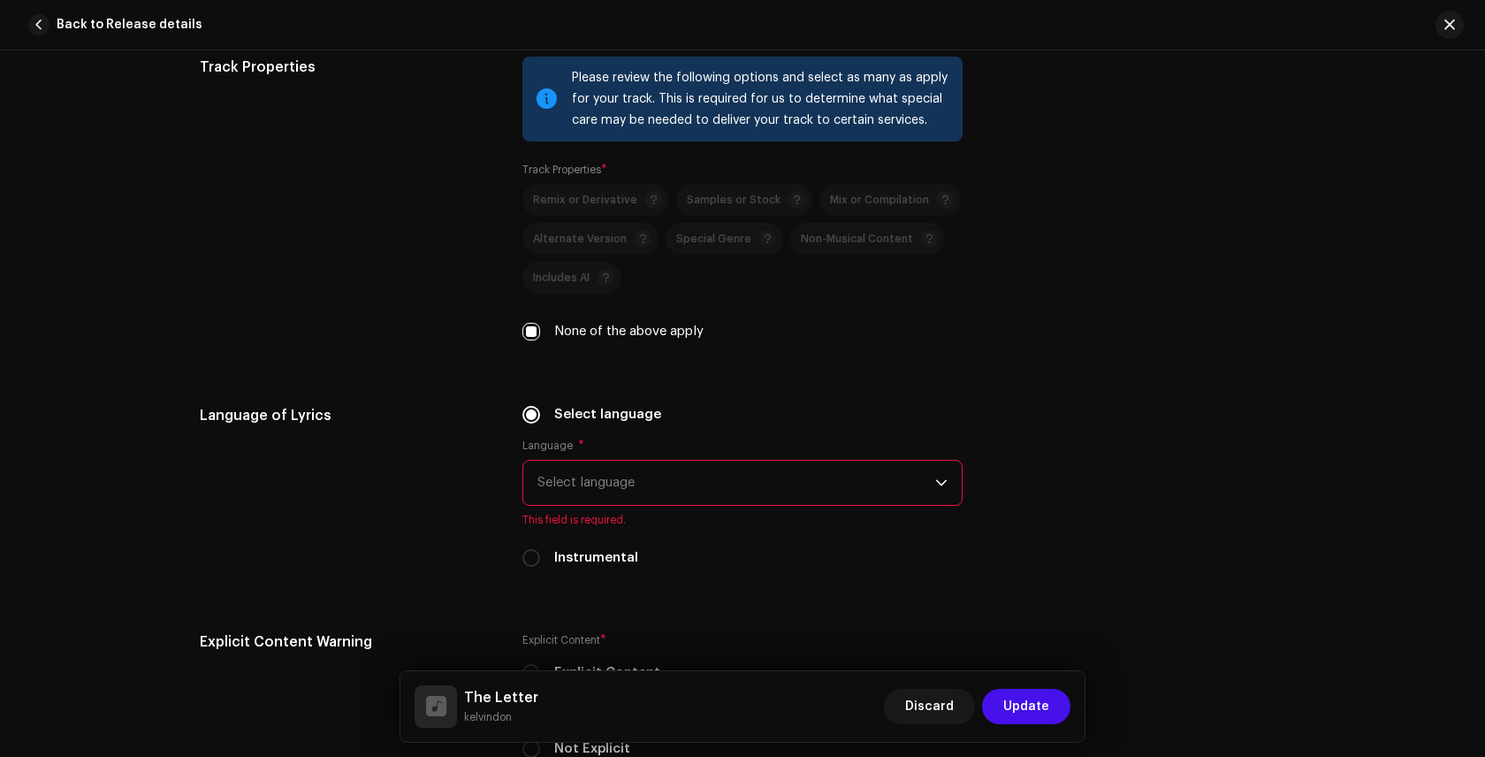
click at [593, 483] on span "Select language" at bounding box center [737, 483] width 398 height 44
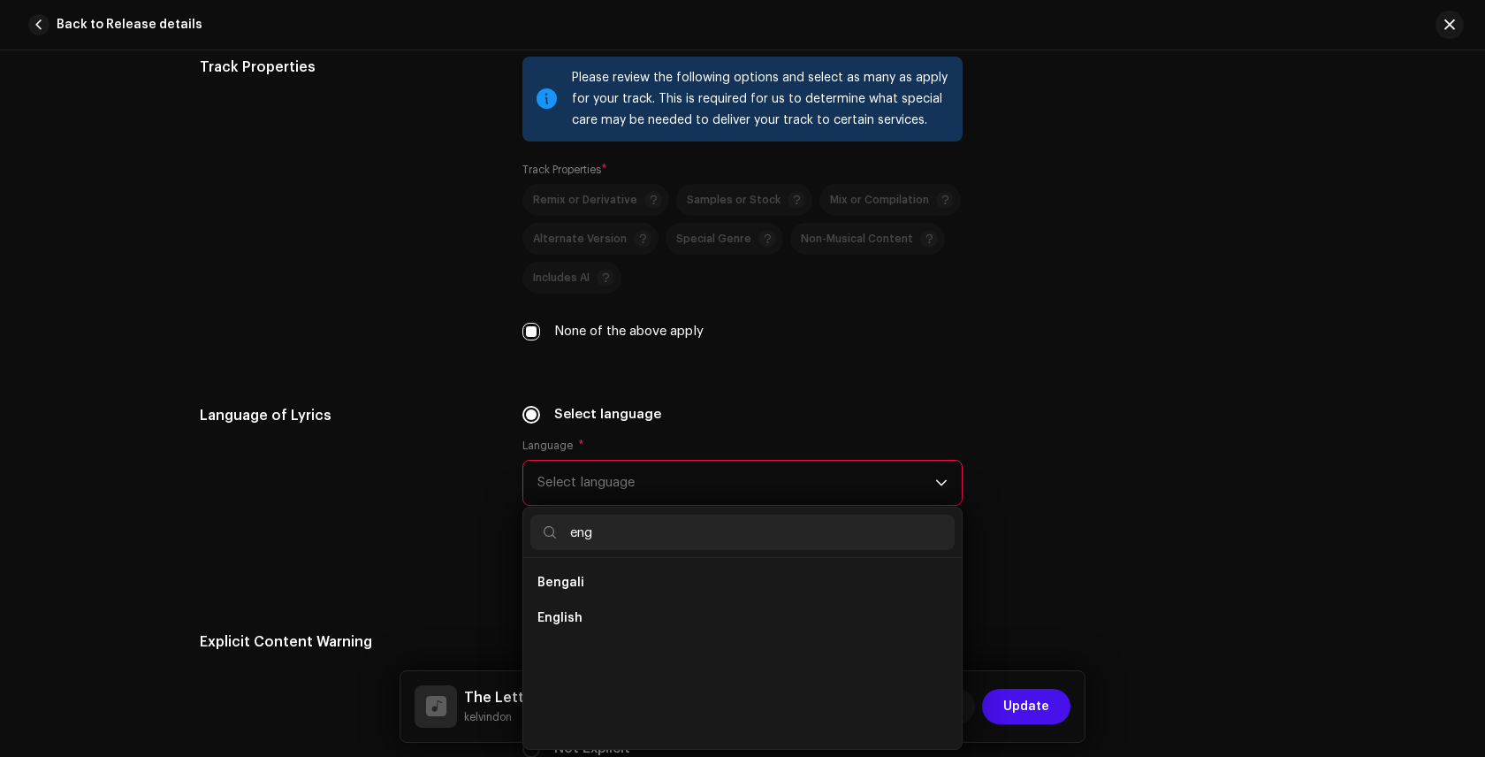
scroll to position [0, 0]
type input "eng"
click at [545, 620] on span "English" at bounding box center [560, 618] width 45 height 18
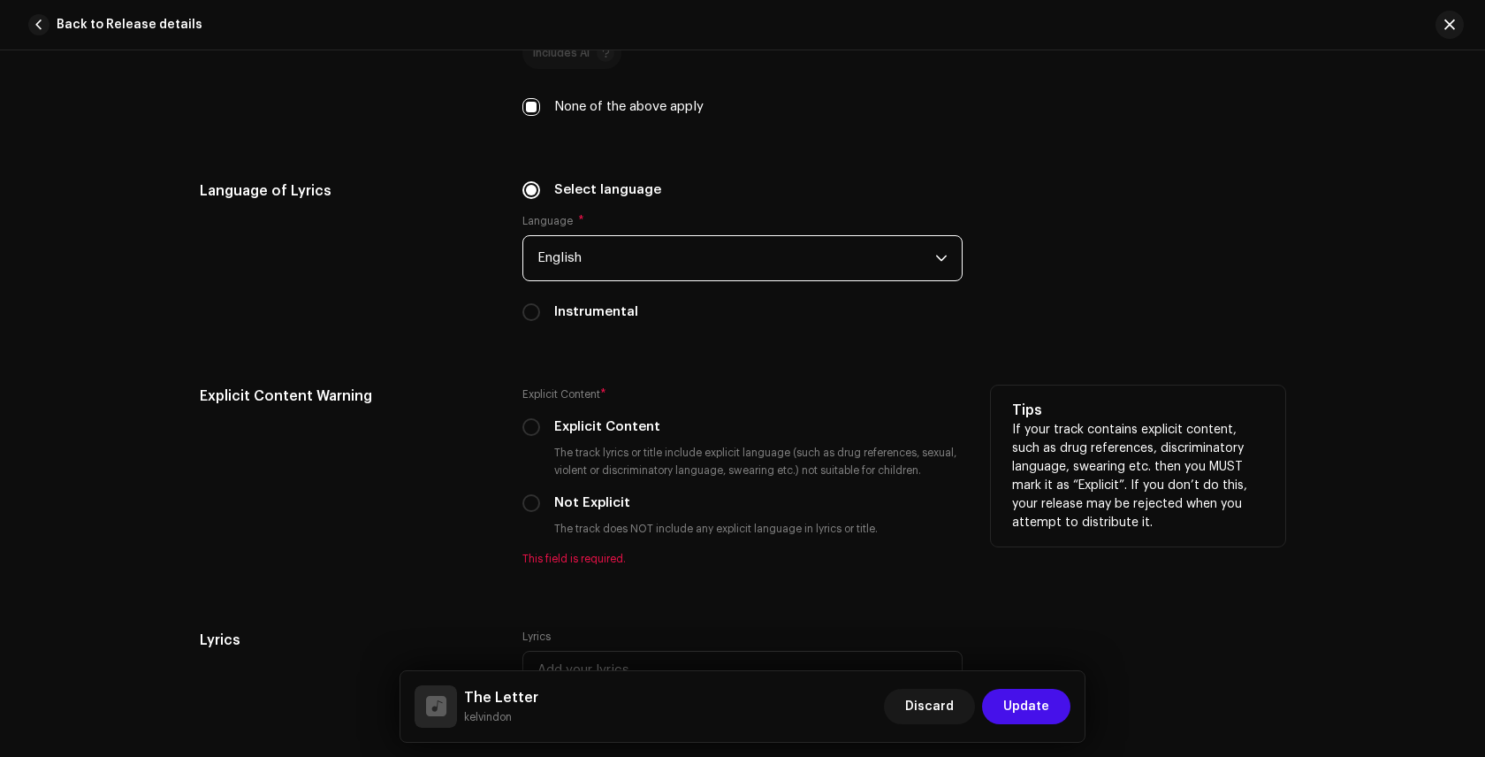
scroll to position [2729, 0]
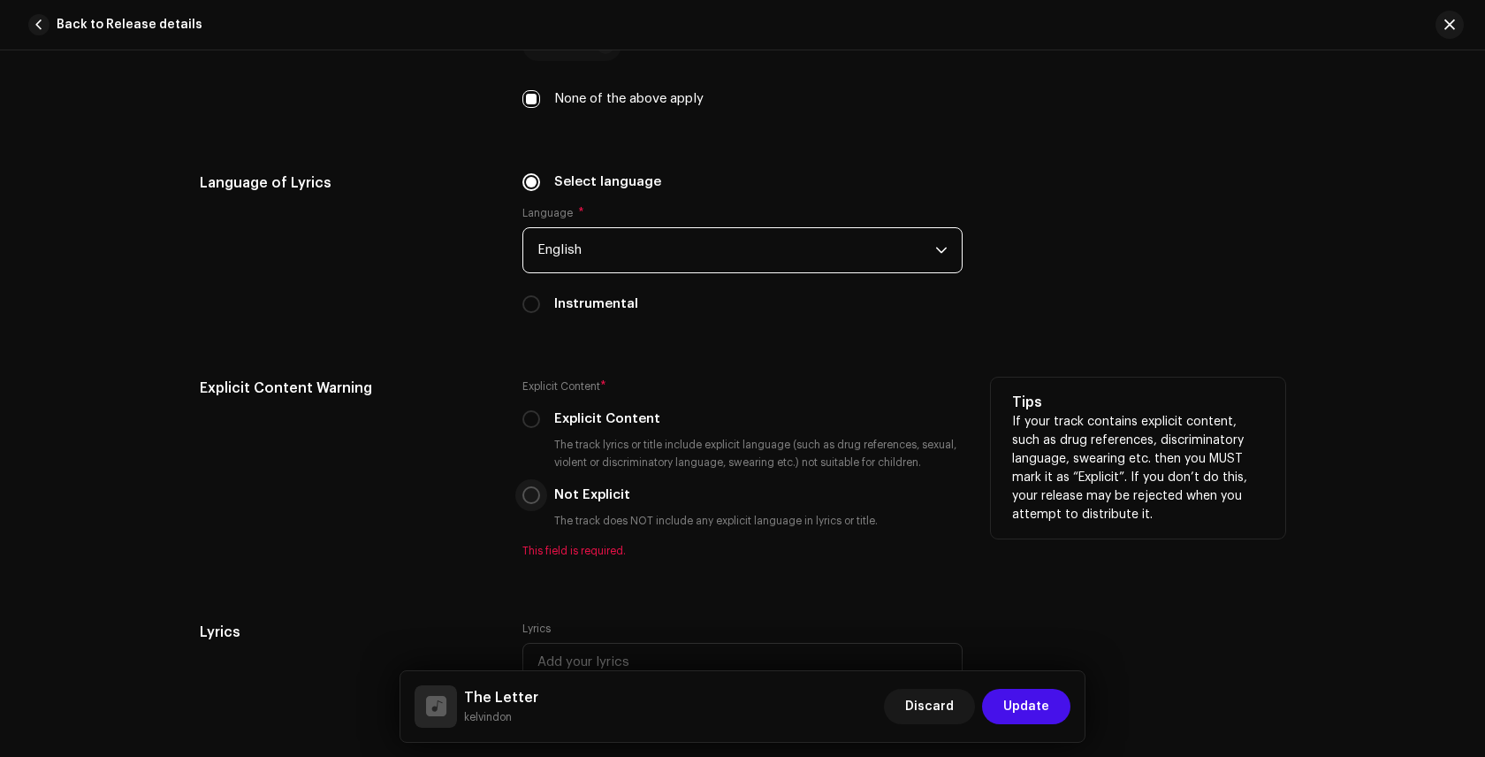
click at [522, 492] on input "Not Explicit" at bounding box center [531, 495] width 18 height 18
radio input "true"
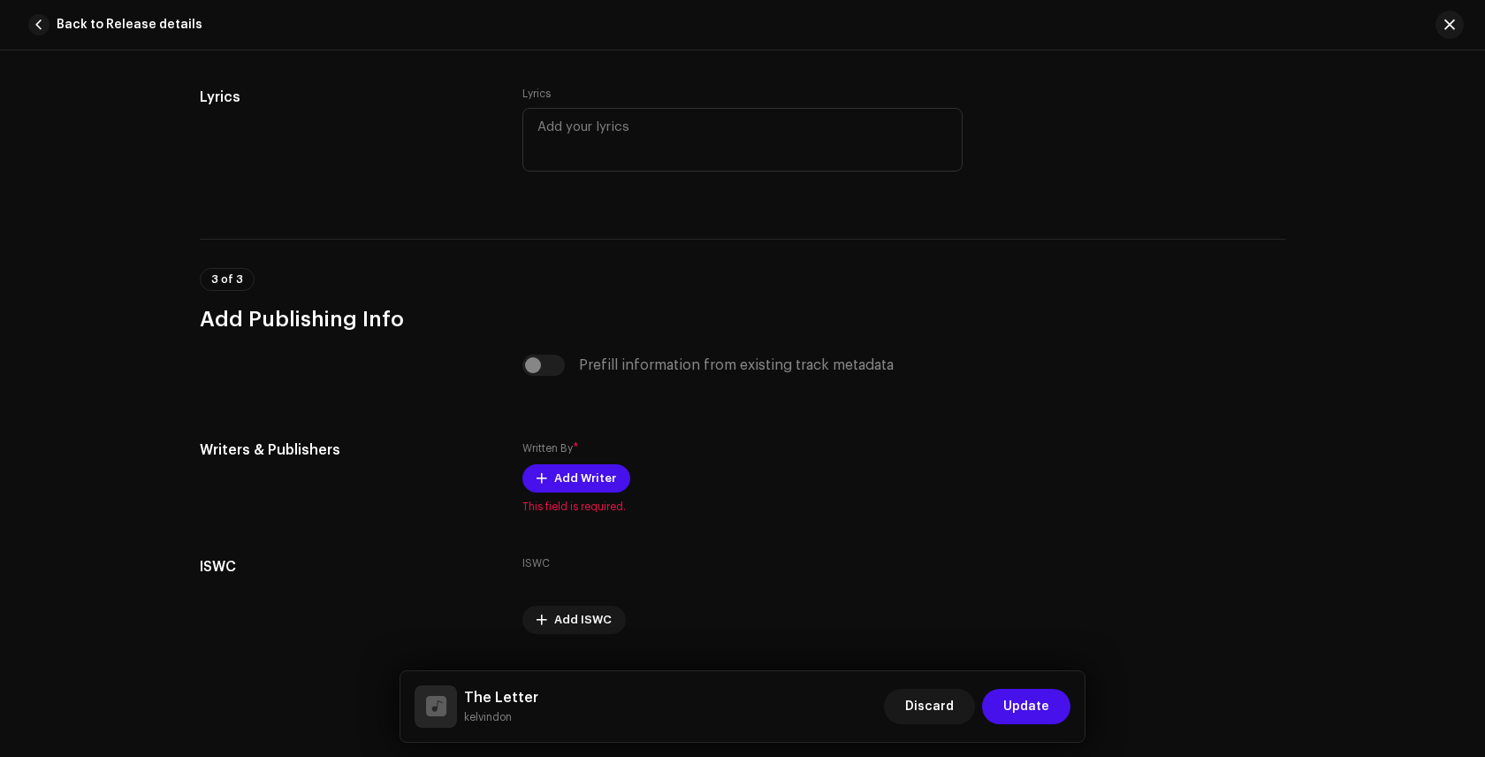
scroll to position [3260, 0]
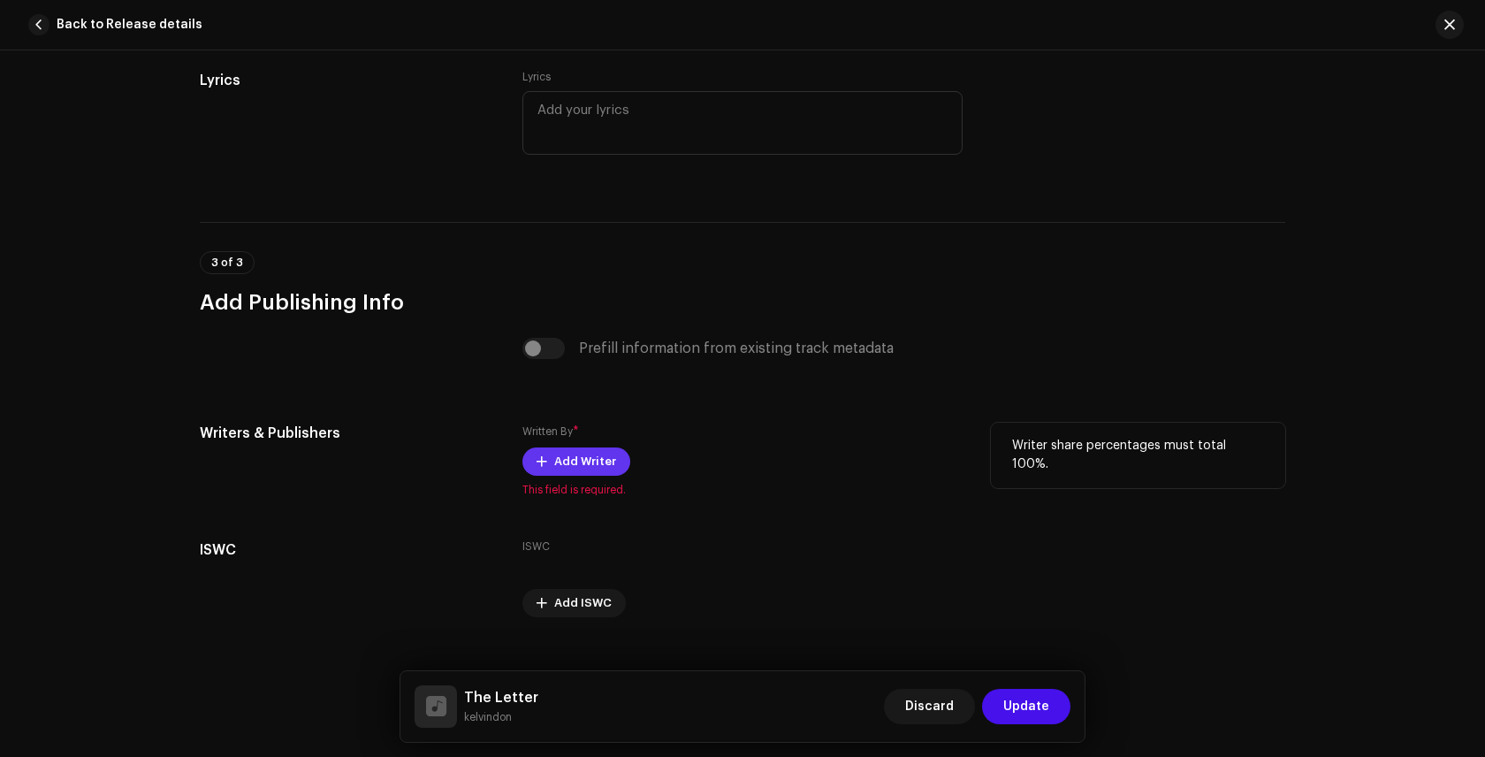
click at [575, 464] on span "Add Writer" at bounding box center [585, 461] width 62 height 35
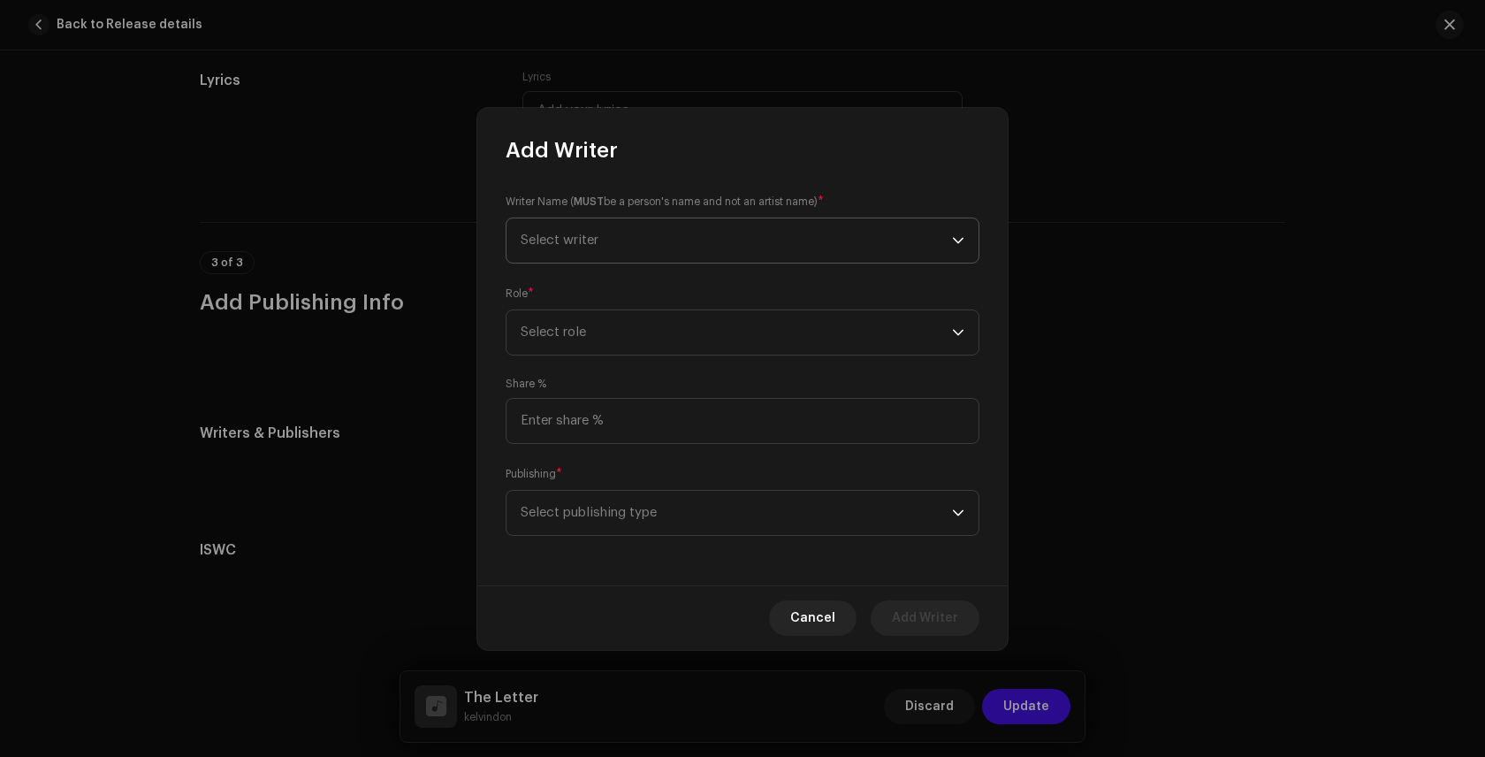
click at [760, 232] on span "Select writer" at bounding box center [736, 240] width 431 height 44
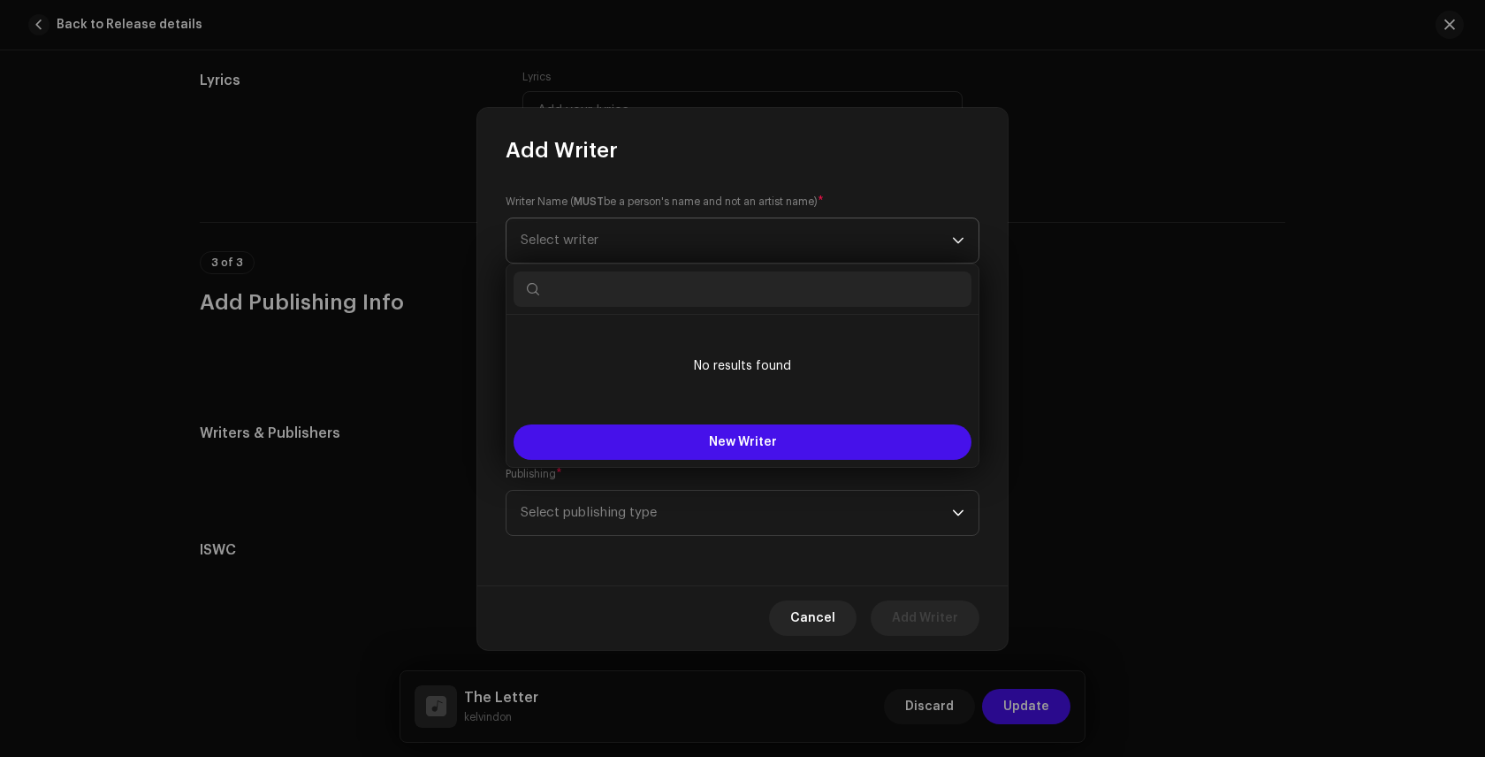
click at [774, 234] on span "Select writer" at bounding box center [736, 240] width 431 height 44
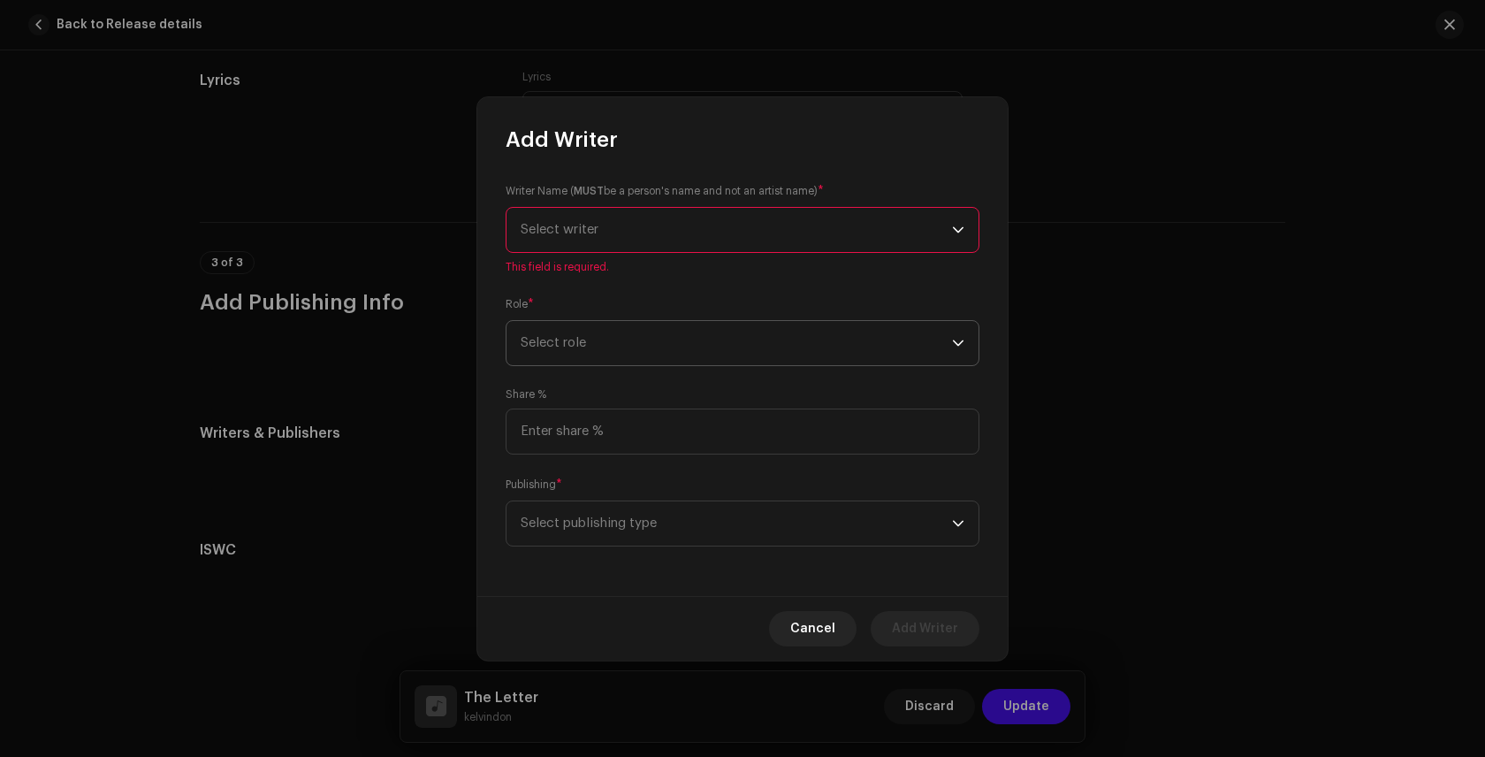
click at [802, 324] on span "Select role" at bounding box center [736, 343] width 431 height 44
click at [820, 234] on span "Select writer" at bounding box center [736, 230] width 431 height 44
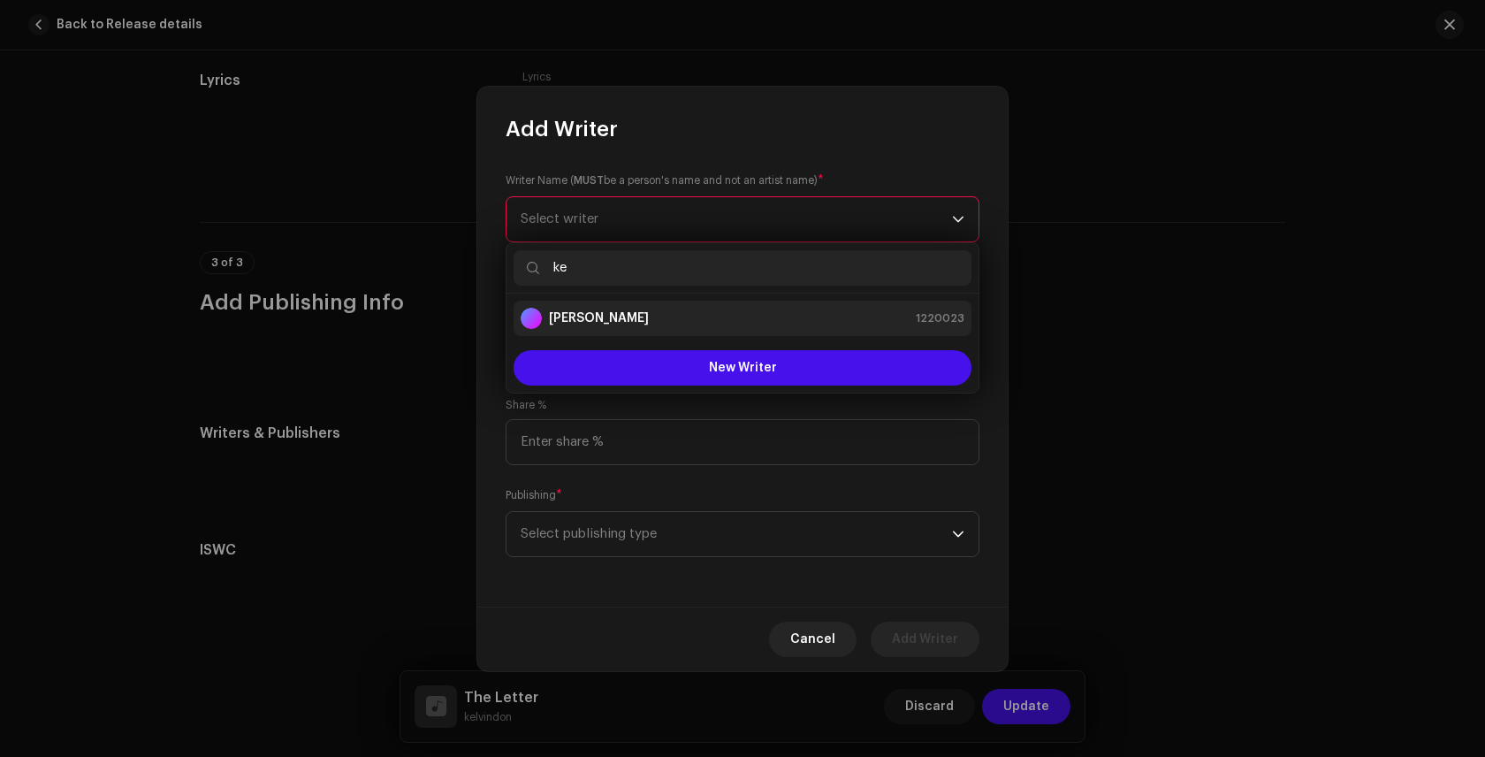
type input "ke"
click at [706, 311] on div "[PERSON_NAME] 1220023" at bounding box center [743, 318] width 444 height 21
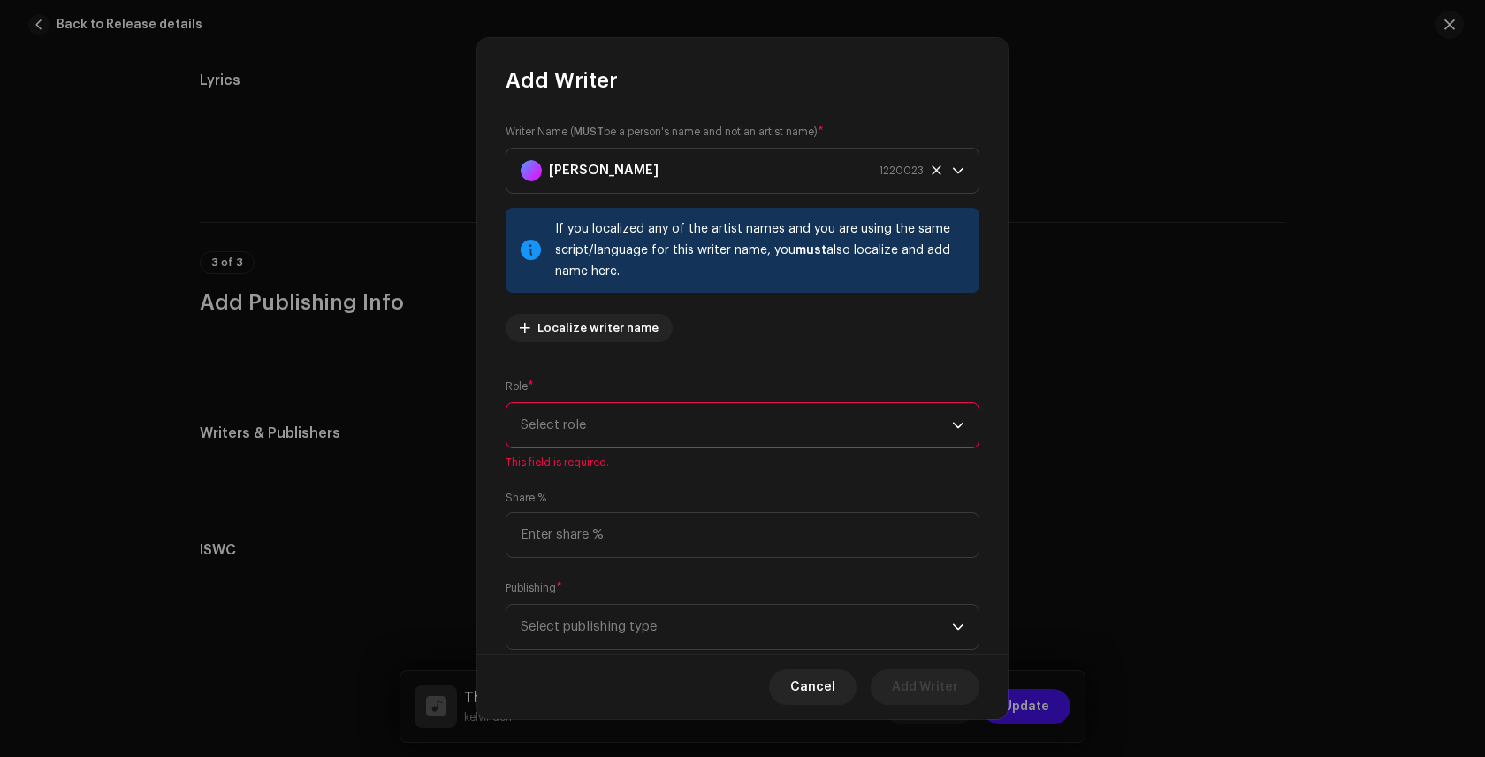
click at [631, 417] on span "Select role" at bounding box center [736, 425] width 431 height 44
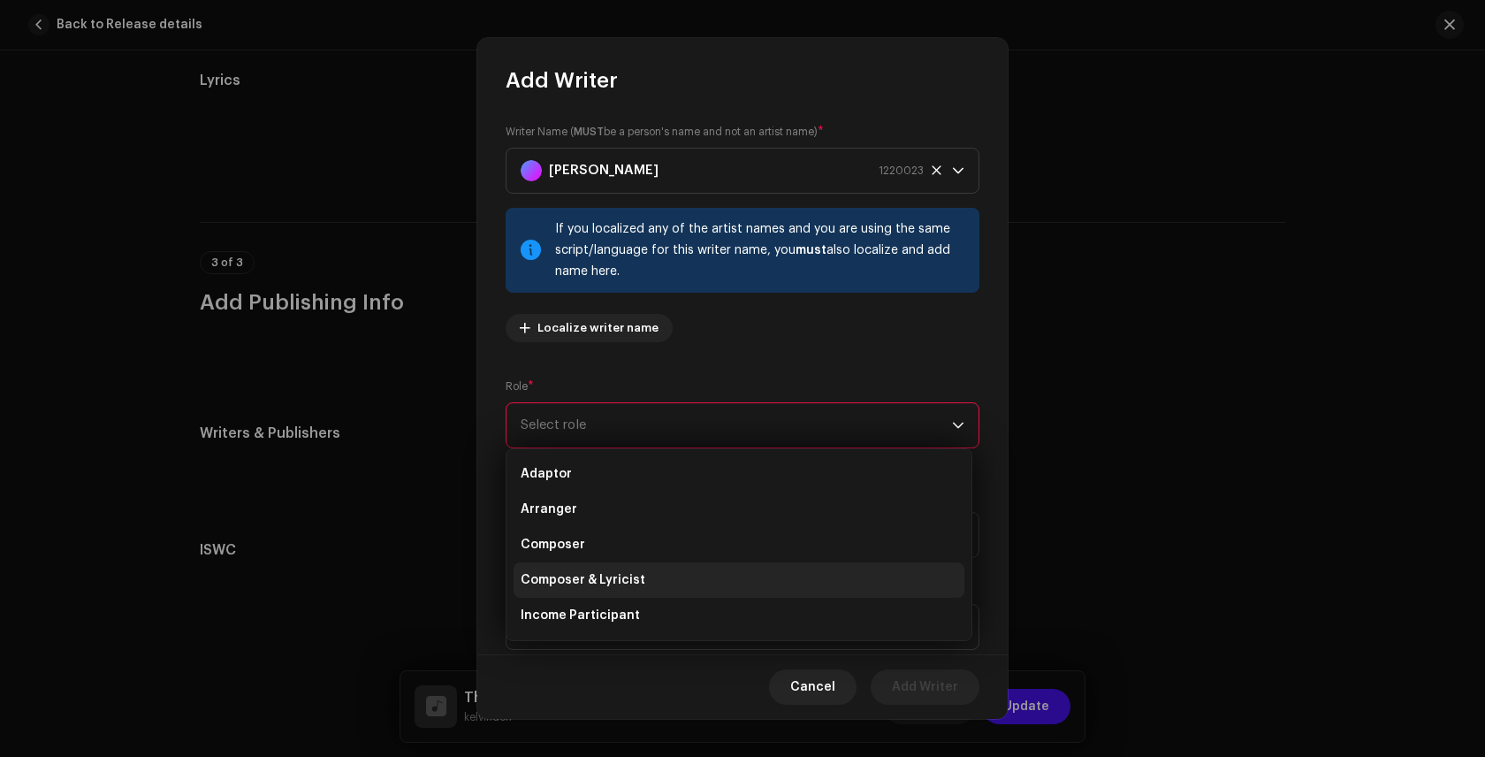
click at [623, 583] on span "Composer & Lyricist" at bounding box center [583, 580] width 125 height 18
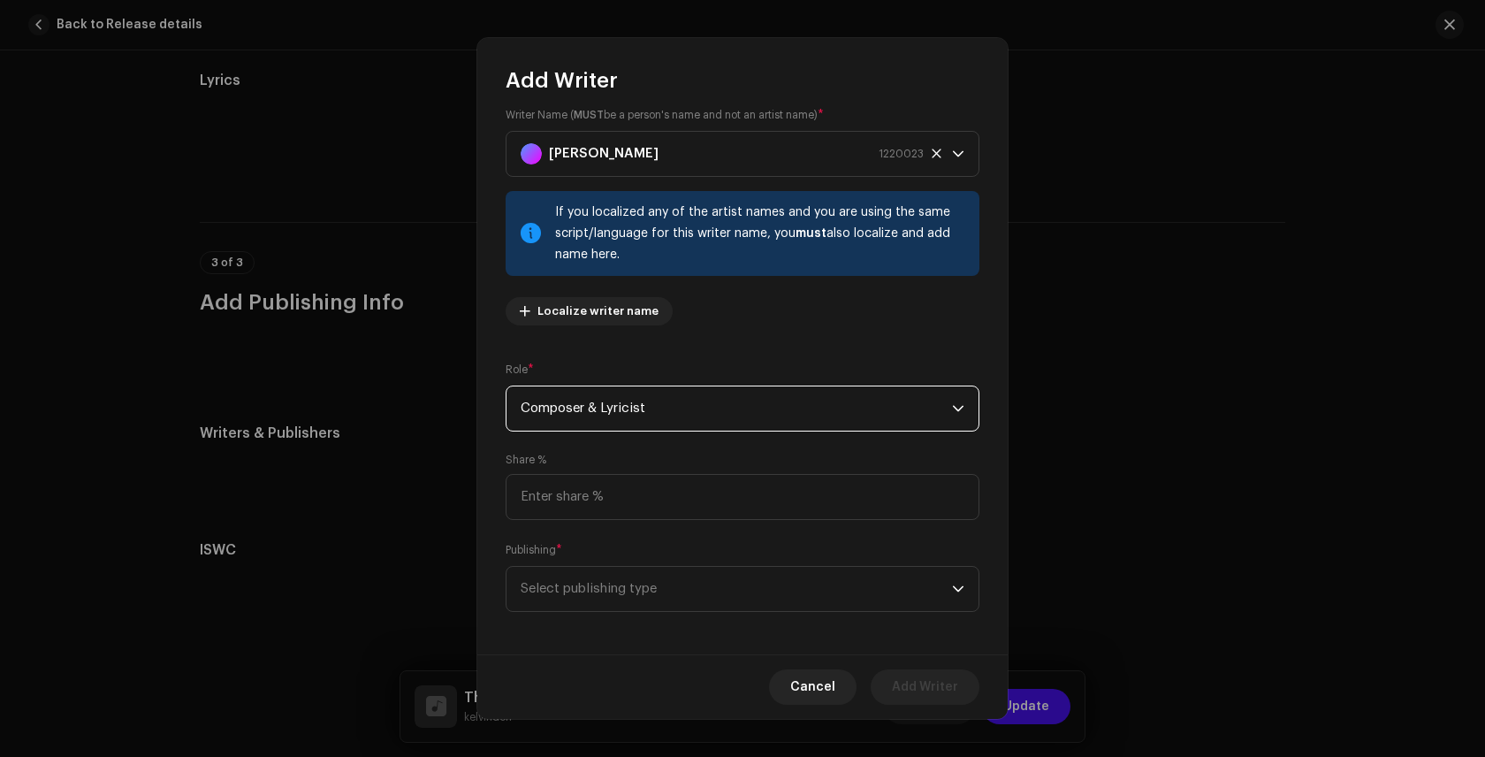
scroll to position [24, 0]
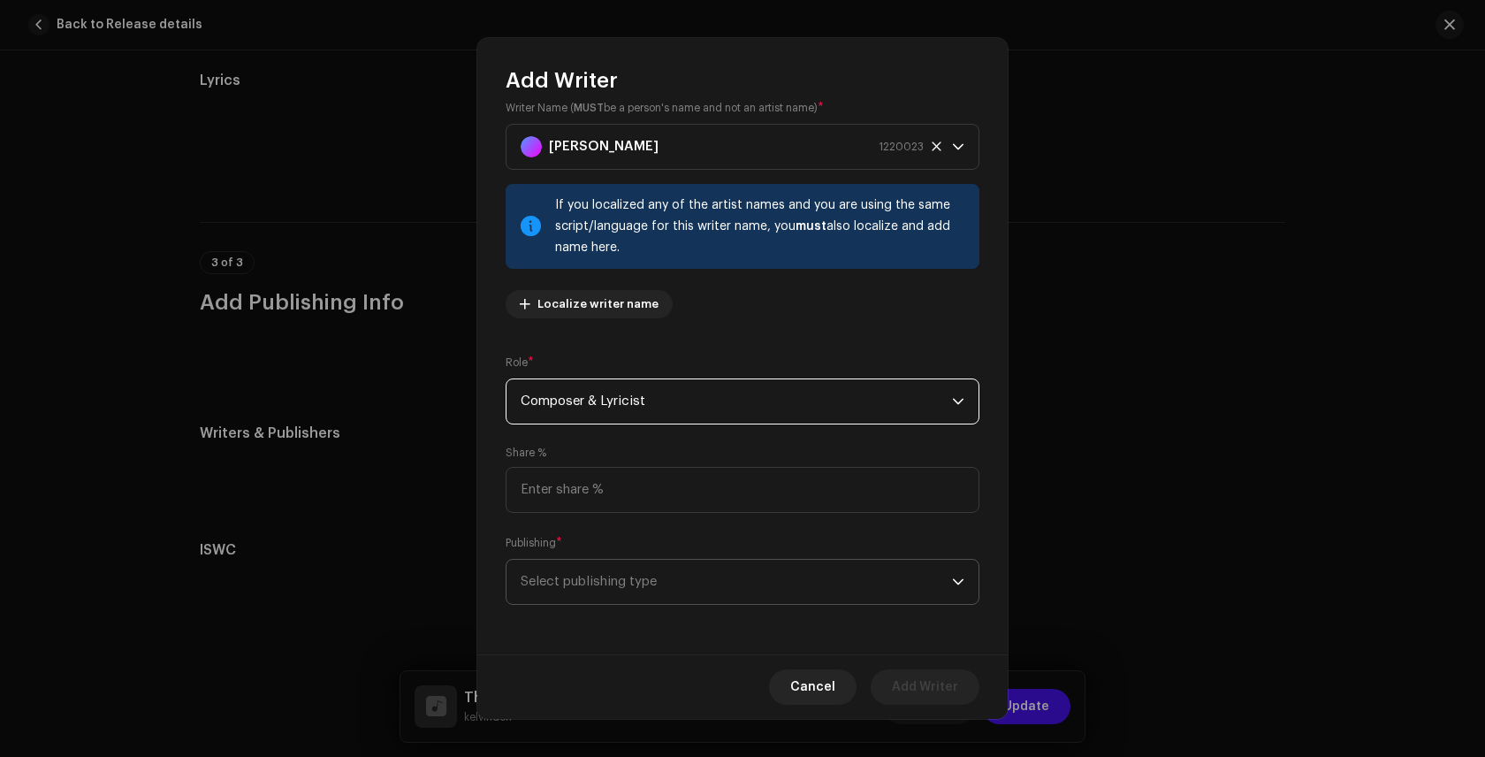
click at [652, 573] on span "Select publishing type" at bounding box center [736, 582] width 431 height 44
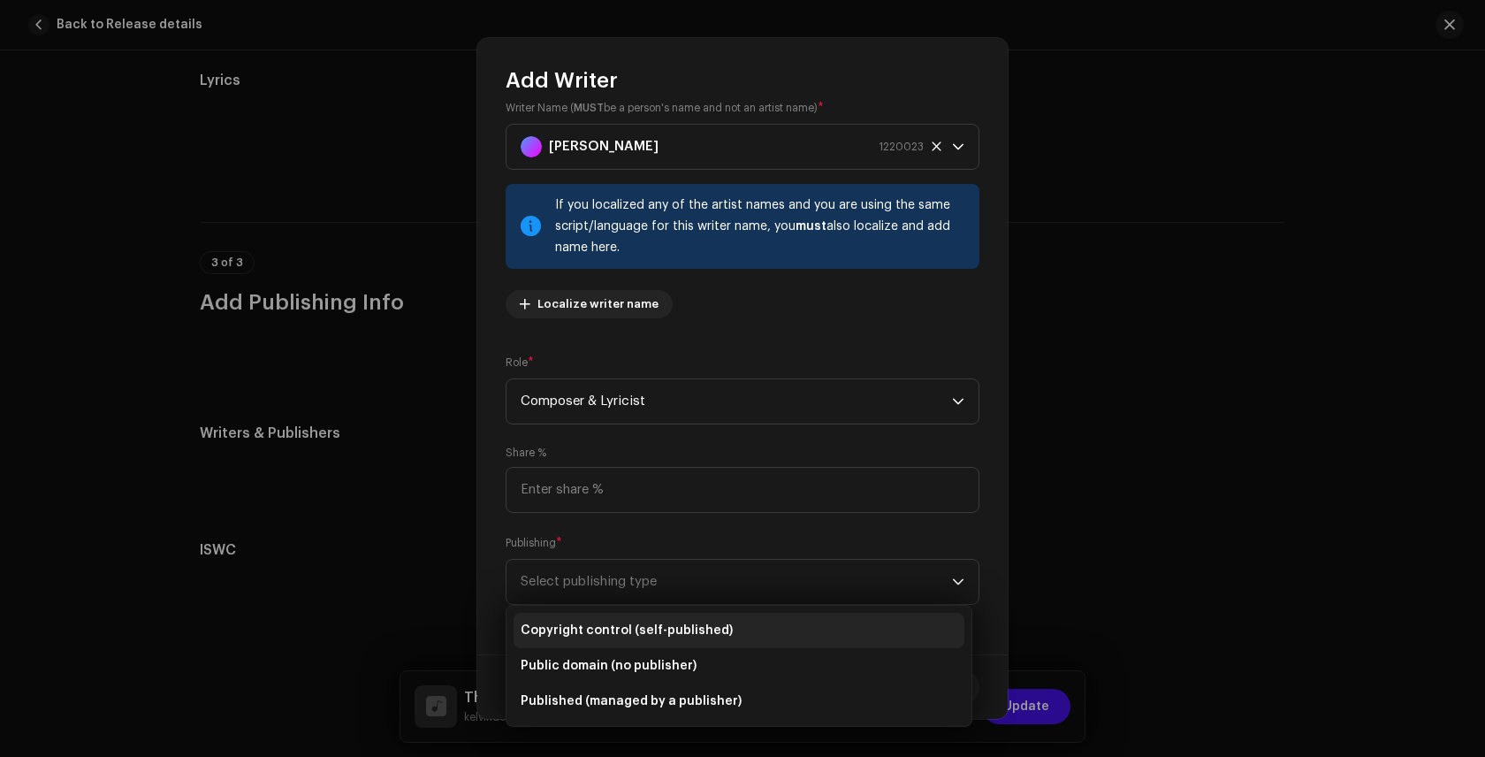
click at [727, 625] on li "Copyright control (self-published)" at bounding box center [739, 630] width 451 height 35
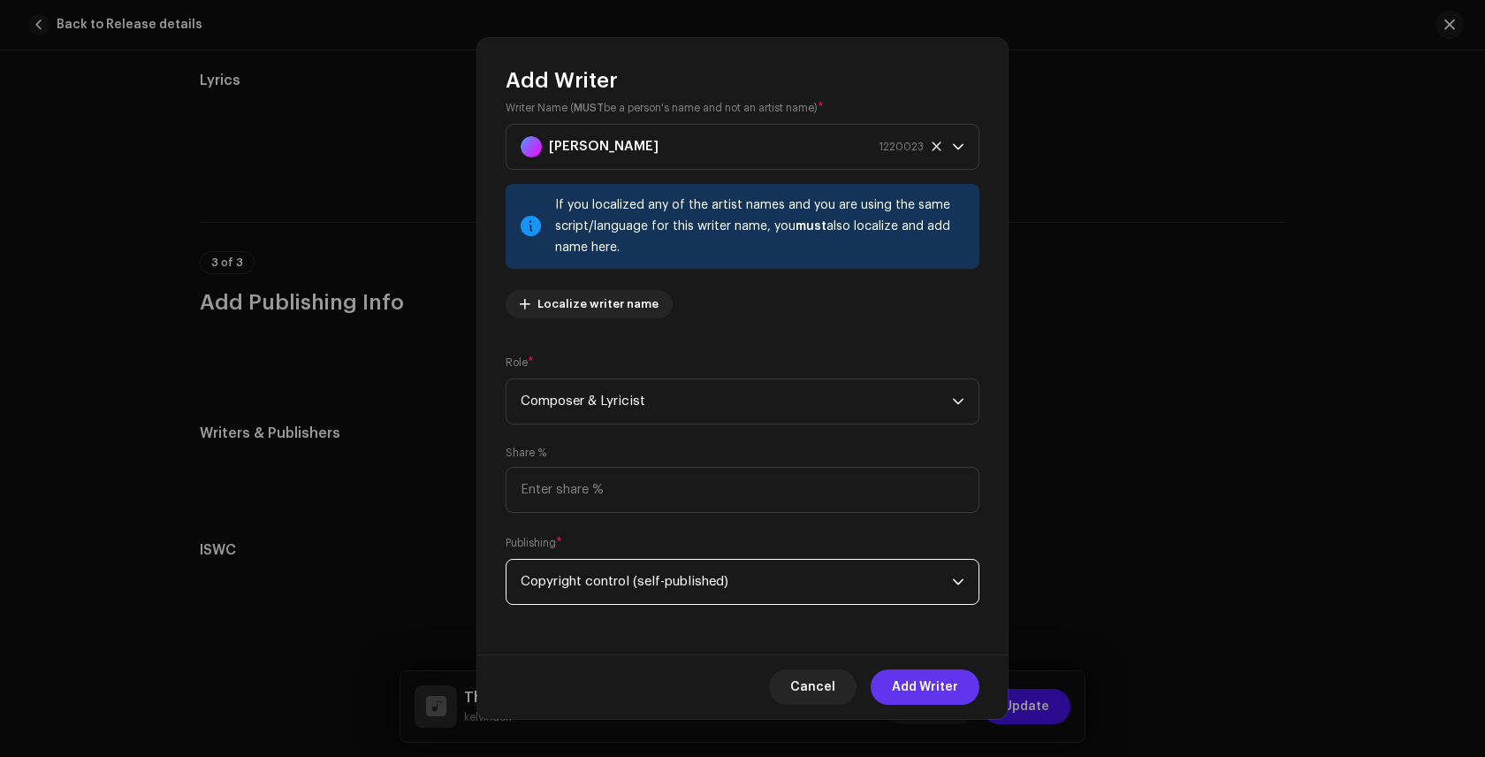
click at [927, 682] on span "Add Writer" at bounding box center [925, 686] width 66 height 35
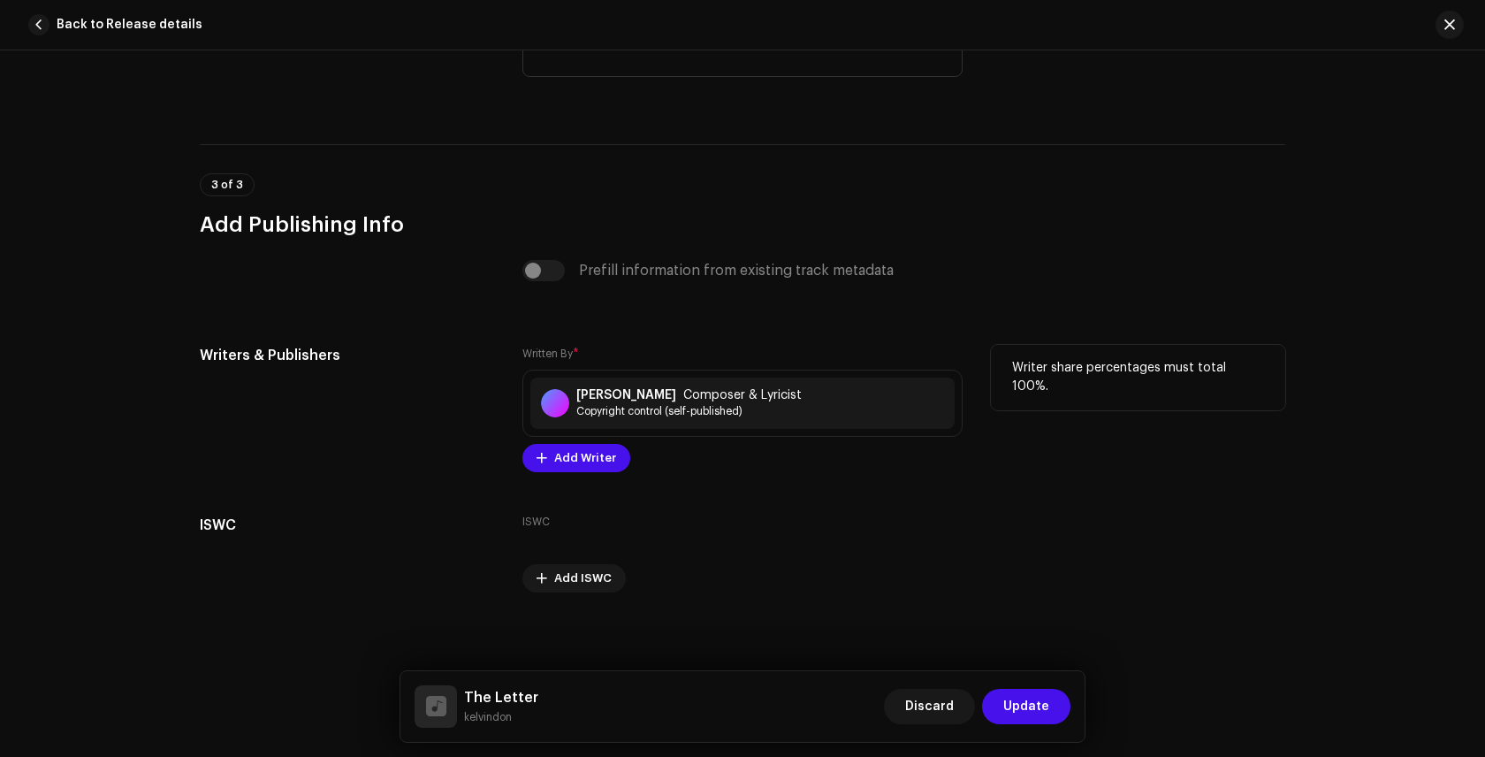
scroll to position [3343, 0]
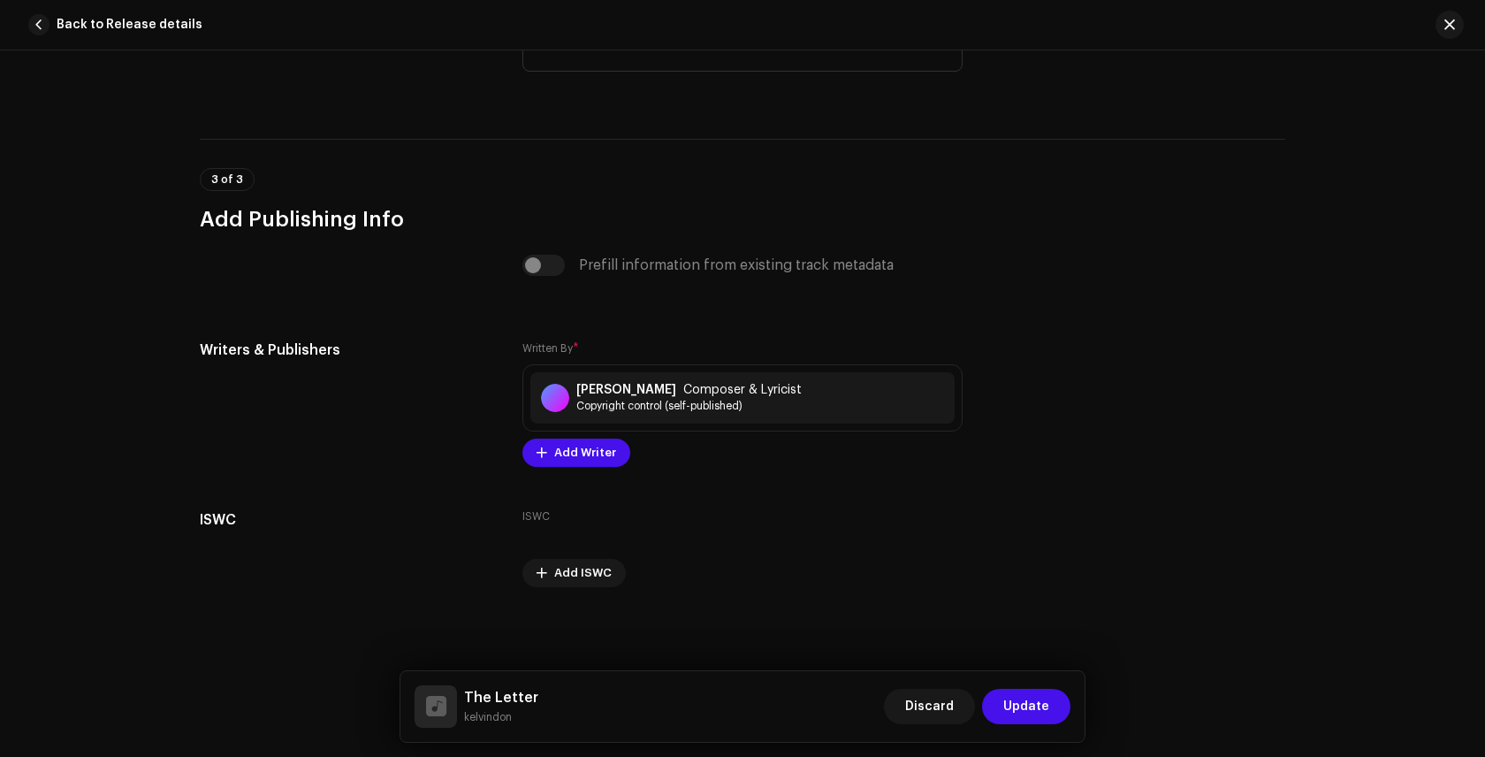
click at [1010, 706] on span "Update" at bounding box center [1026, 706] width 46 height 35
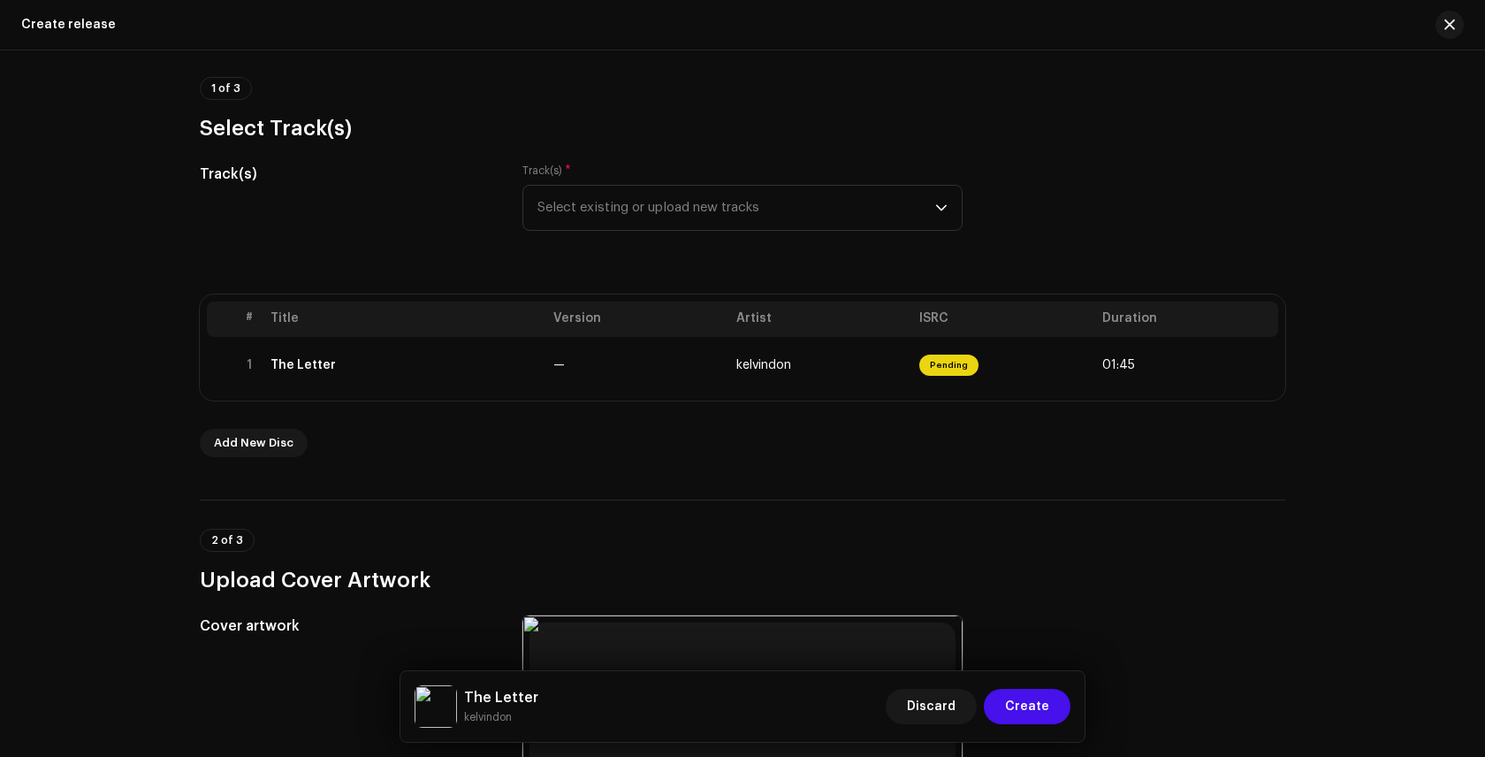
scroll to position [287, 0]
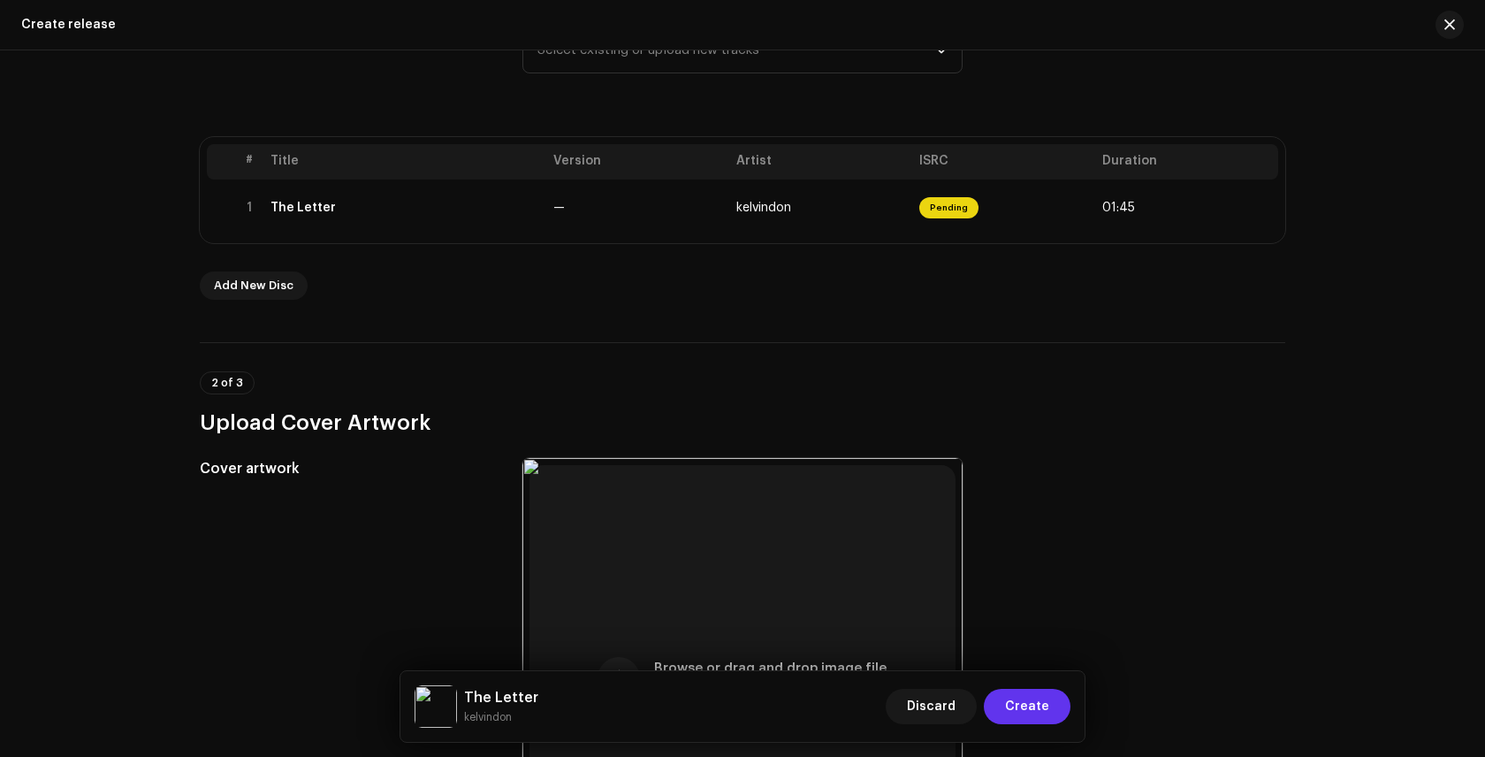
click at [1013, 702] on span "Create" at bounding box center [1027, 706] width 44 height 35
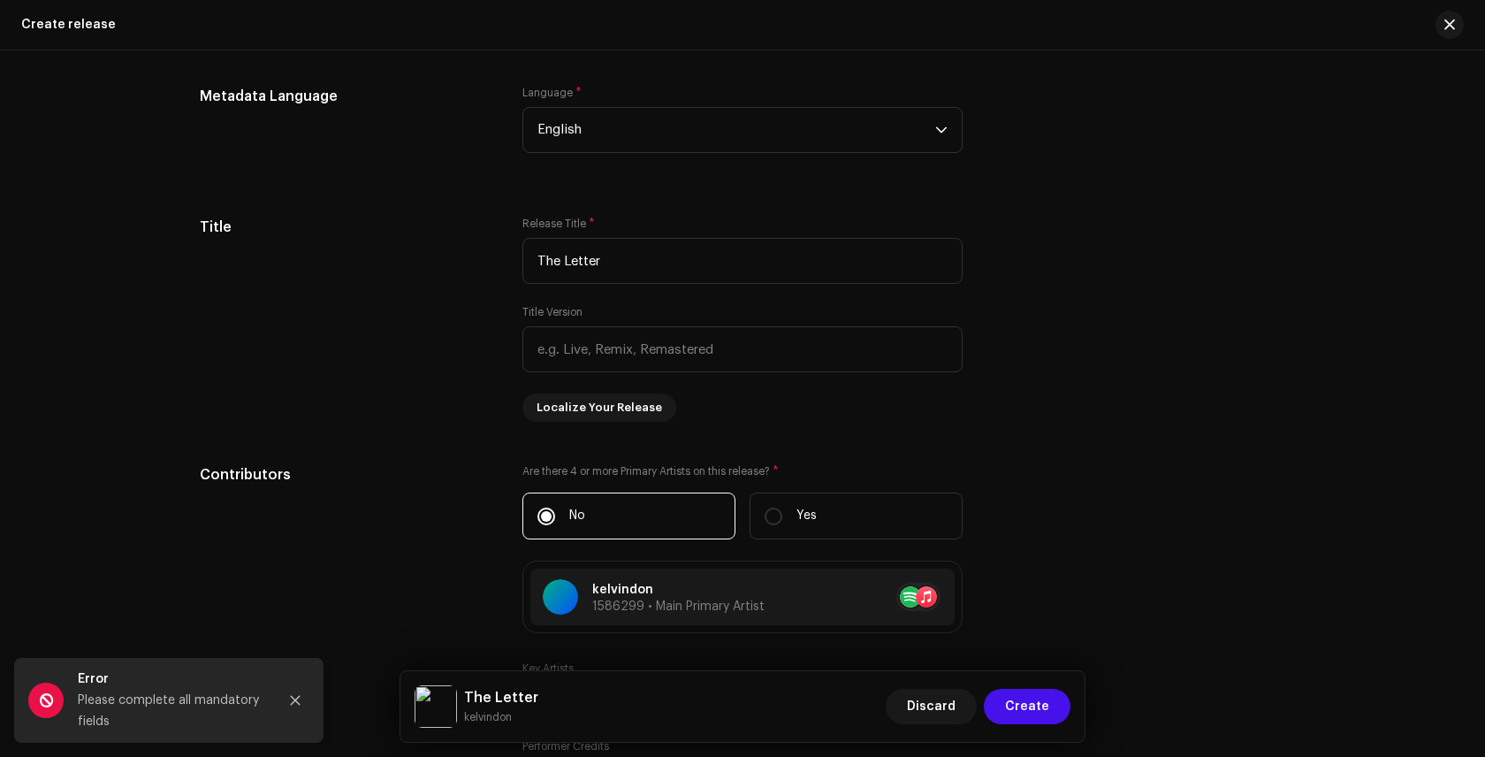
scroll to position [1876, 0]
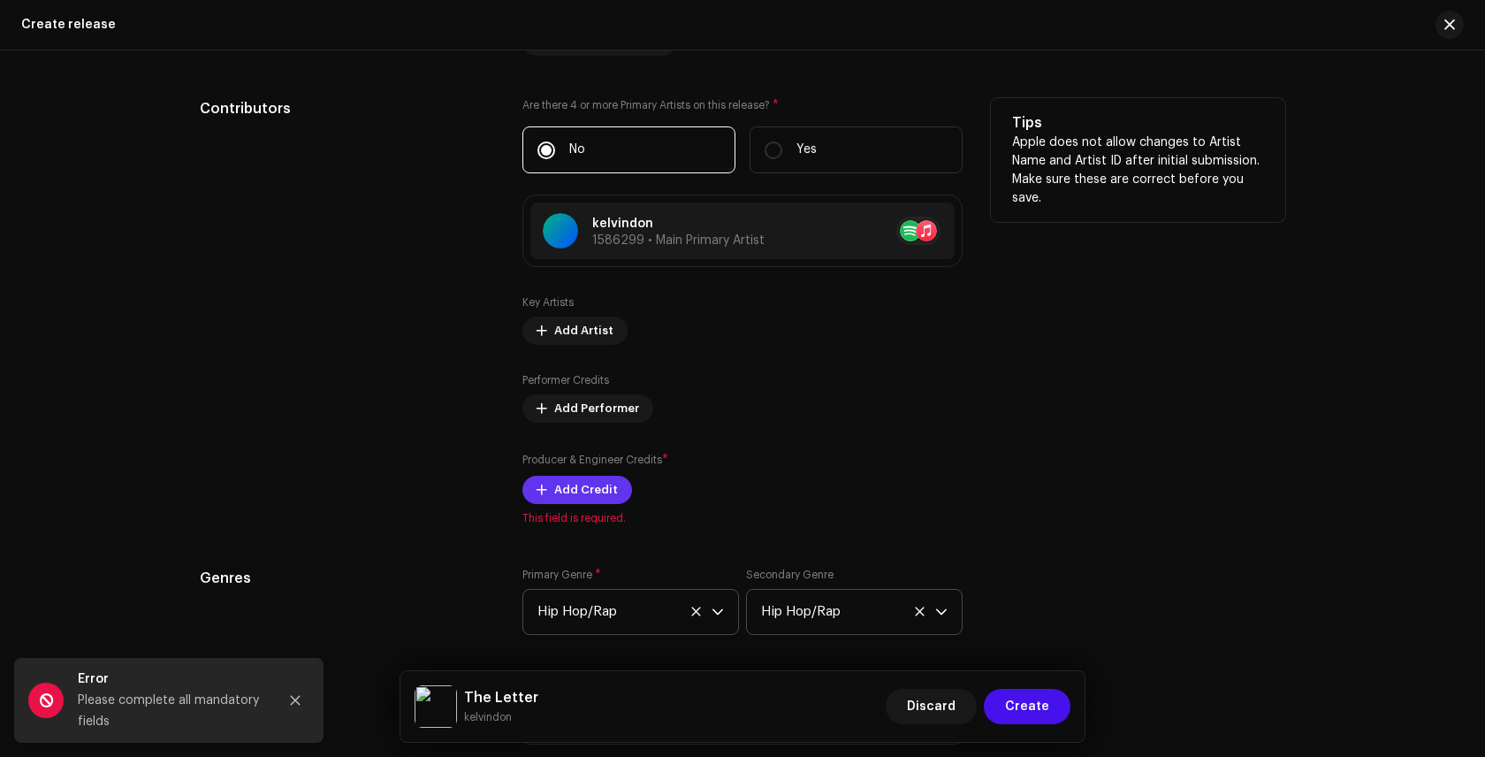
click at [584, 490] on span "Add Credit" at bounding box center [586, 489] width 64 height 35
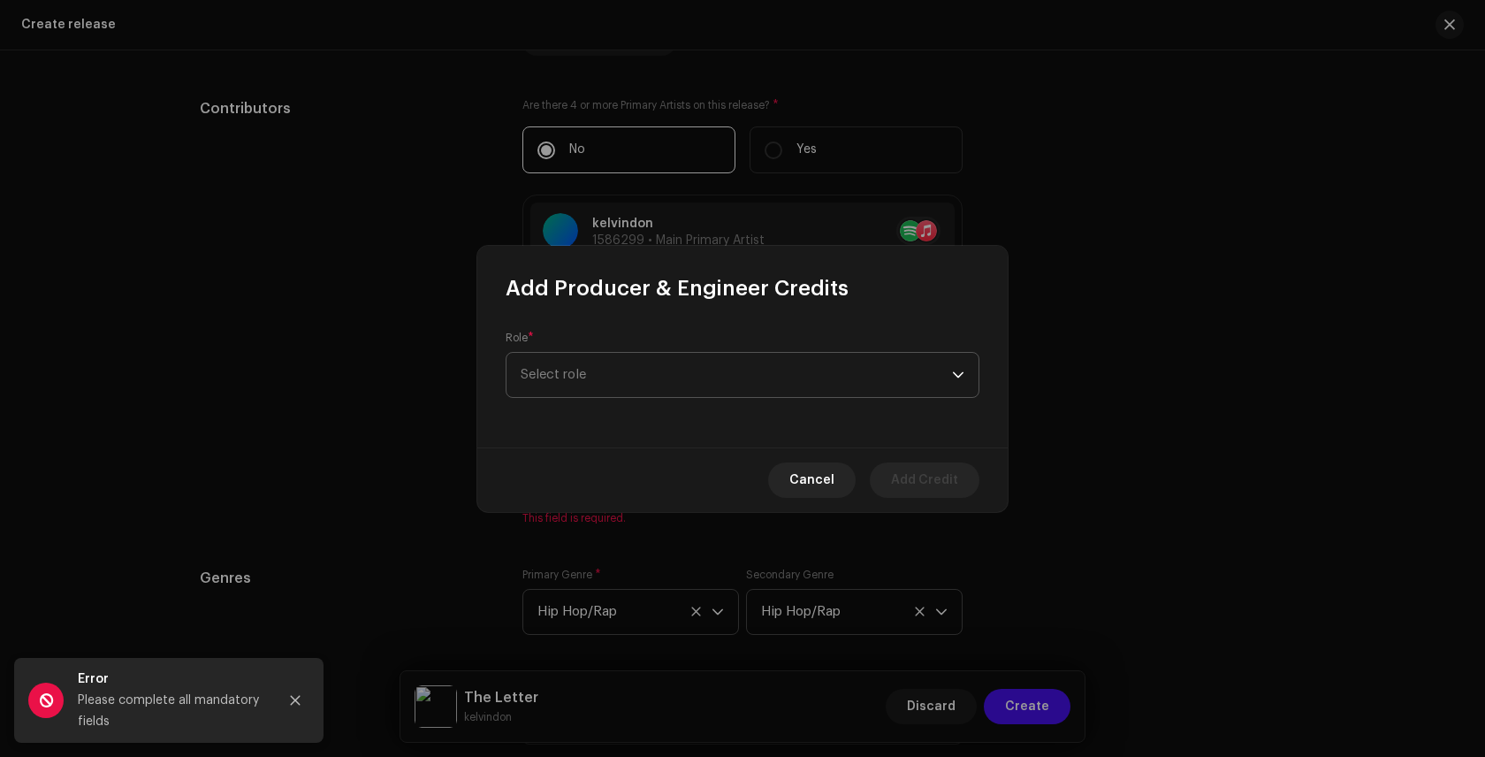
click at [786, 375] on span "Select role" at bounding box center [736, 375] width 431 height 44
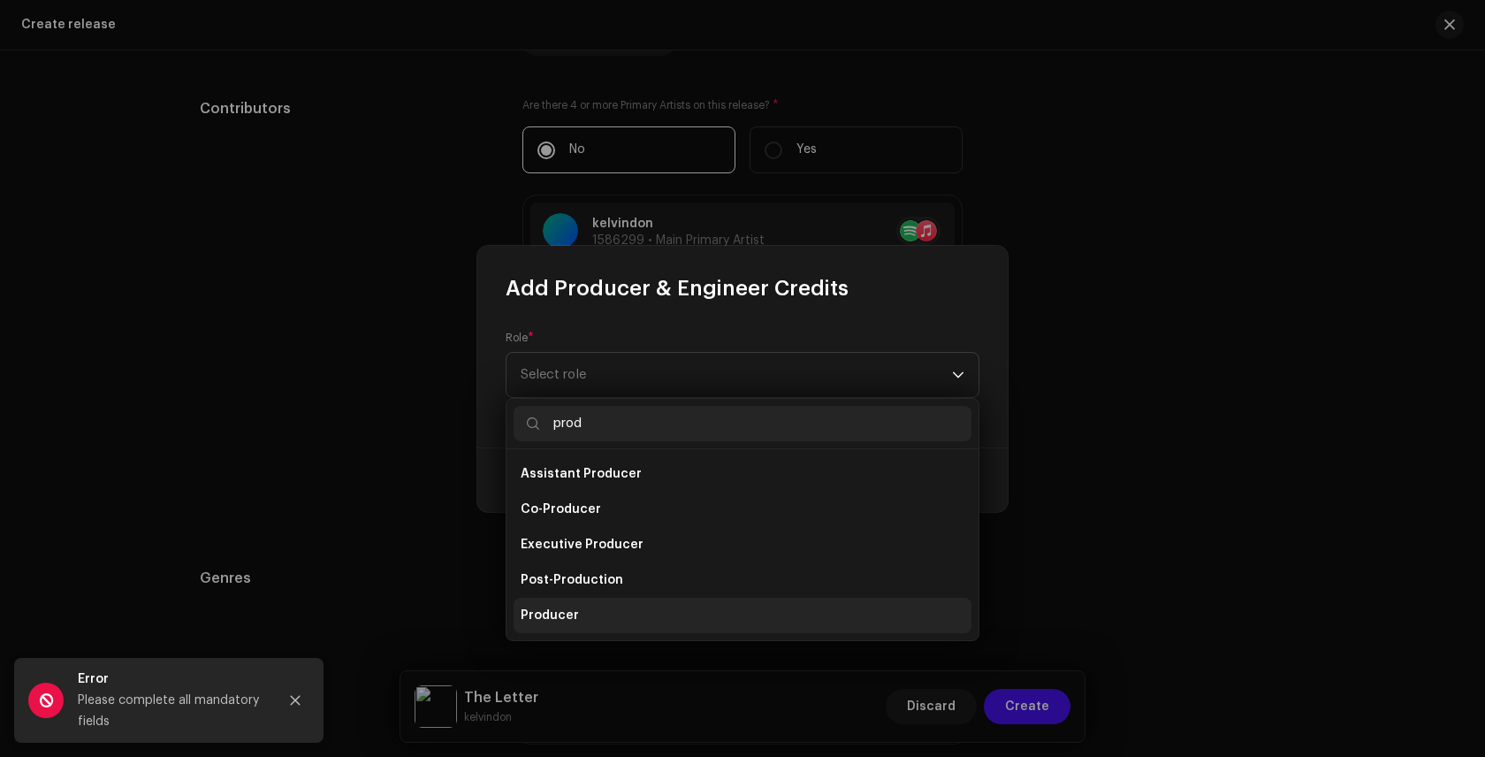
type input "prod"
click at [634, 616] on li "Producer" at bounding box center [743, 615] width 458 height 35
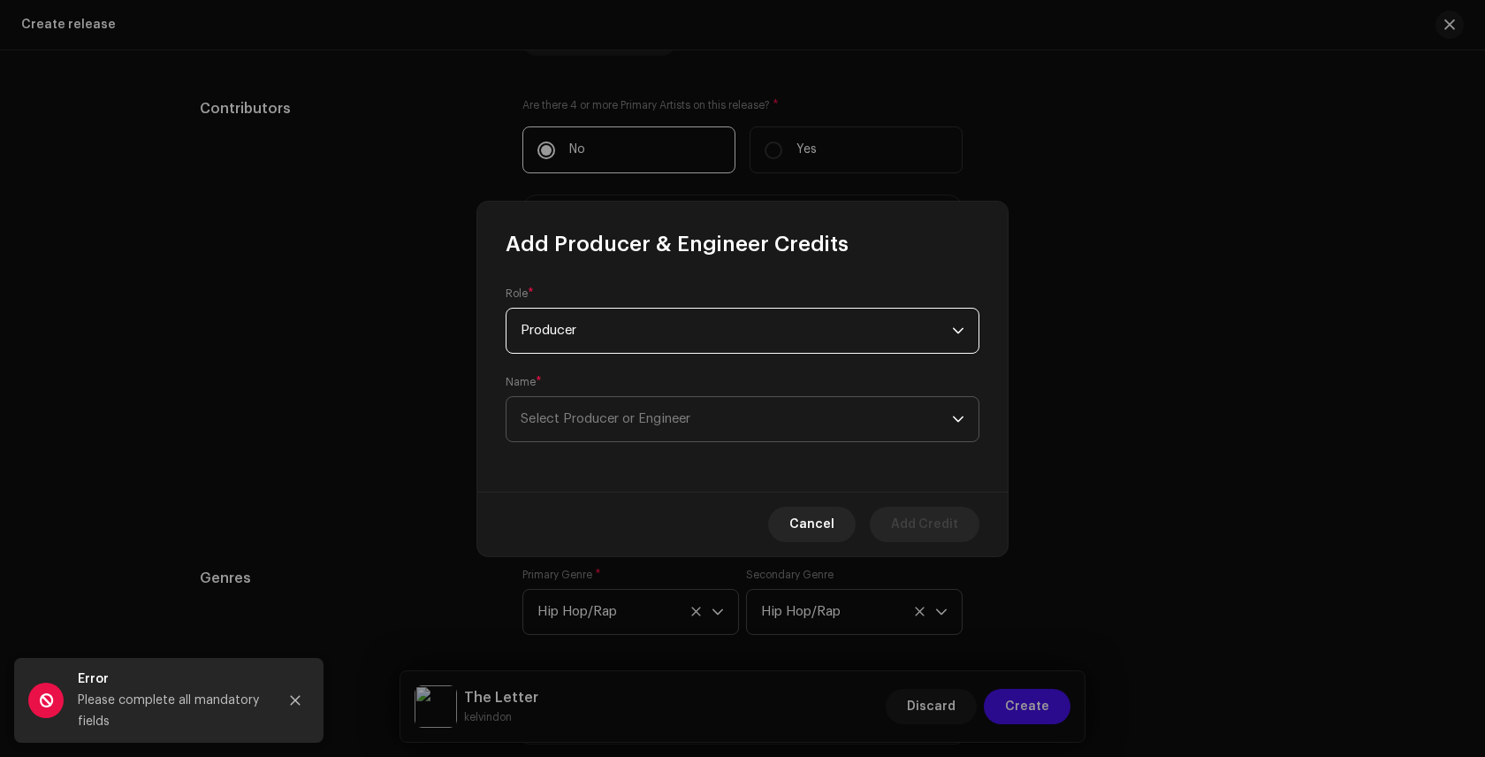
click at [739, 424] on span "Select Producer or Engineer" at bounding box center [736, 419] width 431 height 44
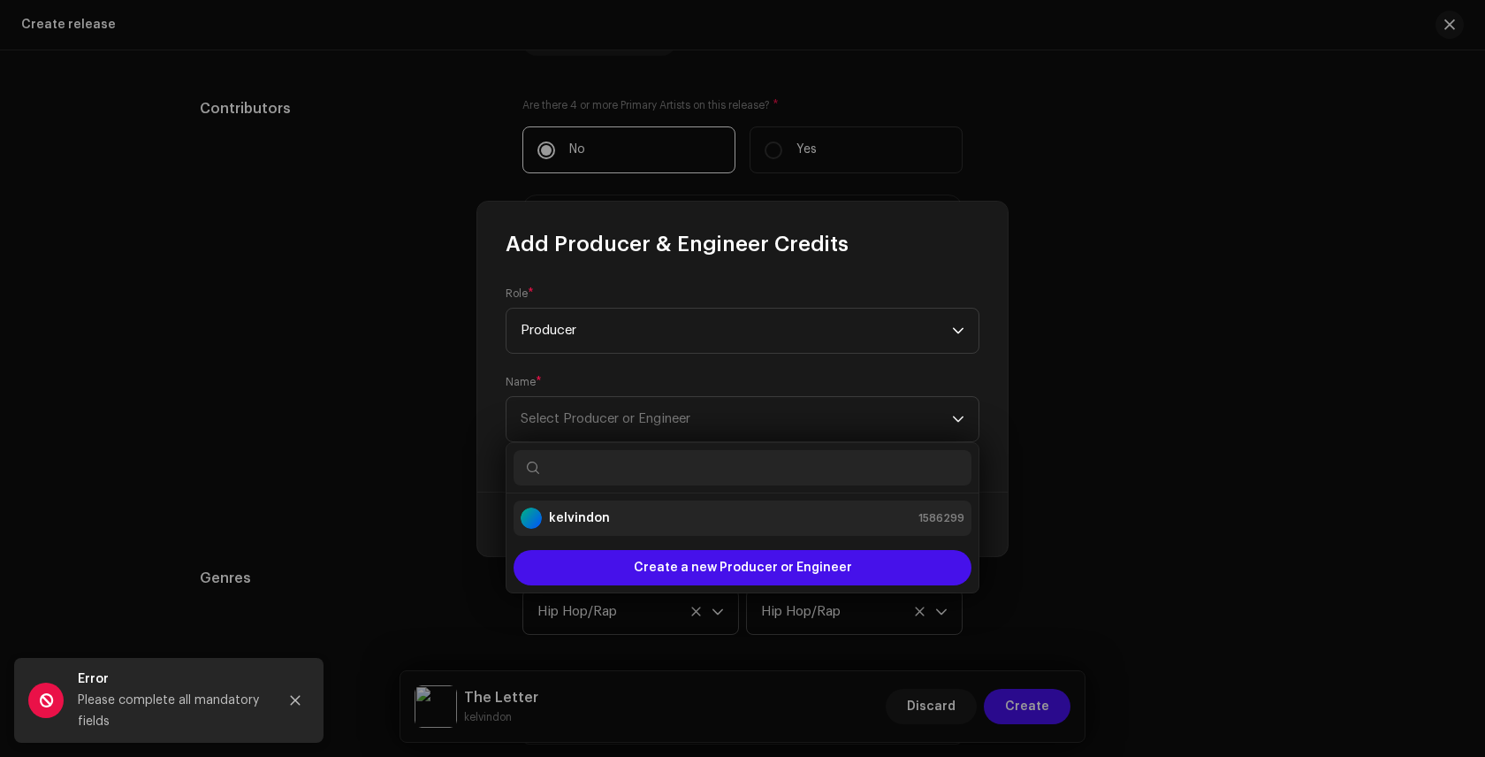
click at [706, 522] on div "kelvindon 1586299" at bounding box center [743, 517] width 444 height 21
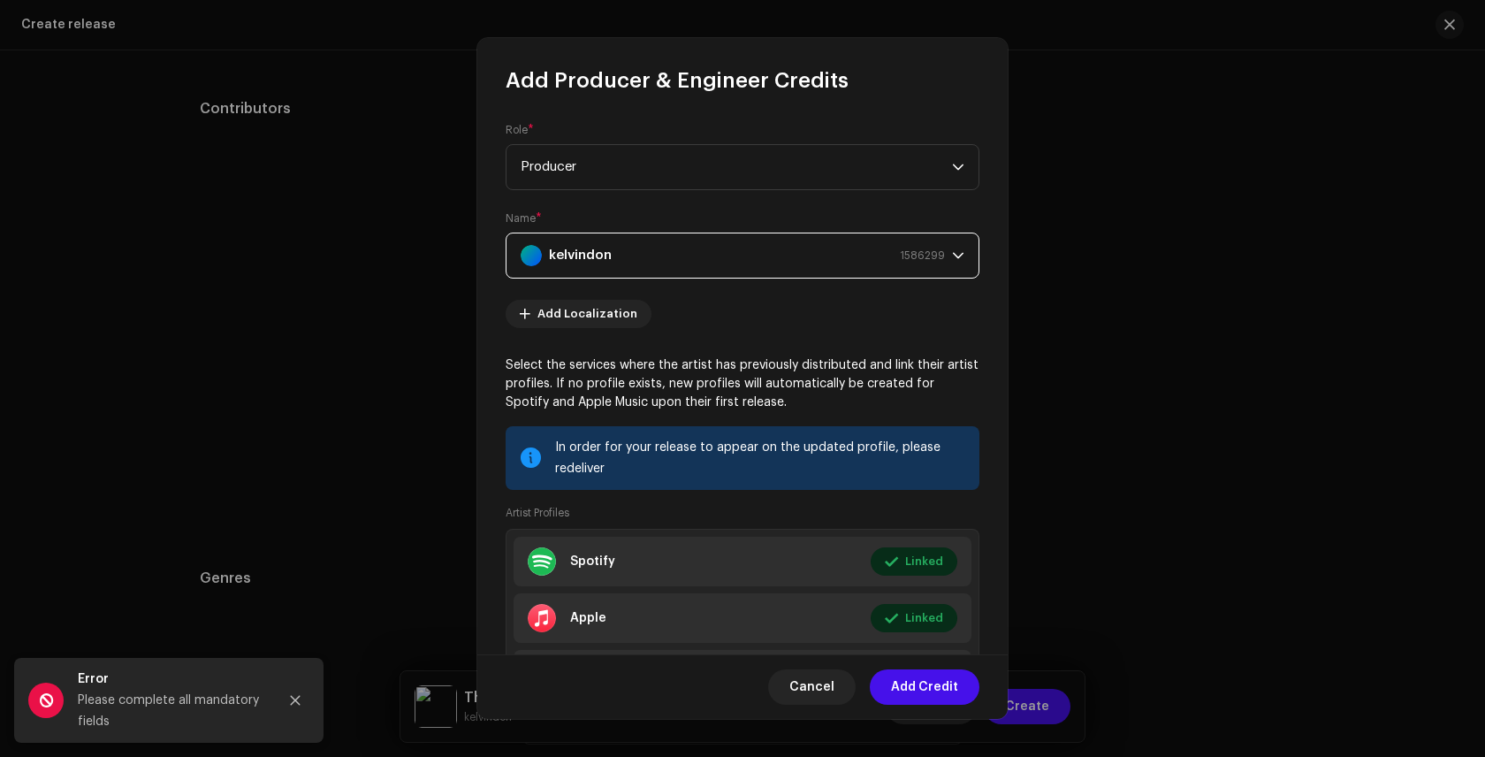
click at [919, 689] on span "Add Credit" at bounding box center [924, 686] width 67 height 35
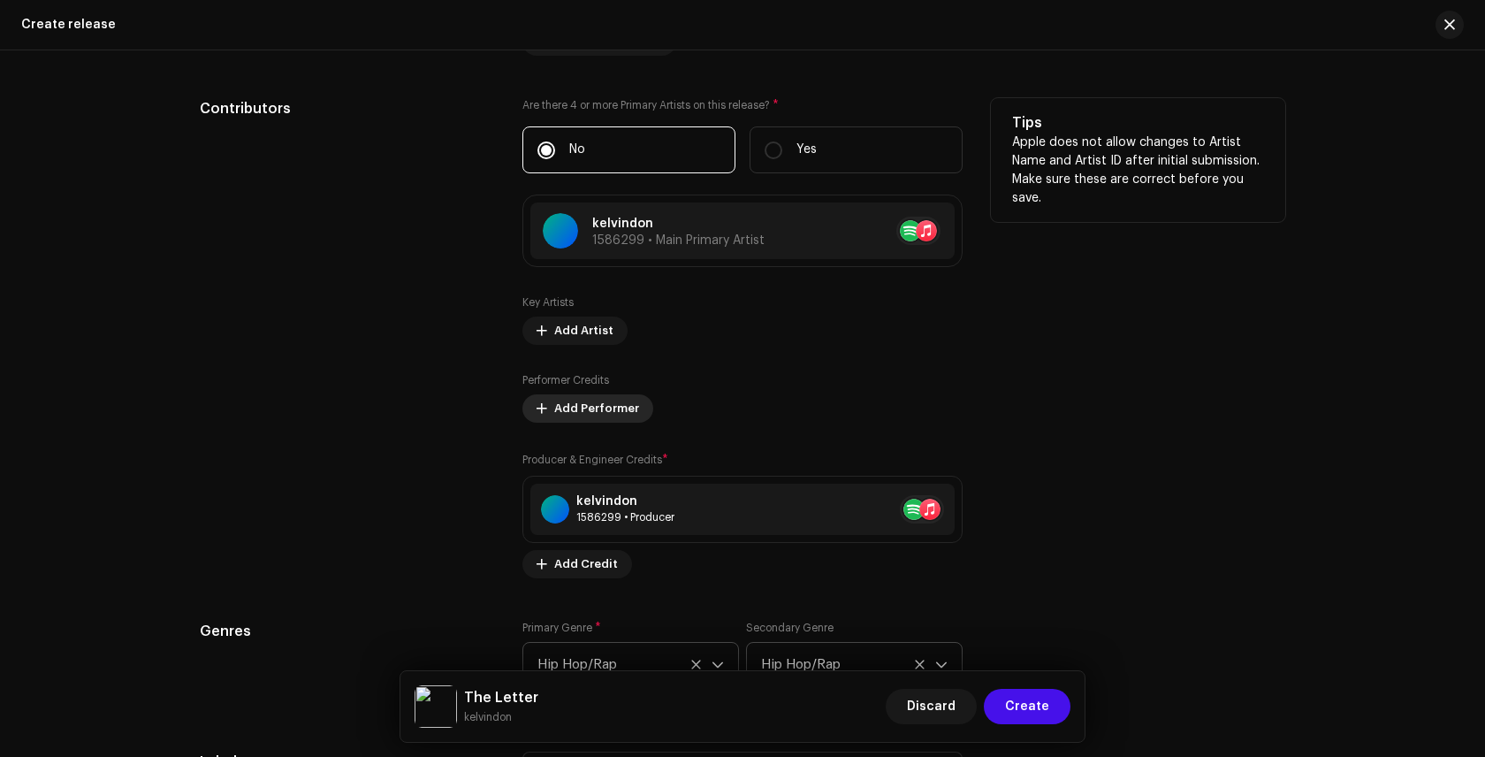
click at [606, 402] on span "Add Performer" at bounding box center [596, 408] width 85 height 35
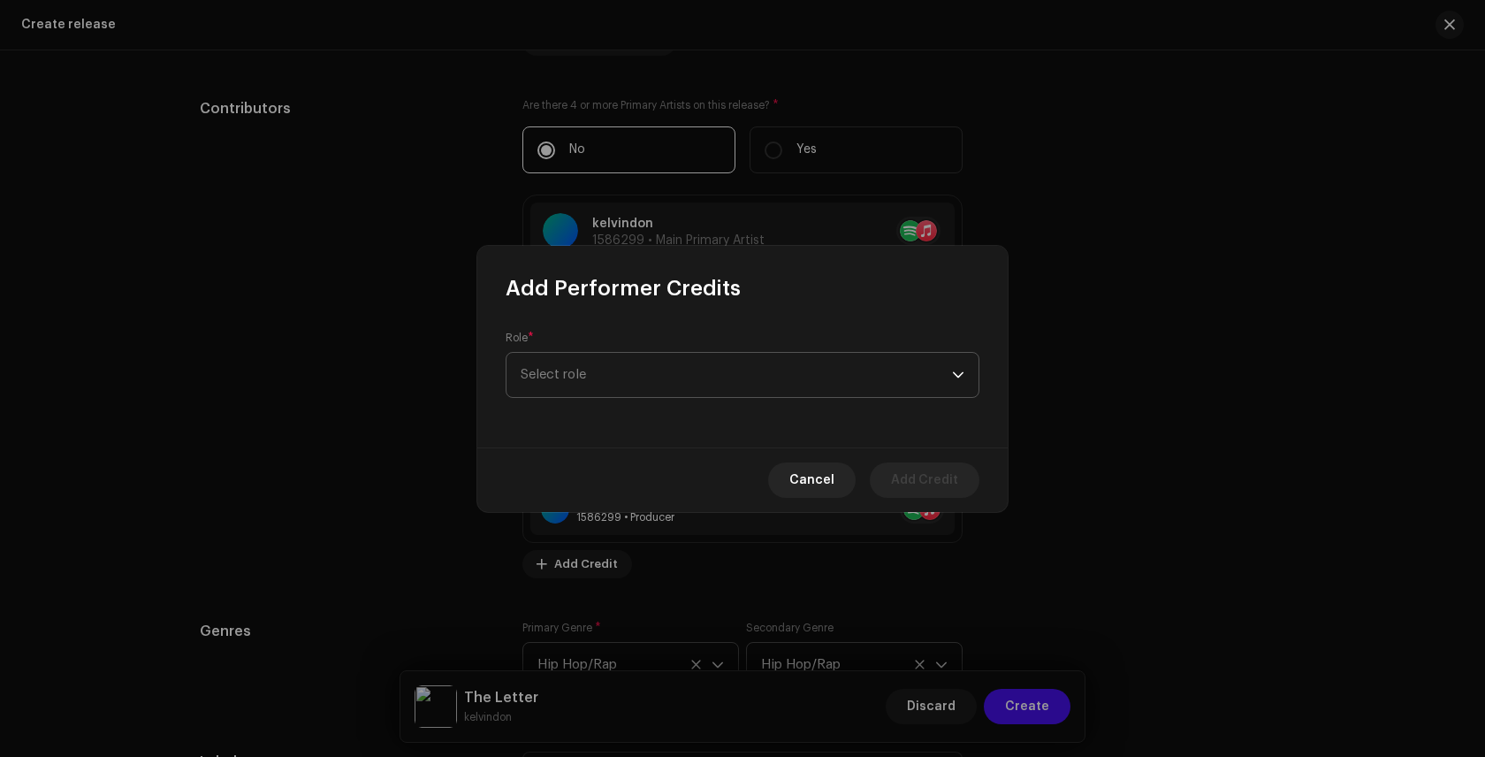
click at [846, 385] on span "Select role" at bounding box center [736, 375] width 431 height 44
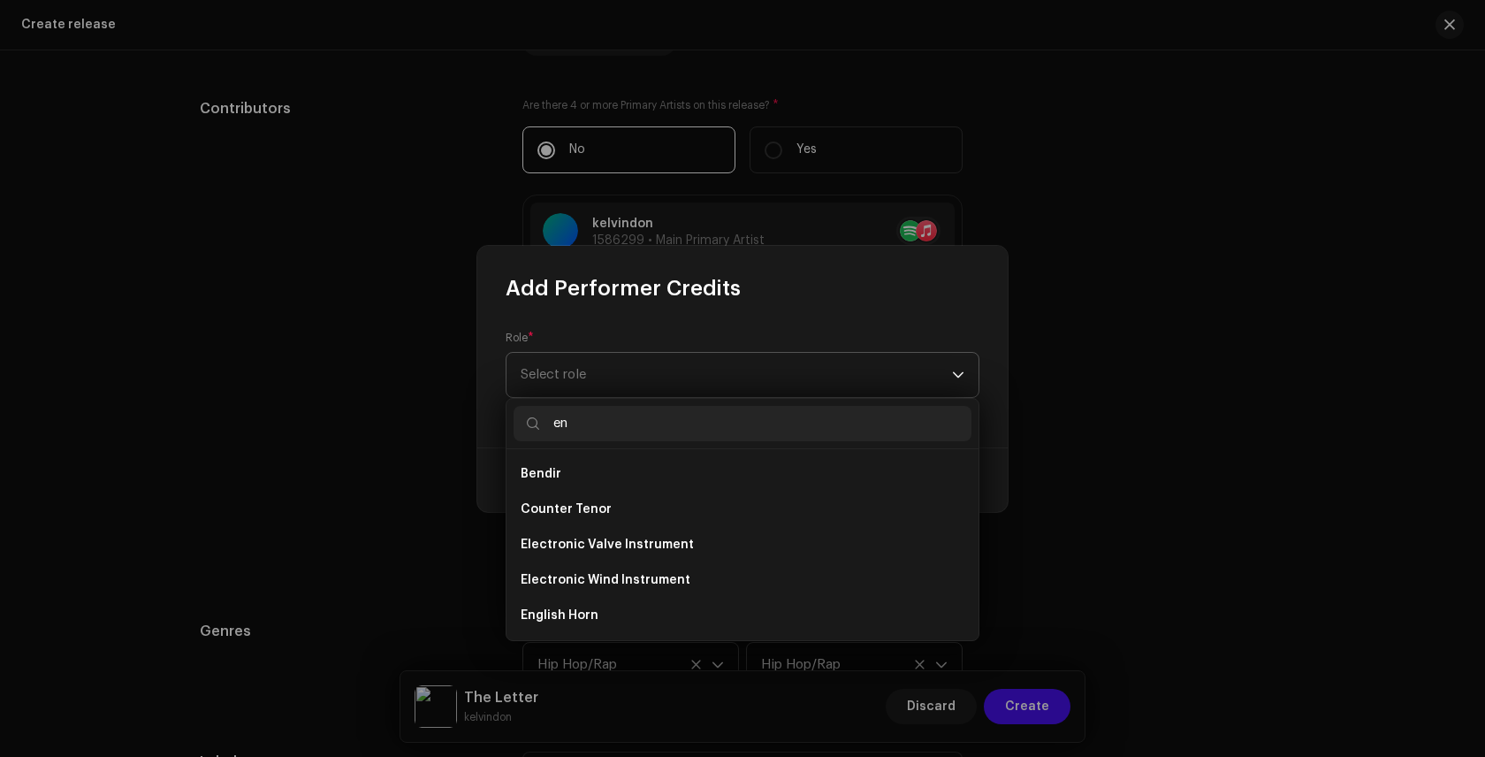
type input "e"
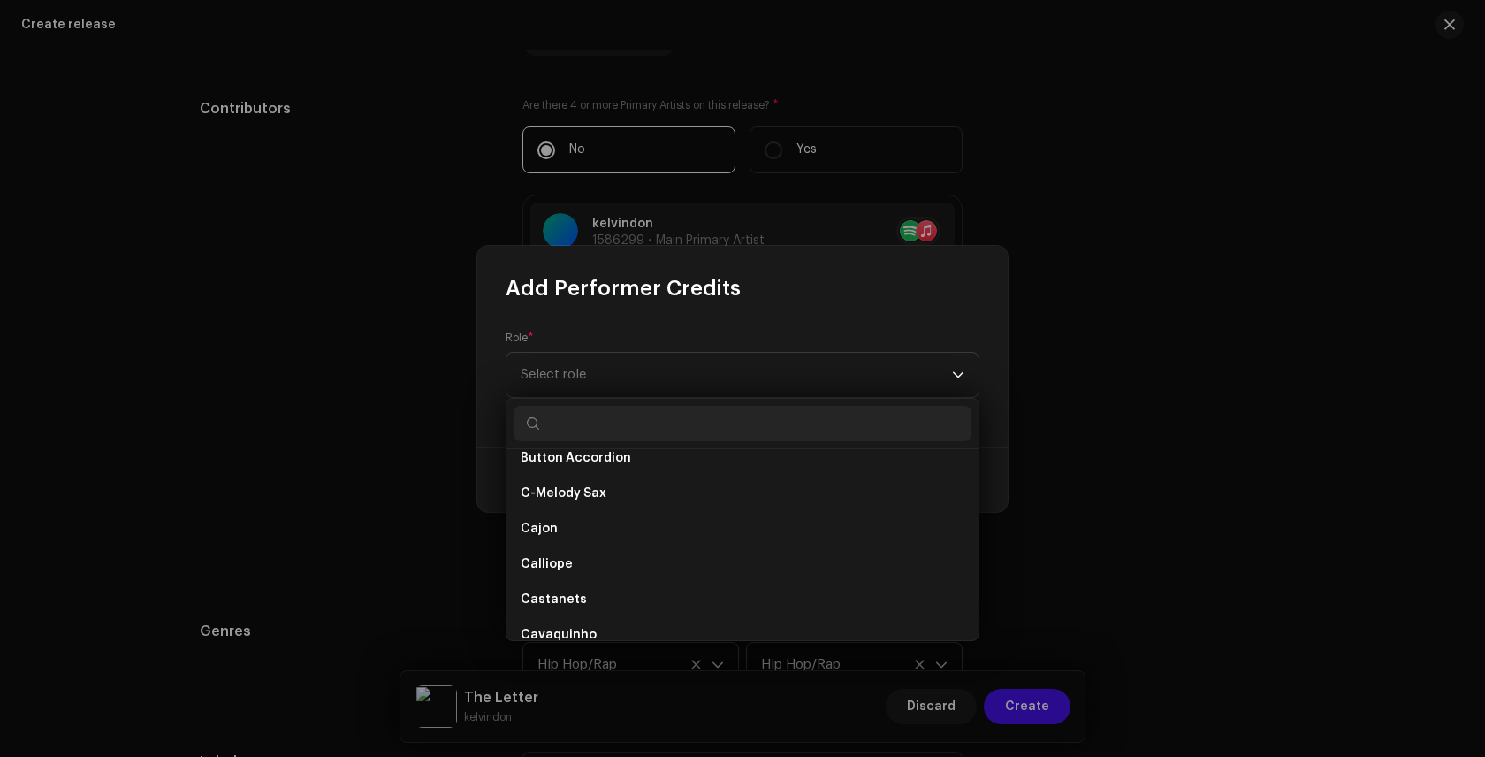
scroll to position [2341, 0]
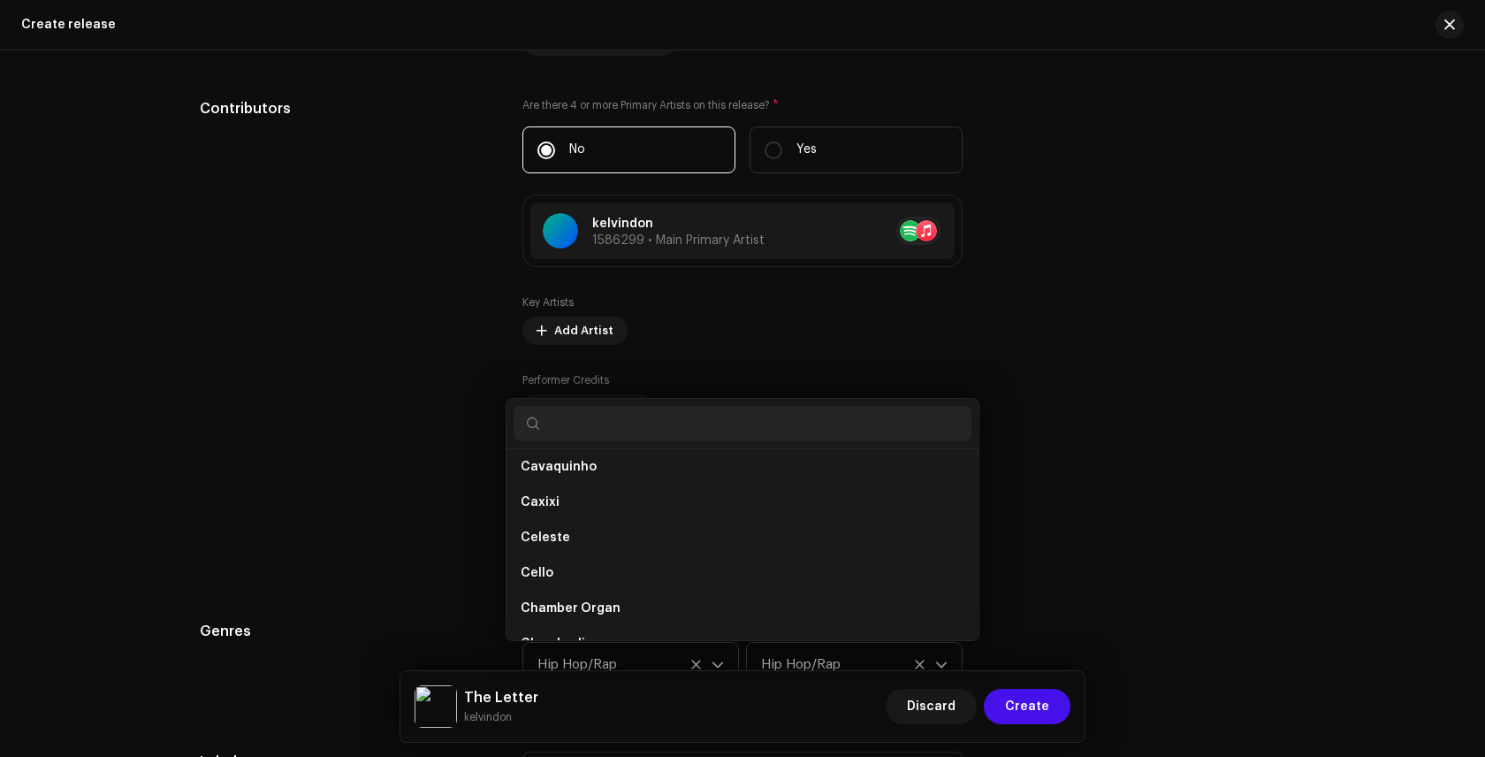
click at [1066, 396] on div "Add Performer Credits Role * Select role Cancel Add Credit" at bounding box center [742, 378] width 1485 height 757
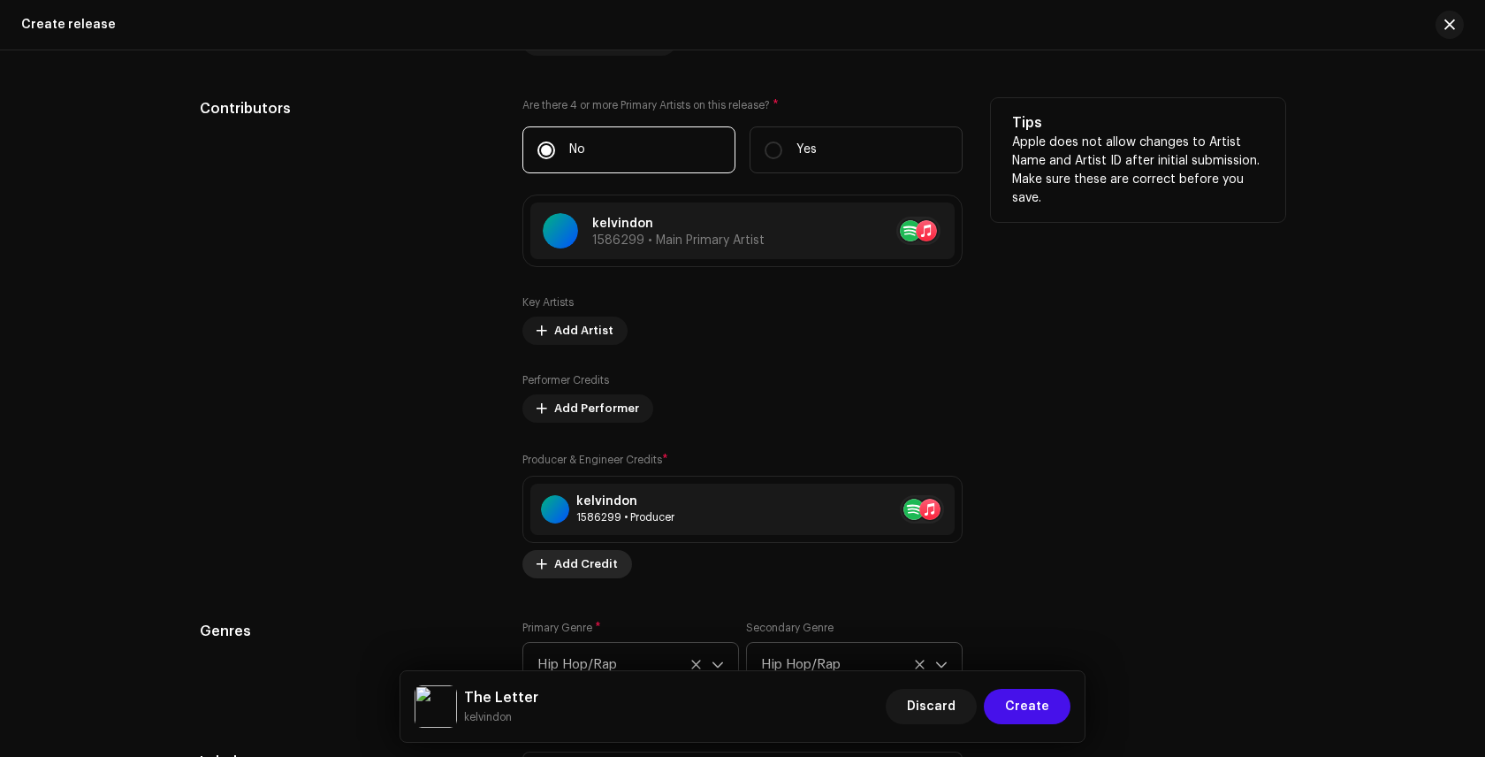
click at [554, 565] on span "Add Credit" at bounding box center [586, 563] width 64 height 35
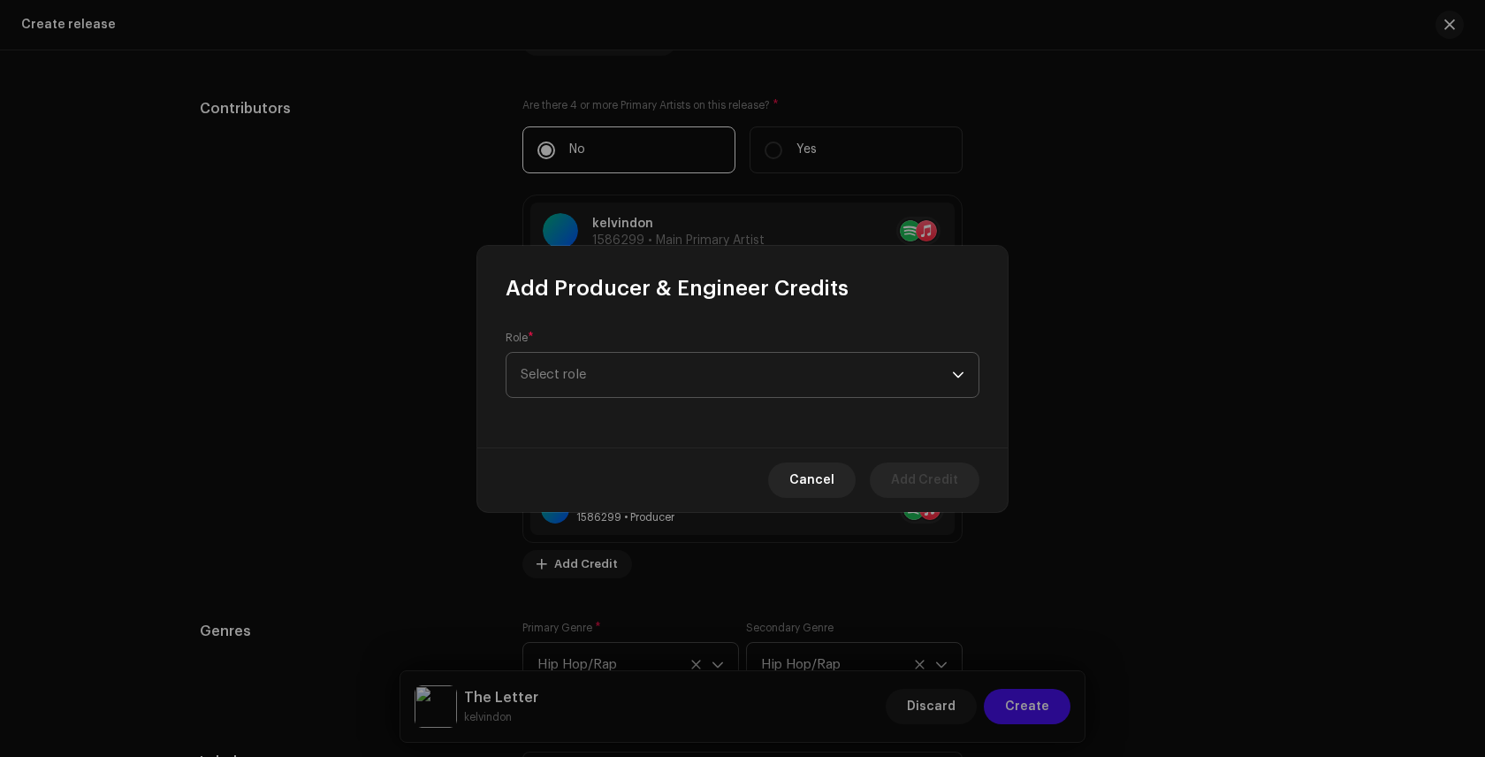
click at [682, 372] on span "Select role" at bounding box center [736, 375] width 431 height 44
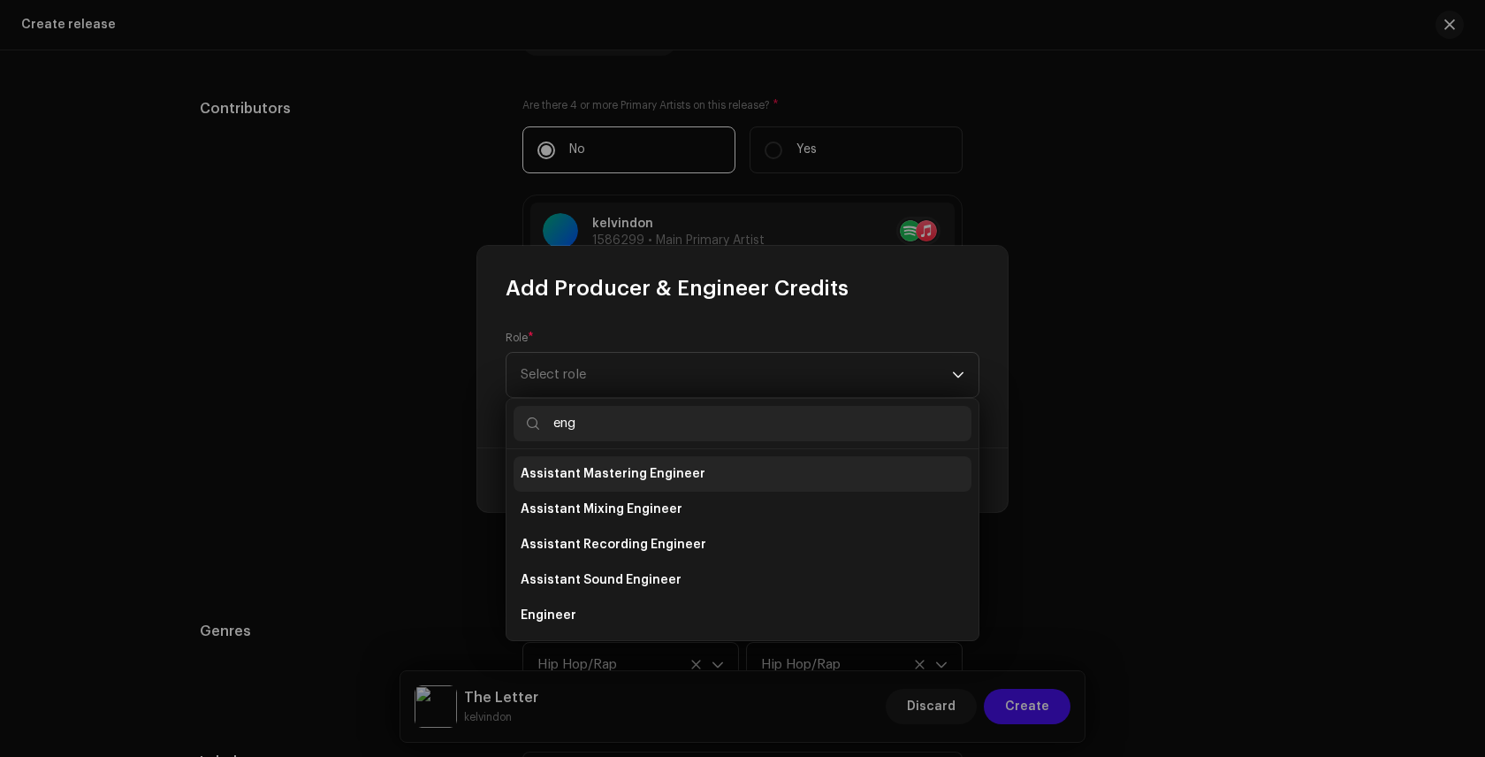
type input "eng"
click at [653, 465] on span "Assistant Mastering Engineer" at bounding box center [613, 474] width 185 height 18
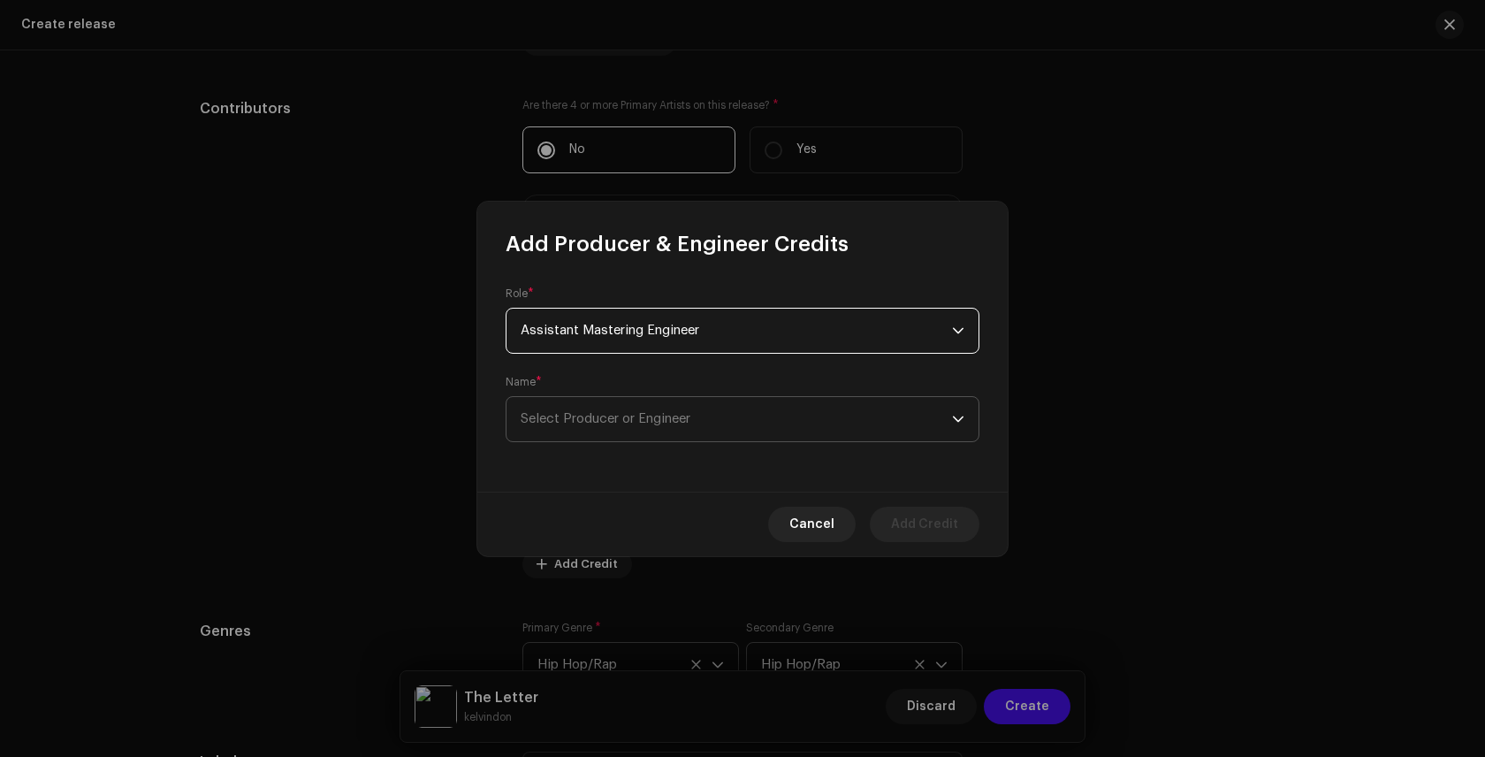
click at [731, 416] on span "Select Producer or Engineer" at bounding box center [736, 419] width 431 height 44
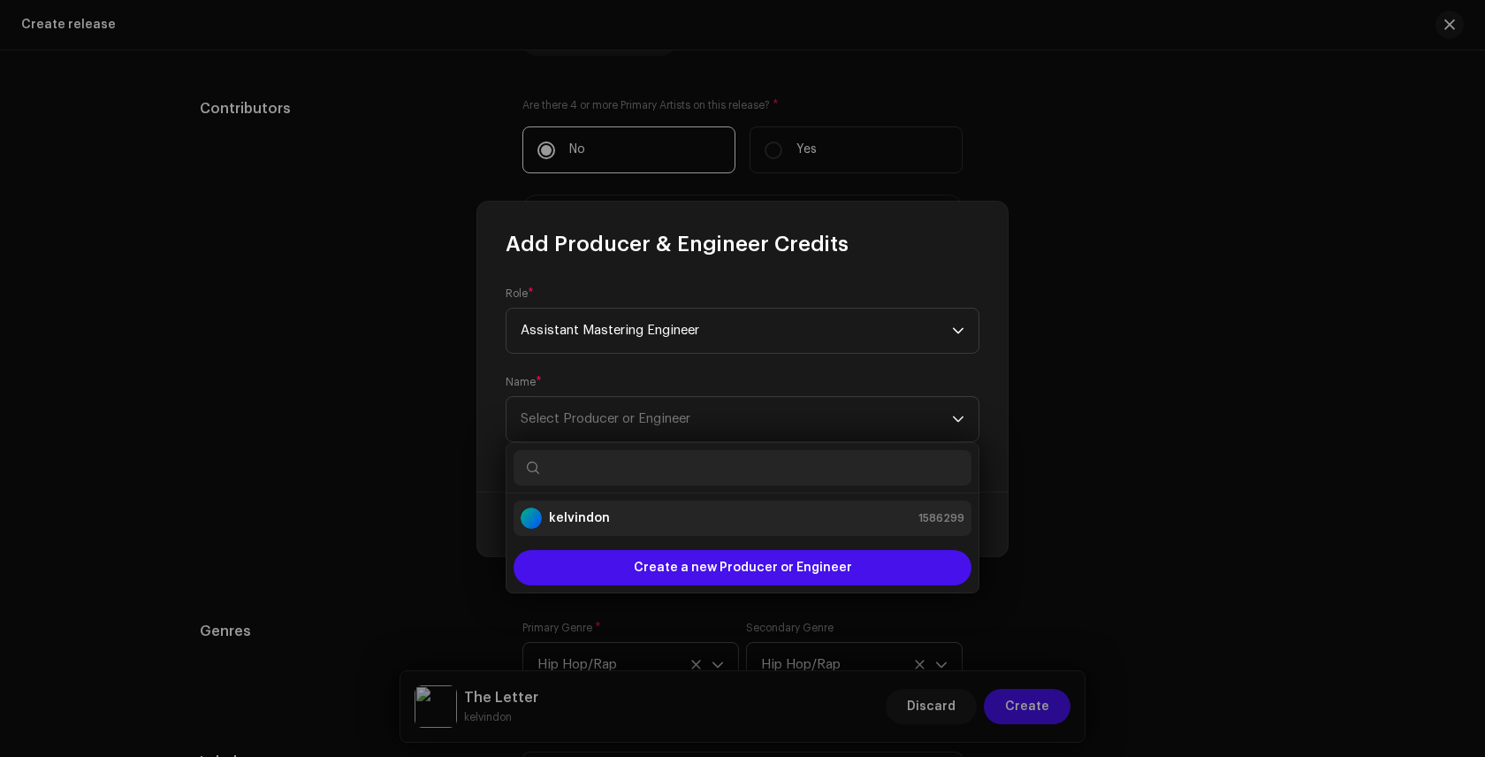
click at [690, 515] on div "kelvindon 1586299" at bounding box center [743, 517] width 444 height 21
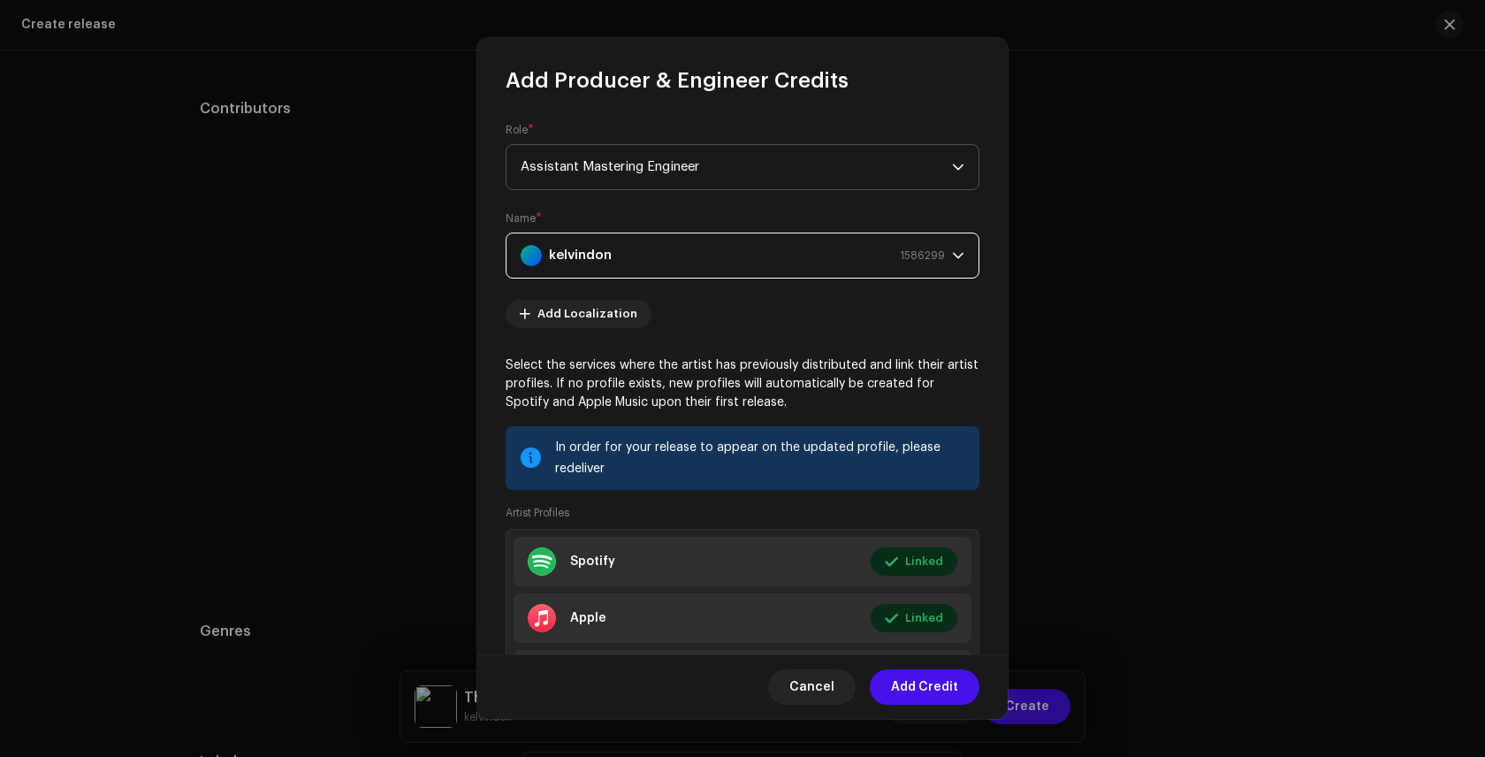
click at [872, 165] on span "Assistant Mastering Engineer" at bounding box center [736, 167] width 431 height 44
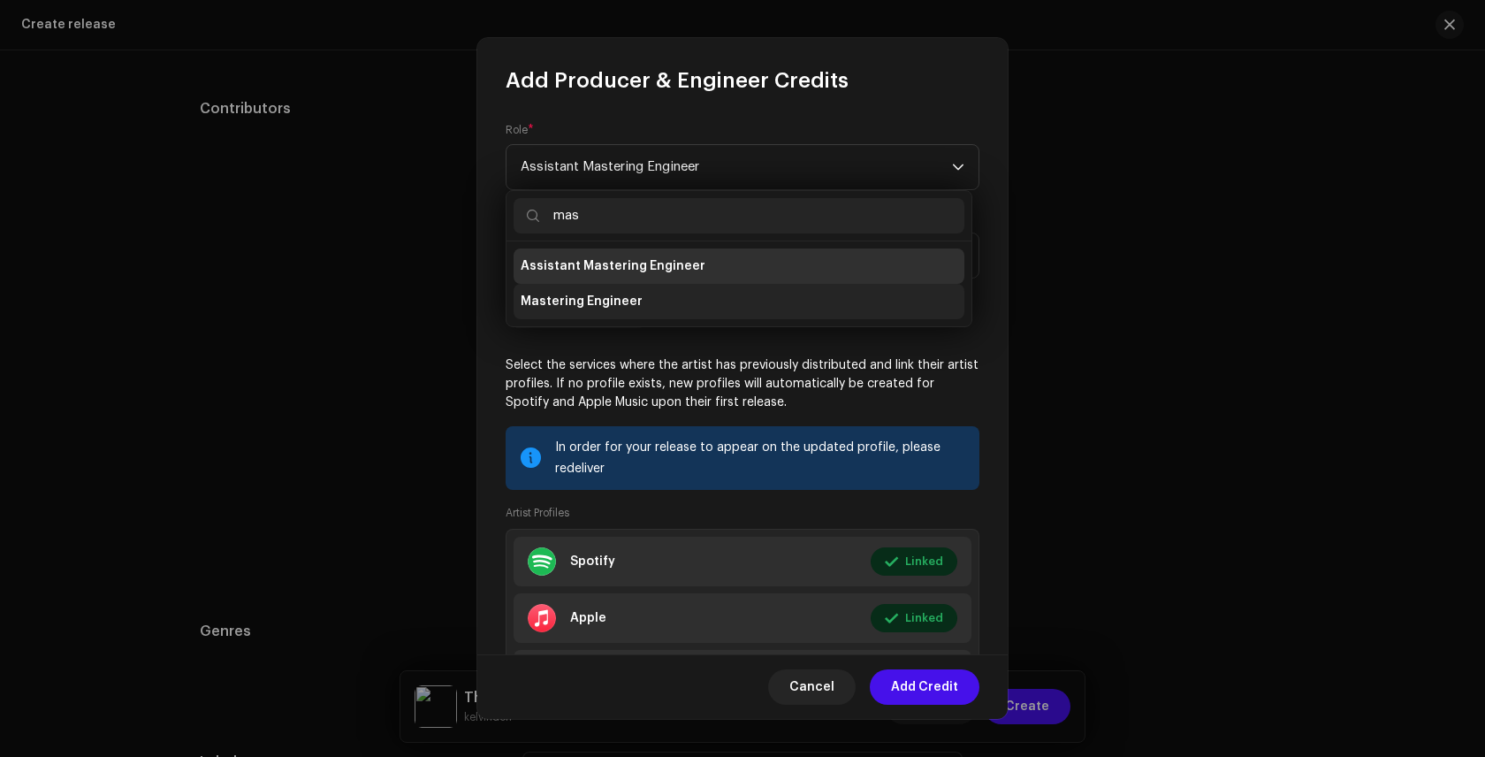
type input "mas"
click at [588, 298] on span "Mastering Engineer" at bounding box center [582, 302] width 122 height 18
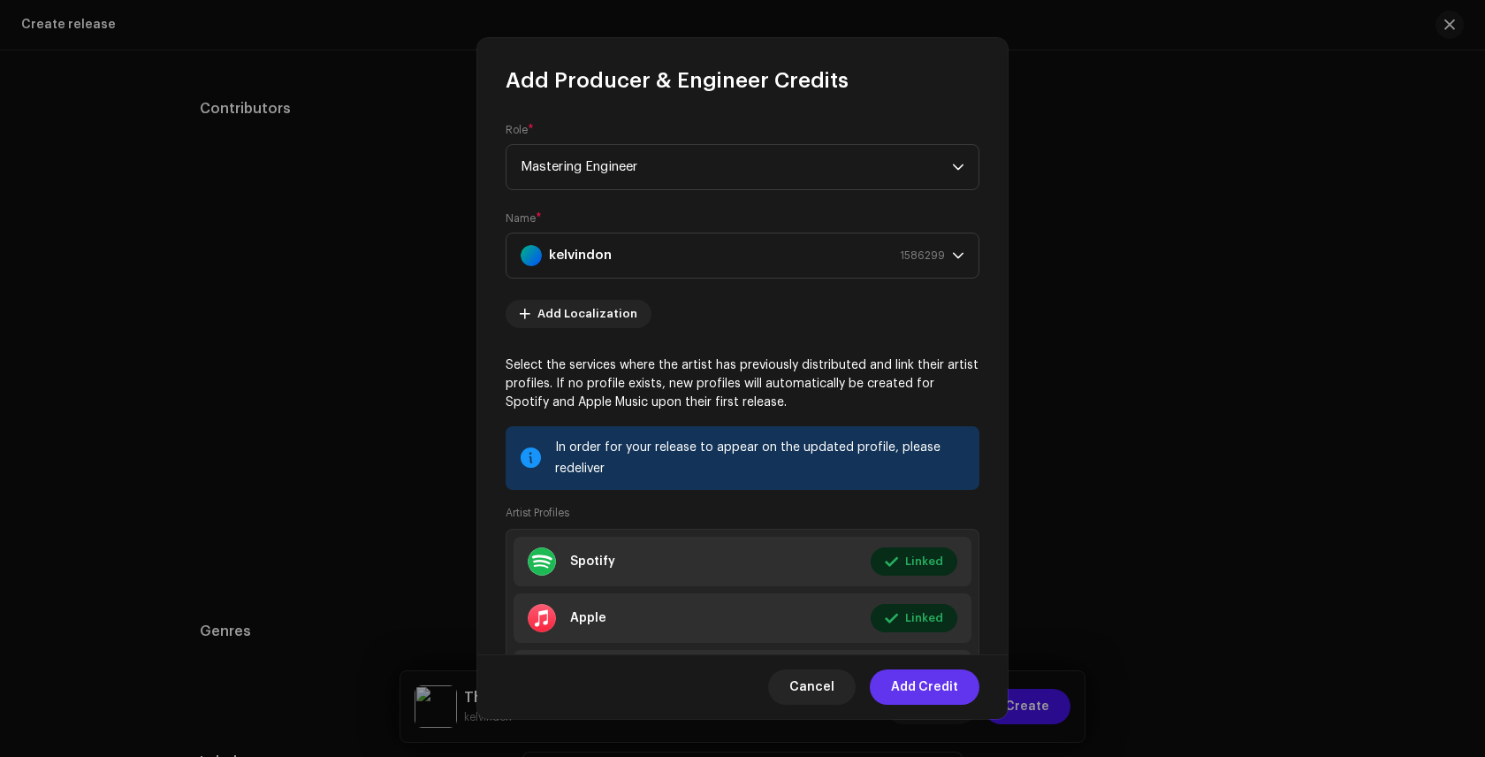
click at [909, 688] on span "Add Credit" at bounding box center [924, 686] width 67 height 35
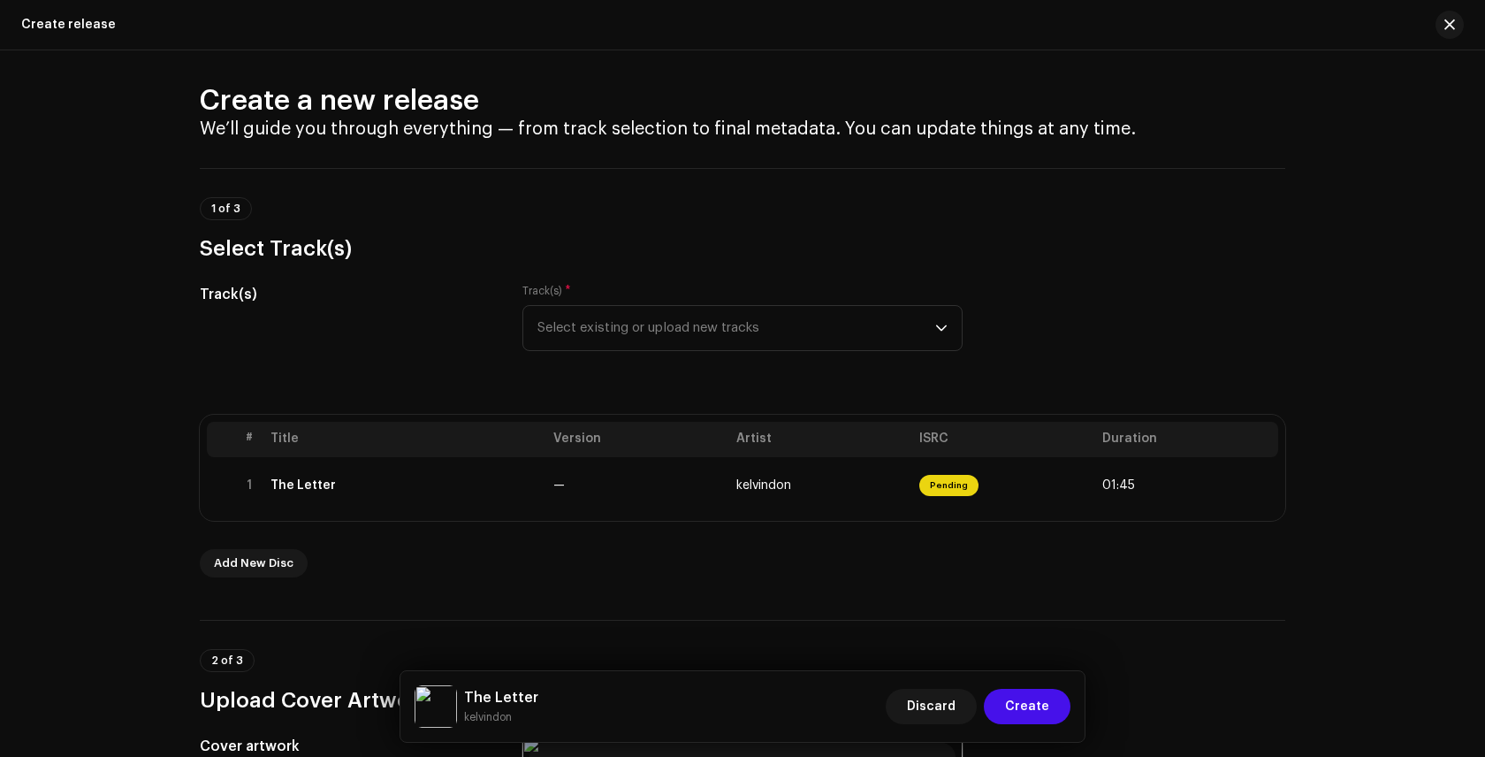
scroll to position [0, 0]
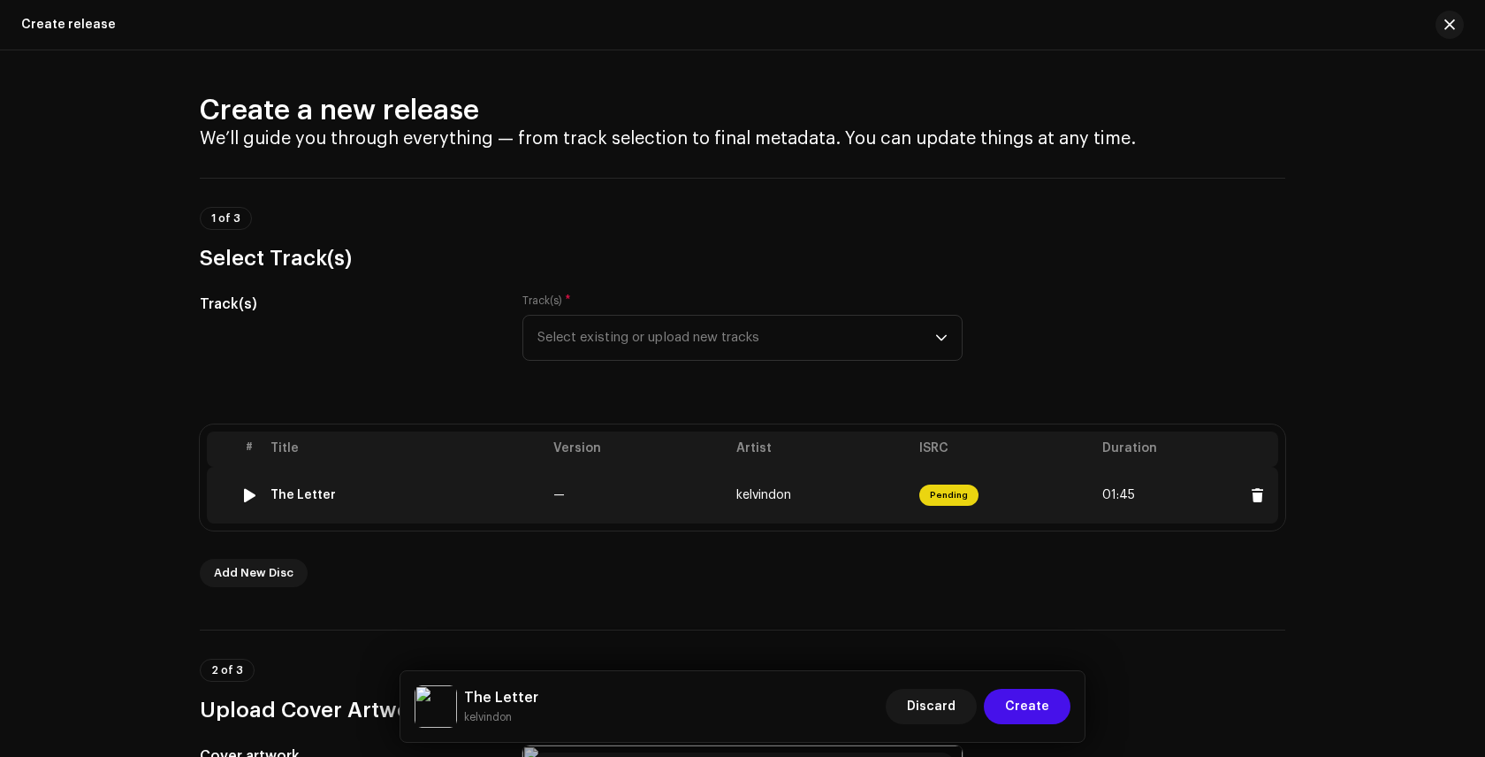
click at [938, 493] on span "Pending" at bounding box center [948, 494] width 59 height 21
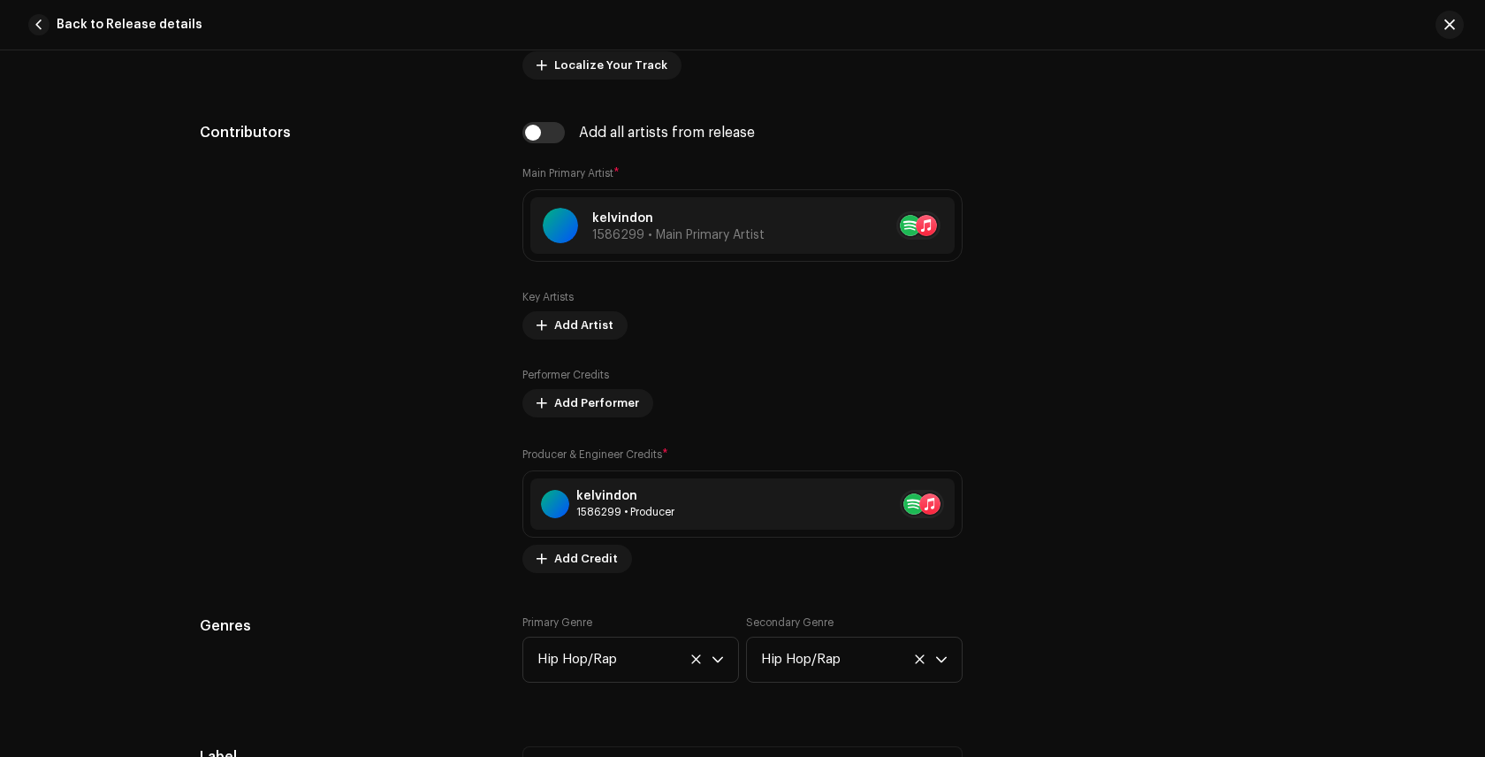
scroll to position [1218, 0]
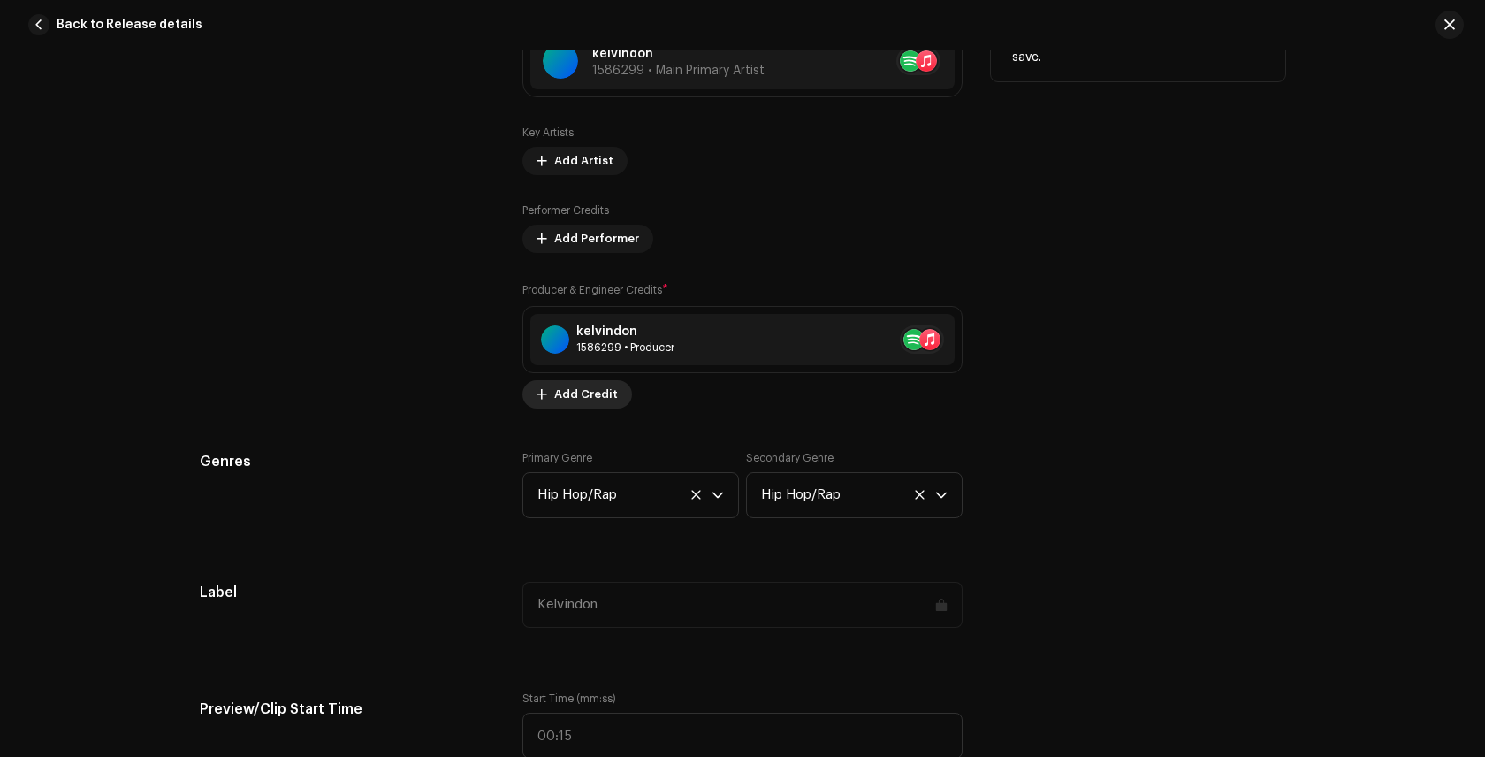
click at [579, 395] on span "Add Credit" at bounding box center [586, 394] width 64 height 35
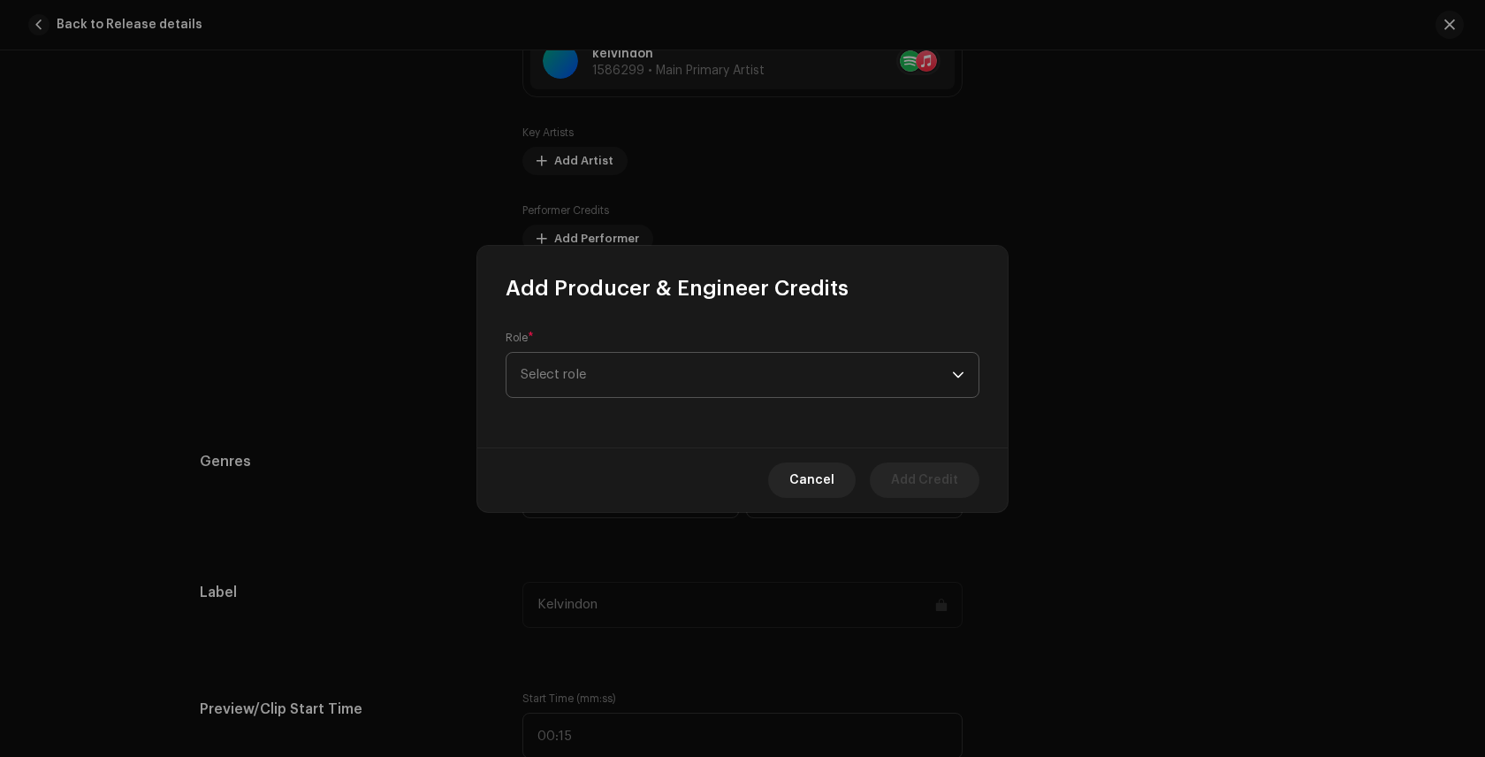
click at [639, 375] on span "Select role" at bounding box center [736, 375] width 431 height 44
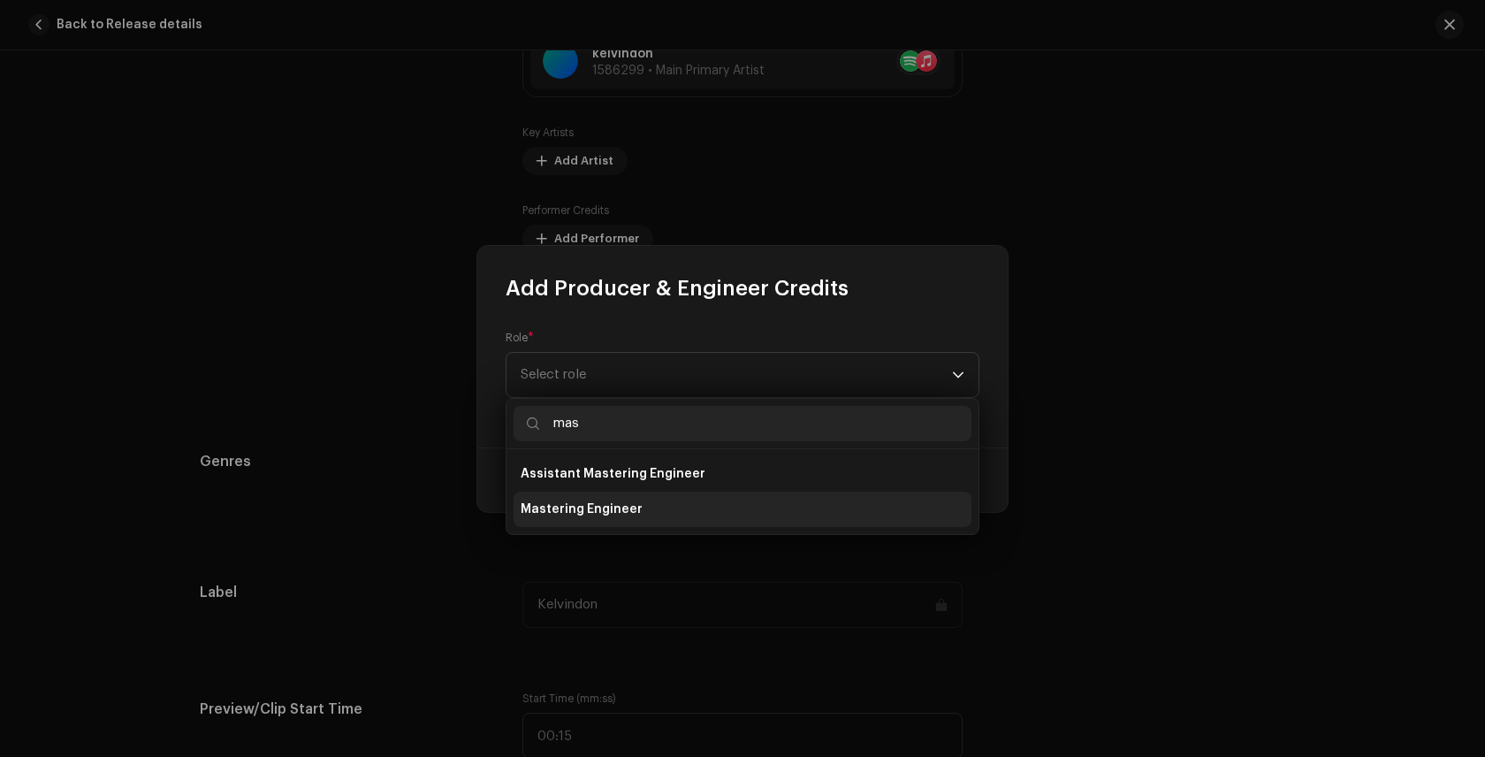
type input "mas"
click at [545, 511] on span "Mastering Engineer" at bounding box center [582, 509] width 122 height 18
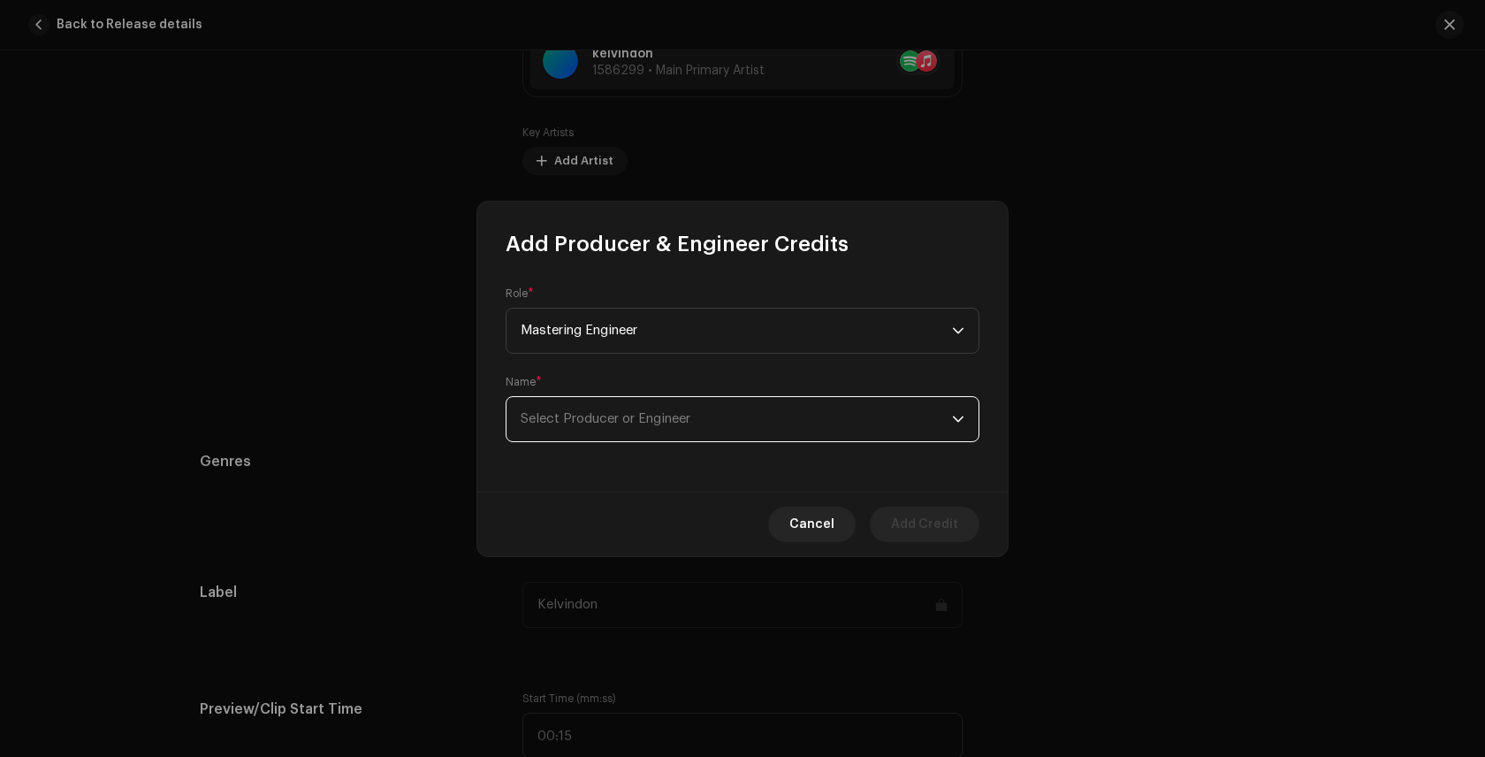
click at [638, 421] on span "Select Producer or Engineer" at bounding box center [606, 418] width 170 height 13
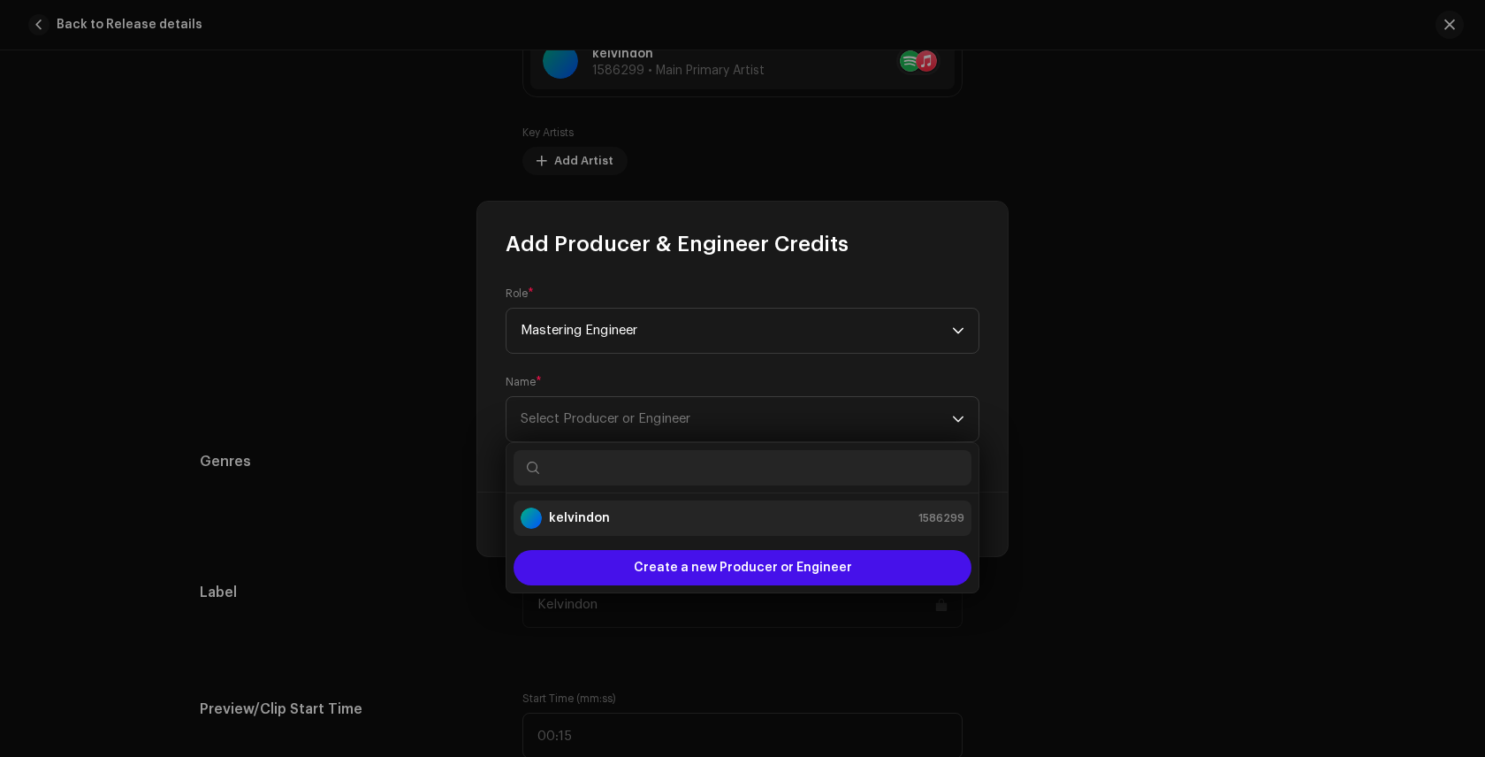
click at [638, 508] on div "kelvindon 1586299" at bounding box center [743, 517] width 444 height 21
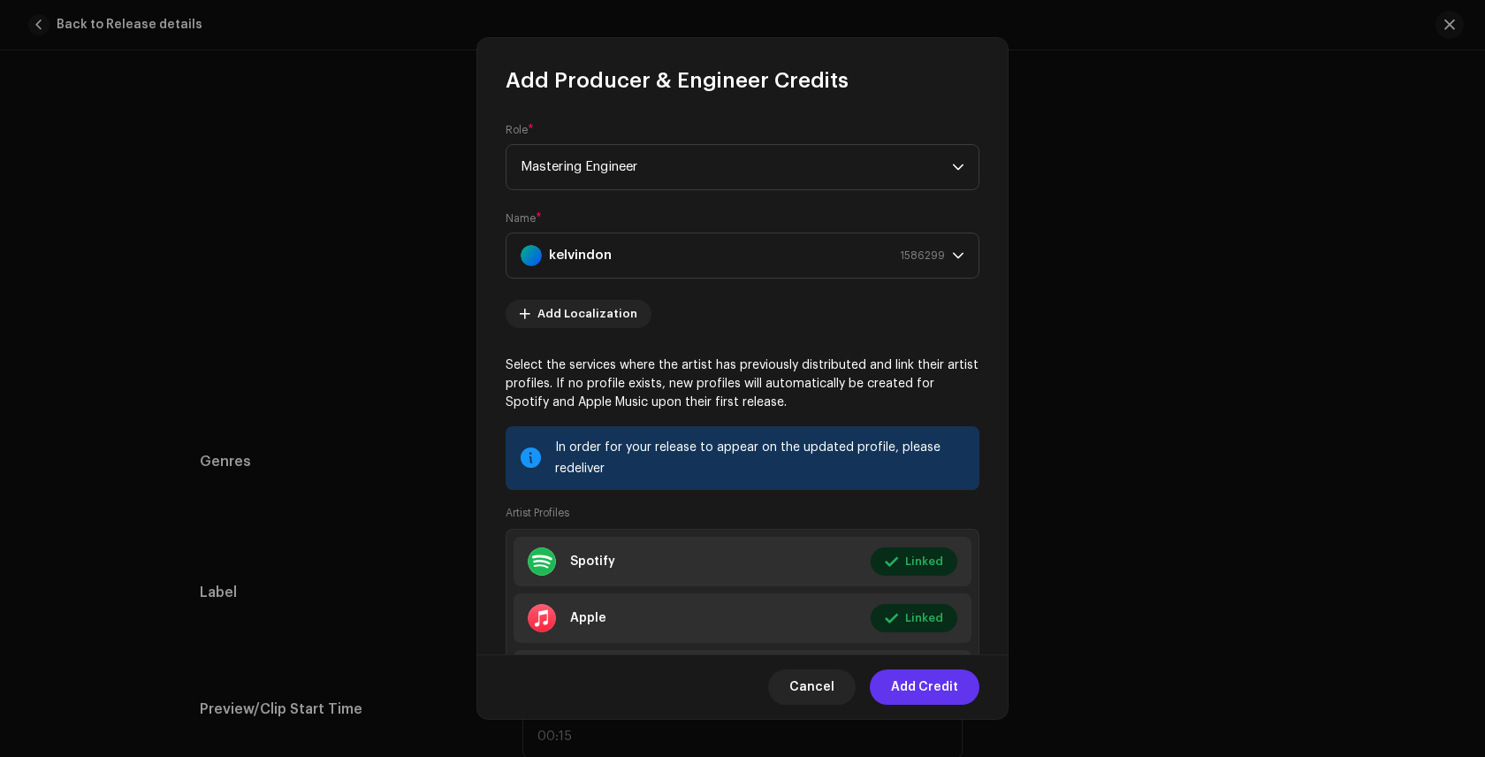
click at [937, 683] on span "Add Credit" at bounding box center [924, 686] width 67 height 35
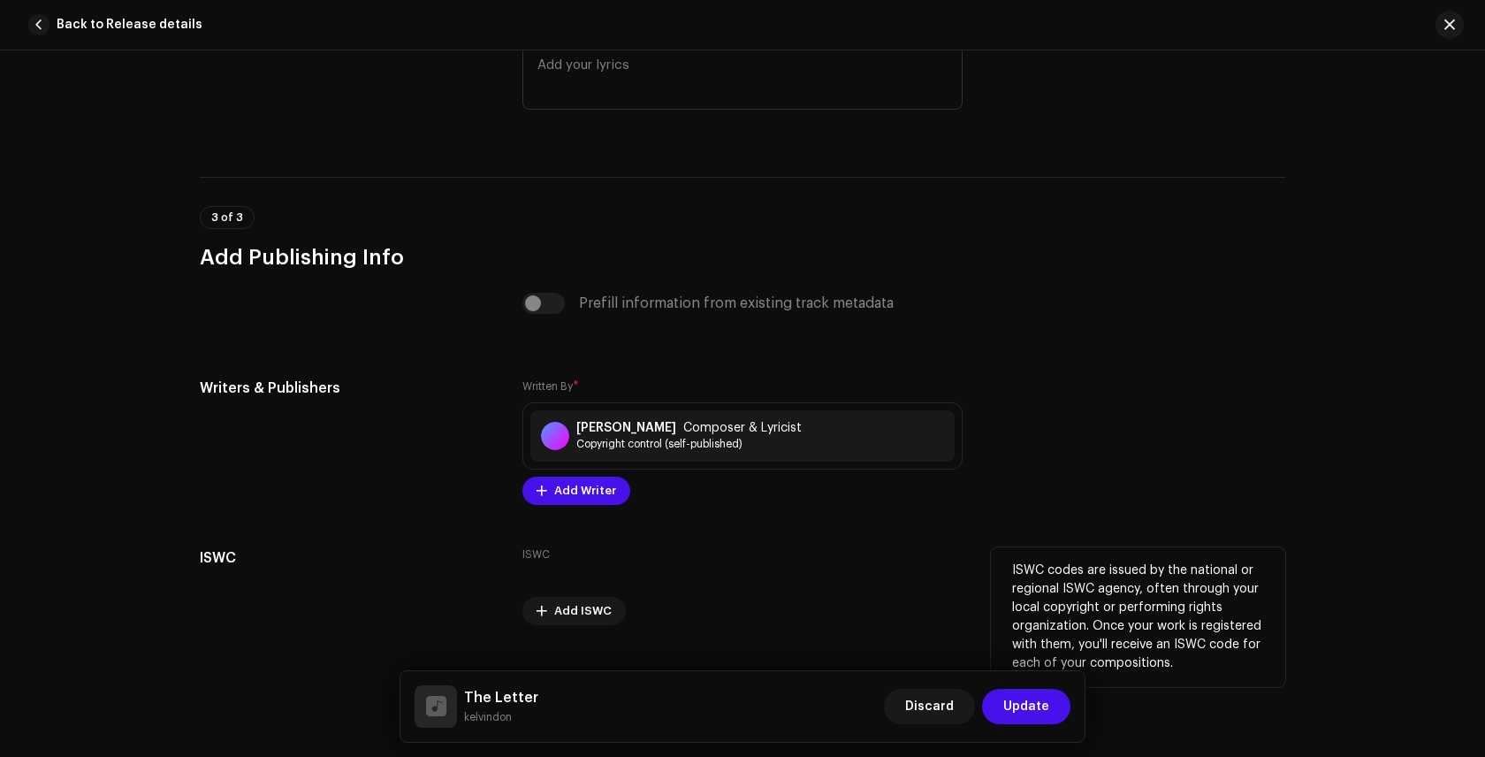
scroll to position [3401, 0]
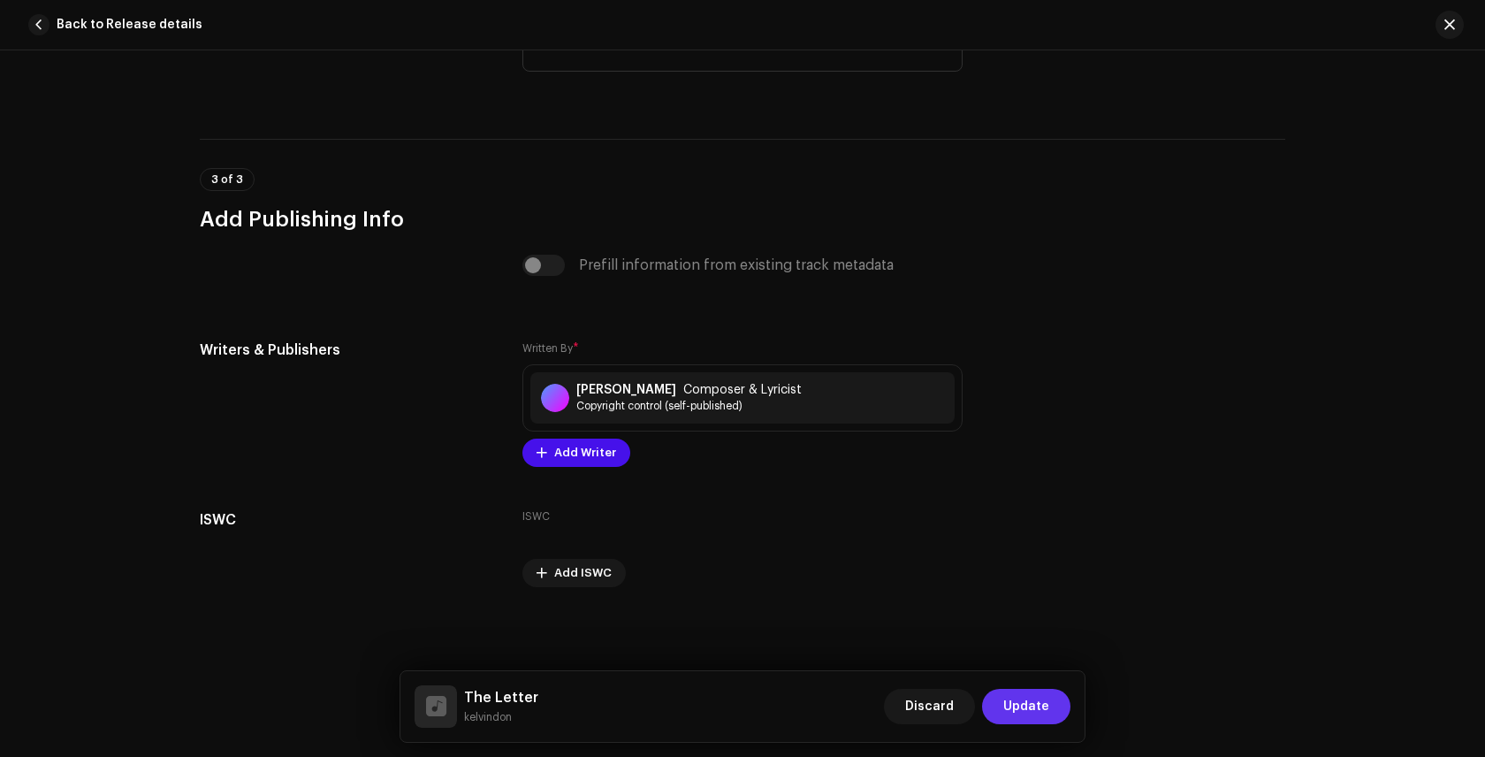
click at [1010, 706] on span "Update" at bounding box center [1026, 706] width 46 height 35
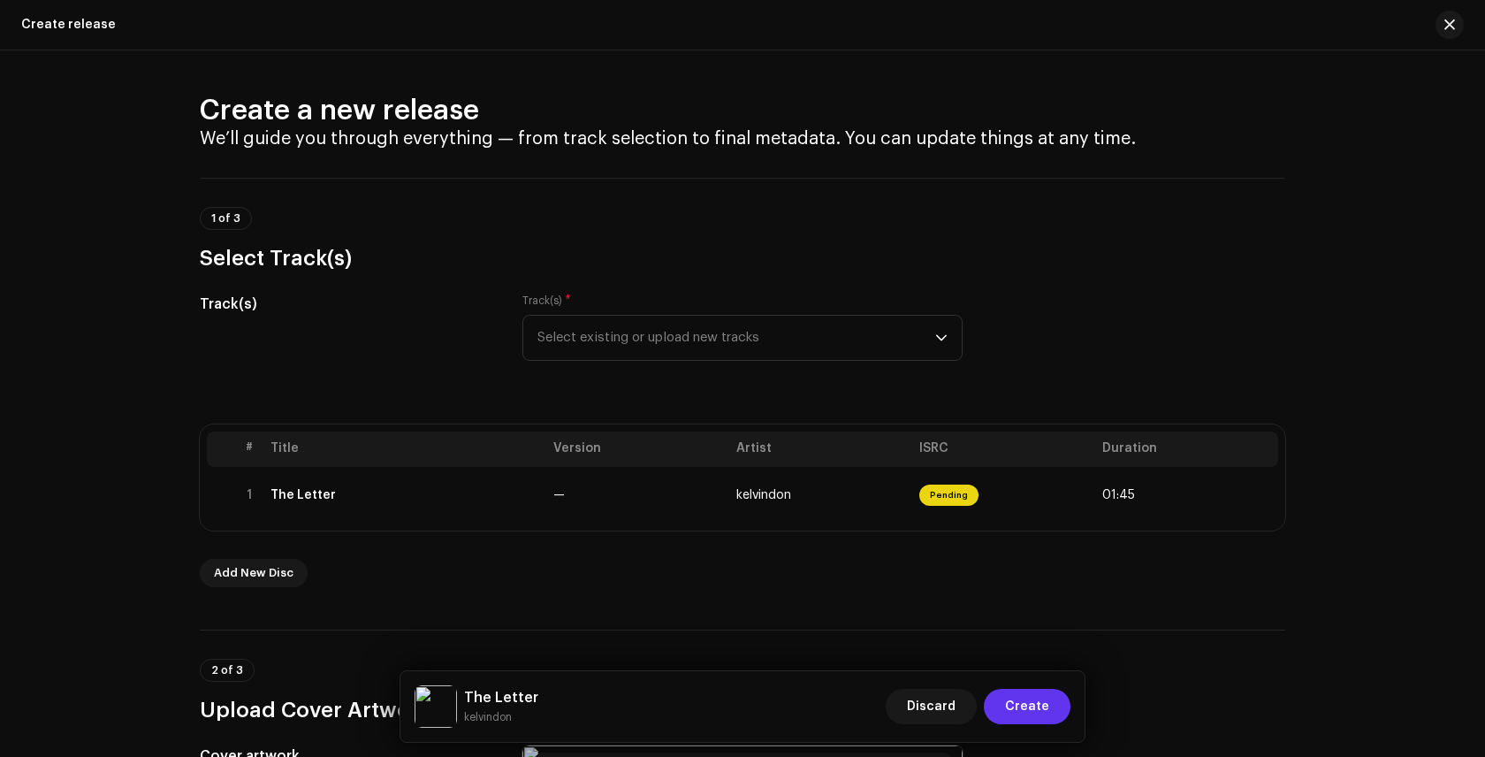
click at [1015, 700] on span "Create" at bounding box center [1027, 706] width 44 height 35
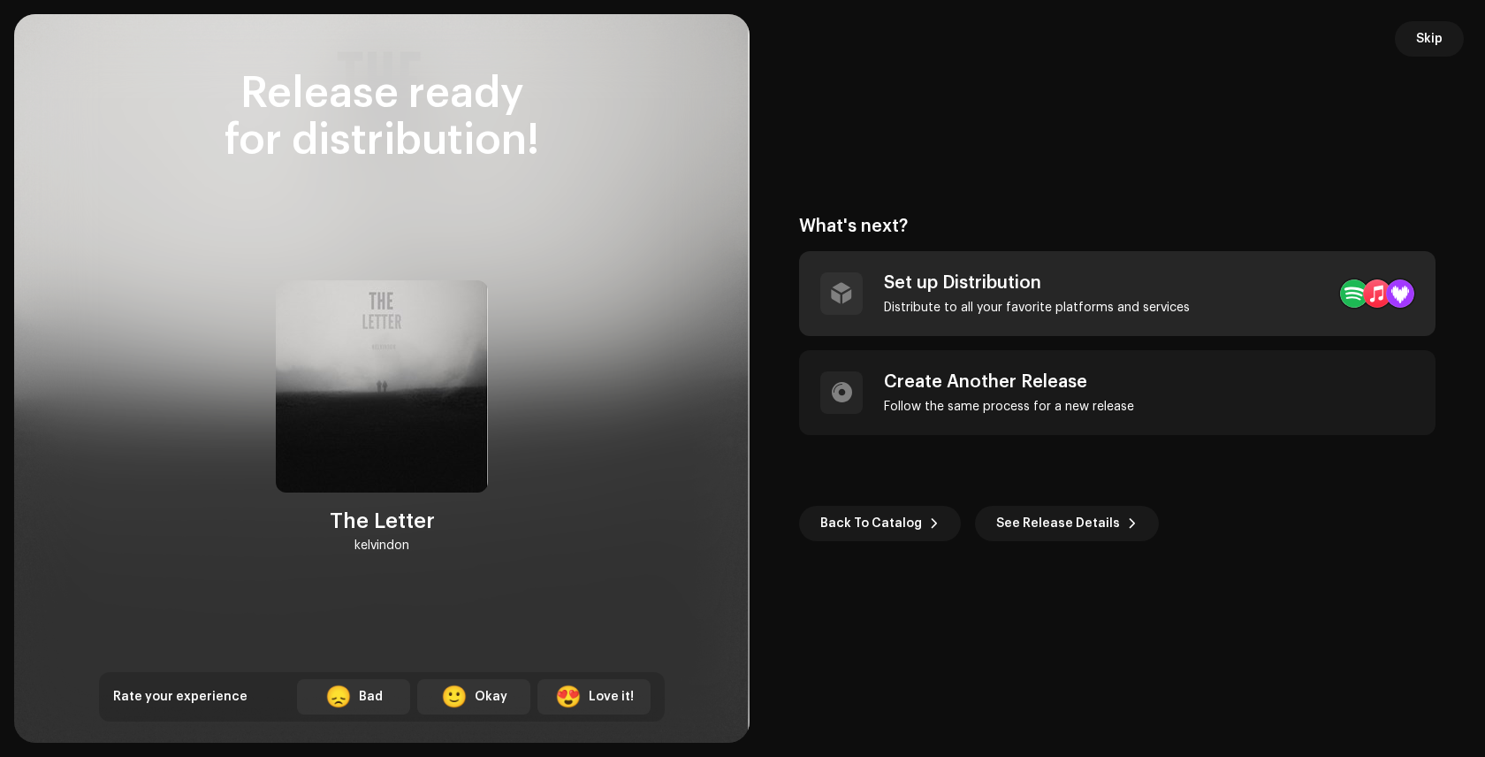
click at [1013, 296] on div "Set up Distribution Distribute to all your favorite platforms and services" at bounding box center [1037, 293] width 306 height 42
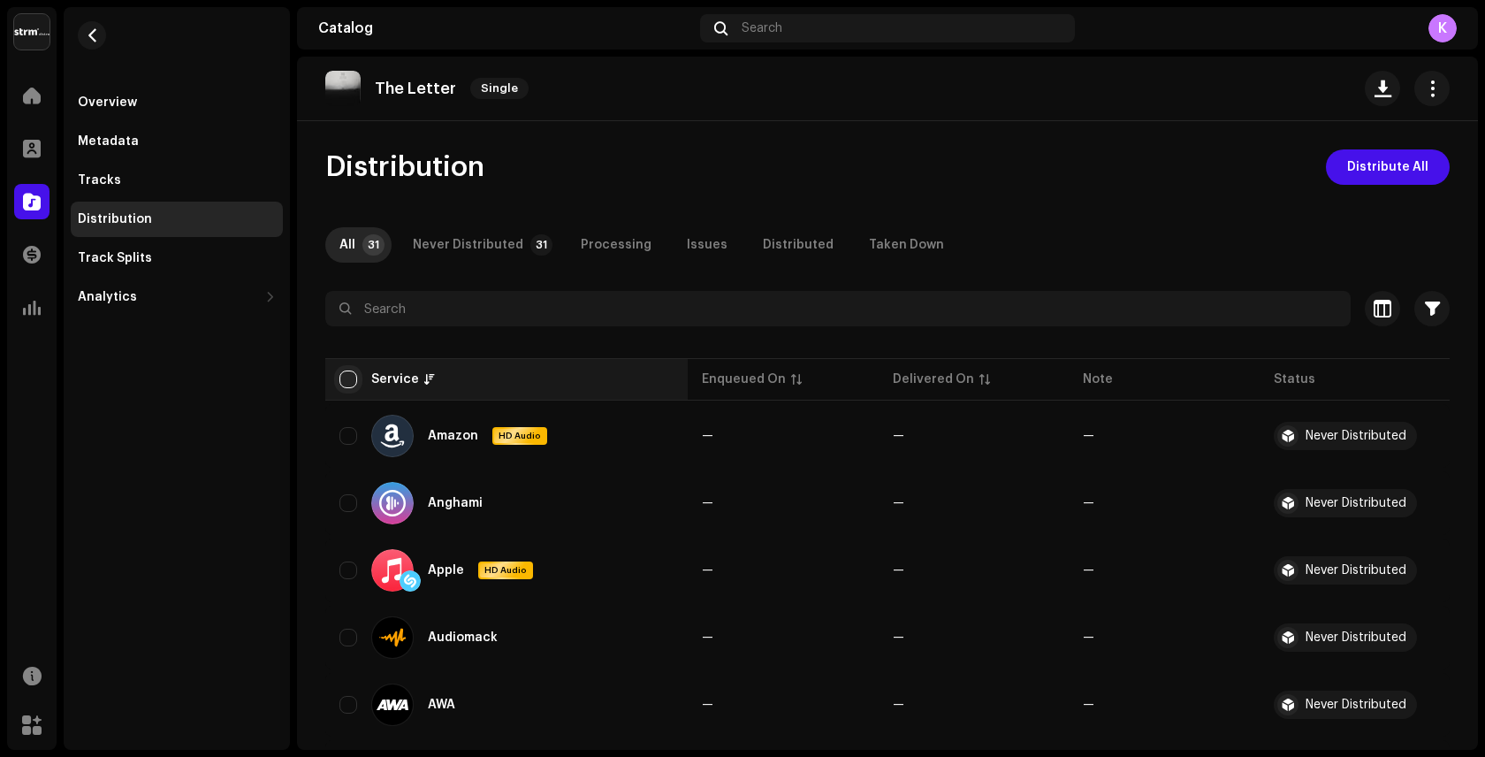
click at [350, 378] on input "checkbox" at bounding box center [348, 379] width 18 height 18
checkbox input "true"
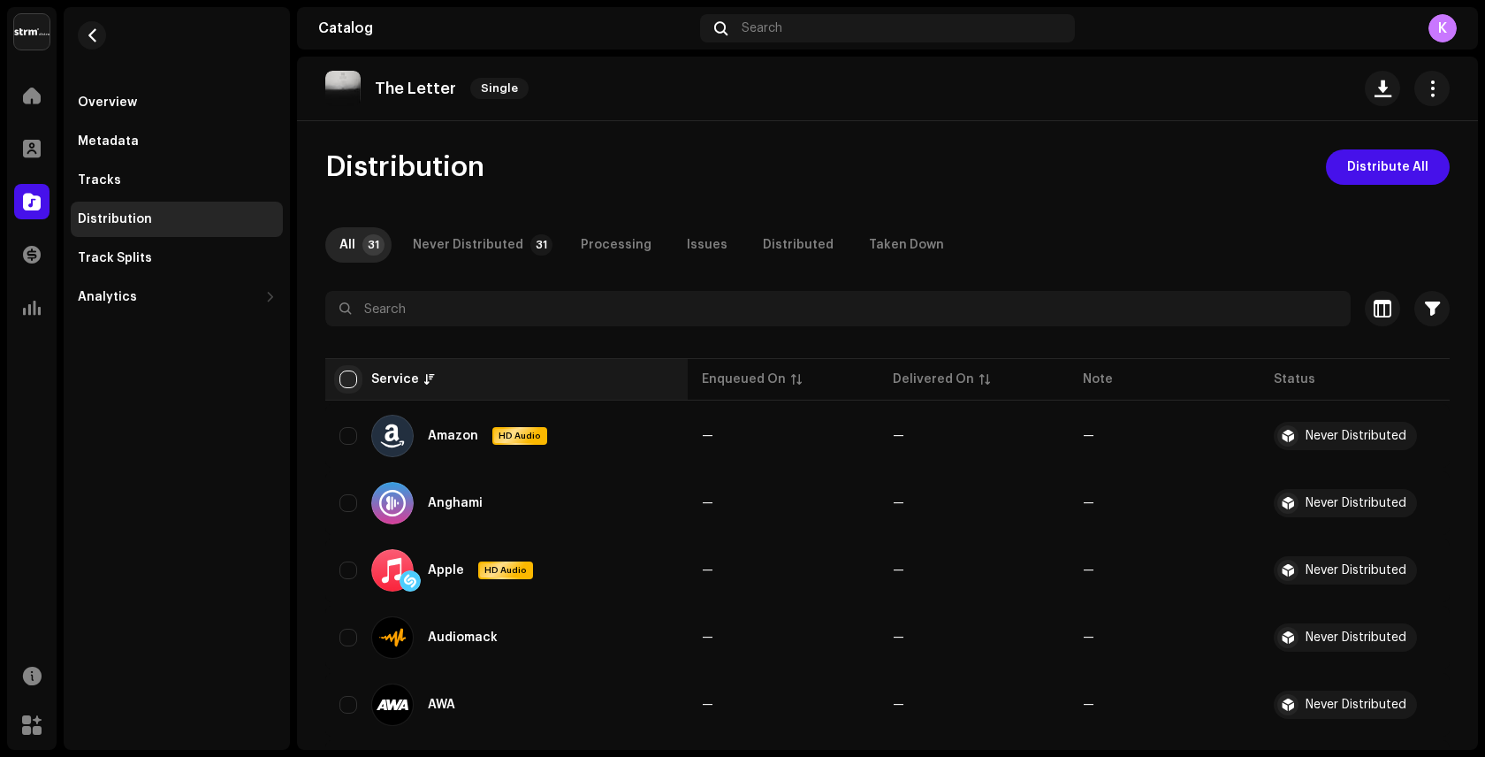
checkbox input "true"
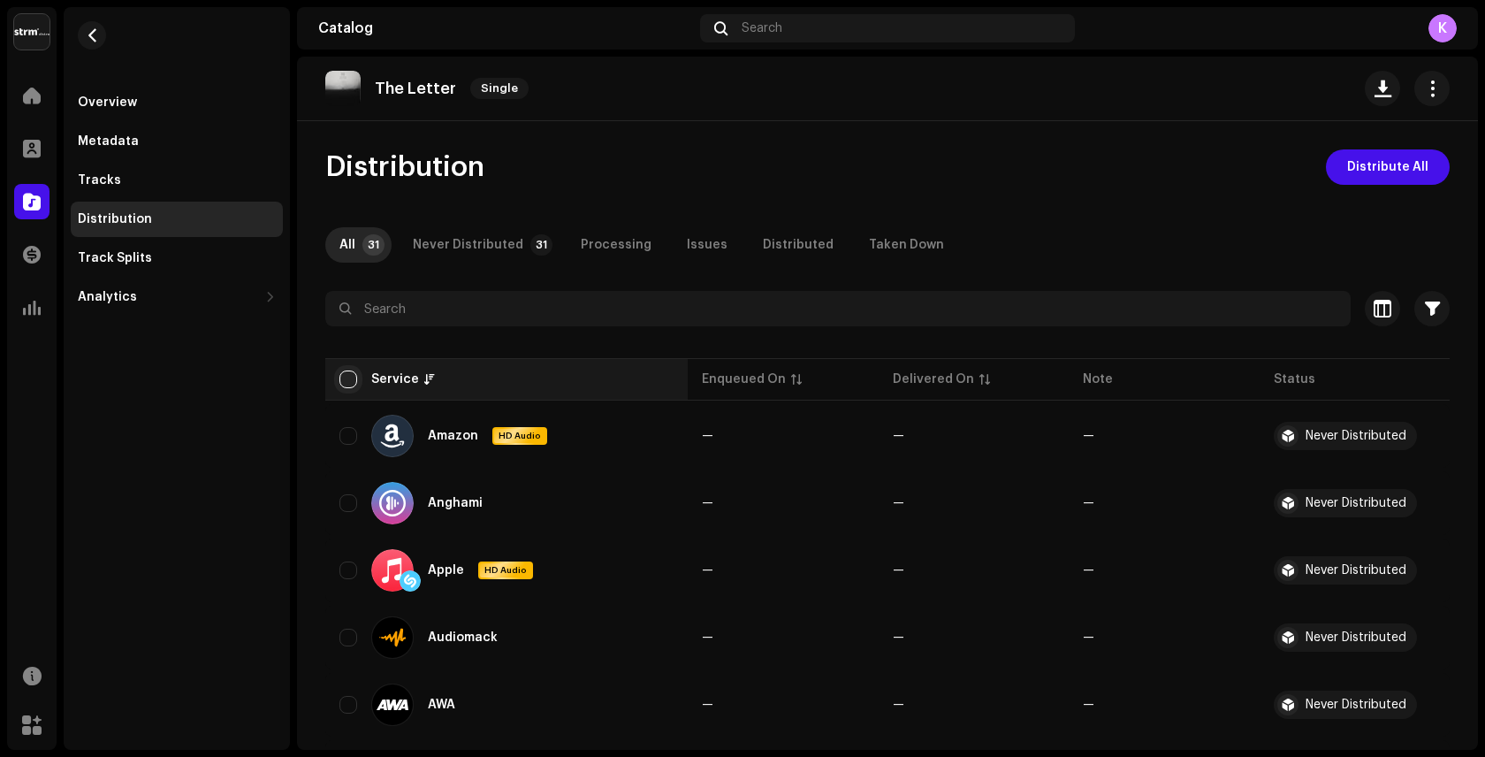
checkbox input "true"
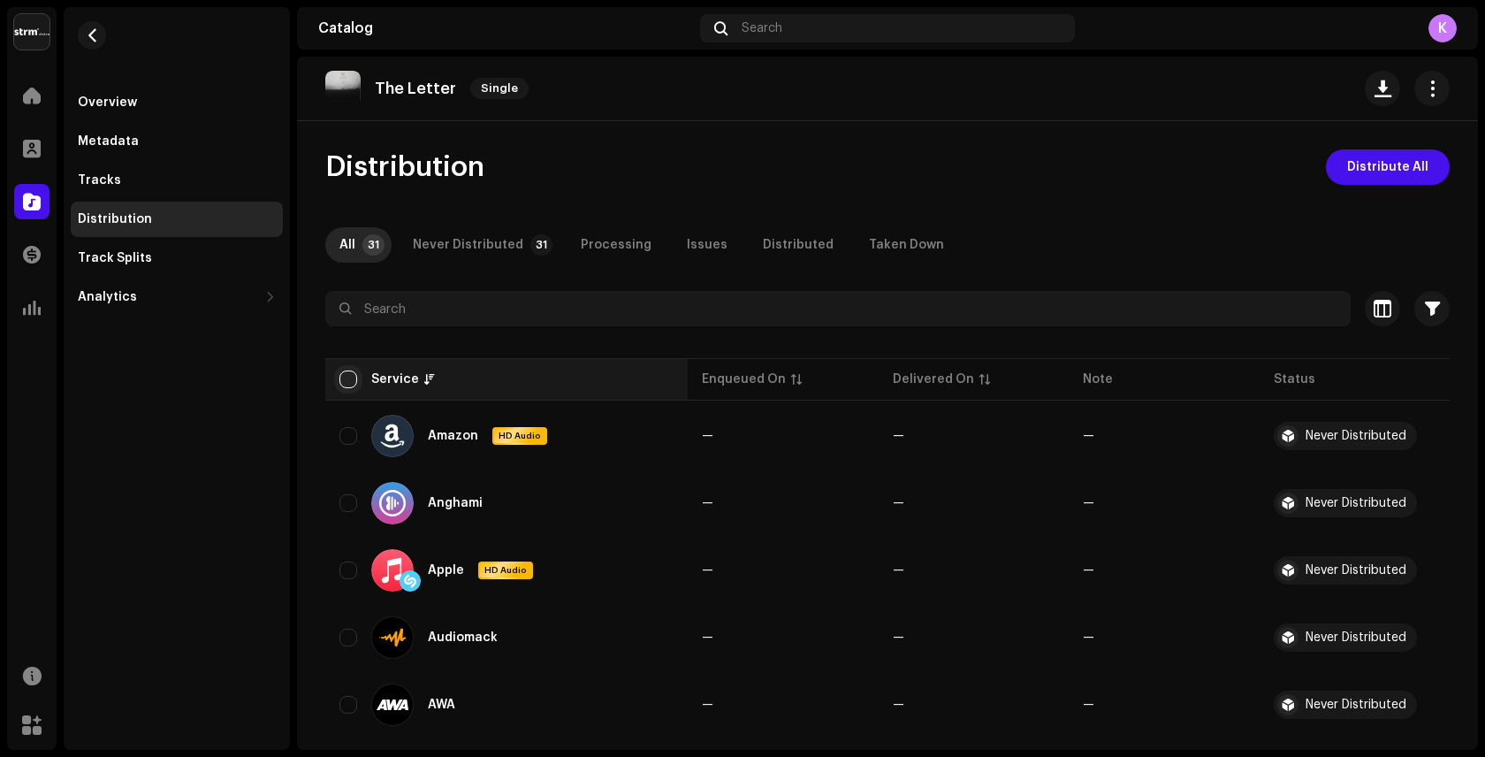
checkbox input "true"
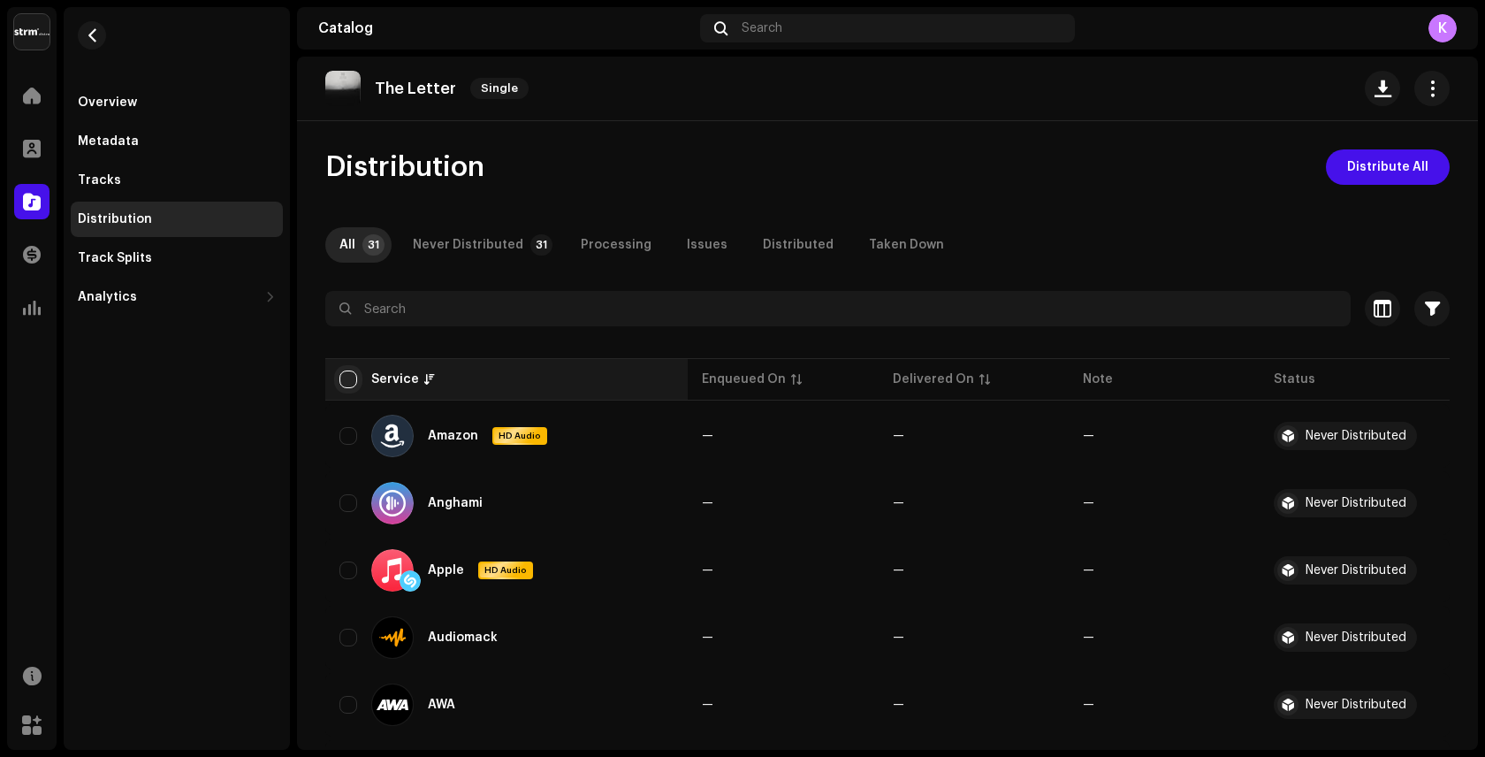
checkbox input "true"
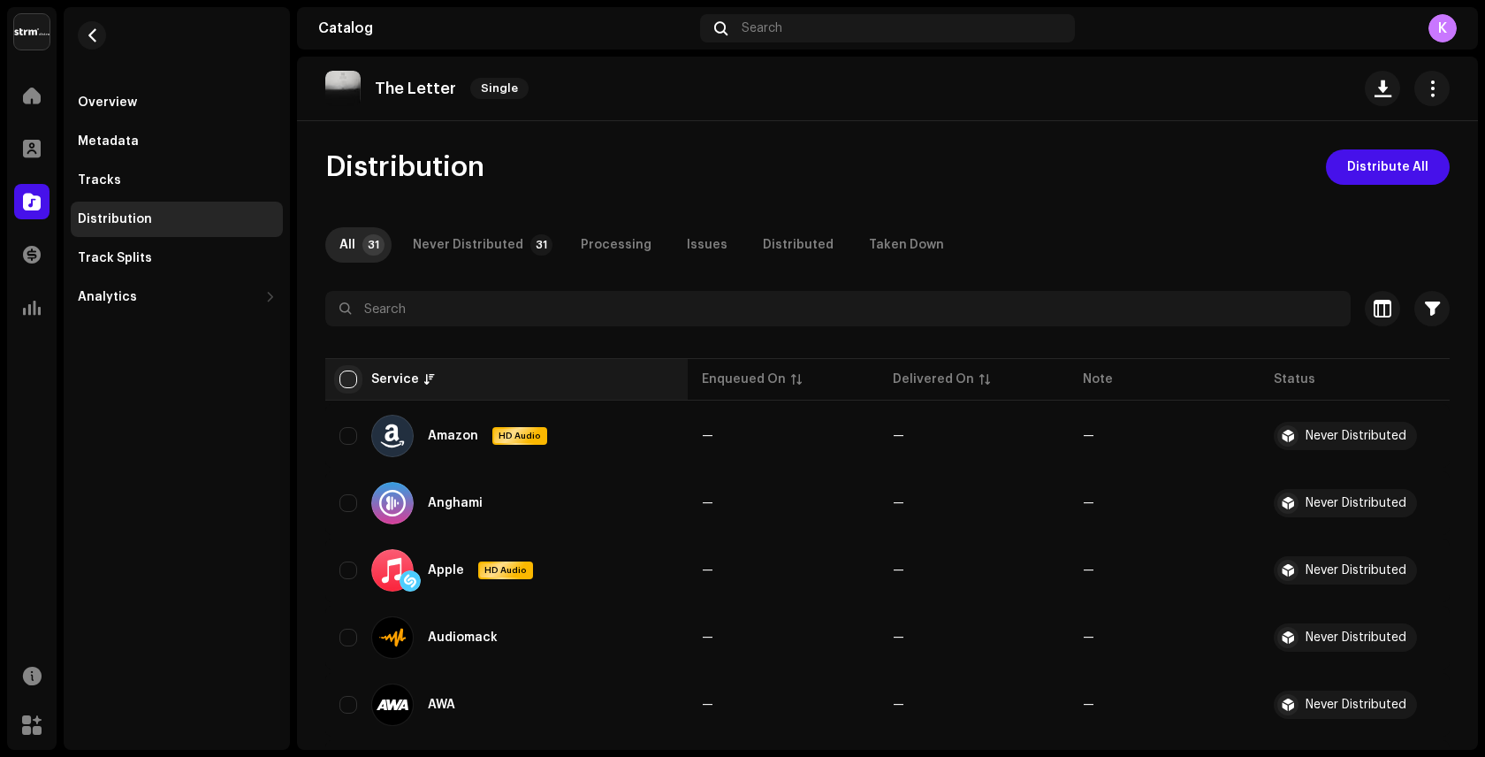
checkbox input "true"
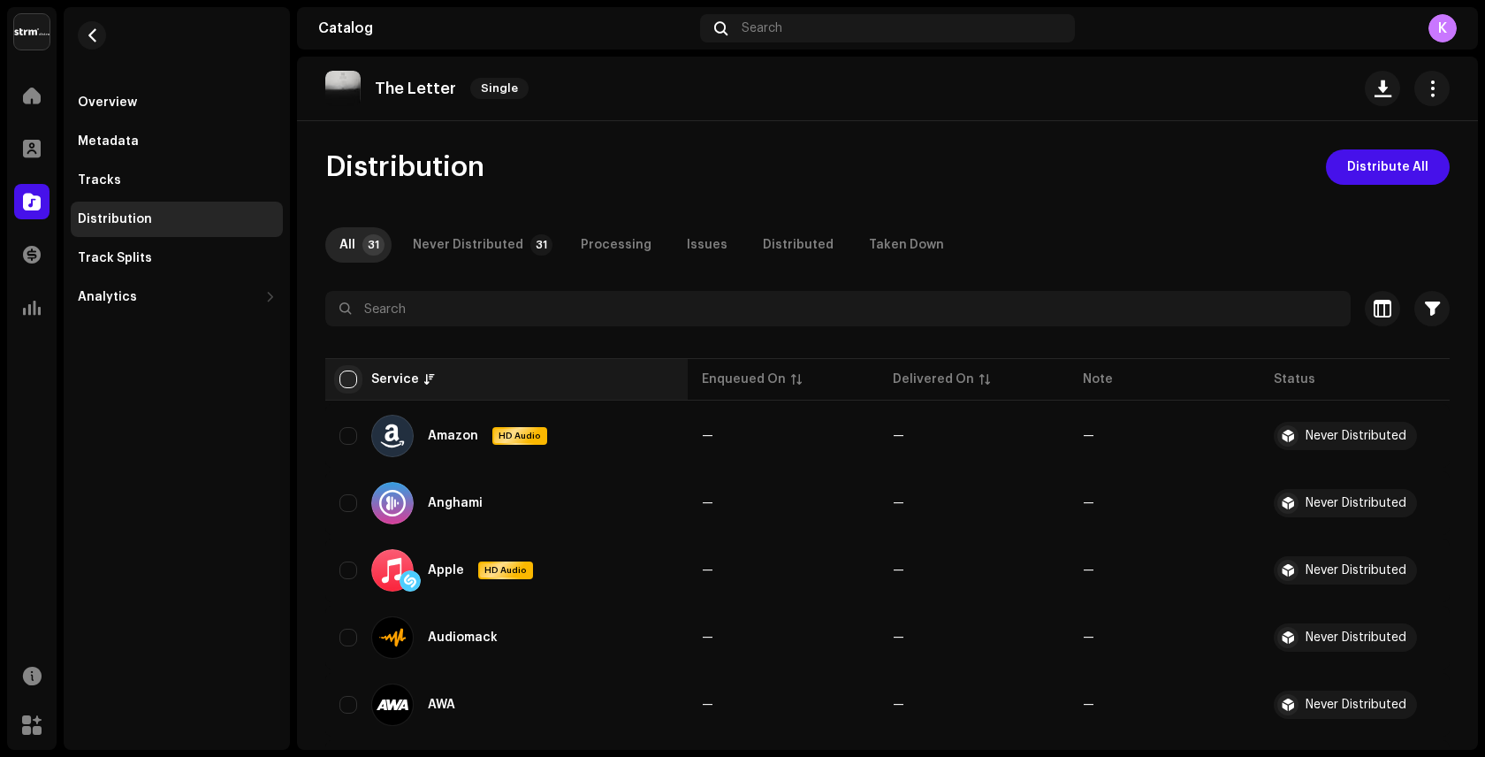
checkbox input "true"
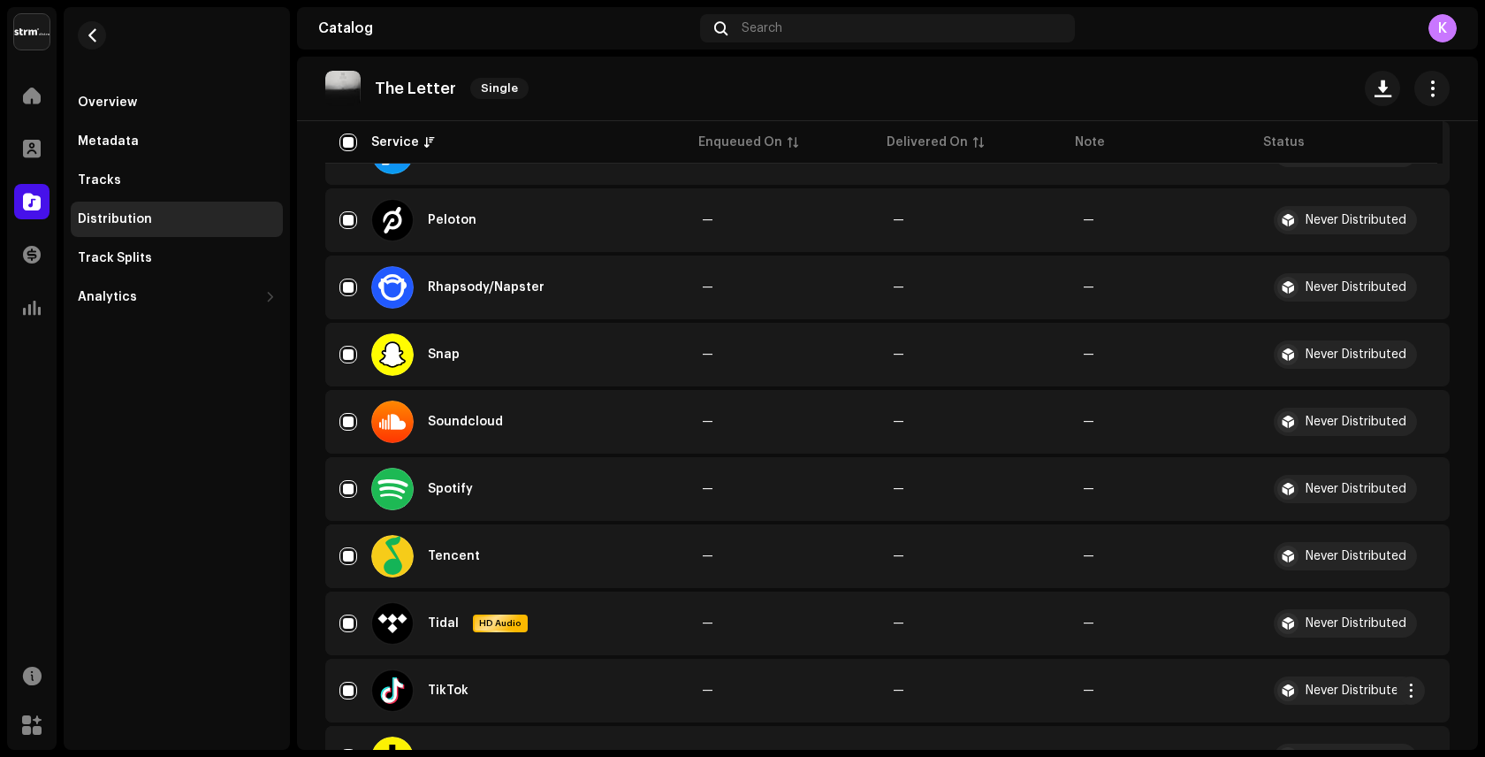
scroll to position [1784, 0]
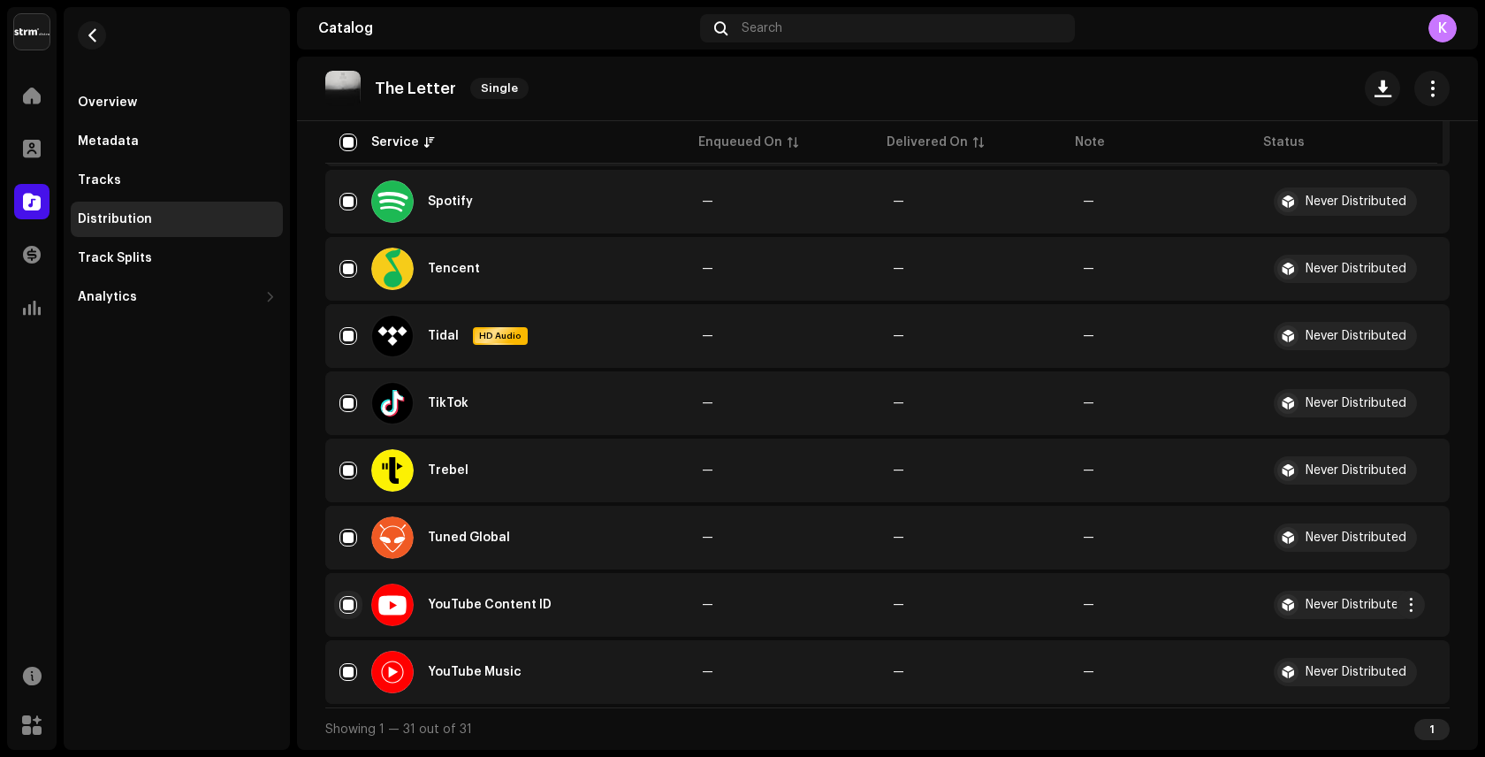
click at [348, 604] on input "Row Selected" at bounding box center [348, 605] width 18 height 18
checkbox input "false"
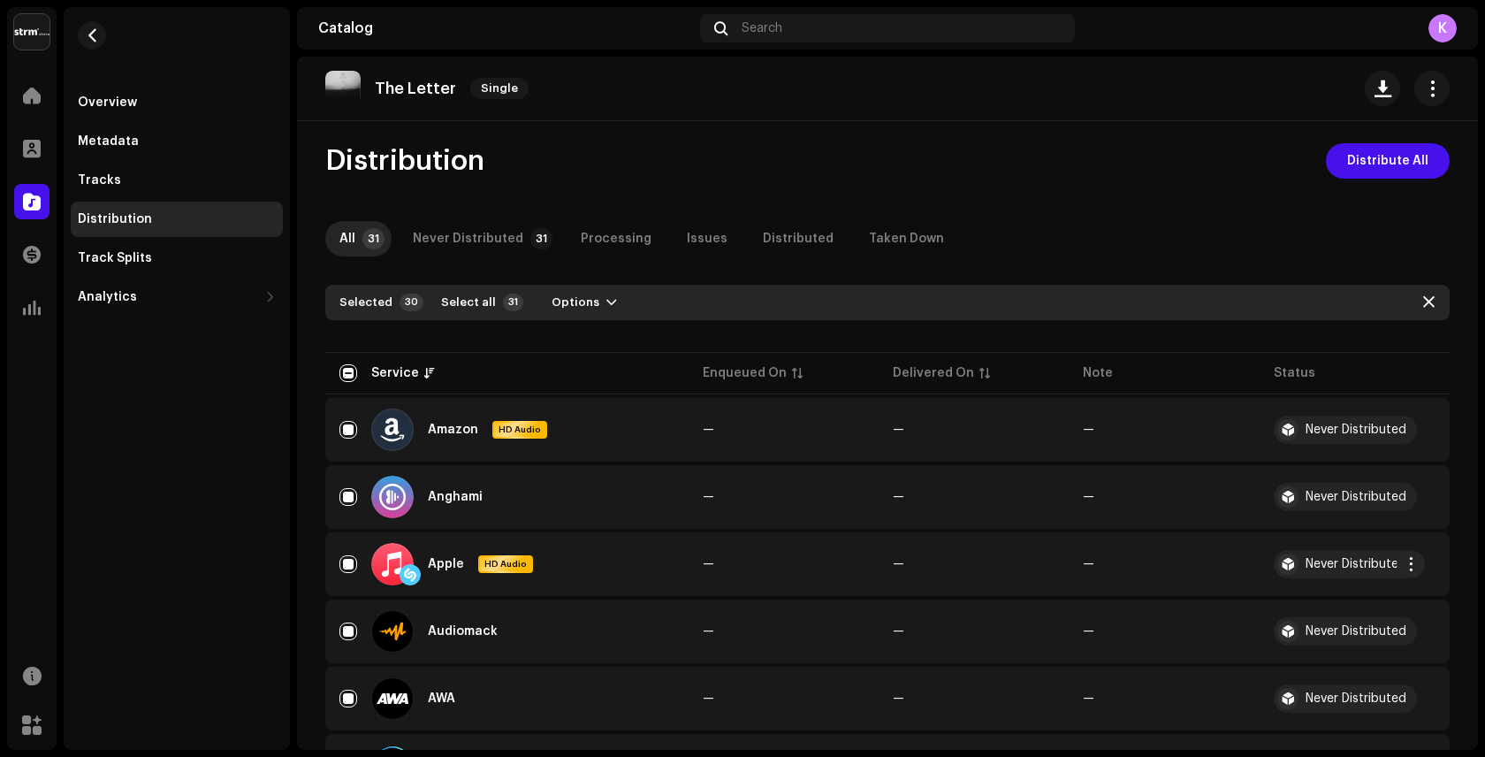
scroll to position [0, 0]
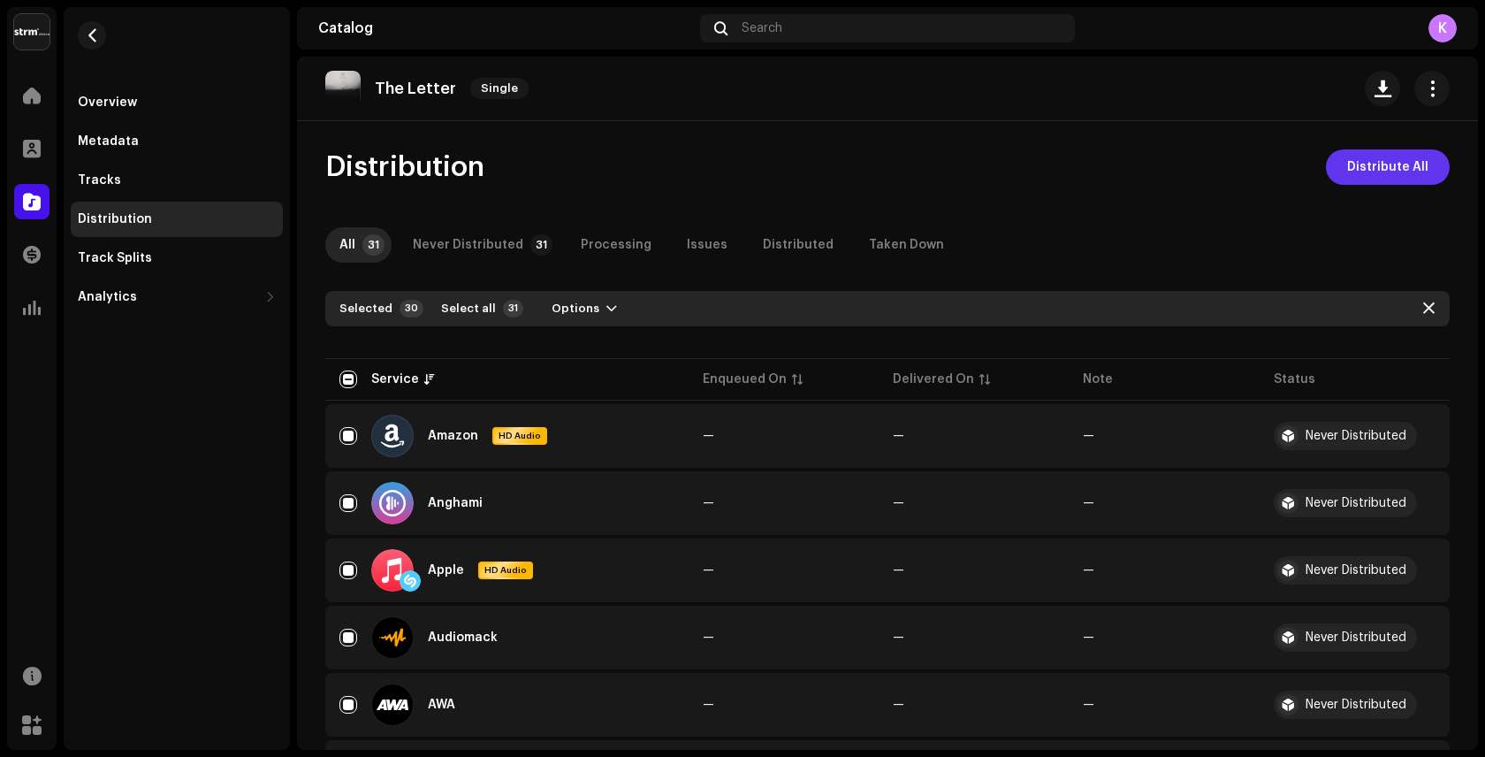
click at [1369, 167] on span "Distribute All" at bounding box center [1387, 166] width 81 height 35
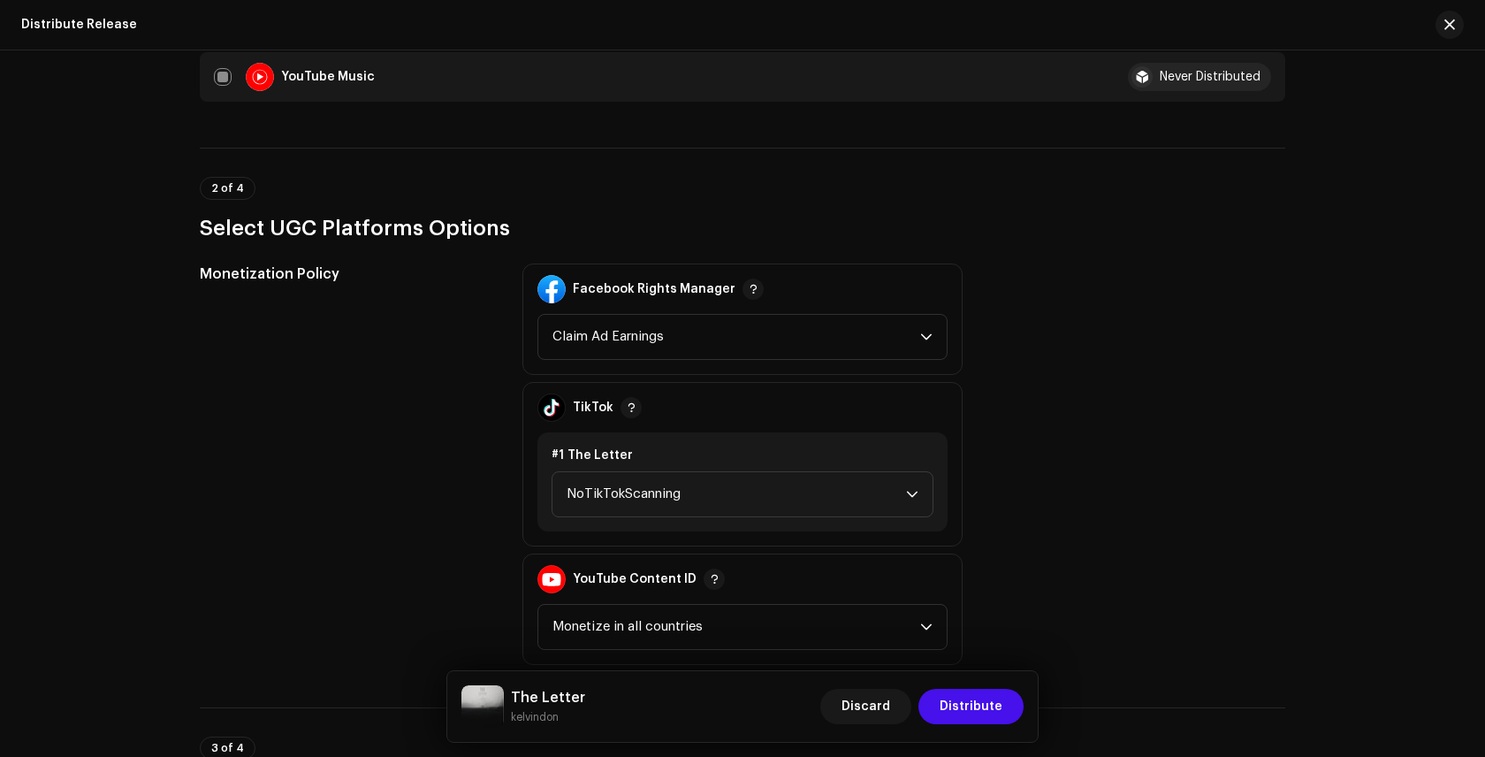
scroll to position [1895, 0]
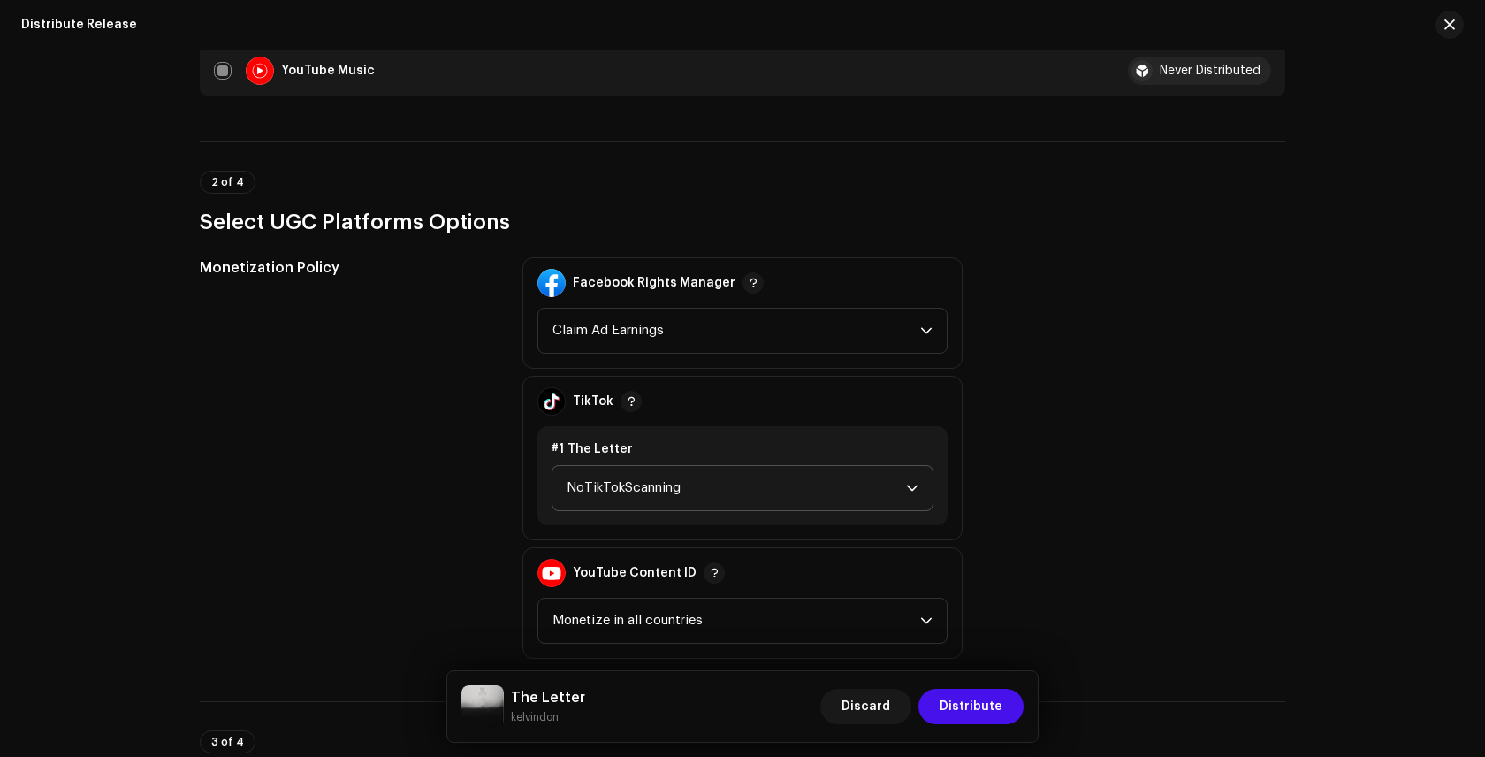
click at [906, 482] on icon "dropdown trigger" at bounding box center [912, 488] width 12 height 12
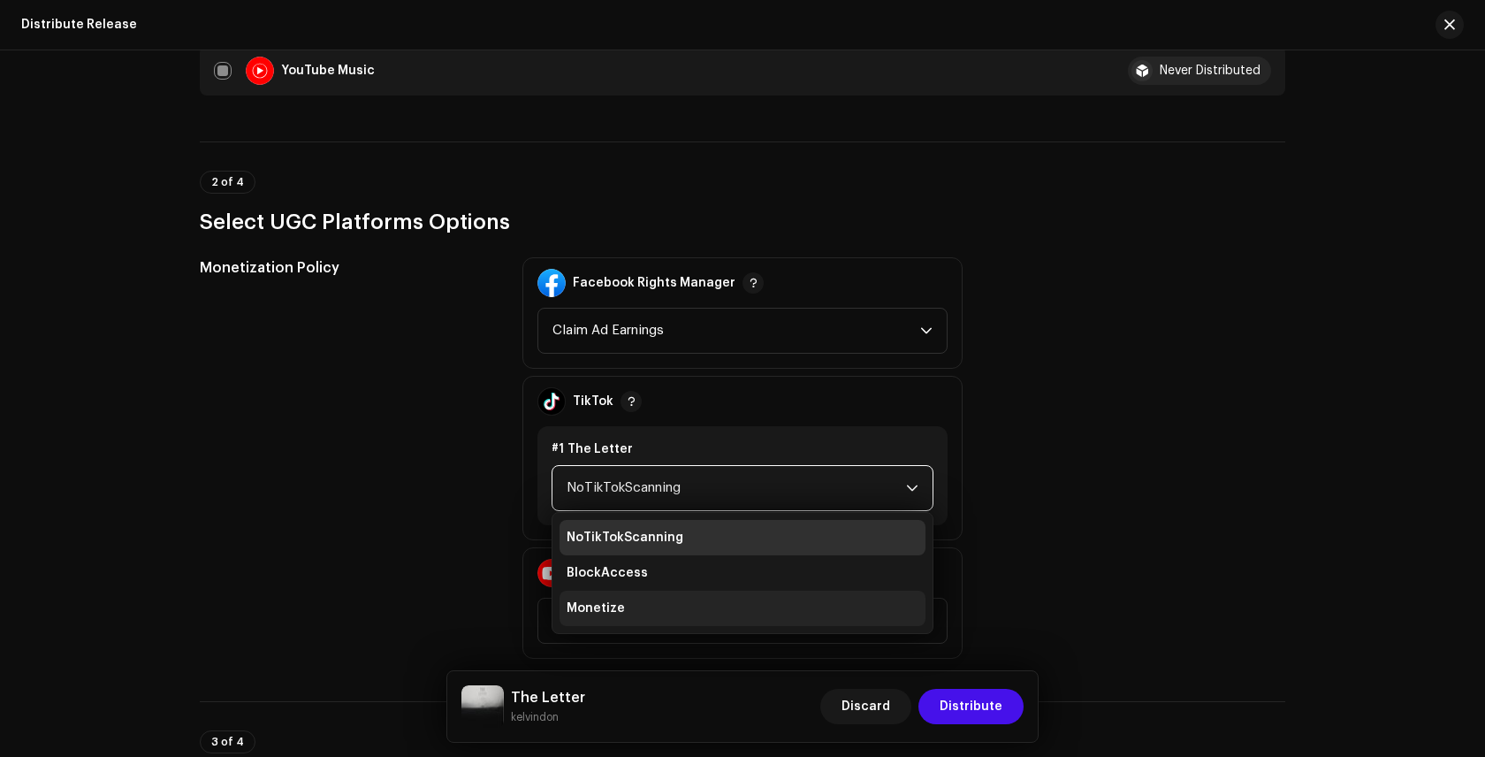
click at [828, 604] on li "Monetize" at bounding box center [743, 608] width 366 height 35
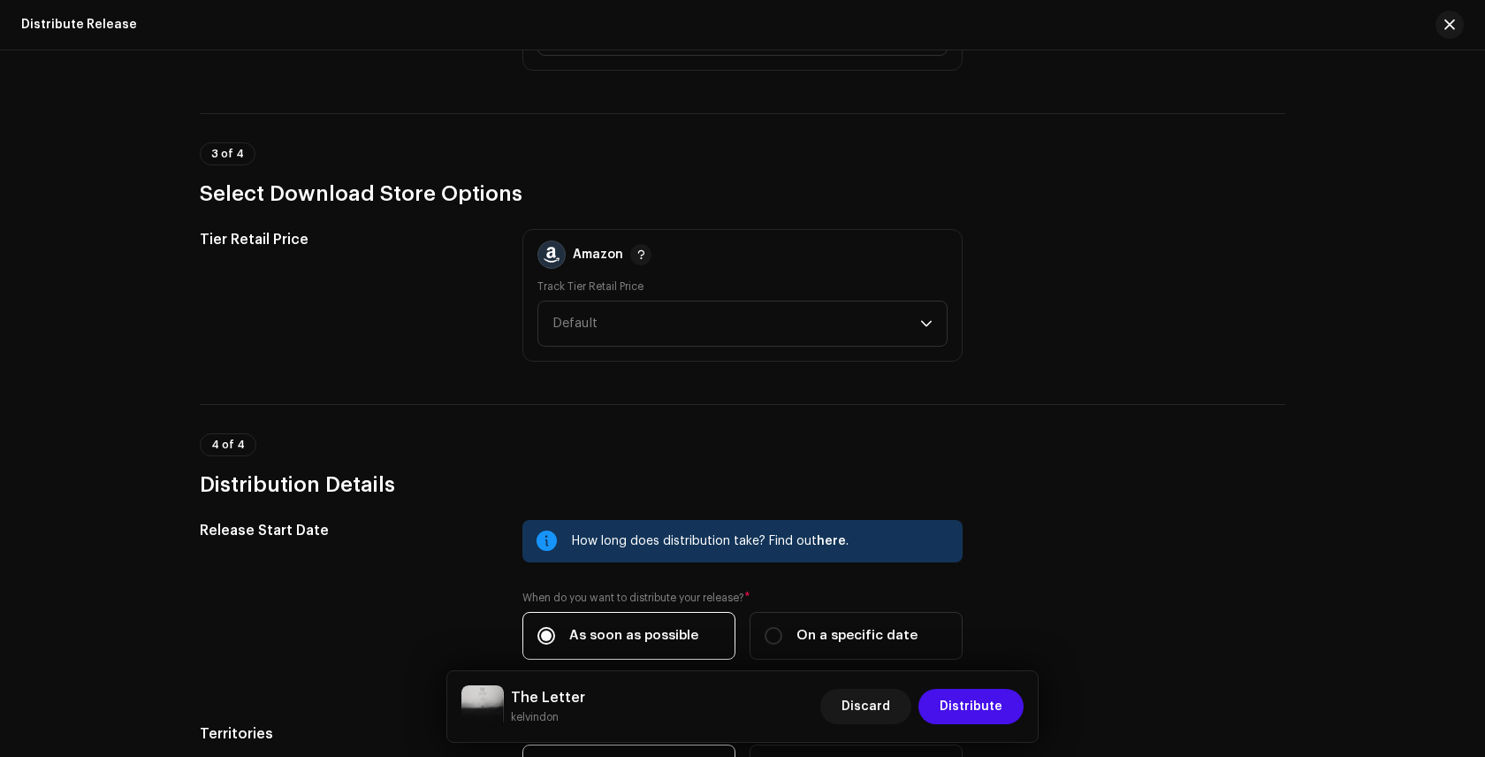
scroll to position [2538, 0]
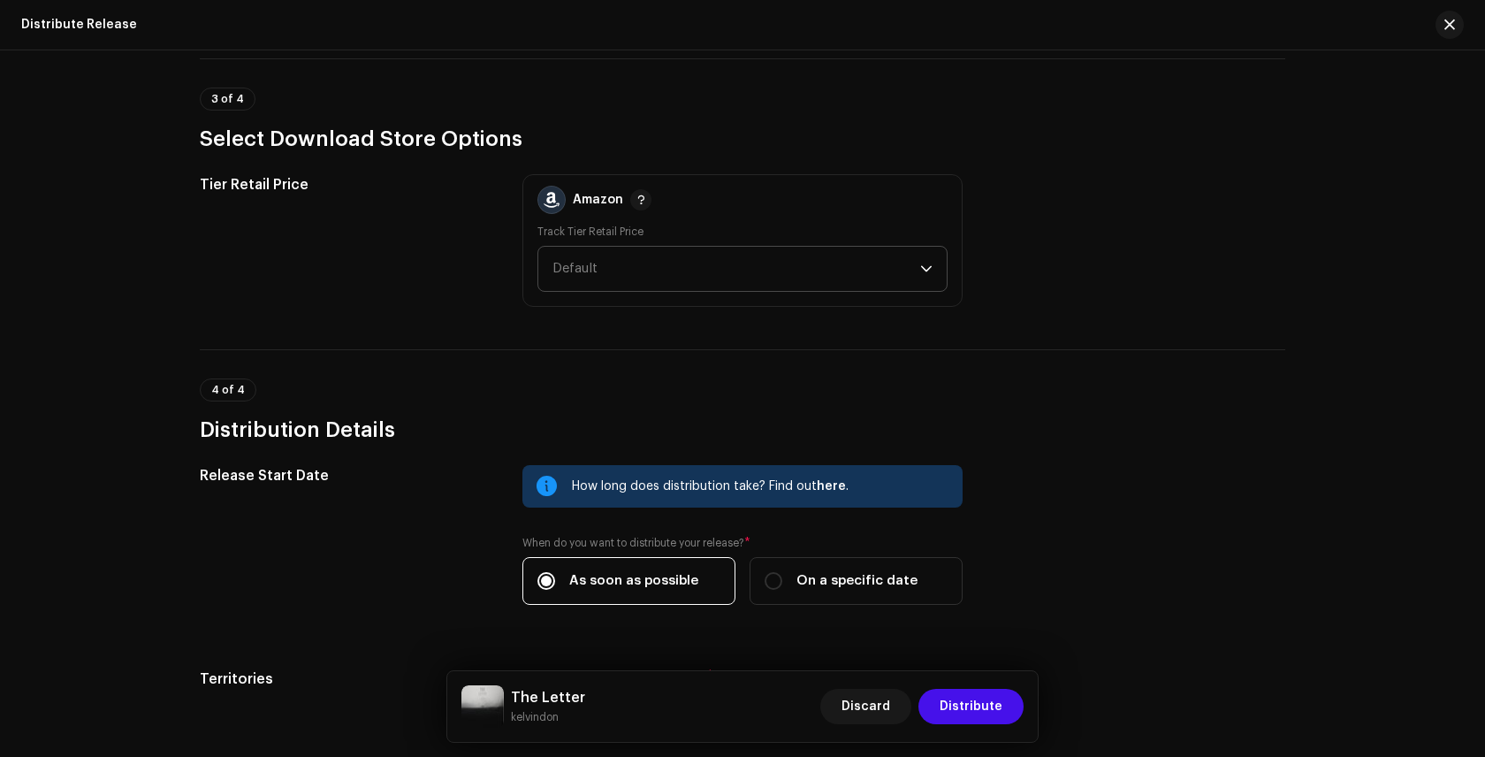
click at [927, 263] on icon "dropdown trigger" at bounding box center [926, 269] width 12 height 12
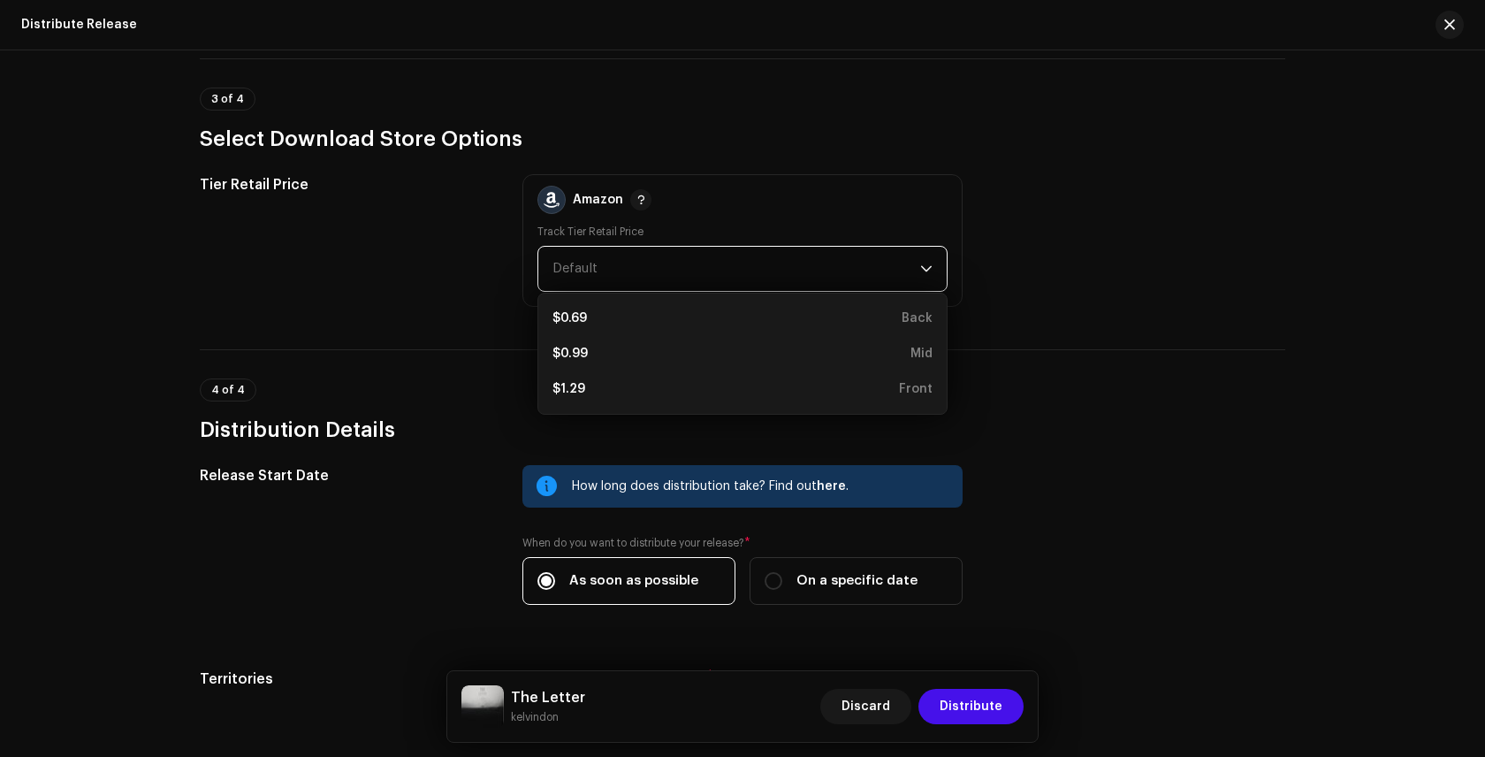
click at [927, 263] on icon "dropdown trigger" at bounding box center [926, 269] width 12 height 12
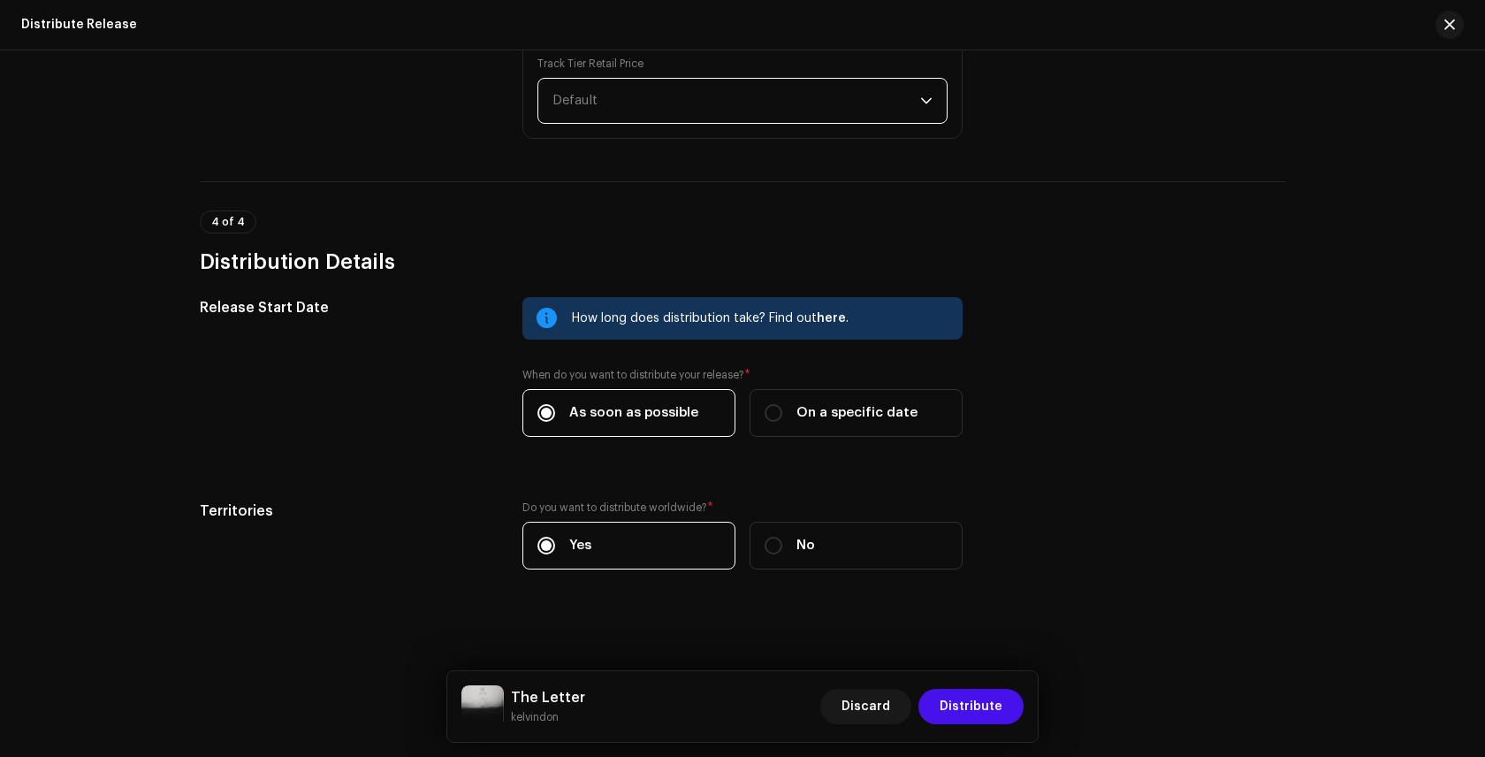
scroll to position [2710, 0]
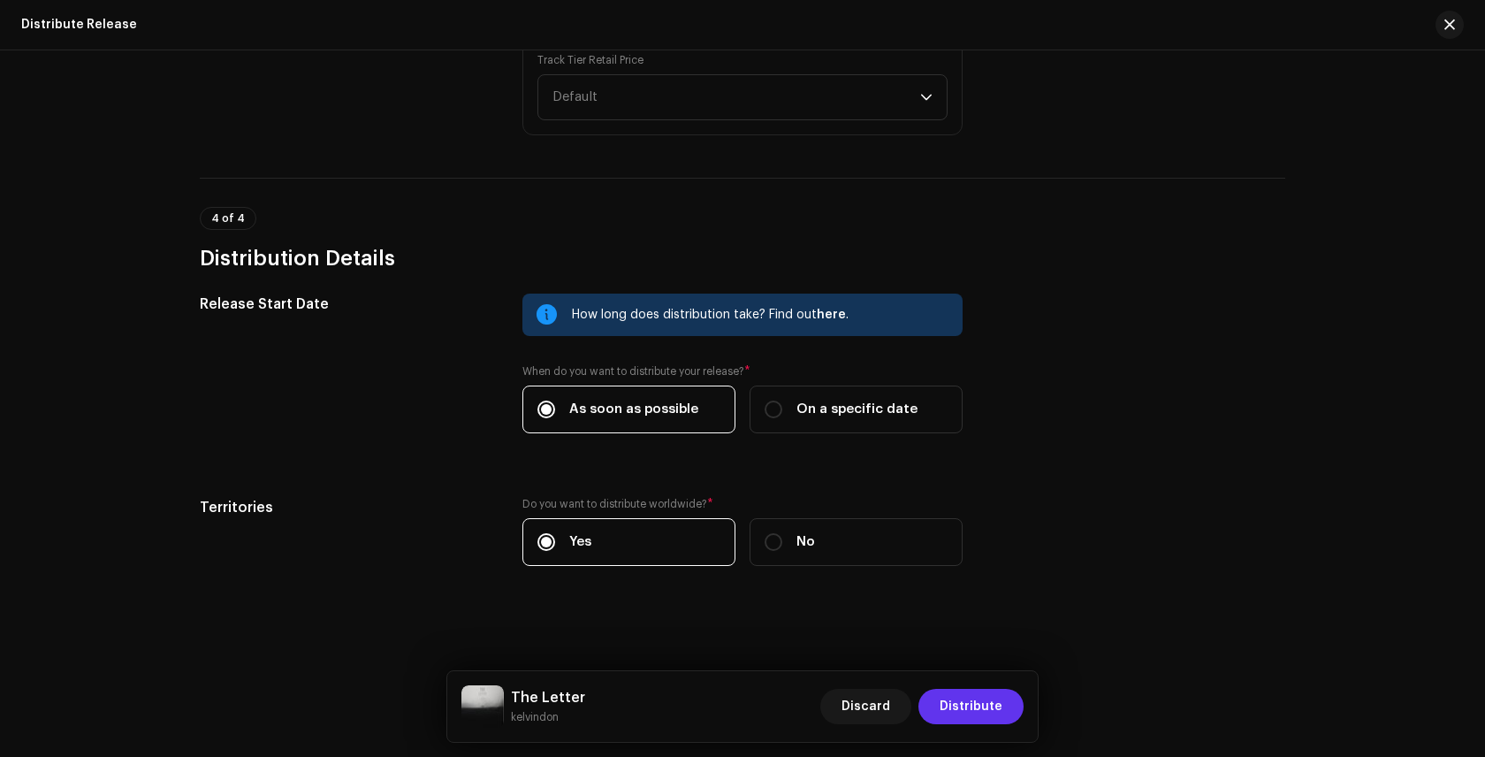
click at [968, 706] on span "Distribute" at bounding box center [971, 706] width 63 height 35
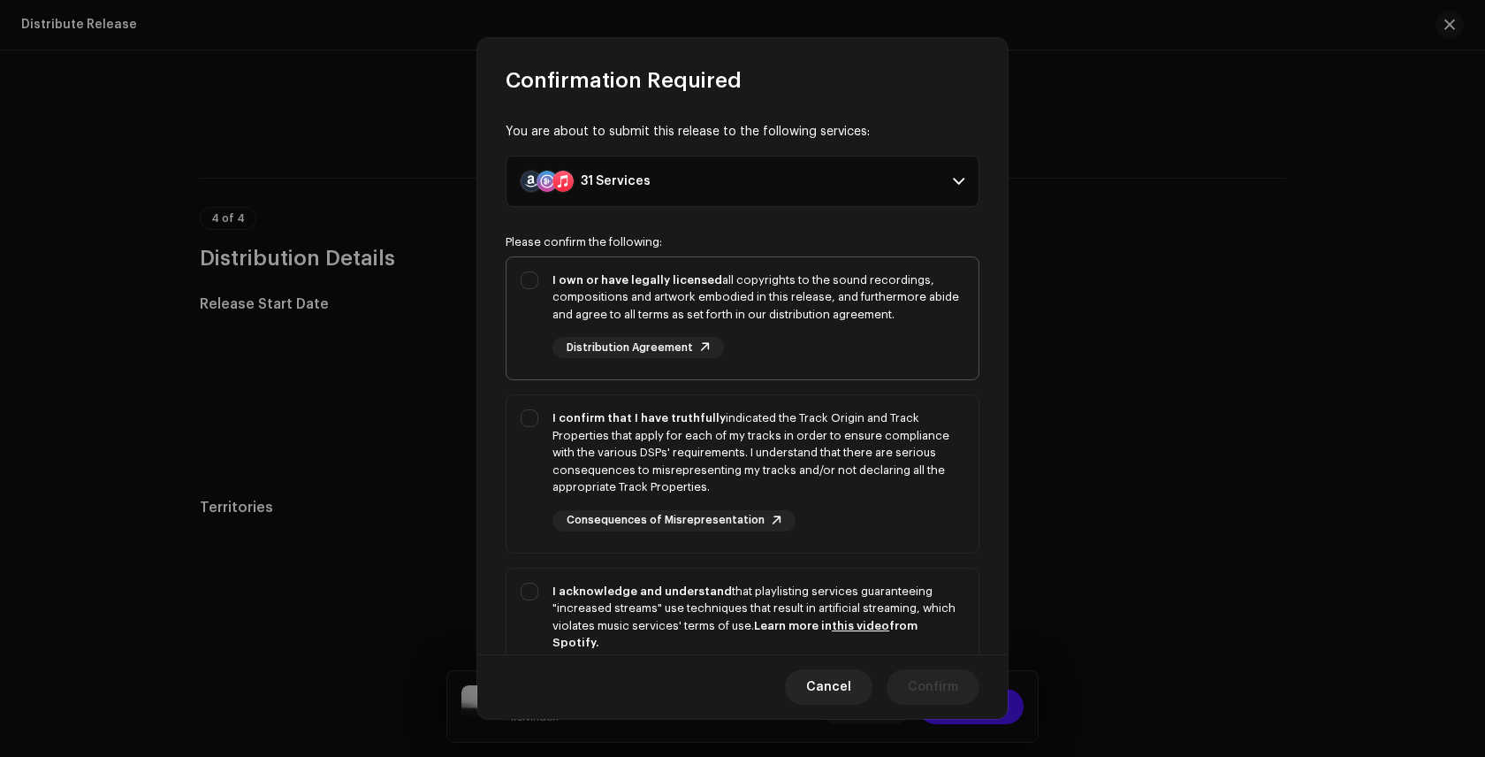
click at [539, 286] on div "I own or have legally licensed all copyrights to the sound recordings, composit…" at bounding box center [743, 315] width 472 height 116
checkbox input "true"
click at [537, 423] on div "I confirm that I have truthfully indicated the Track Origin and Track Propertie…" at bounding box center [743, 470] width 472 height 150
checkbox input "true"
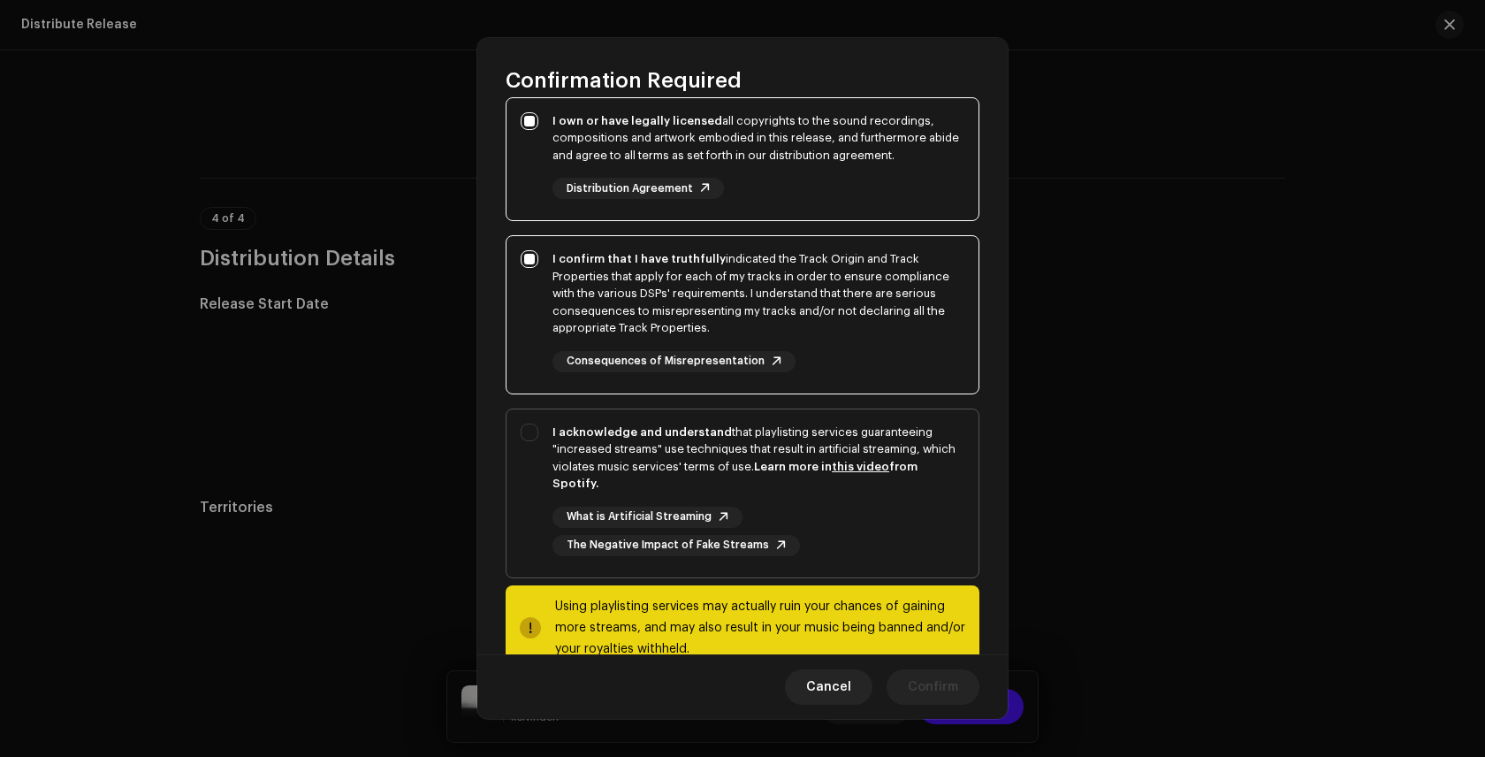
scroll to position [203, 0]
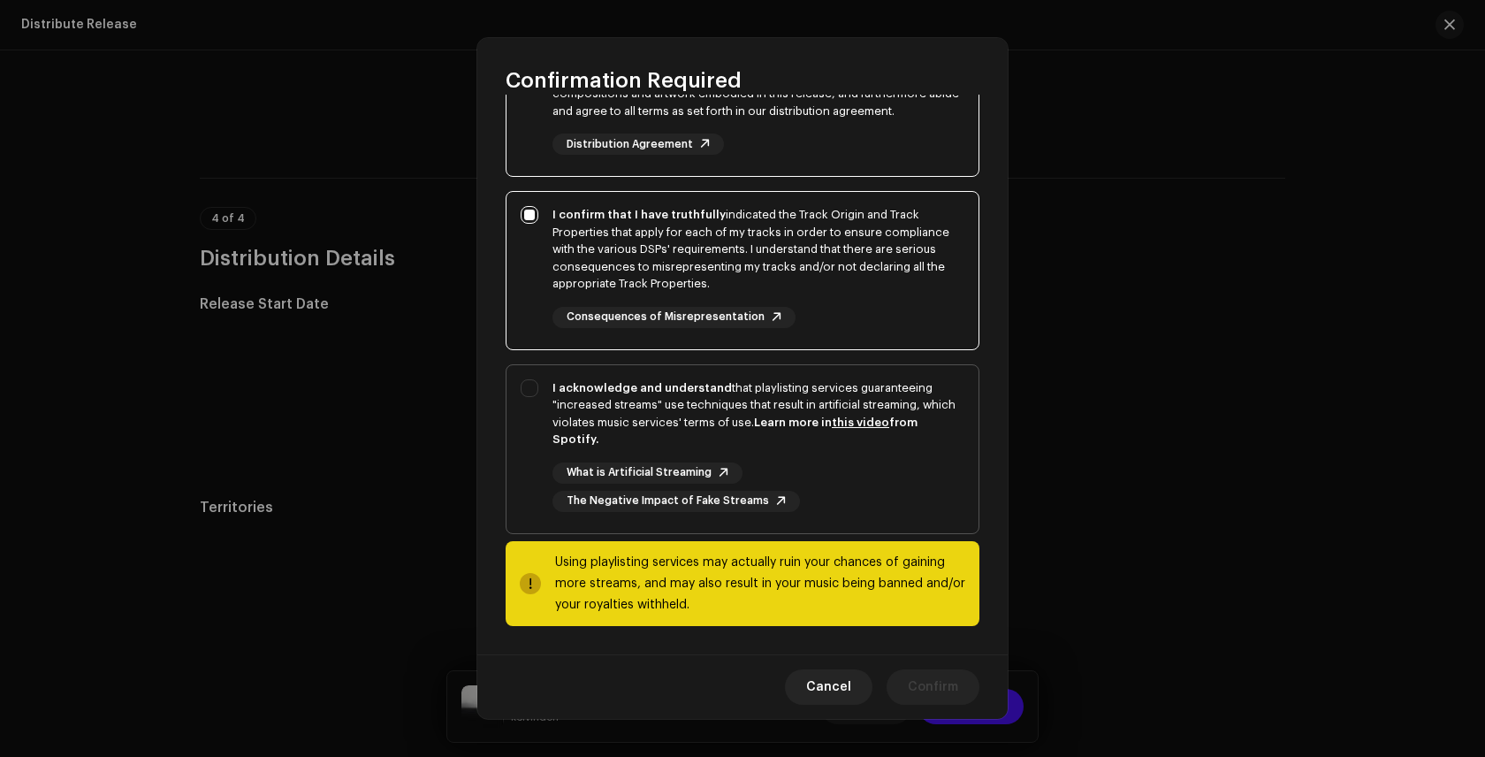
click at [530, 388] on div "I acknowledge and understand that playlisting services guaranteeing "increased …" at bounding box center [743, 445] width 472 height 161
checkbox input "true"
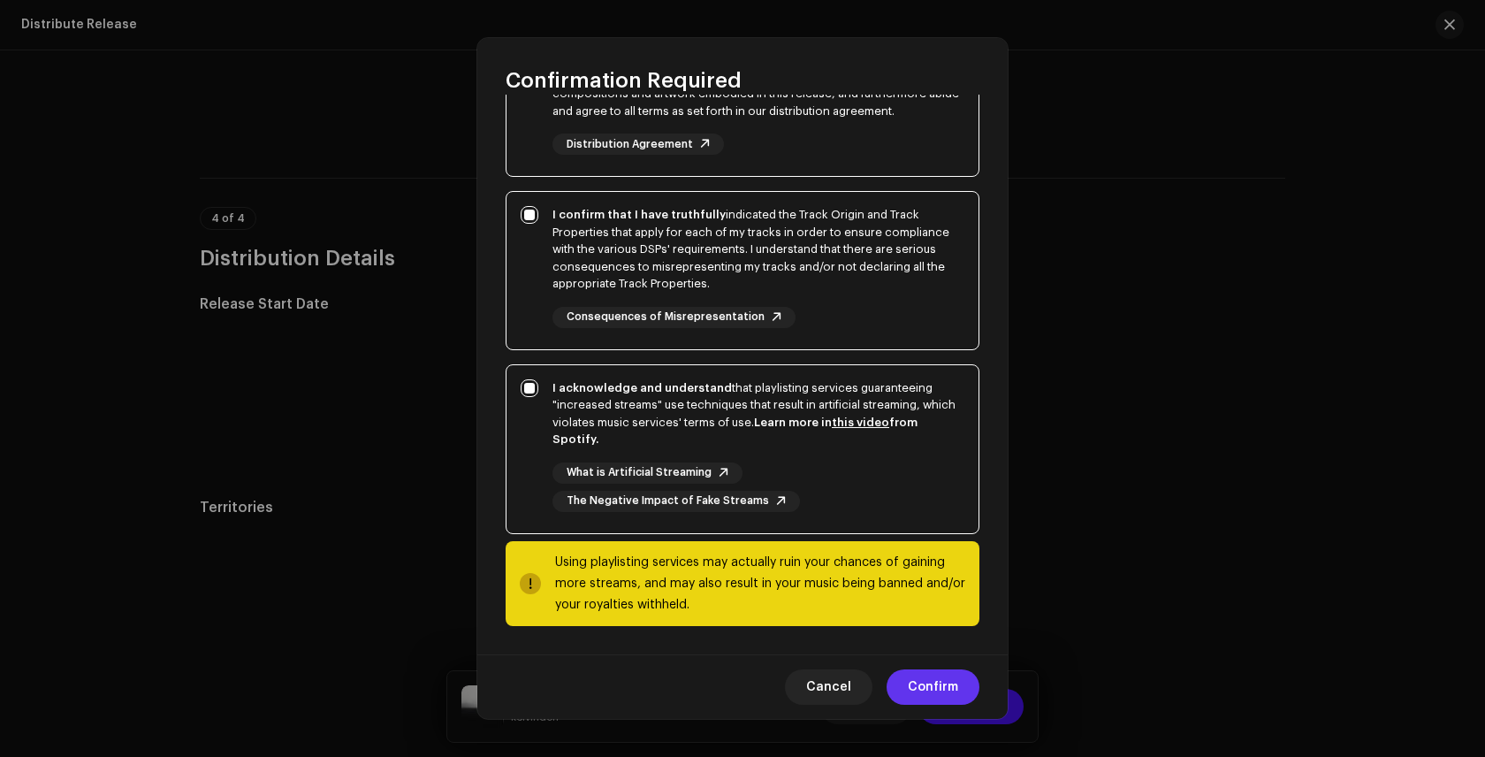
click at [926, 687] on span "Confirm" at bounding box center [933, 686] width 50 height 35
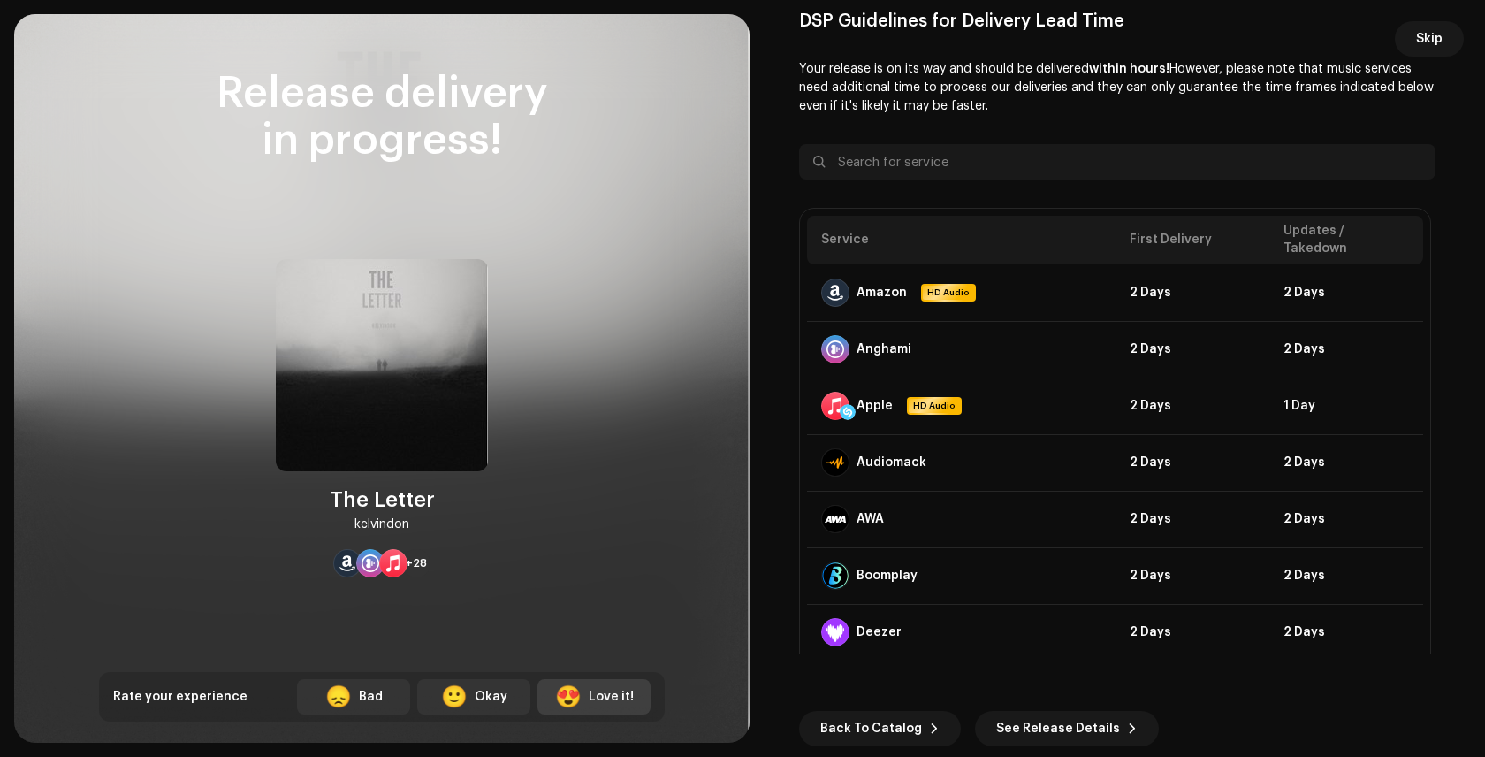
click at [614, 701] on div "Love it!" at bounding box center [611, 697] width 45 height 19
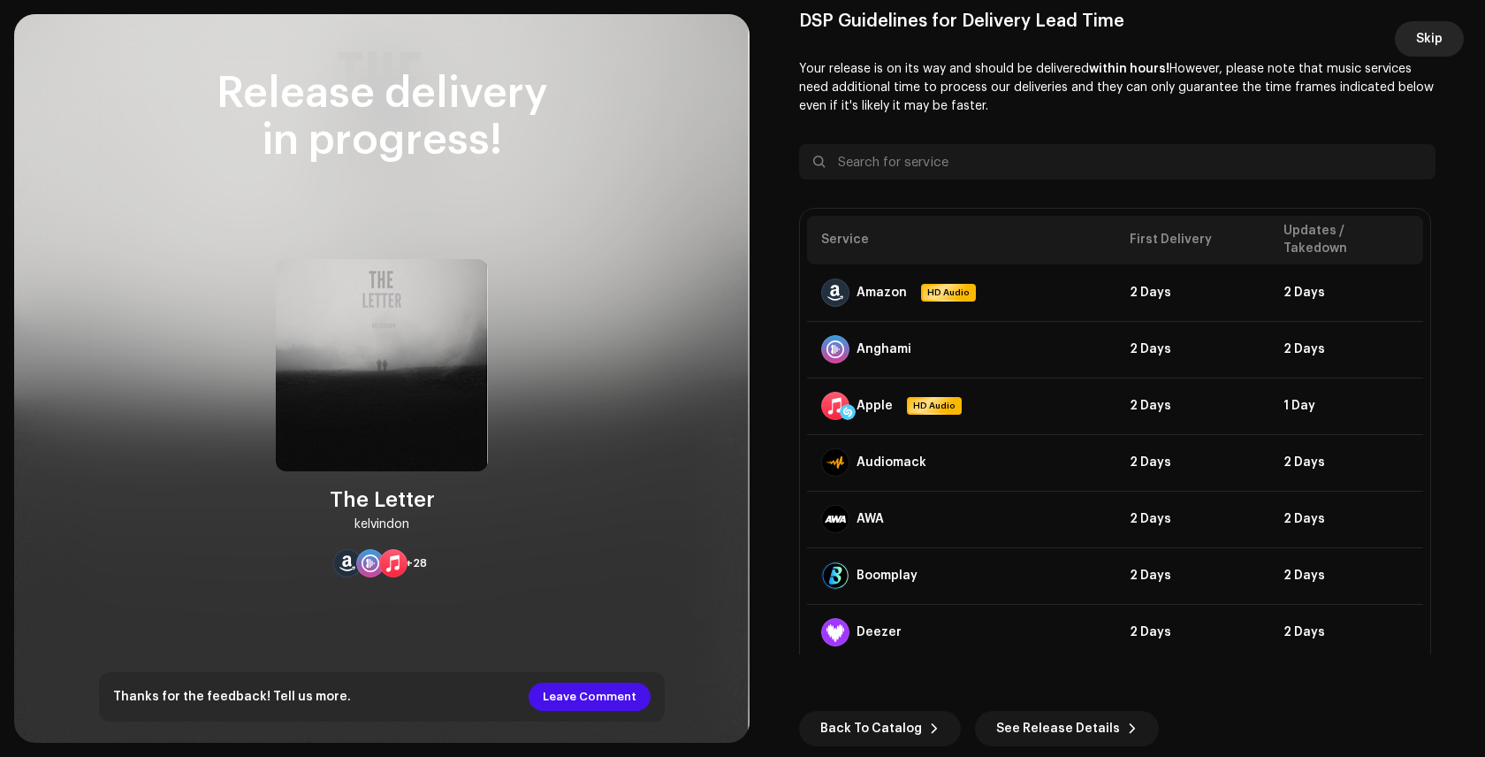
click at [1435, 41] on span "Skip" at bounding box center [1429, 38] width 27 height 35
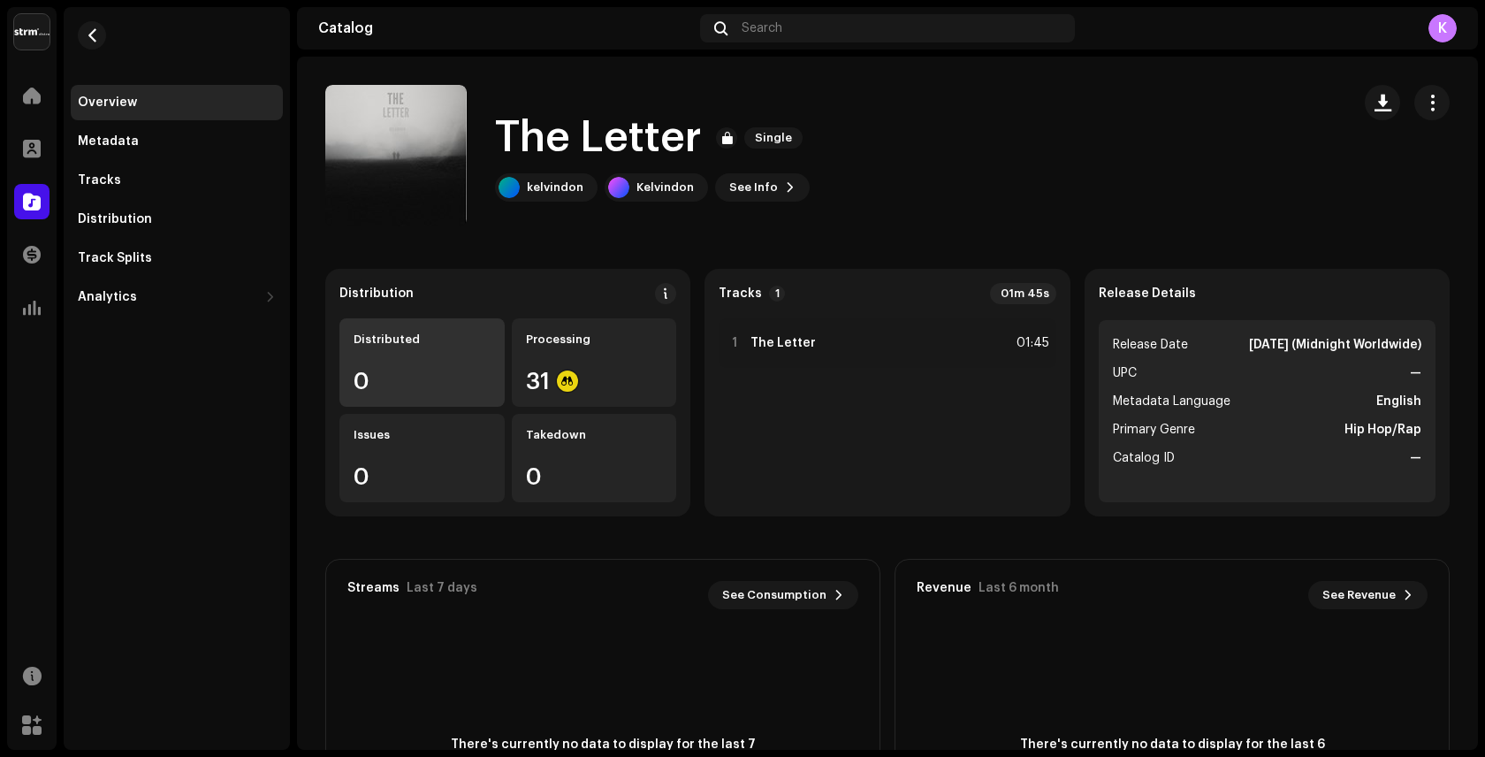
click at [402, 362] on div "Distributed 0" at bounding box center [421, 362] width 165 height 88
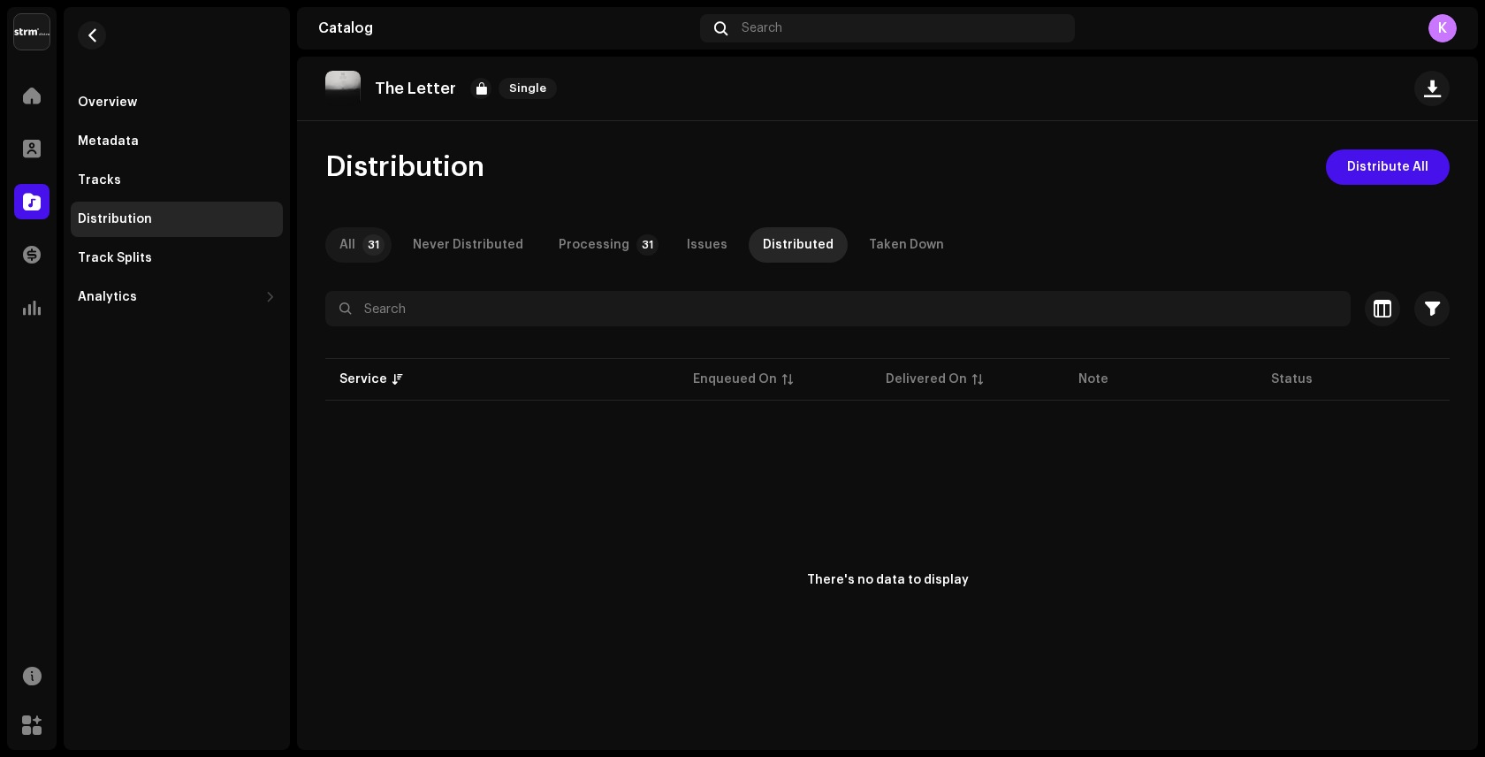
click at [367, 244] on p-badge "31" at bounding box center [373, 244] width 22 height 21
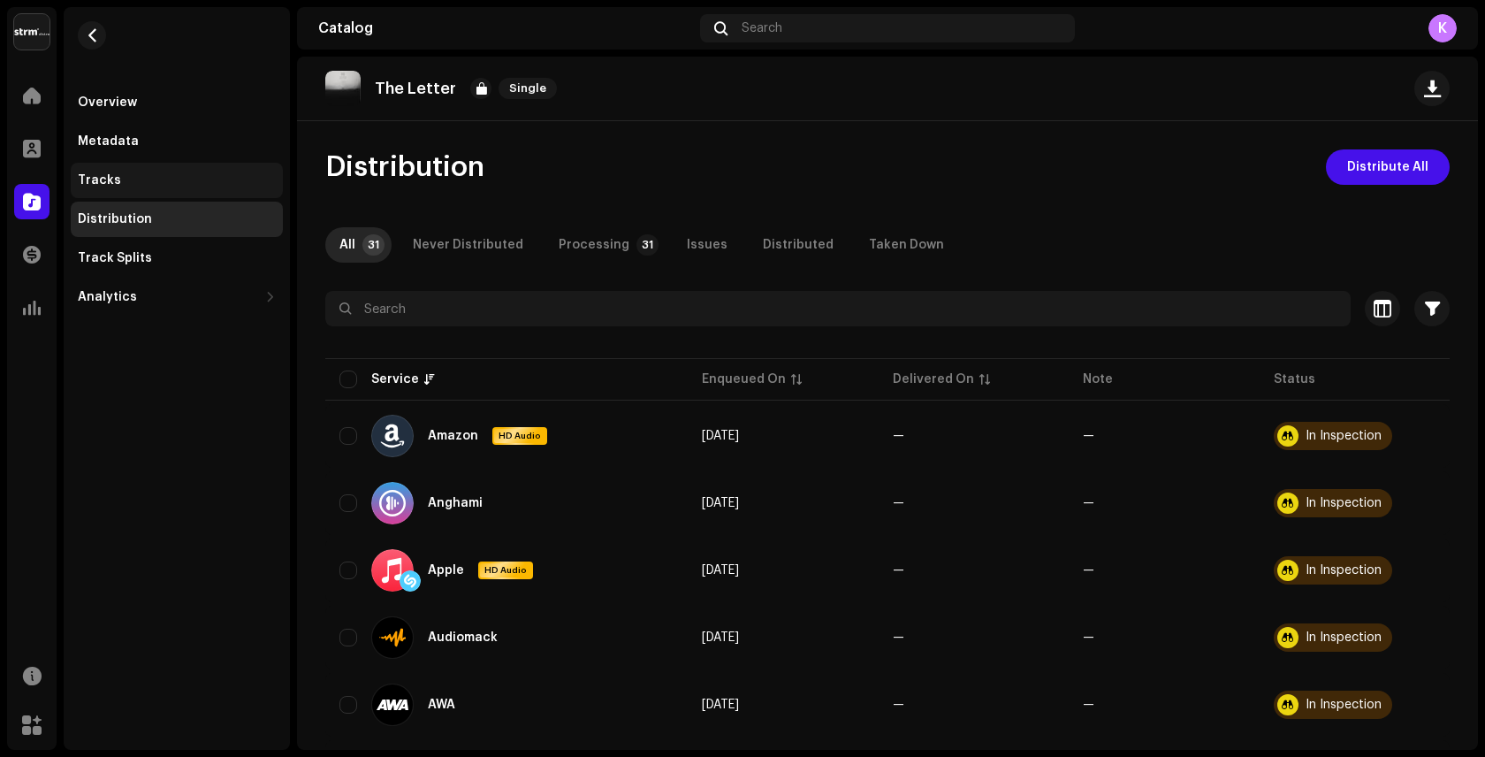
click at [130, 183] on div "Tracks" at bounding box center [177, 180] width 198 height 14
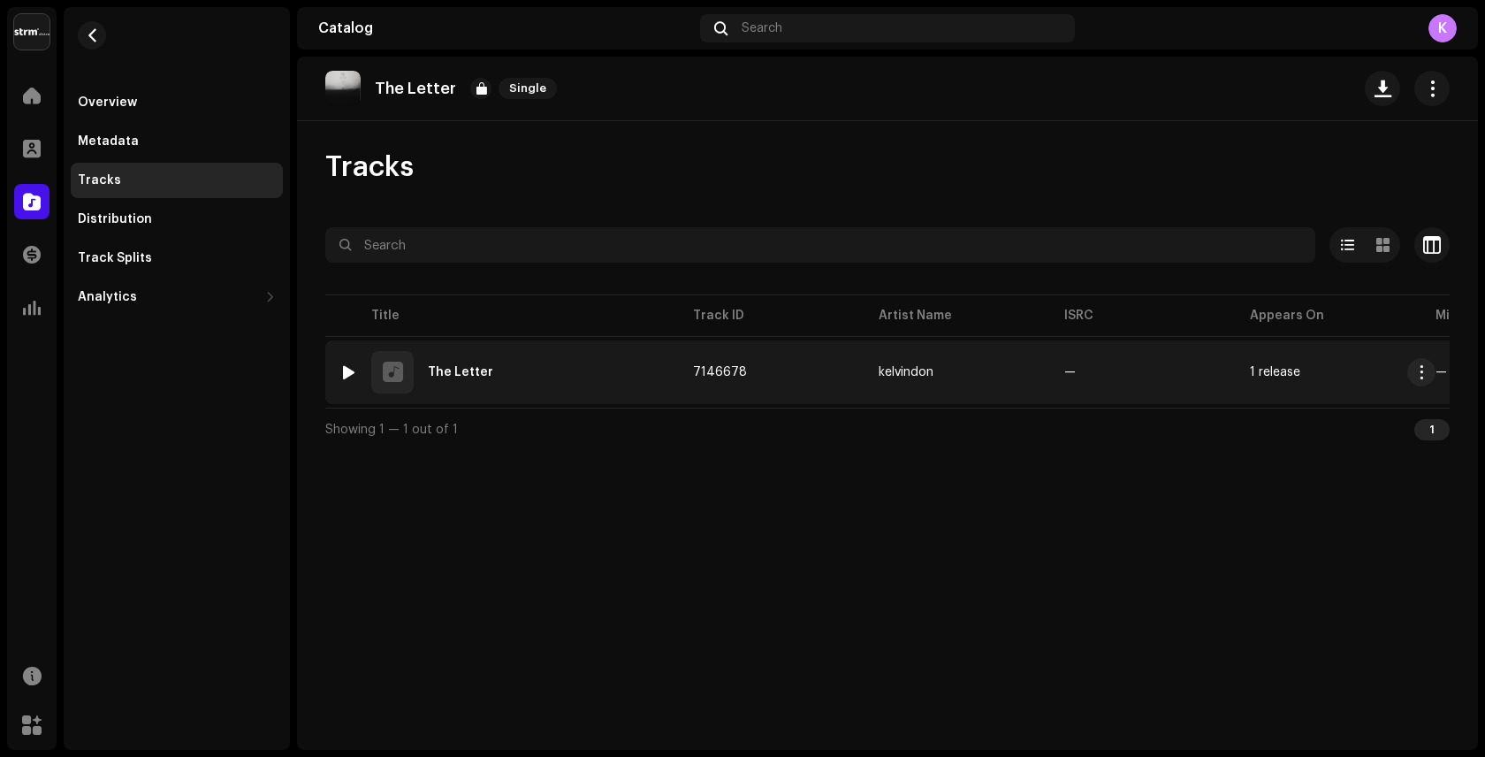
click at [351, 373] on div at bounding box center [348, 372] width 13 height 14
